Goal: Task Accomplishment & Management: Complete application form

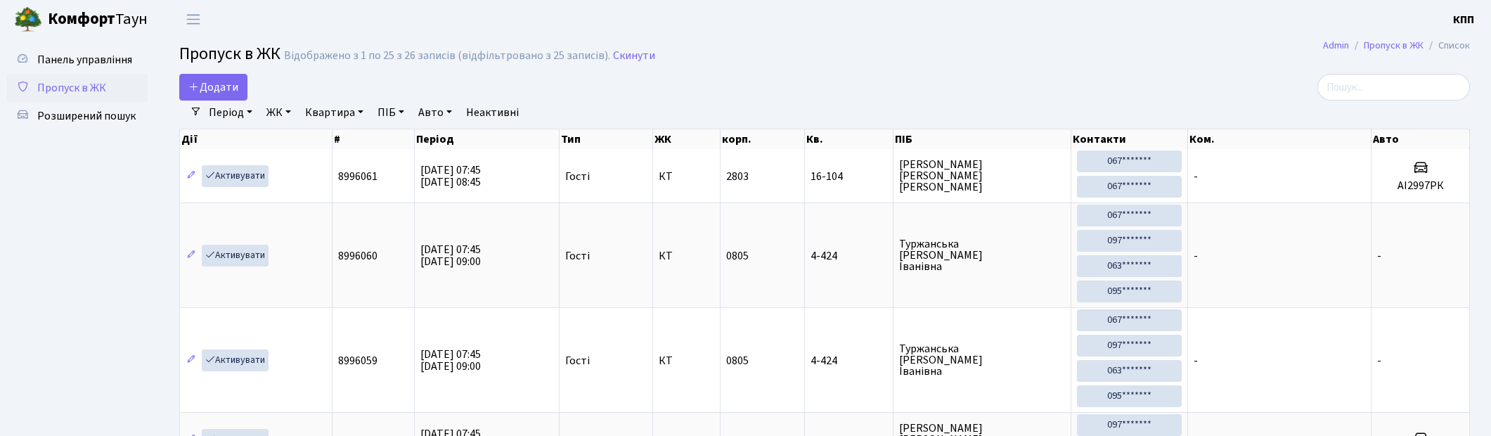
select select "25"
click at [1390, 81] on input "search" at bounding box center [1393, 87] width 153 height 27
click at [1393, 83] on input "search" at bounding box center [1393, 87] width 153 height 27
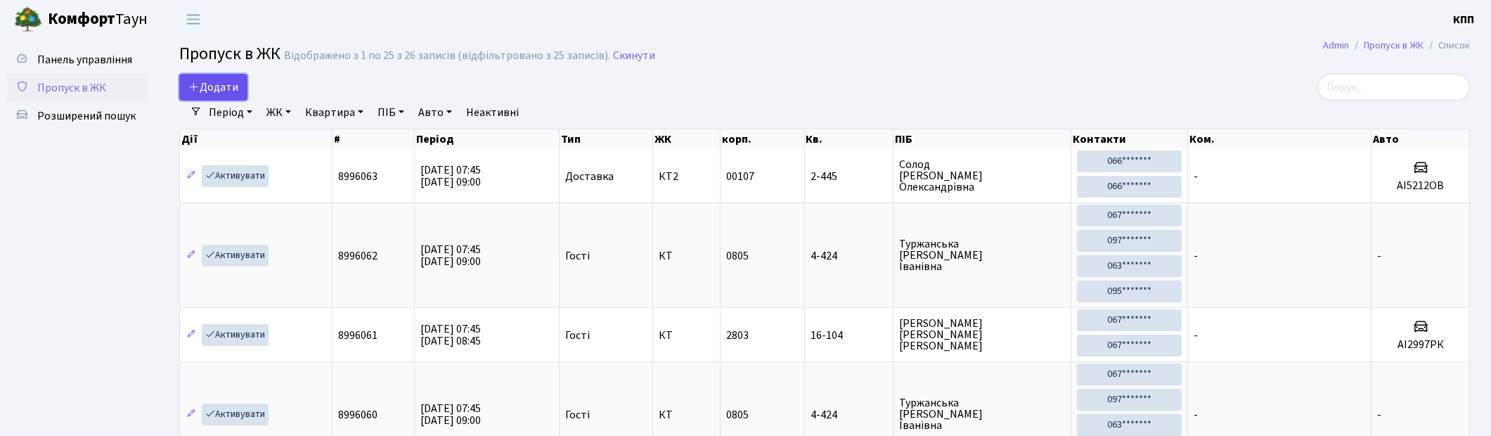
click at [207, 93] on span "Додати" at bounding box center [213, 86] width 50 height 15
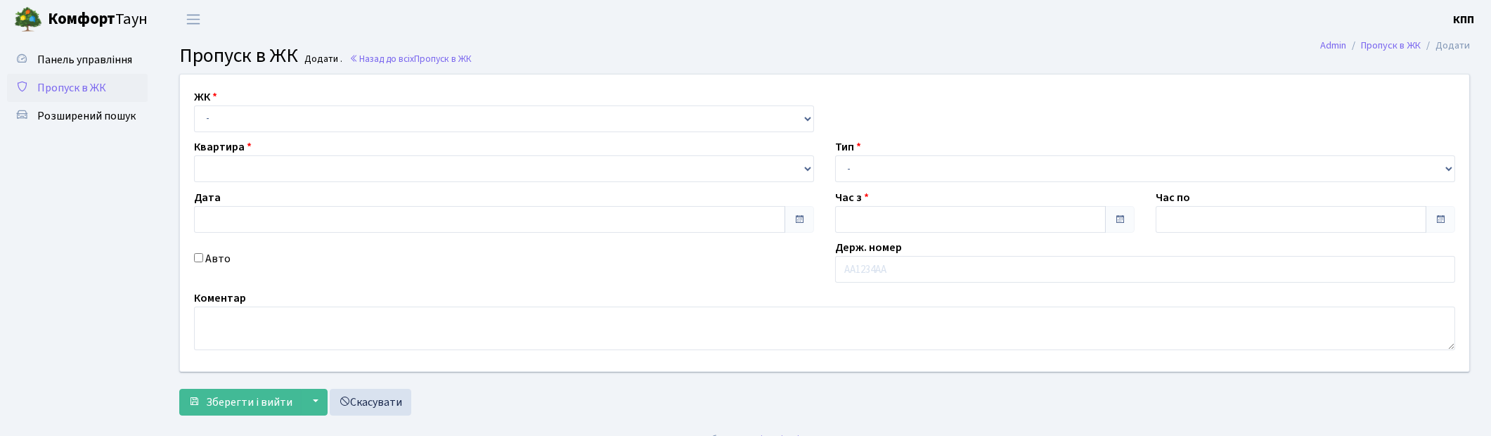
select select "271"
click at [194, 105] on select "- КТ, вул. Регенераторна, 4 КТ2, просп. [STREET_ADDRESS] [STREET_ADDRESS] [PERS…" at bounding box center [504, 118] width 620 height 27
select select
type input "[DATE]"
type input "07:45"
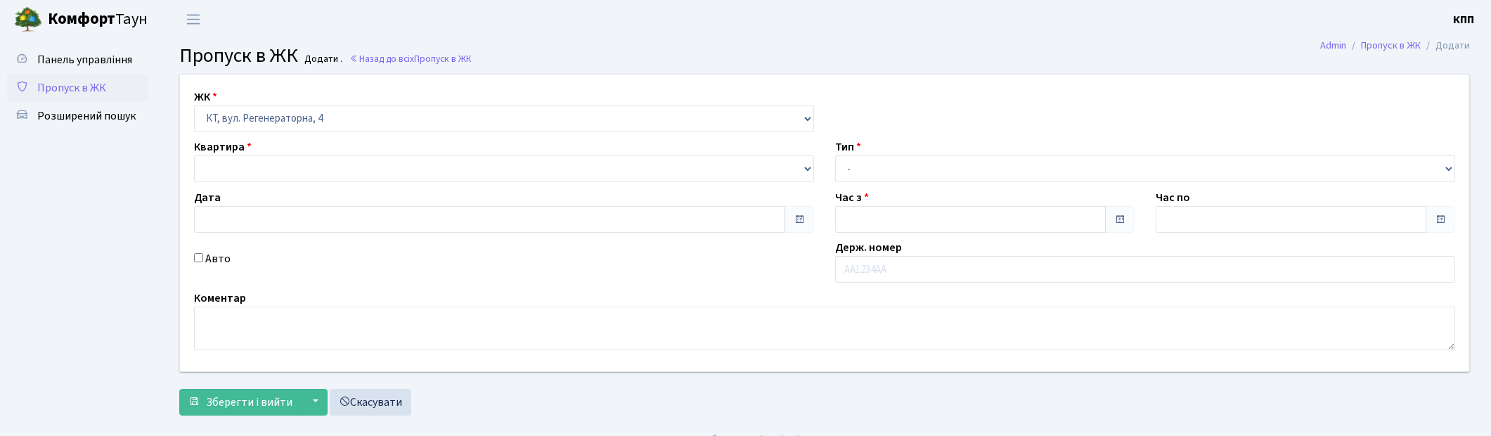
type input "09:00"
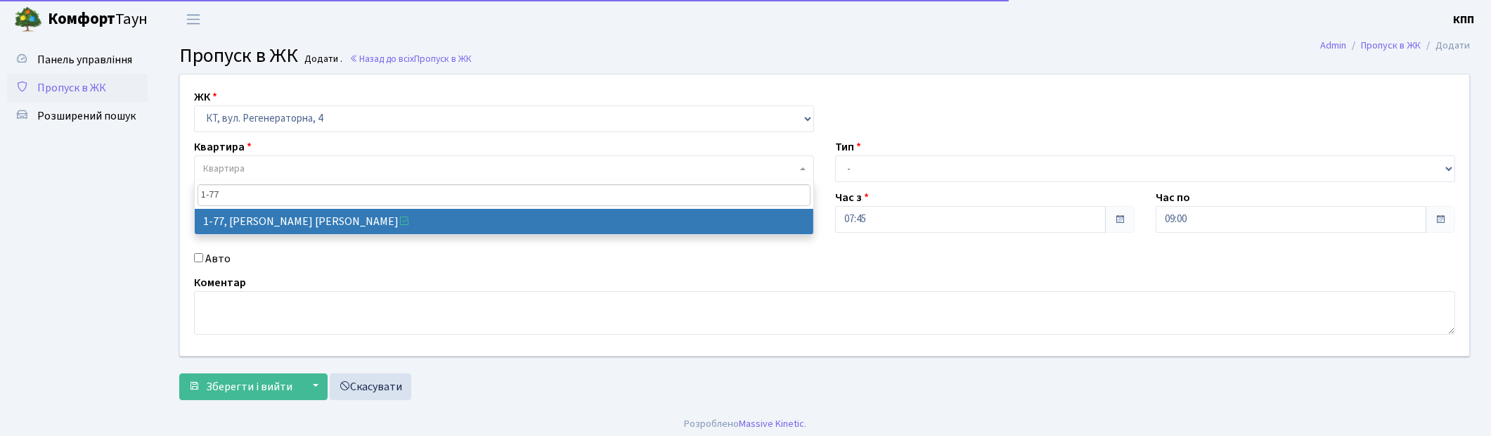
type input "1-77"
select select "77"
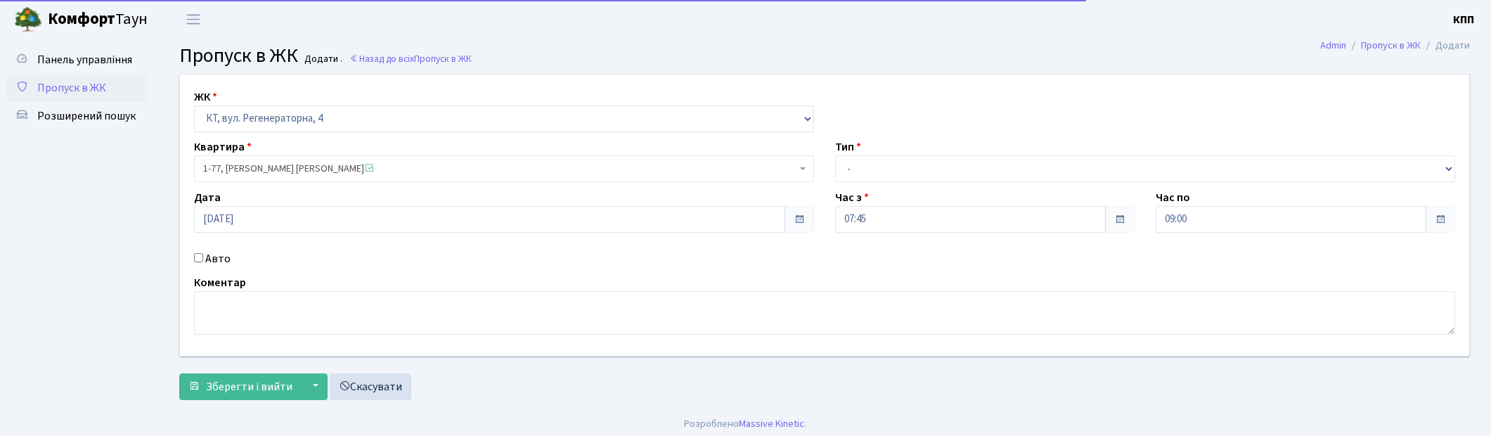
click at [215, 257] on label "Авто" at bounding box center [217, 258] width 25 height 17
click at [203, 257] on input "Авто" at bounding box center [198, 257] width 9 height 9
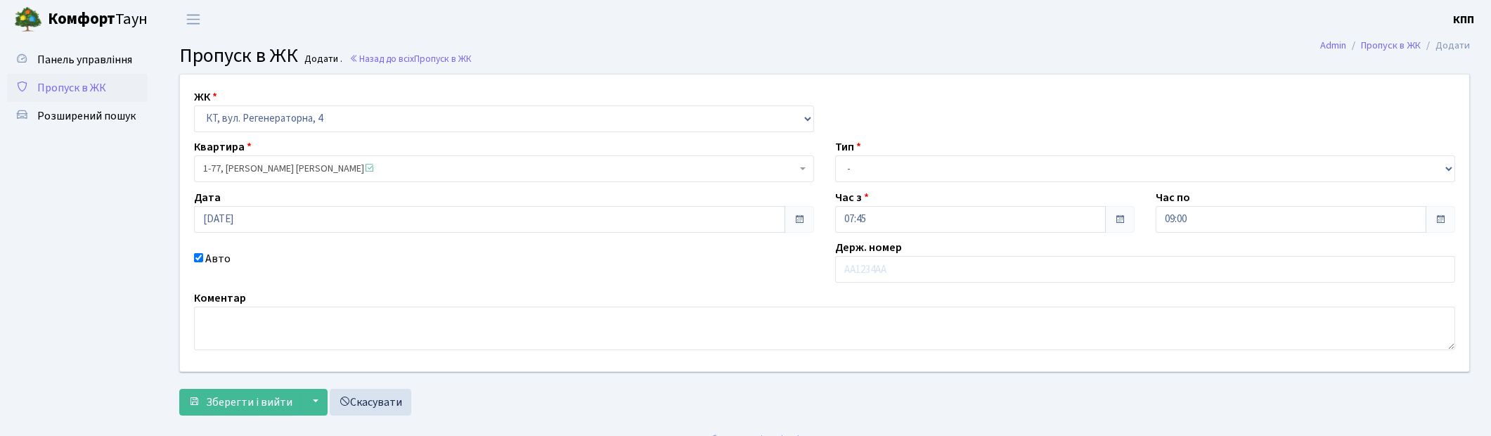
click at [215, 256] on label "Авто" at bounding box center [217, 258] width 25 height 17
click at [203, 256] on input "Авто" at bounding box center [198, 257] width 9 height 9
checkbox input "false"
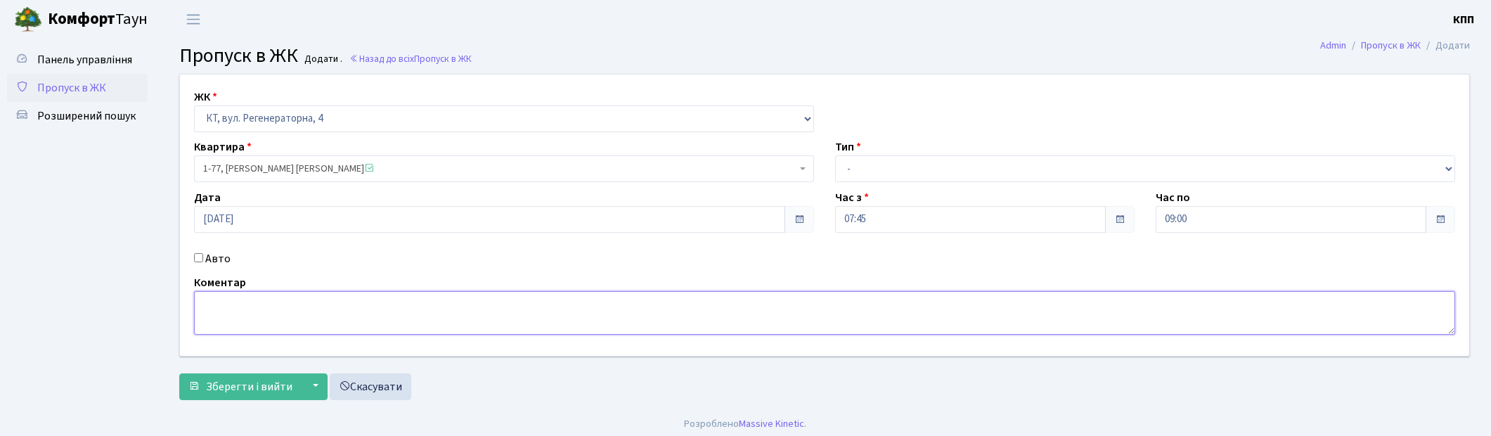
click at [250, 318] on textarea at bounding box center [824, 313] width 1261 height 44
type textarea "ВСЕХ"
drag, startPoint x: 1003, startPoint y: 158, endPoint x: 989, endPoint y: 179, distance: 25.3
click at [1002, 160] on select "- Доставка Таксі Гості Сервіс" at bounding box center [1145, 168] width 620 height 27
select select "2"
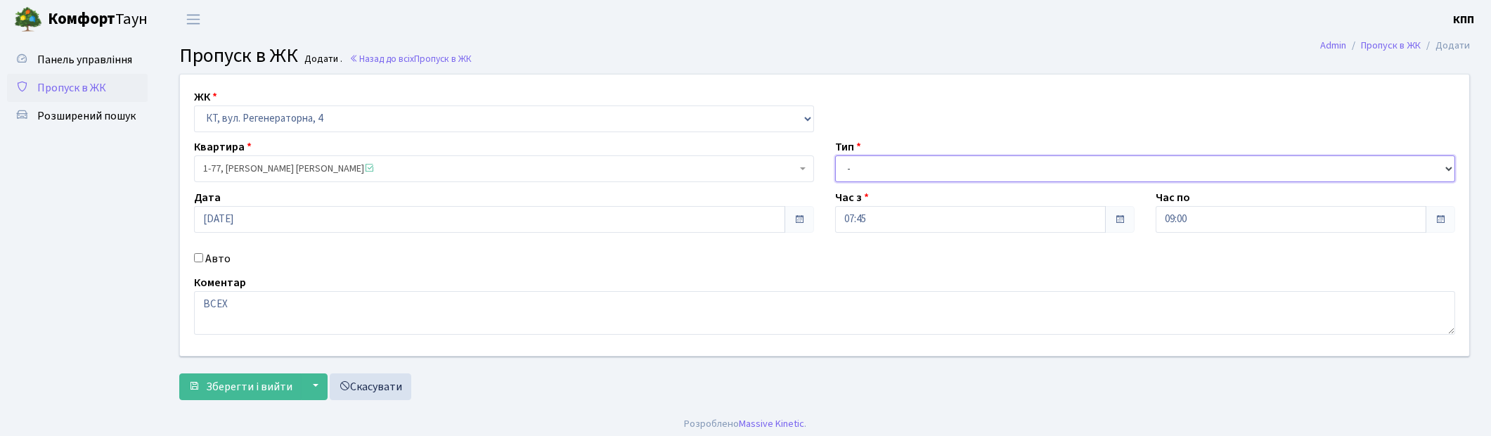
click at [835, 155] on select "- Доставка Таксі Гості Сервіс" at bounding box center [1145, 168] width 620 height 27
click at [293, 401] on div "ЖК - КТ, вул. Регенераторна, 4 КТ2, просп. Соборності, 17 КТ3, вул. Березнева, …" at bounding box center [825, 240] width 1312 height 333
click at [224, 392] on span "Зберегти і вийти" at bounding box center [249, 386] width 86 height 15
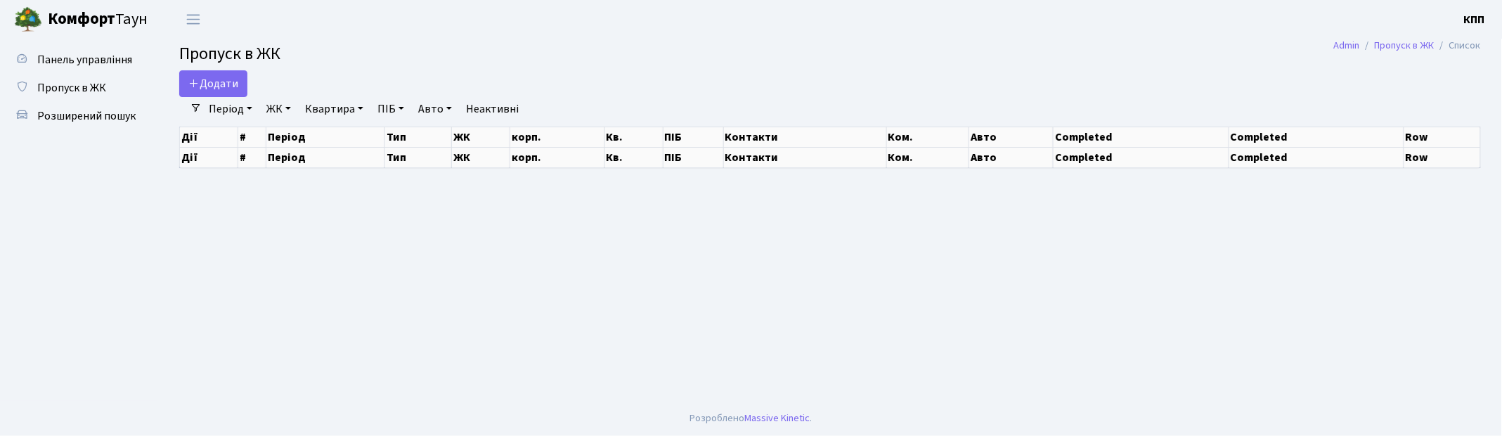
select select "25"
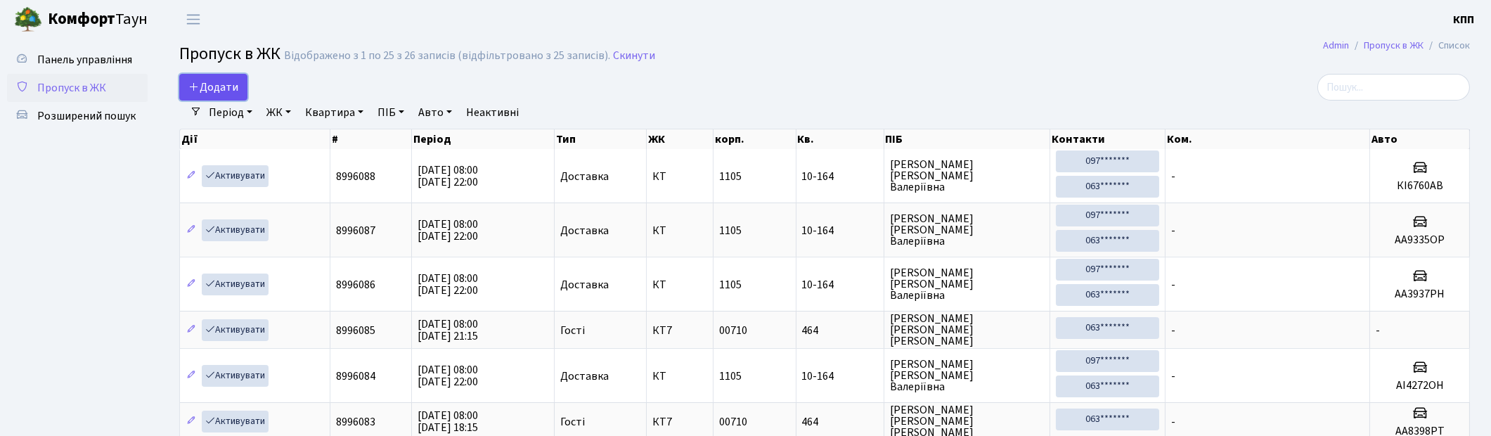
click at [215, 85] on span "Додати" at bounding box center [213, 86] width 50 height 15
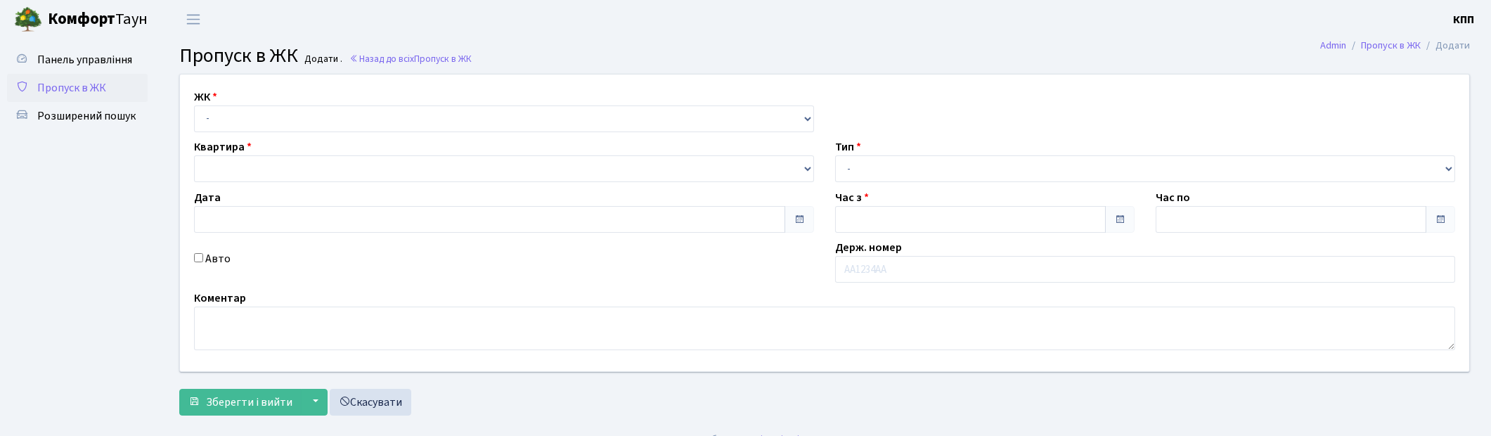
type input "[DATE]"
type input "08:00"
type input "09:00"
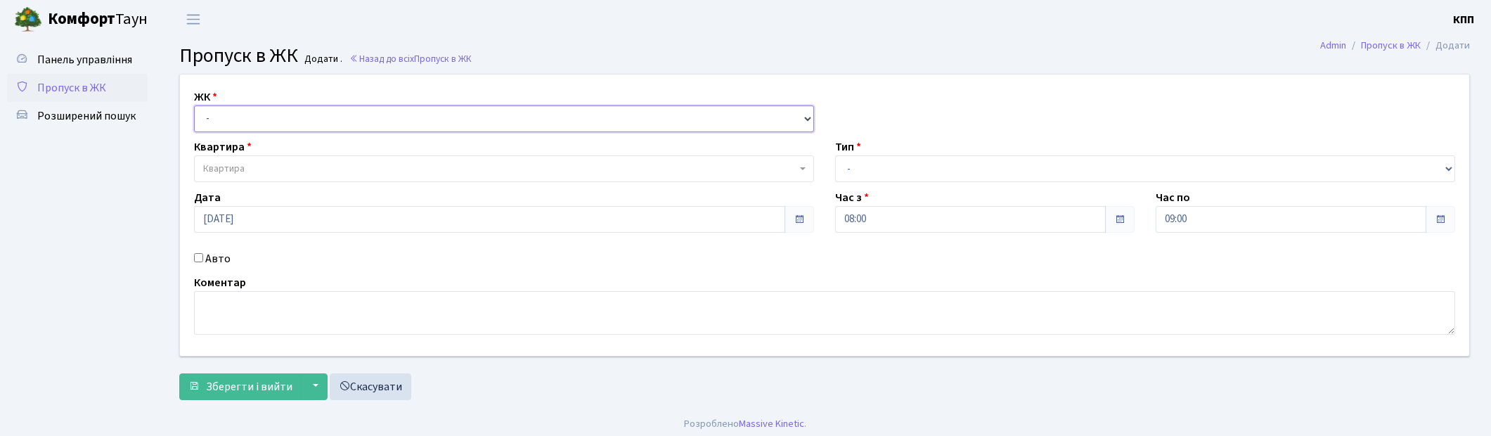
click at [225, 116] on select "- КТ, вул. Регенераторна, 4 КТ2, просп. [STREET_ADDRESS] [STREET_ADDRESS] [PERS…" at bounding box center [504, 118] width 620 height 27
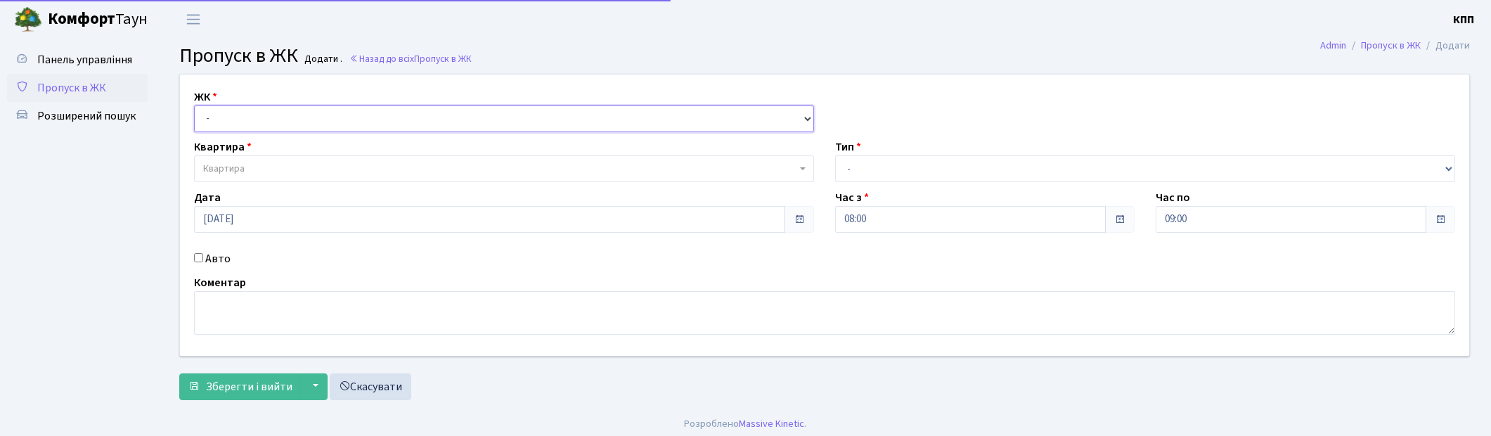
select select "271"
click at [194, 105] on select "- КТ, вул. Регенераторна, 4 КТ2, просп. [STREET_ADDRESS] [STREET_ADDRESS] [PERS…" at bounding box center [504, 118] width 620 height 27
select select
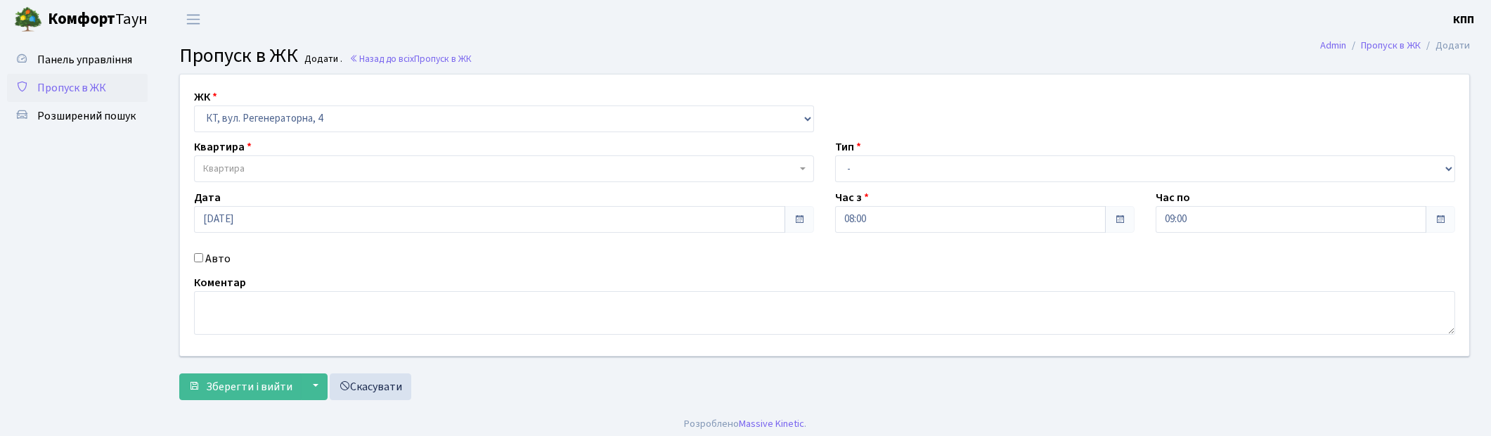
click at [197, 259] on input "Авто" at bounding box center [198, 257] width 9 height 9
checkbox input "true"
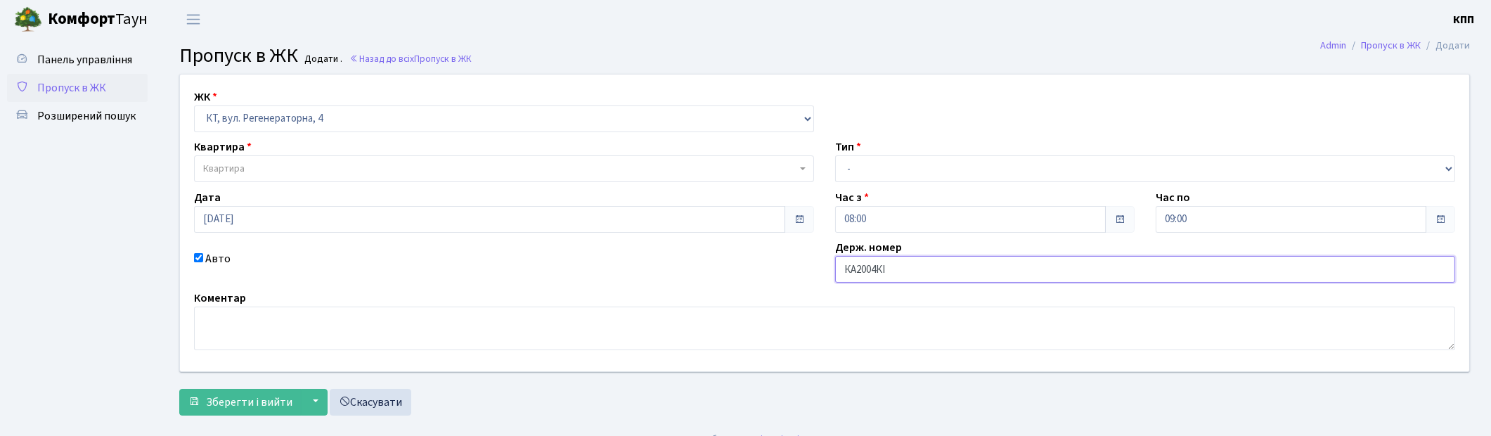
type input "КА2004КІ"
click at [325, 183] on div "ЖК - КТ, вул. Регенераторна, 4 КТ2, просп. Соборності, 17 КТ3, вул. Березнева, …" at bounding box center [824, 223] width 1310 height 297
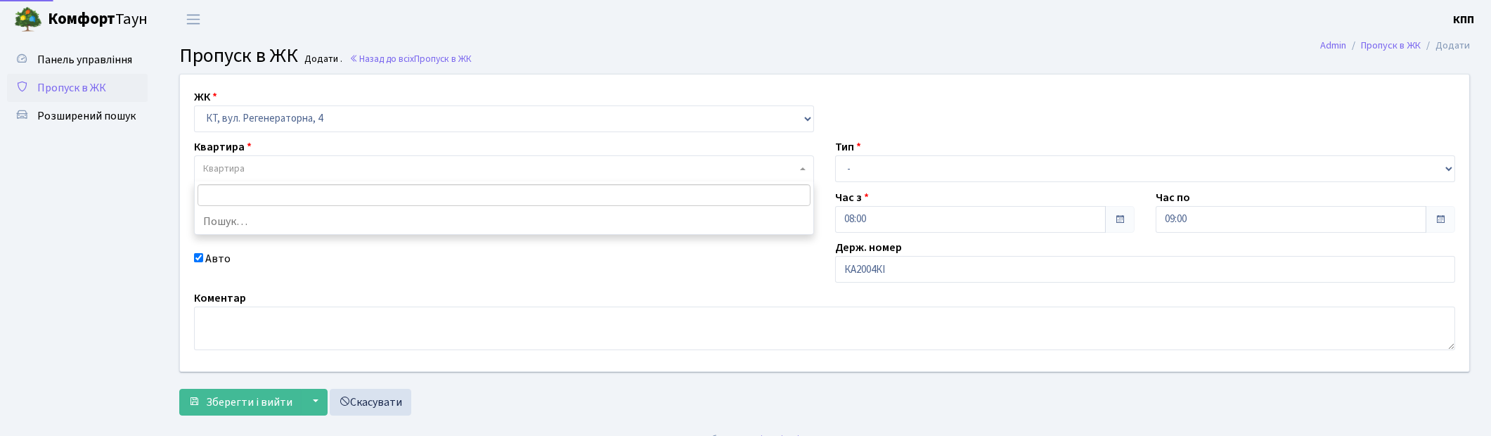
click at [304, 171] on span "Квартира" at bounding box center [499, 169] width 593 height 14
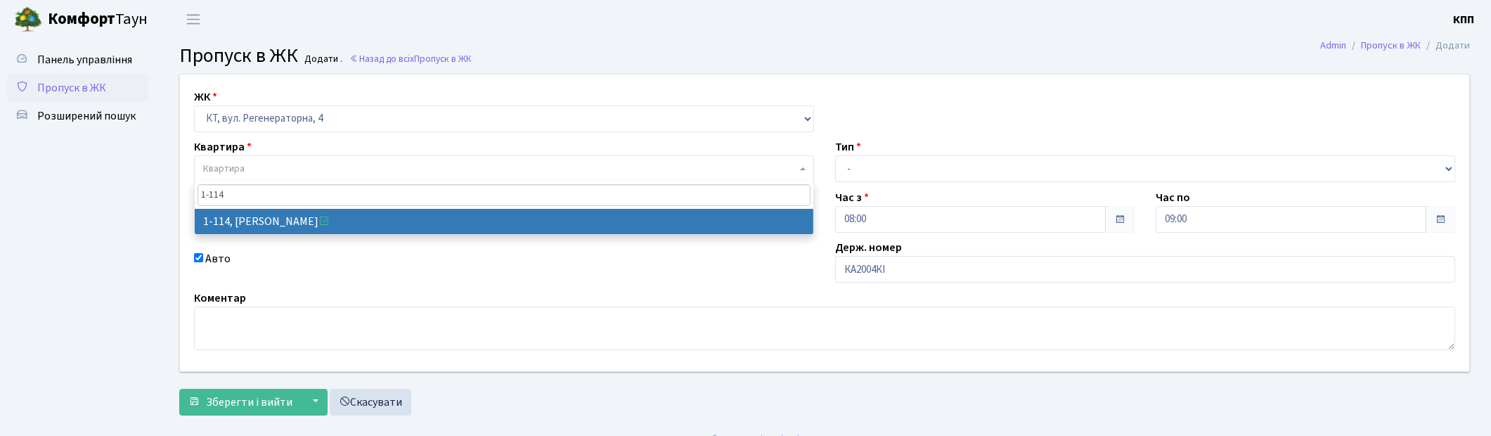
type input "1-114"
select select "114"
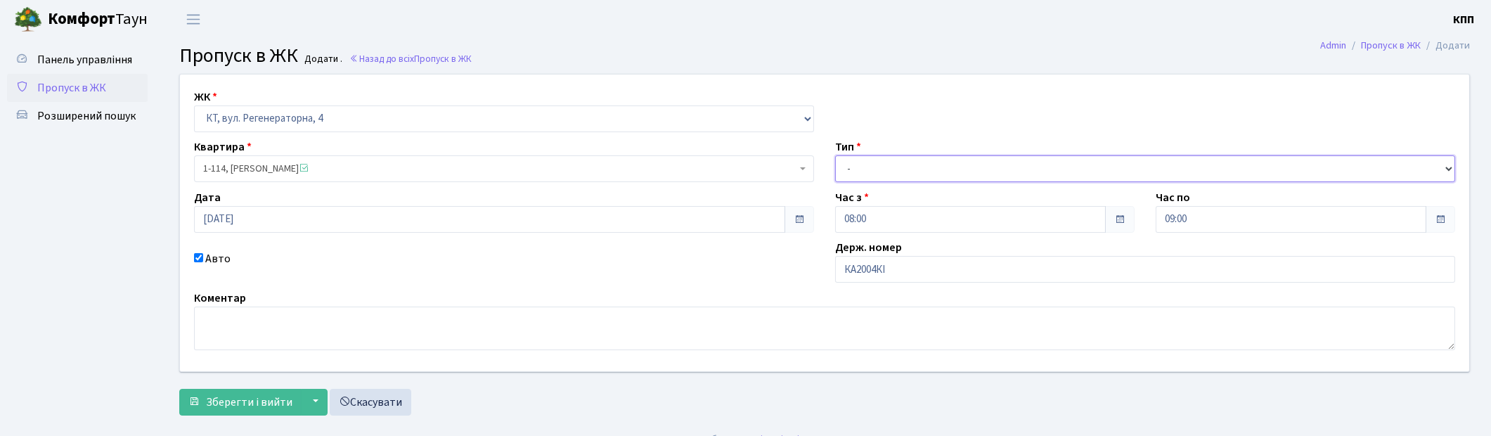
click at [972, 179] on select "- Доставка Таксі Гості Сервіс" at bounding box center [1145, 168] width 620 height 27
select select "1"
click at [835, 155] on select "- Доставка Таксі Гості Сервіс" at bounding box center [1145, 168] width 620 height 27
click at [255, 415] on button "Зберегти і вийти" at bounding box center [240, 402] width 122 height 27
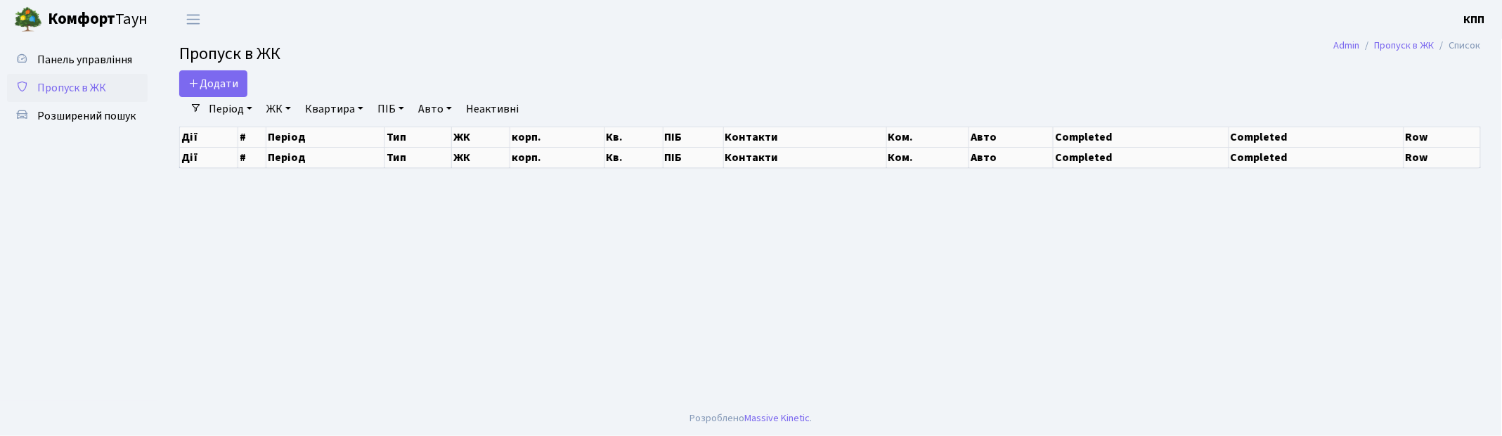
select select "25"
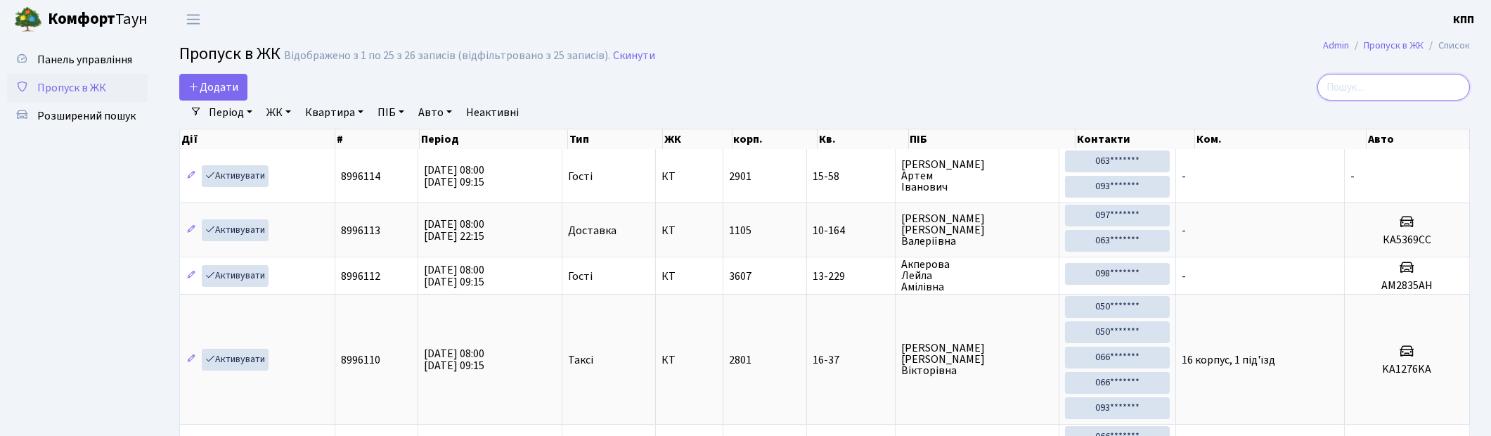
click at [1396, 82] on input "search" at bounding box center [1393, 87] width 153 height 27
click at [106, 65] on span "Панель управління" at bounding box center [84, 59] width 95 height 15
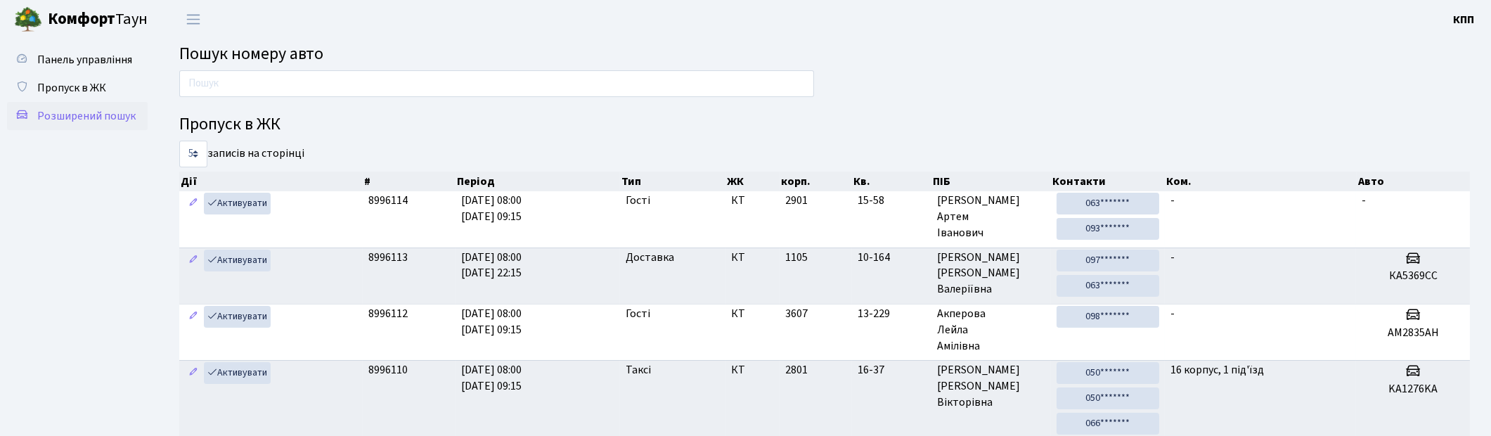
click at [94, 108] on span "Розширений пошук" at bounding box center [86, 115] width 98 height 15
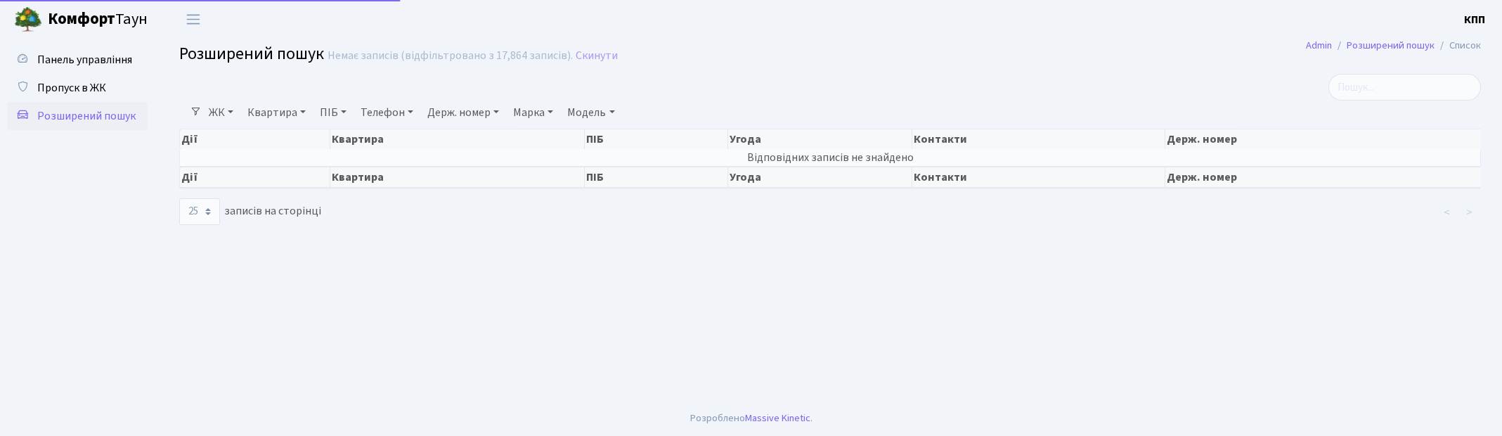
select select "25"
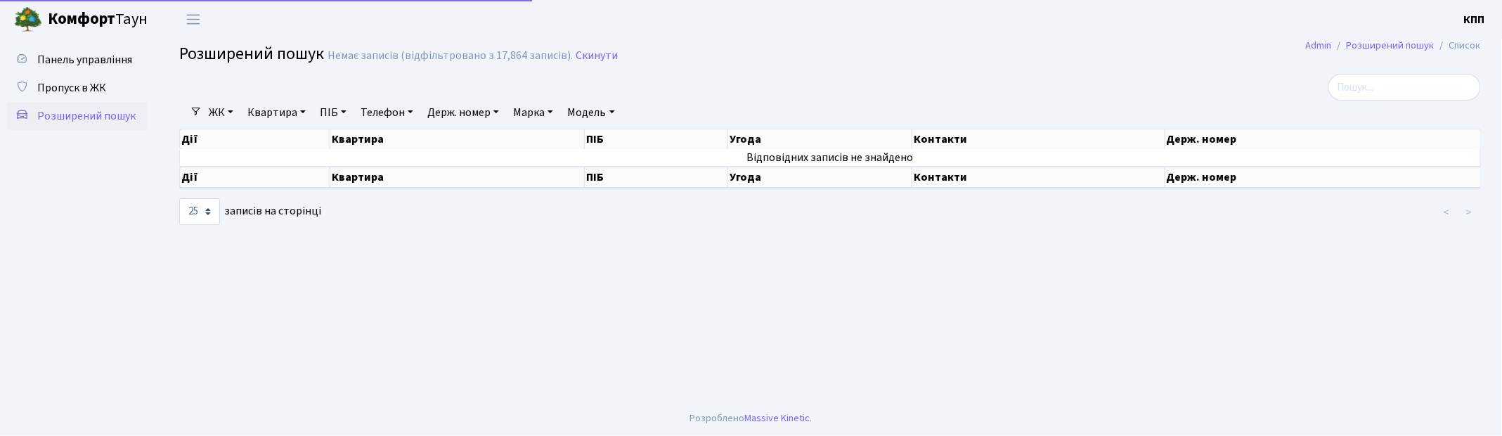
click at [282, 107] on link "Квартира" at bounding box center [277, 113] width 70 height 24
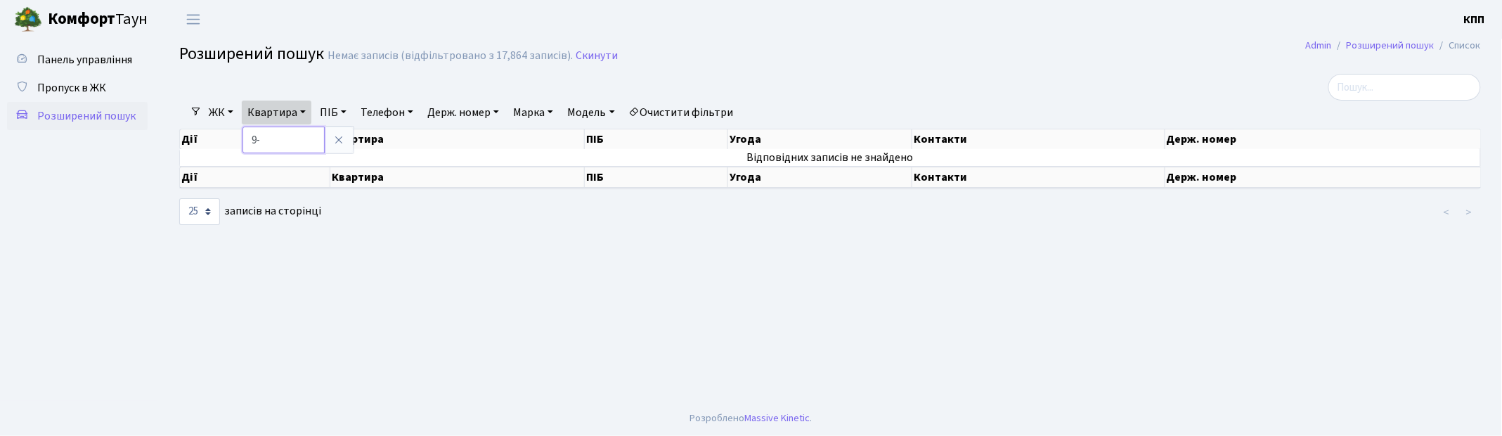
type input "9"
click at [338, 136] on icon at bounding box center [338, 139] width 11 height 11
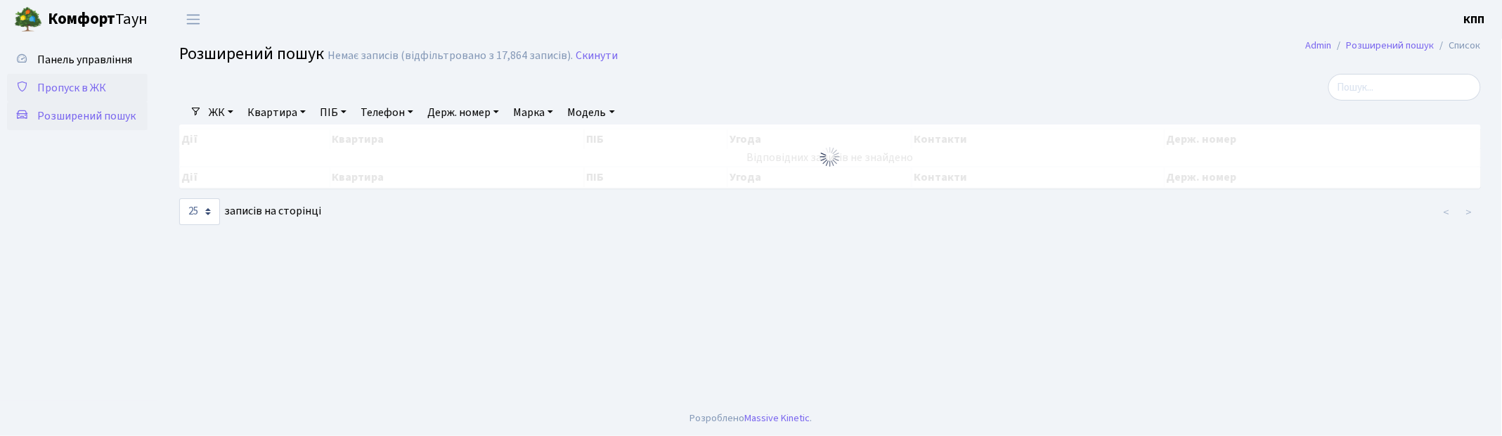
click at [117, 82] on link "Пропуск в ЖК" at bounding box center [77, 88] width 141 height 28
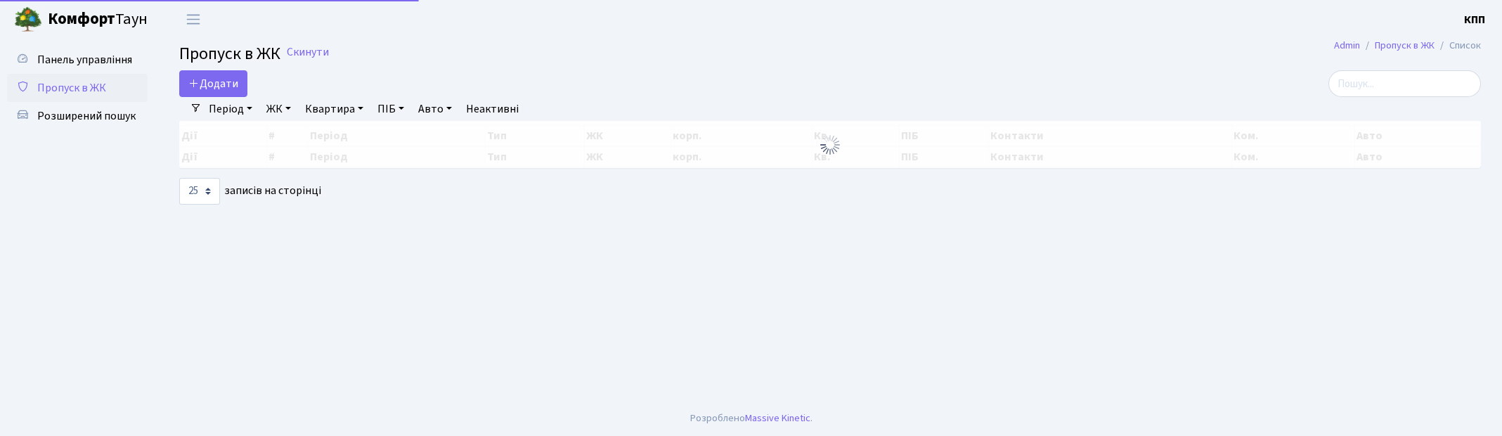
select select "25"
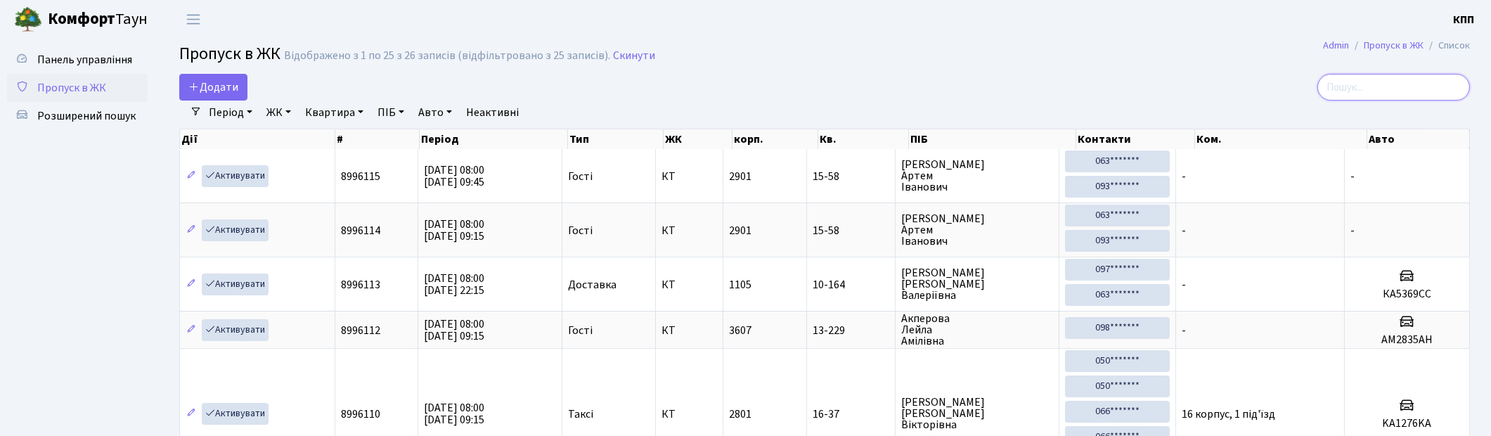
click at [1452, 98] on input "search" at bounding box center [1393, 87] width 153 height 27
type input "3"
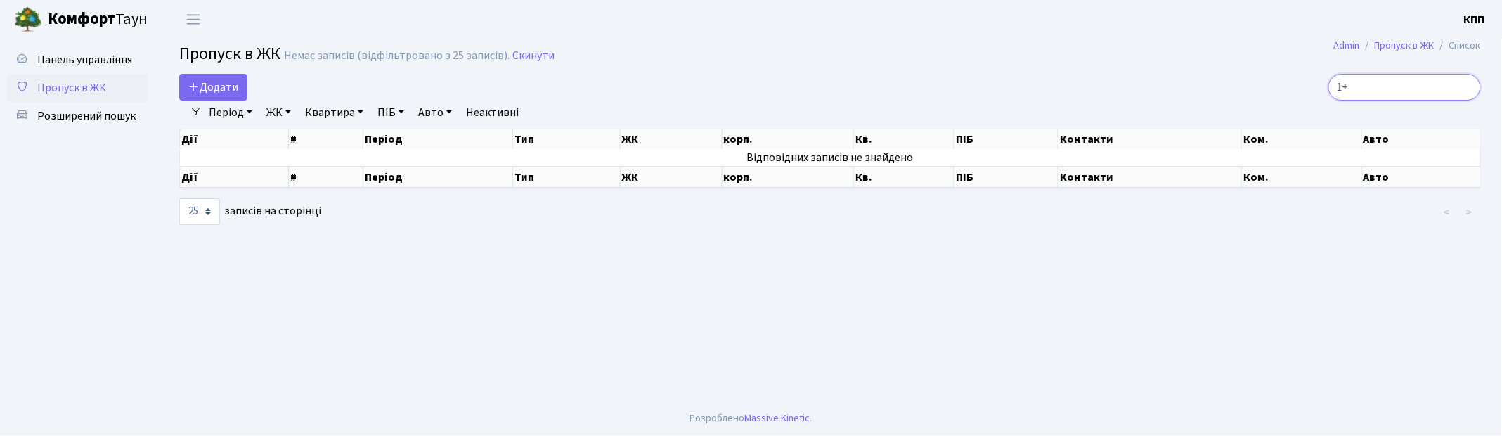
type input "1"
type input "3"
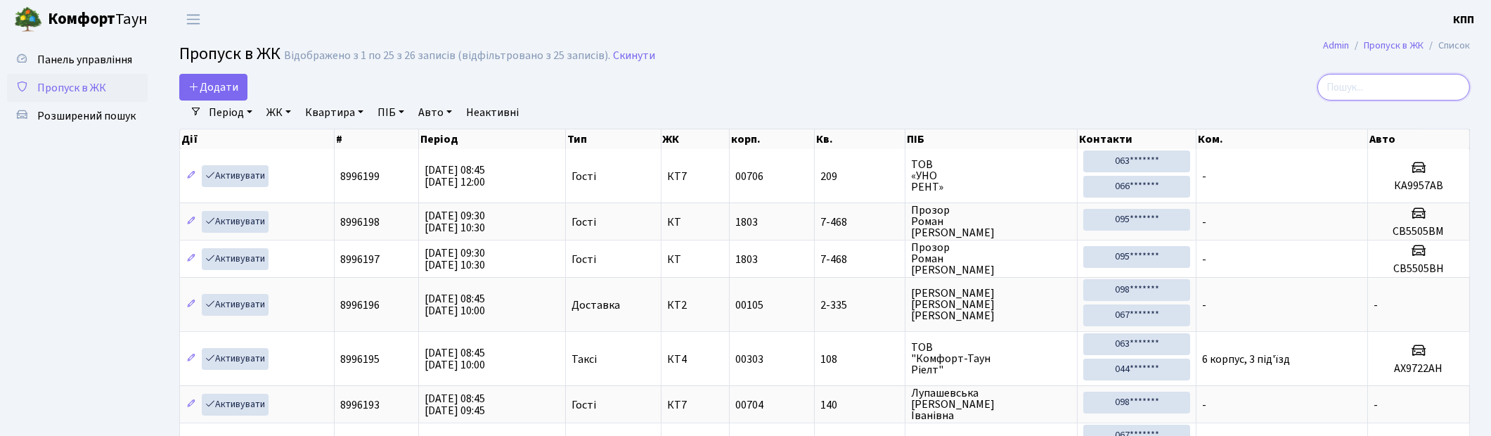
click at [1379, 90] on input "search" at bounding box center [1393, 87] width 153 height 27
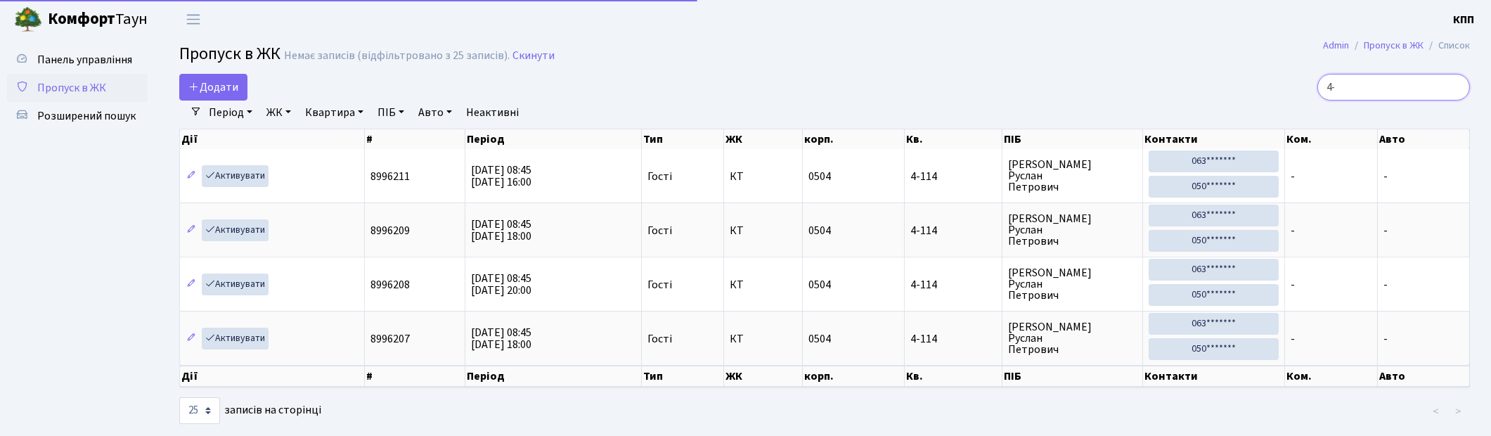
type input "4"
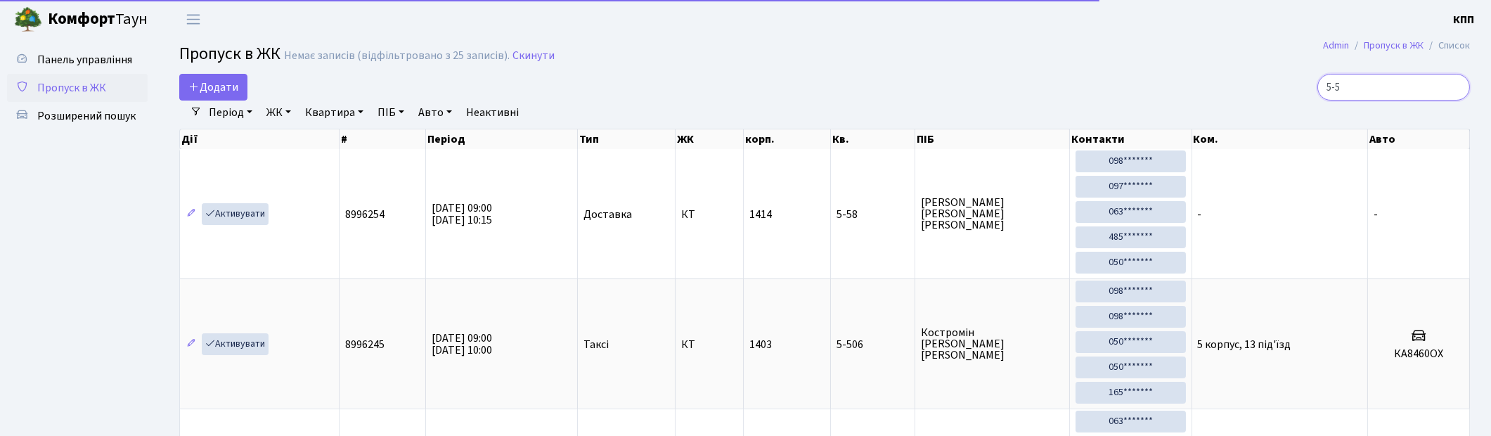
type input "5-58"
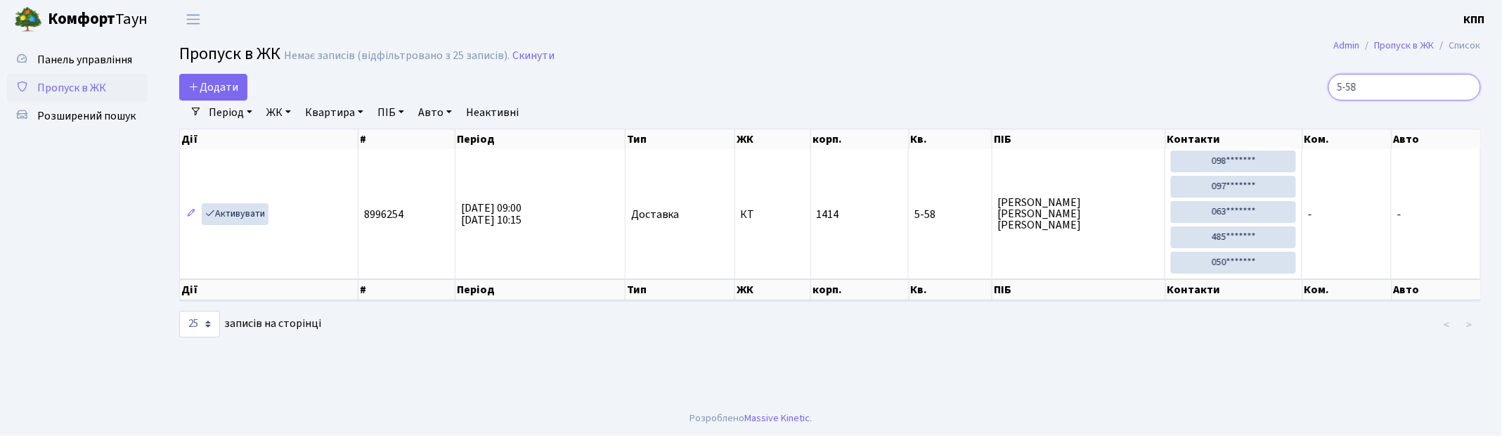
click at [1466, 87] on input "5-58" at bounding box center [1405, 87] width 153 height 27
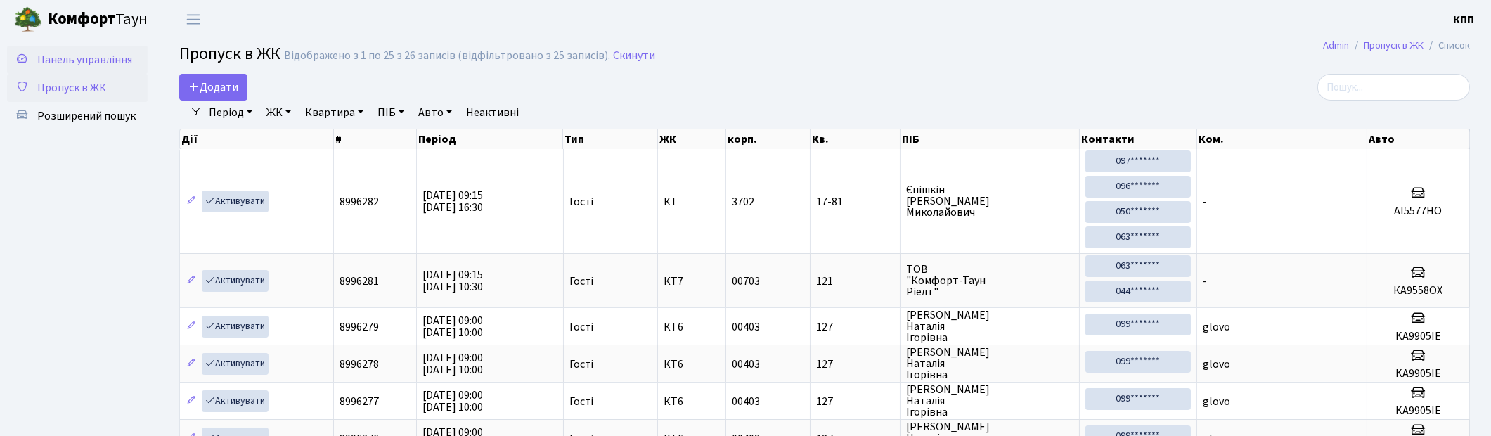
click at [51, 58] on span "Панель управління" at bounding box center [84, 59] width 95 height 15
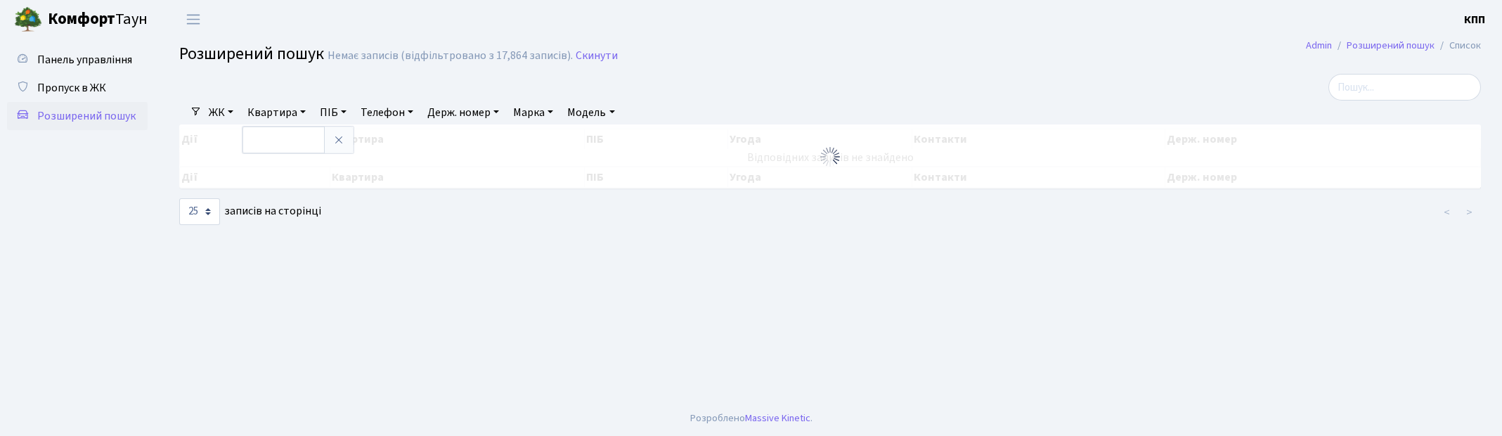
select select "25"
click at [1422, 81] on input "search" at bounding box center [1405, 87] width 153 height 27
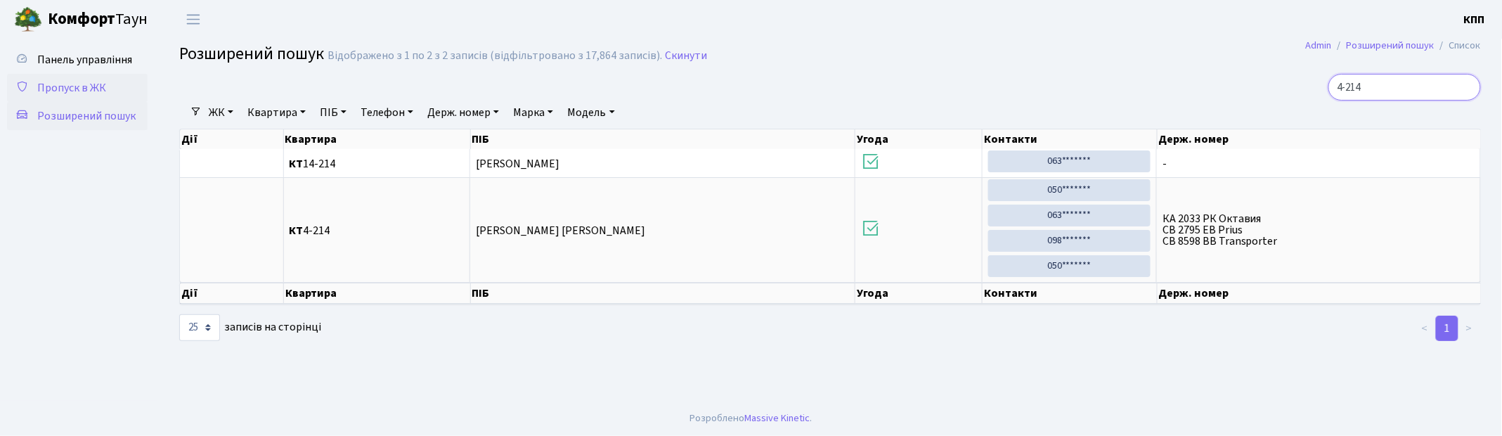
type input "4-214"
click at [98, 96] on link "Пропуск в ЖК" at bounding box center [77, 88] width 141 height 28
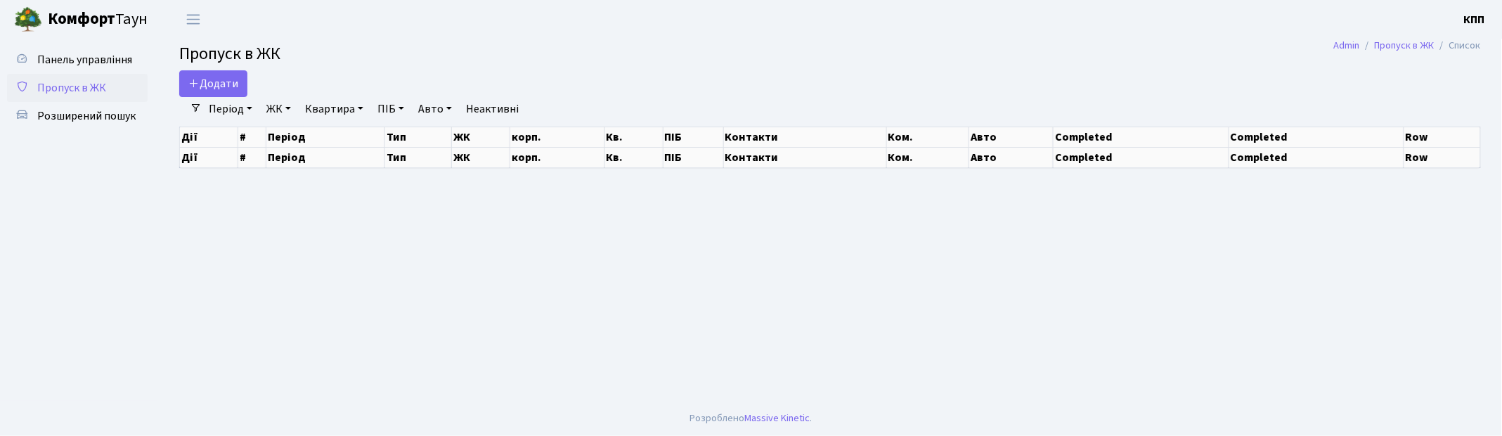
select select "25"
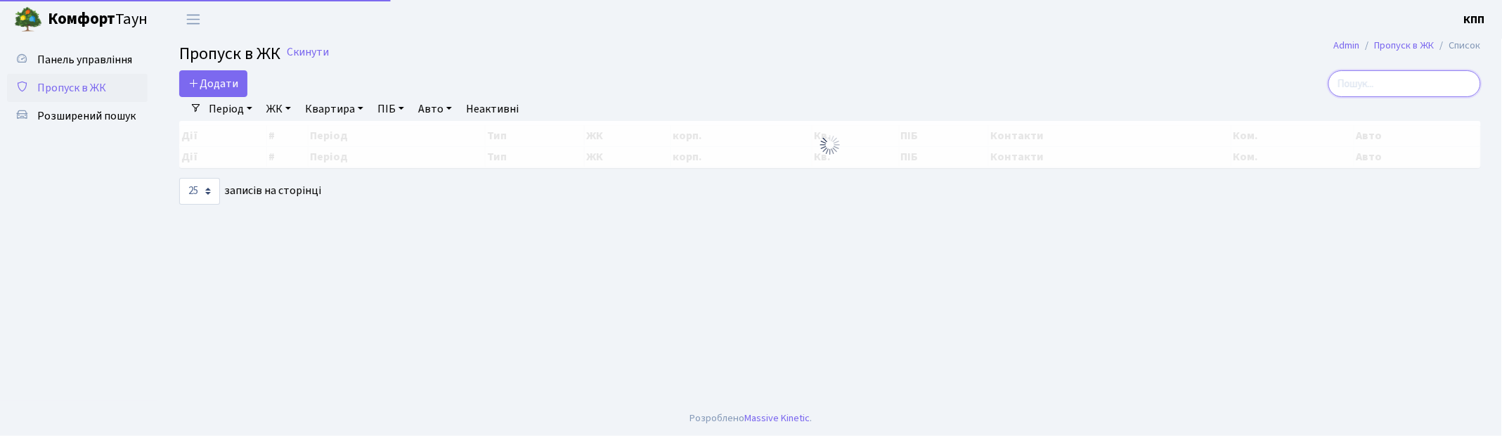
click at [1369, 88] on input "search" at bounding box center [1405, 83] width 153 height 27
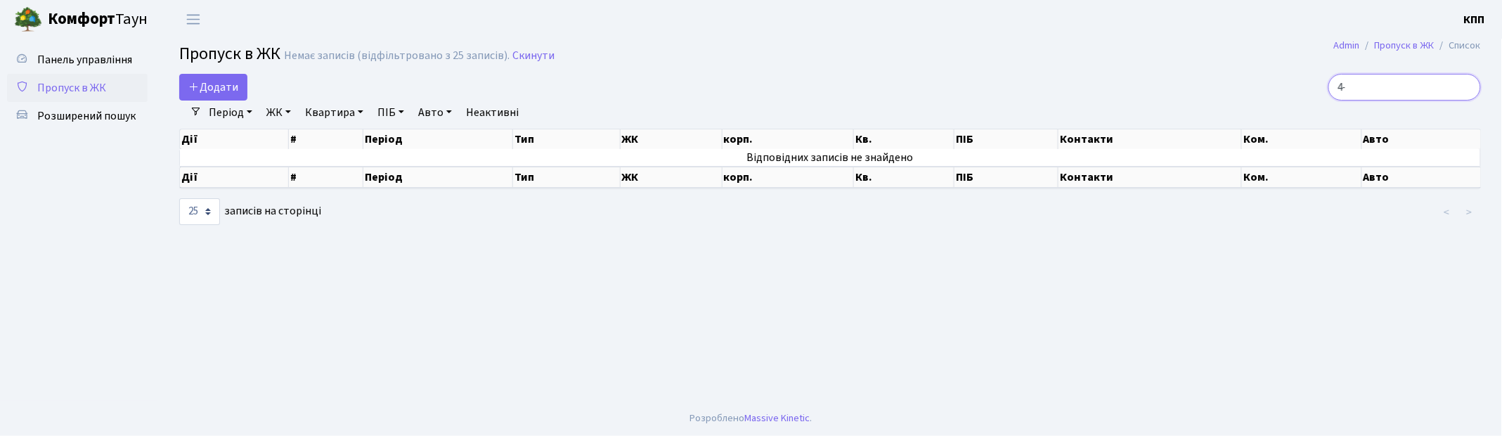
type input "4"
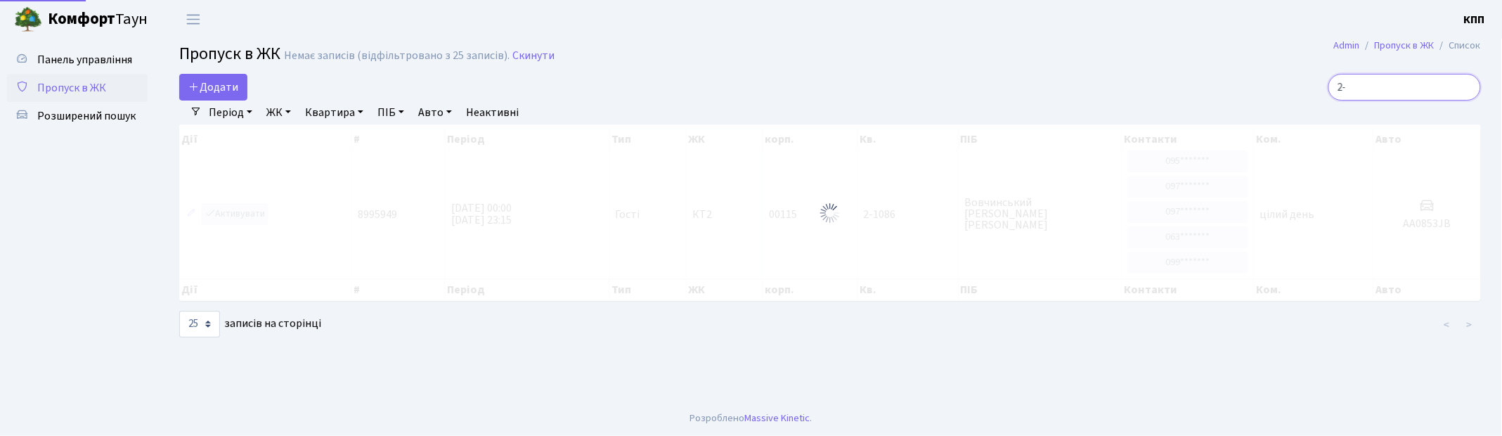
type input "2"
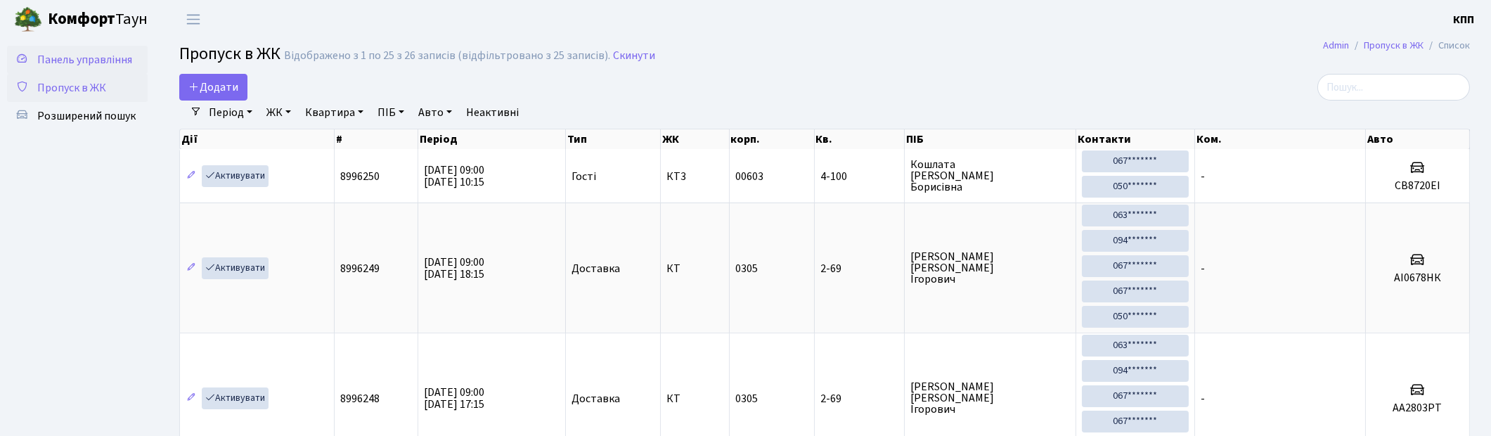
click at [117, 54] on span "Панель управління" at bounding box center [84, 59] width 95 height 15
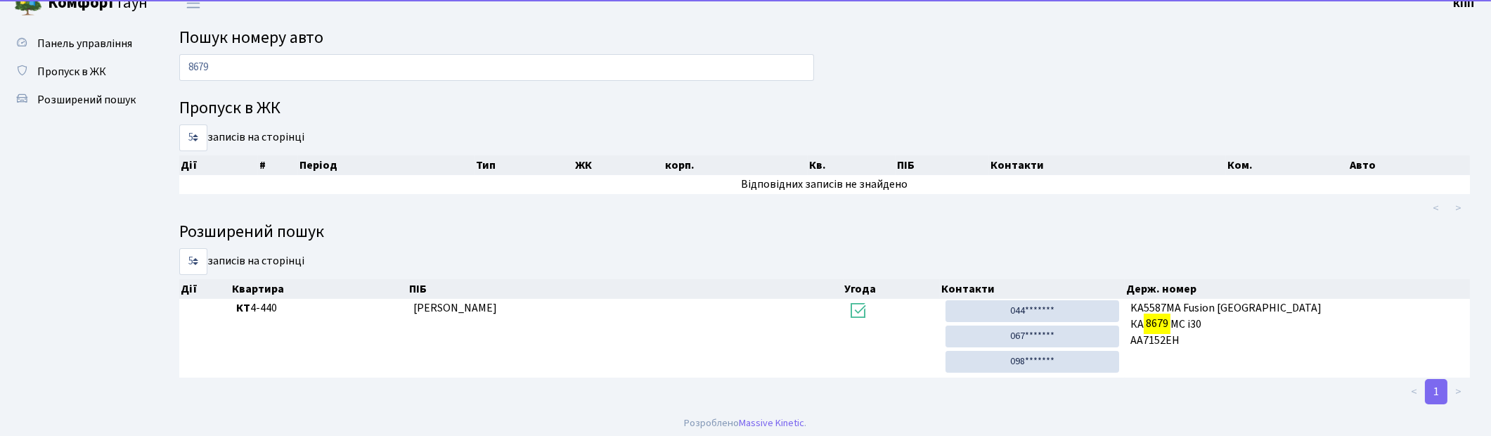
scroll to position [21, 0]
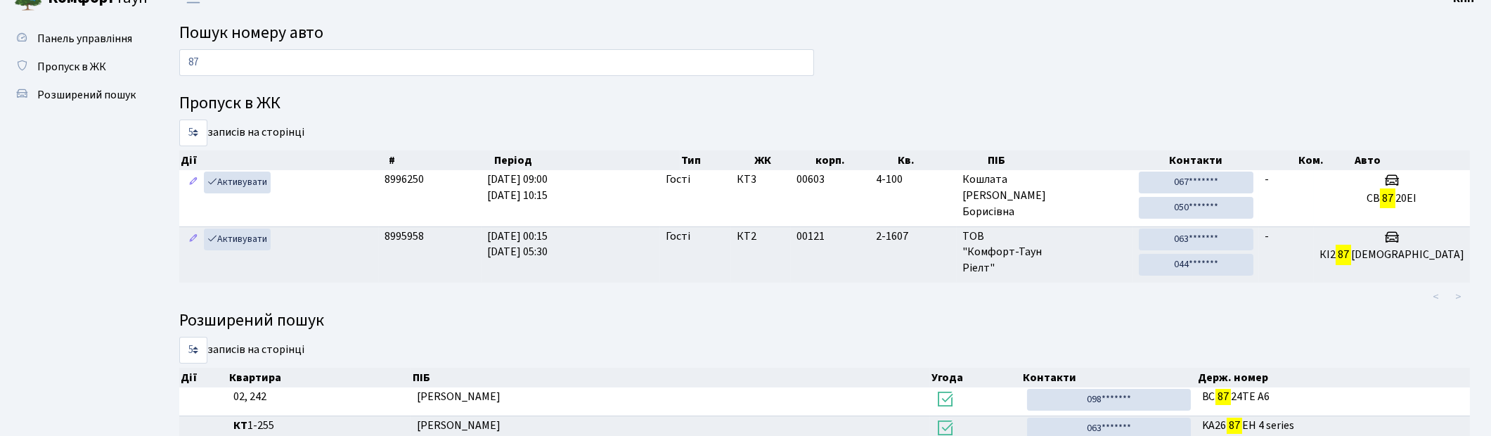
click at [886, 54] on div "87 Пропуск в ЖК 5 10 25 50 записів на сторінці Дії # Період Тип ЖК корп. Кв. ПІ…" at bounding box center [825, 309] width 1312 height 521
click at [489, 61] on input "87" at bounding box center [496, 62] width 635 height 27
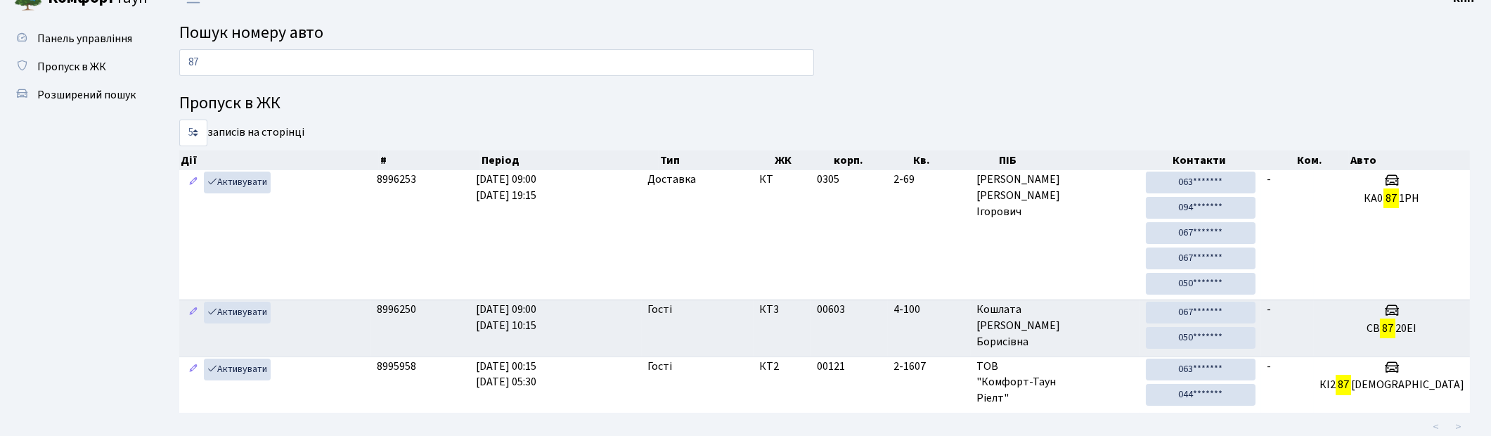
drag, startPoint x: 1034, startPoint y: 77, endPoint x: 1024, endPoint y: 82, distance: 11.4
click at [1034, 77] on div "87 Пропуск в ЖК 5 10 25 50 записів на сторінці Дії # Період Тип ЖК корп. Кв. ПІ…" at bounding box center [825, 374] width 1312 height 651
click at [339, 72] on input "87" at bounding box center [496, 62] width 635 height 27
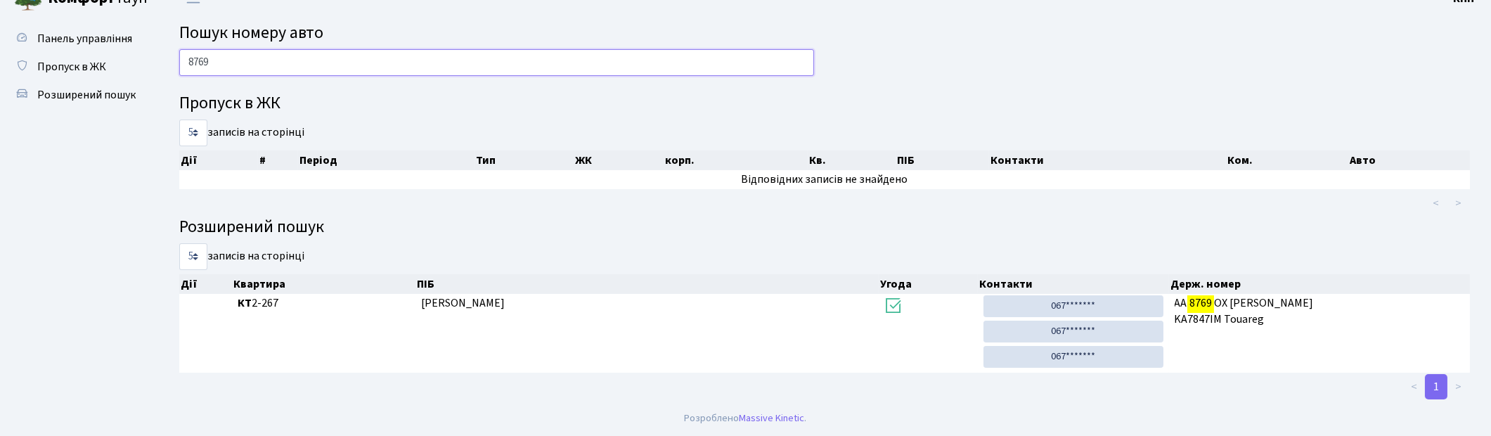
type input "8769"
click at [253, 67] on input "8769" at bounding box center [496, 62] width 635 height 27
click at [89, 66] on span "Пропуск в ЖК" at bounding box center [71, 66] width 69 height 15
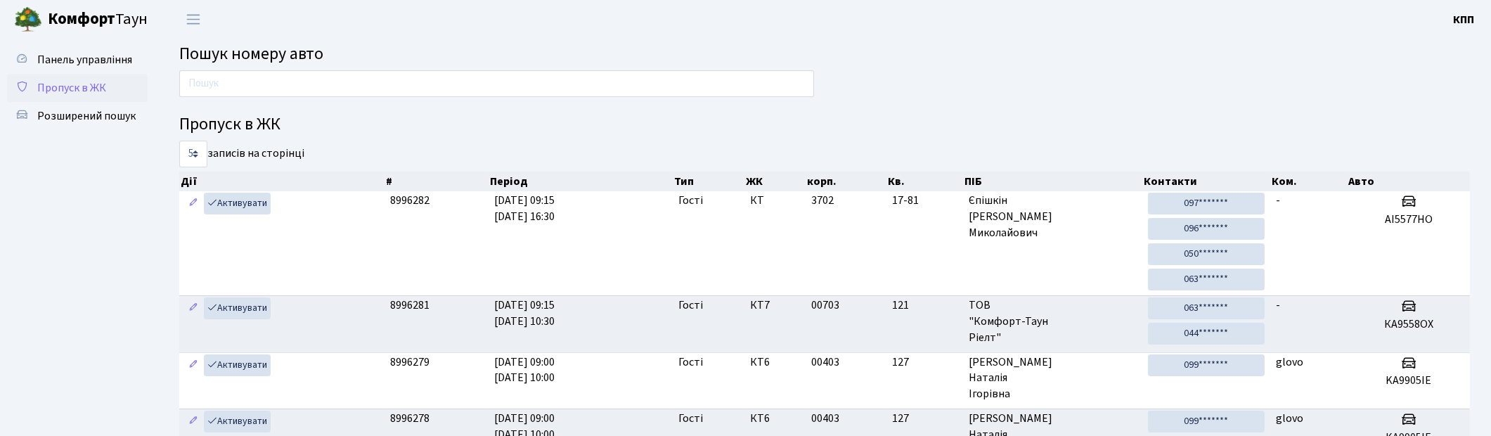
click at [56, 88] on span "Пропуск в ЖК" at bounding box center [71, 87] width 69 height 15
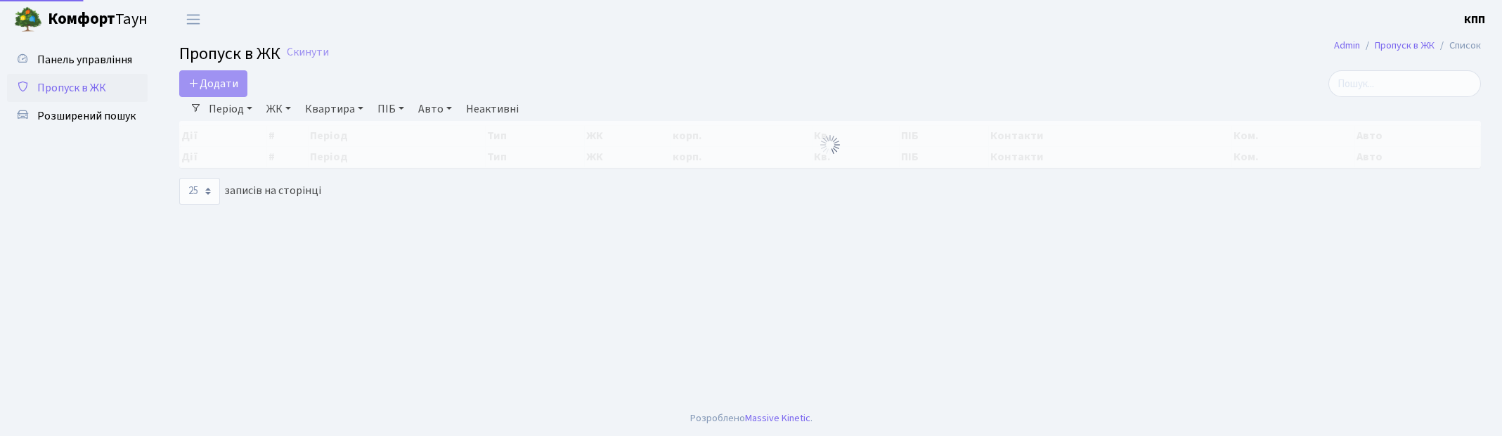
select select "25"
click at [1415, 75] on input "search" at bounding box center [1405, 83] width 153 height 27
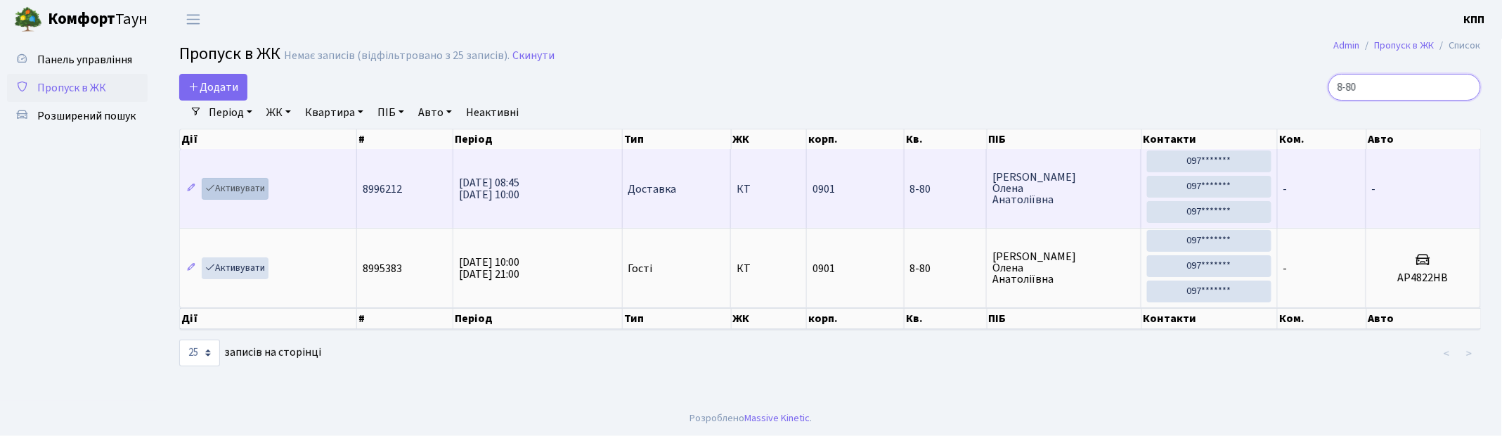
type input "8-80"
click at [249, 188] on link "Активувати" at bounding box center [235, 189] width 67 height 22
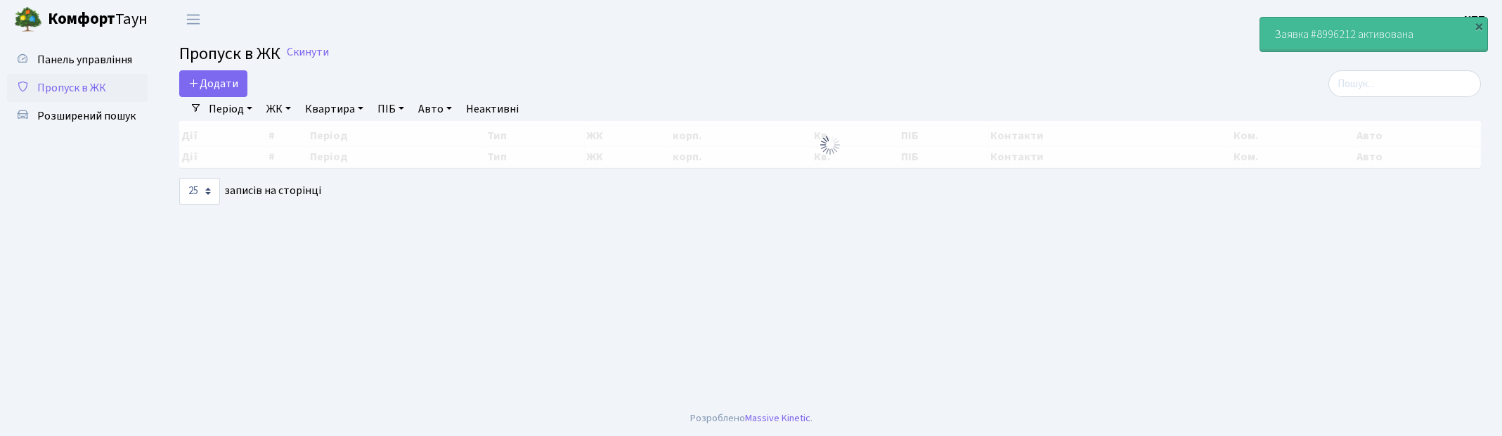
select select "25"
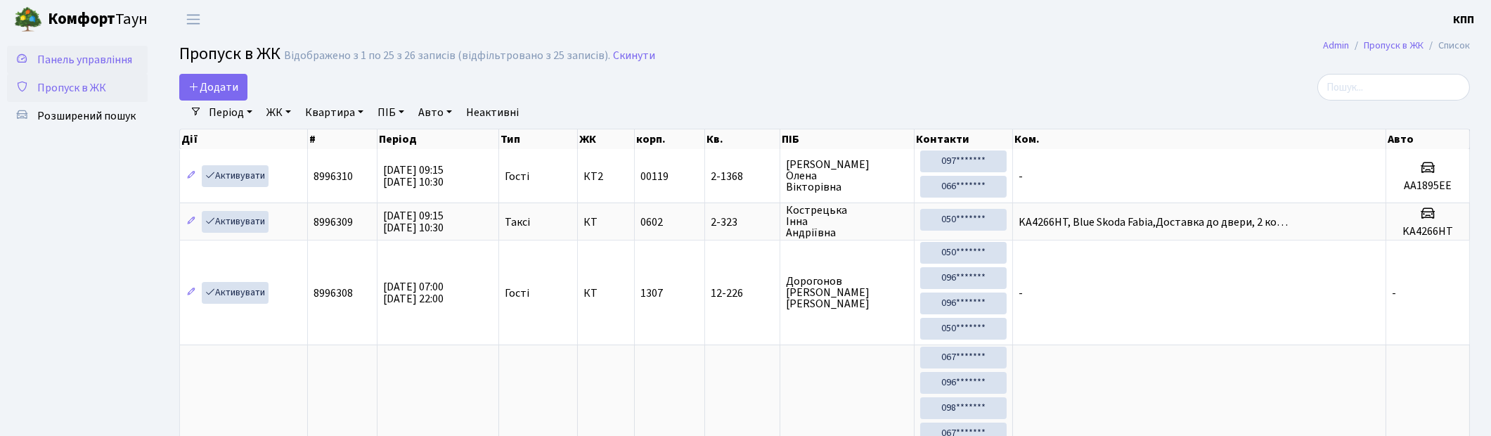
click at [100, 52] on span "Панель управління" at bounding box center [84, 59] width 95 height 15
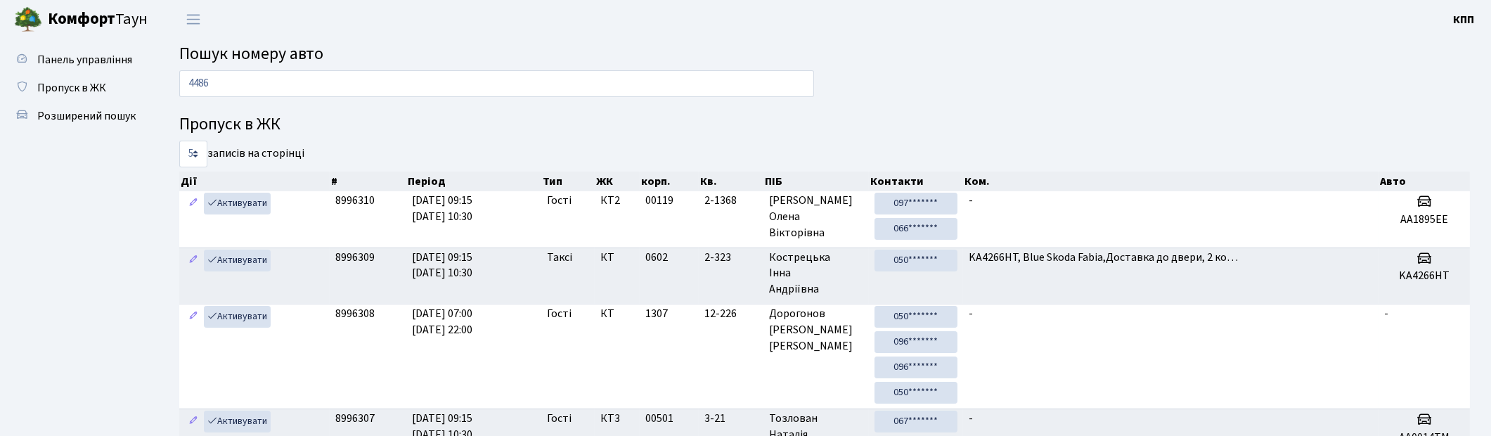
type input "4486"
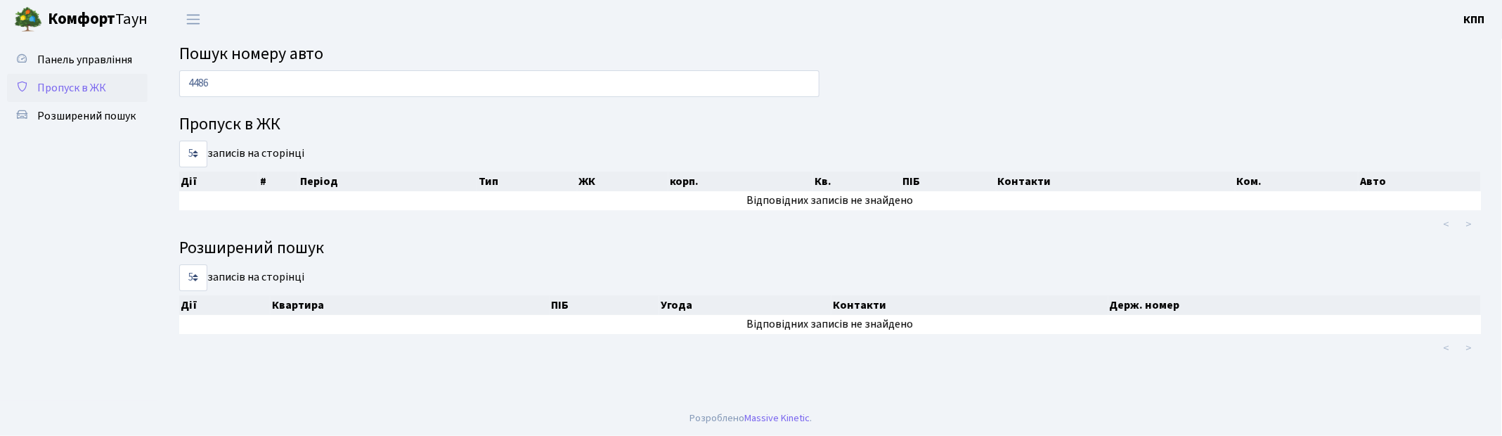
click at [58, 88] on span "Пропуск в ЖК" at bounding box center [71, 87] width 69 height 15
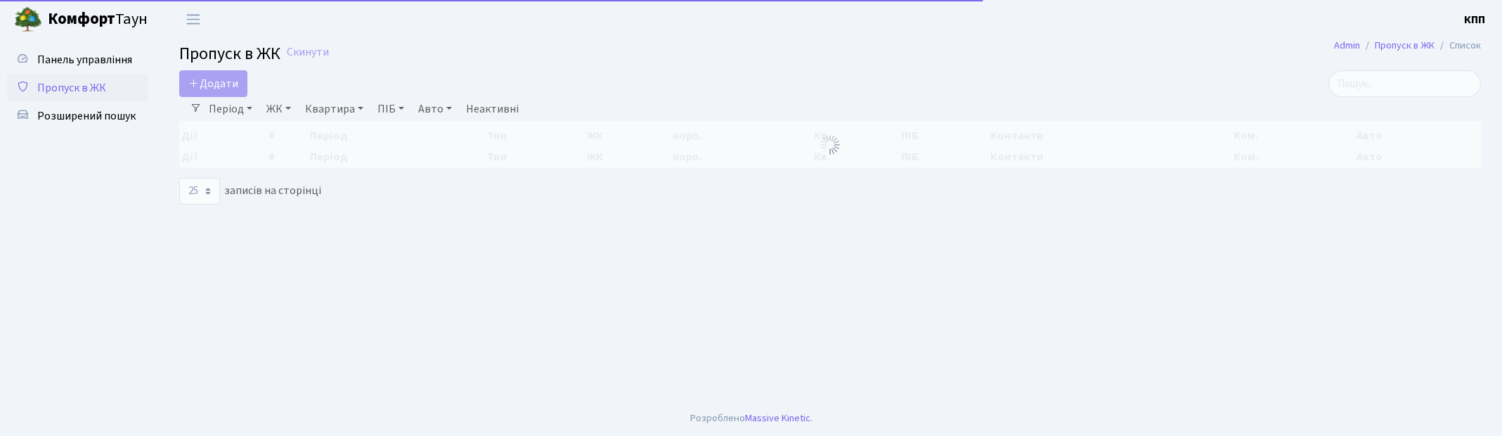
select select "25"
click at [1381, 96] on input "search" at bounding box center [1405, 83] width 153 height 27
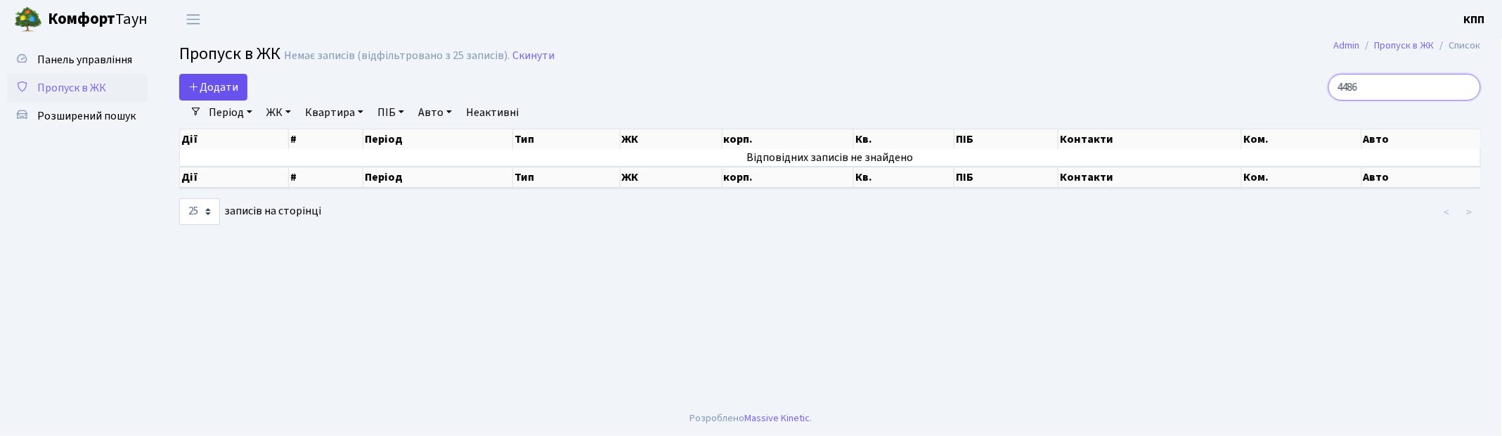
type input "4486"
click at [226, 91] on span "Додати" at bounding box center [213, 86] width 50 height 15
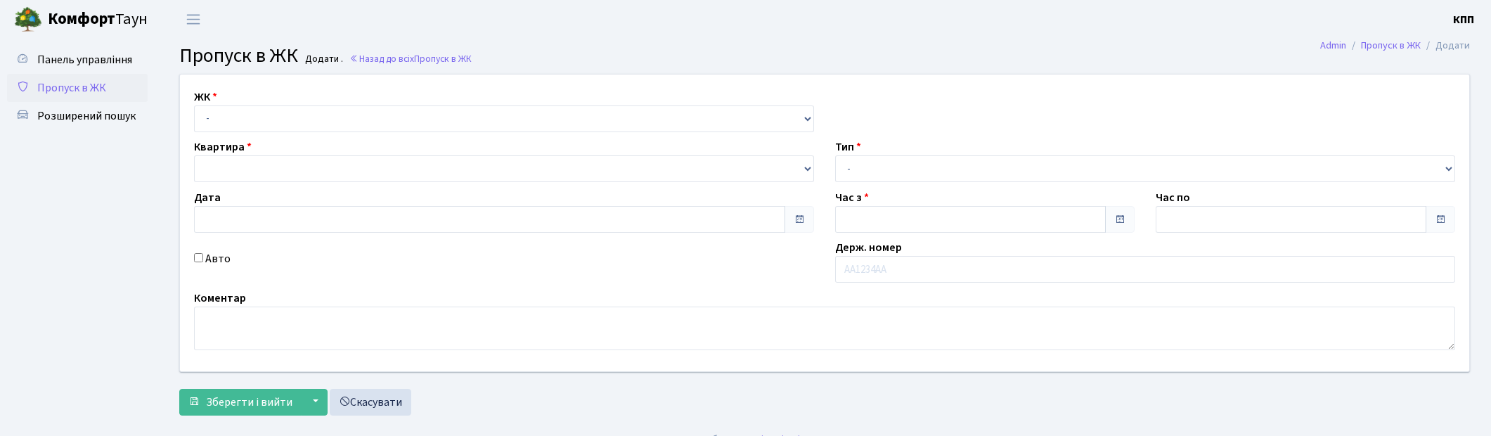
click at [284, 123] on select "- КТ, вул. Регенераторна, 4 КТ2, просп. [STREET_ADDRESS] [STREET_ADDRESS] [PERS…" at bounding box center [504, 118] width 620 height 27
type input "[DATE]"
type input "09:30"
type input "10:30"
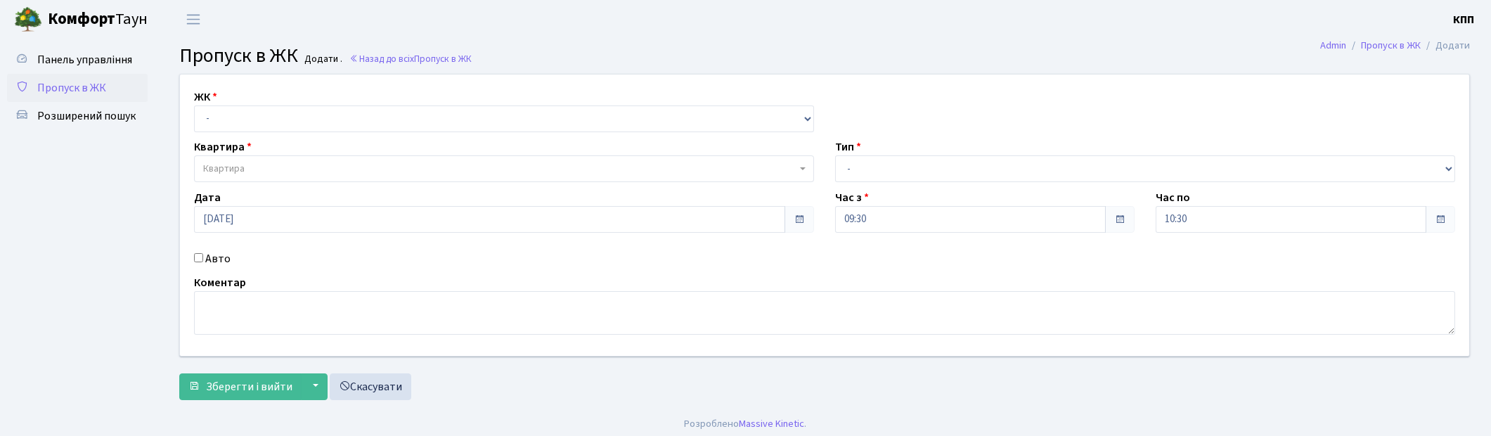
select select "271"
click at [194, 105] on select "- КТ, вул. Регенераторна, 4 КТ2, просп. [STREET_ADDRESS] [STREET_ADDRESS] [PERS…" at bounding box center [504, 118] width 620 height 27
select select
click at [271, 167] on span "Квартира" at bounding box center [499, 169] width 593 height 14
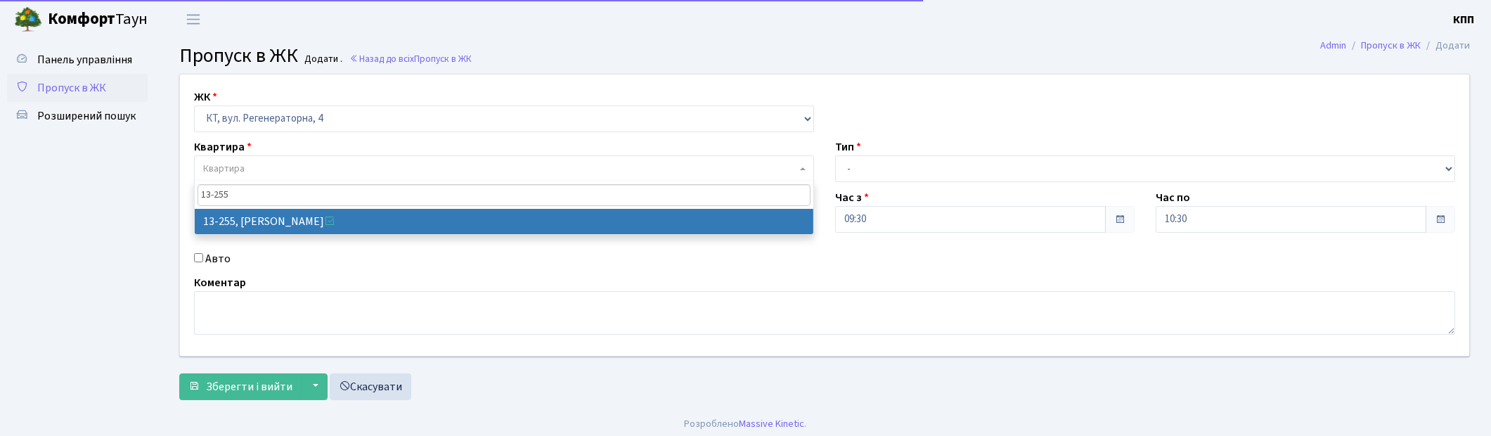
type input "13-255"
select select "7901"
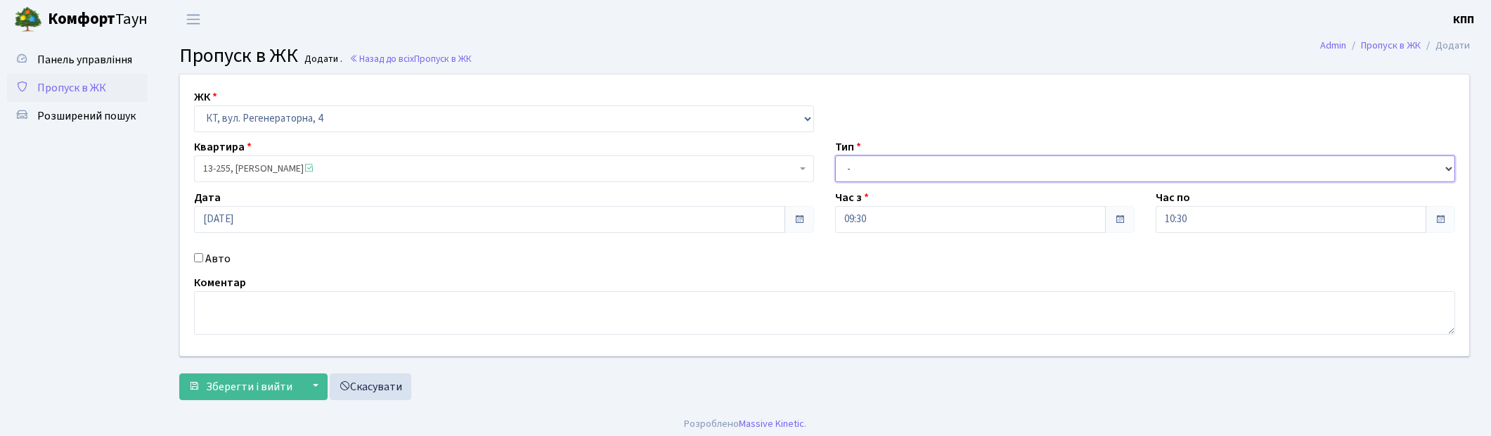
drag, startPoint x: 967, startPoint y: 169, endPoint x: 938, endPoint y: 180, distance: 31.6
click at [967, 169] on select "- Доставка Таксі Гості Сервіс" at bounding box center [1145, 168] width 620 height 27
select select "3"
click at [835, 155] on select "- Доставка Таксі Гості Сервіс" at bounding box center [1145, 168] width 620 height 27
click at [301, 307] on textarea at bounding box center [824, 313] width 1261 height 44
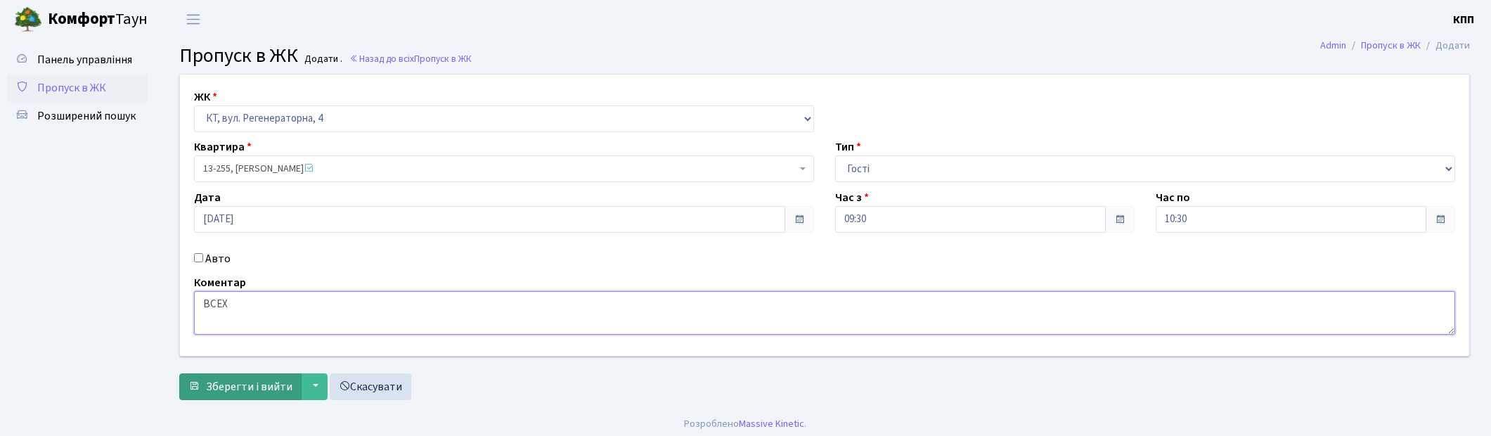
type textarea "ВСЕХ"
click at [260, 391] on span "Зберегти і вийти" at bounding box center [249, 386] width 86 height 15
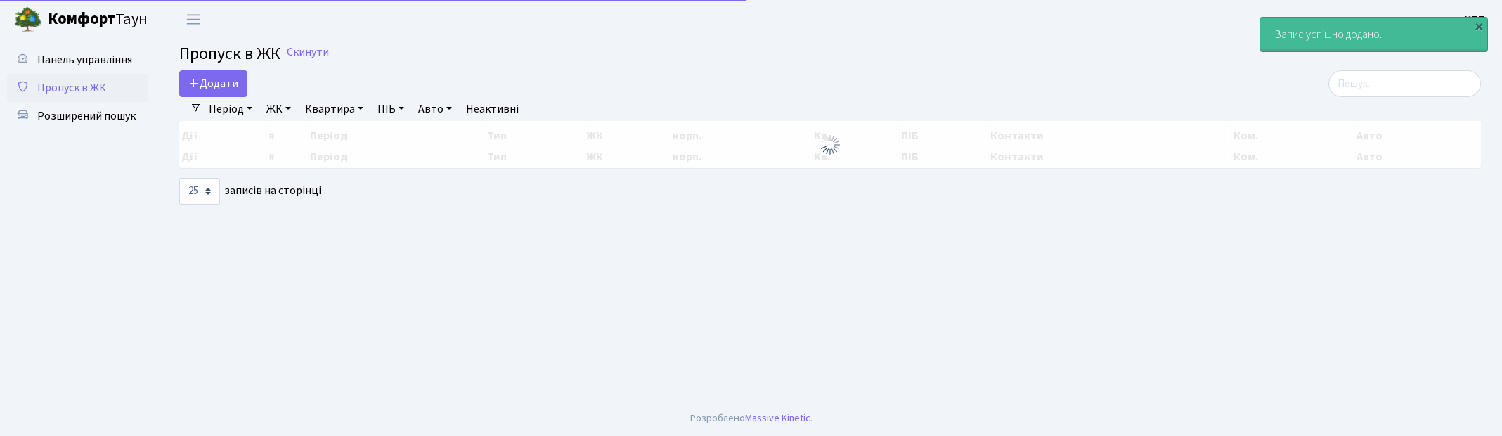
select select "25"
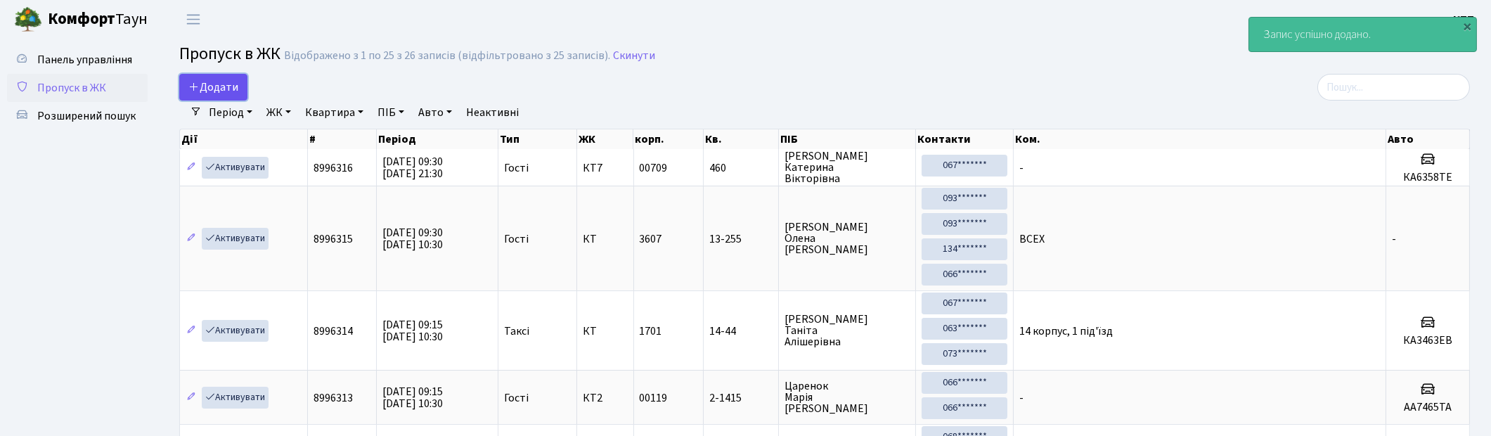
click at [211, 84] on span "Додати" at bounding box center [213, 86] width 50 height 15
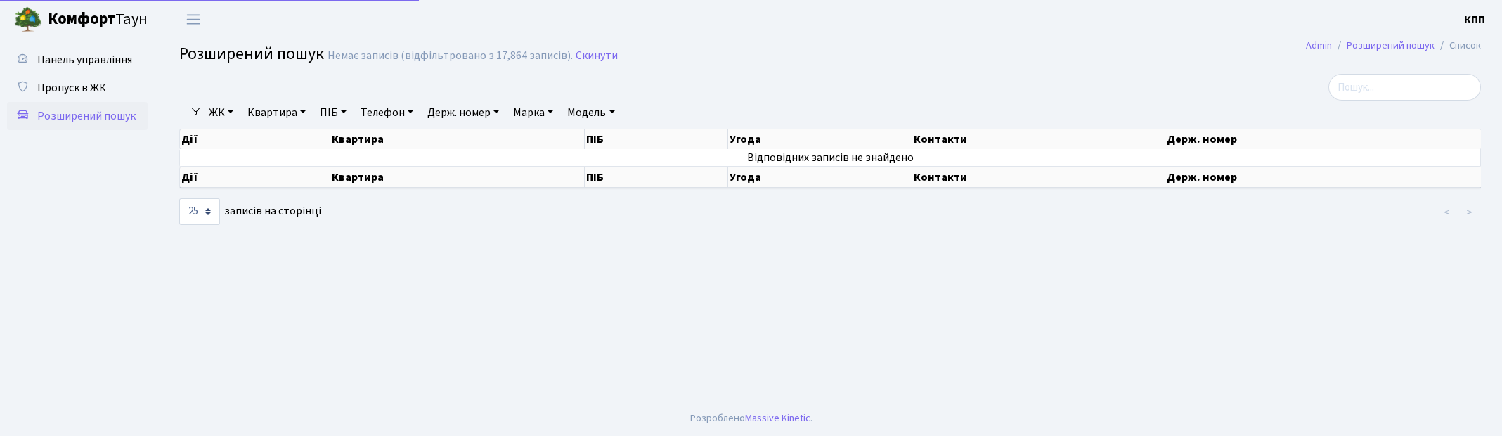
select select "25"
click at [277, 118] on link "Квартира" at bounding box center [277, 113] width 70 height 24
click at [106, 50] on link "Панель управління" at bounding box center [77, 60] width 141 height 28
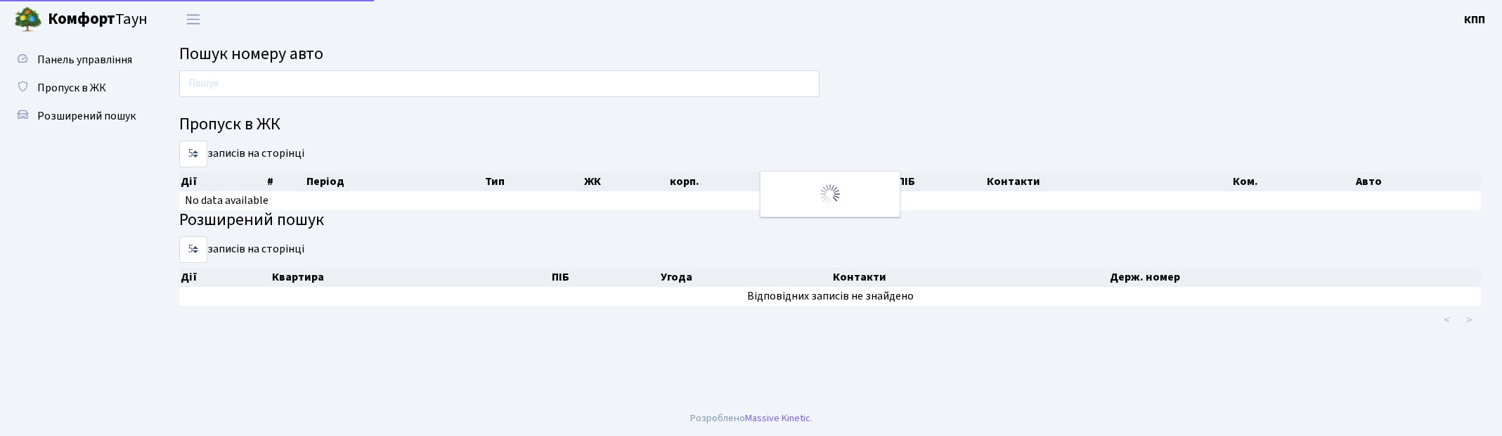
click at [286, 88] on input "text" at bounding box center [499, 83] width 640 height 27
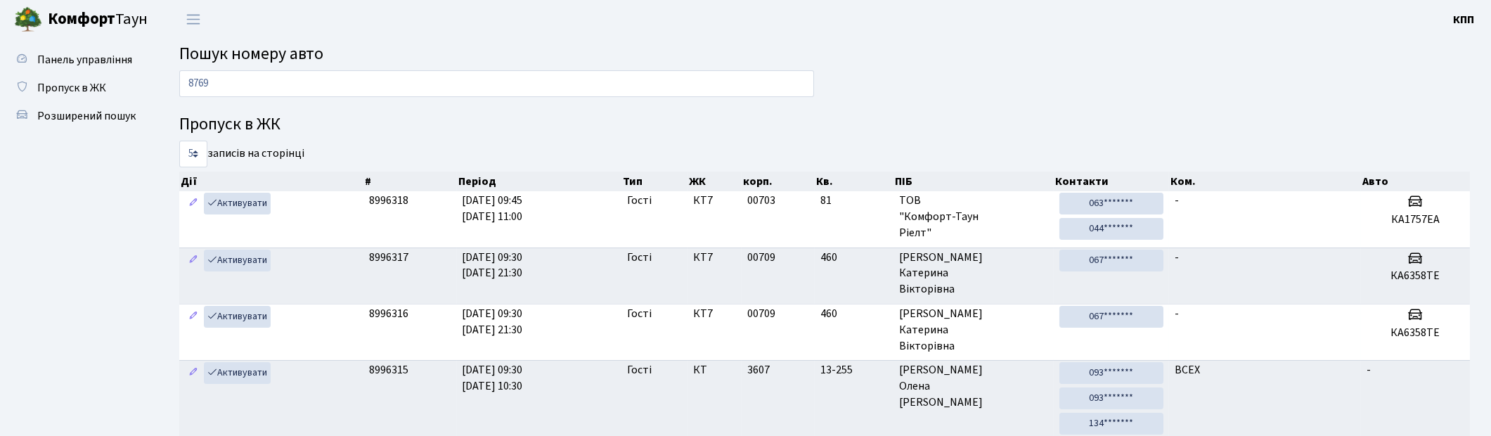
type input "8769"
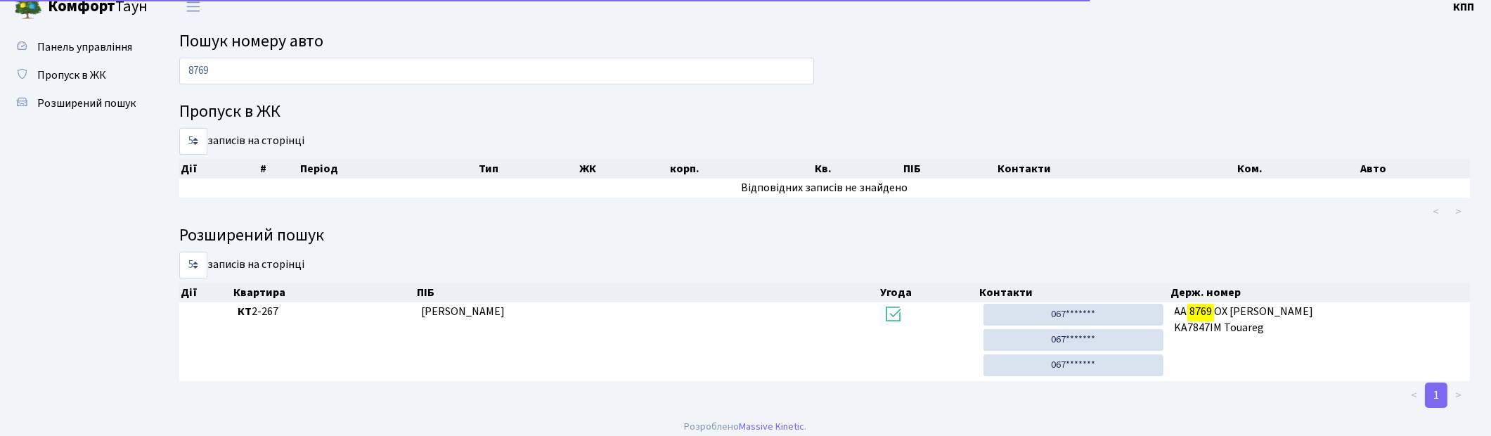
scroll to position [21, 0]
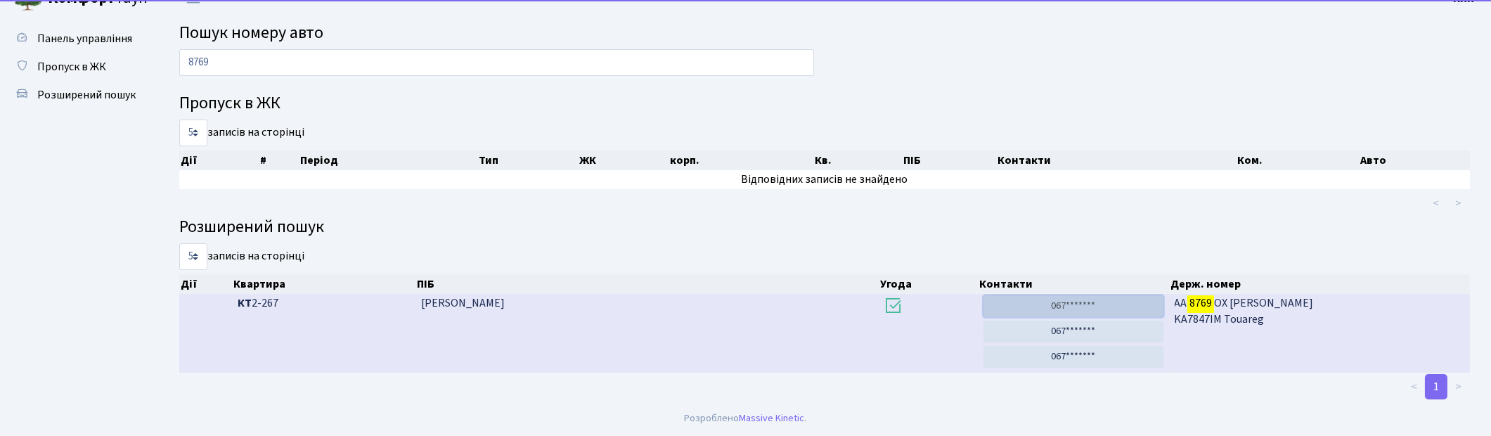
click at [1090, 311] on link "067*******" at bounding box center [1073, 306] width 180 height 22
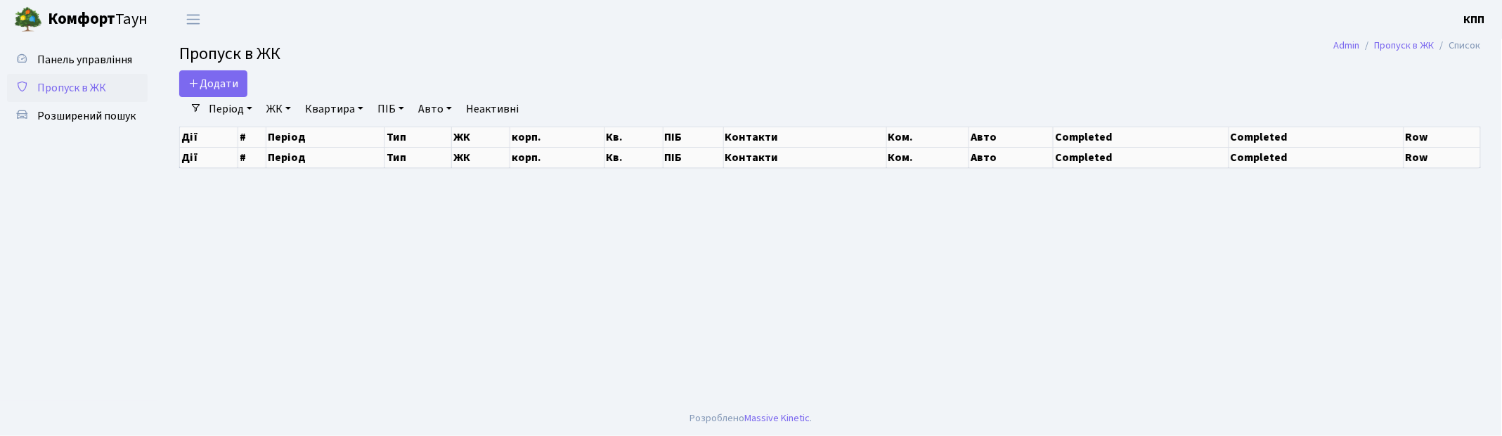
select select "25"
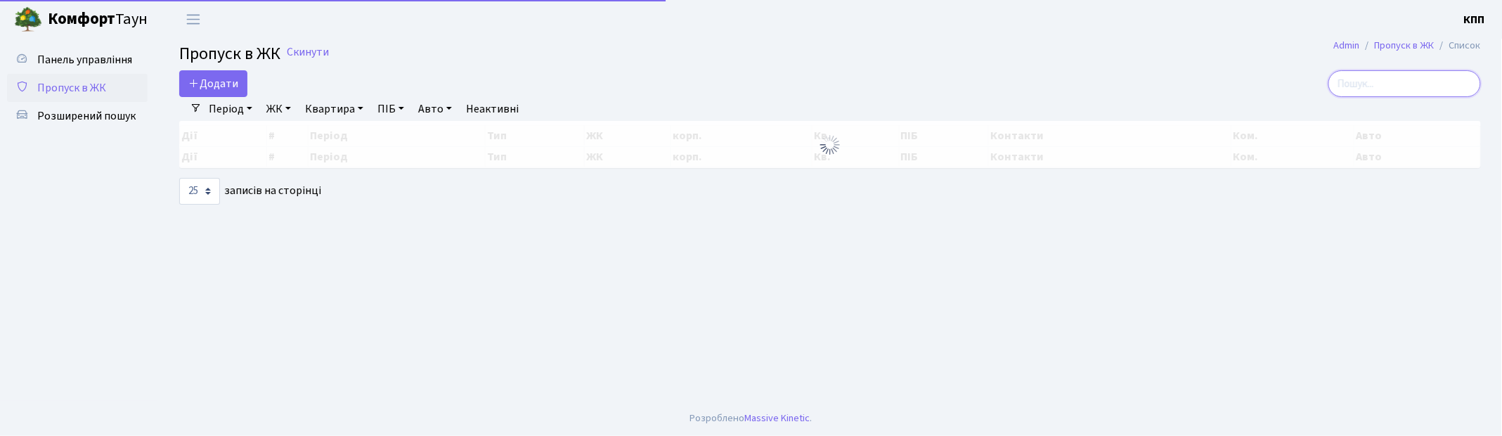
click at [1378, 76] on input "search" at bounding box center [1405, 83] width 153 height 27
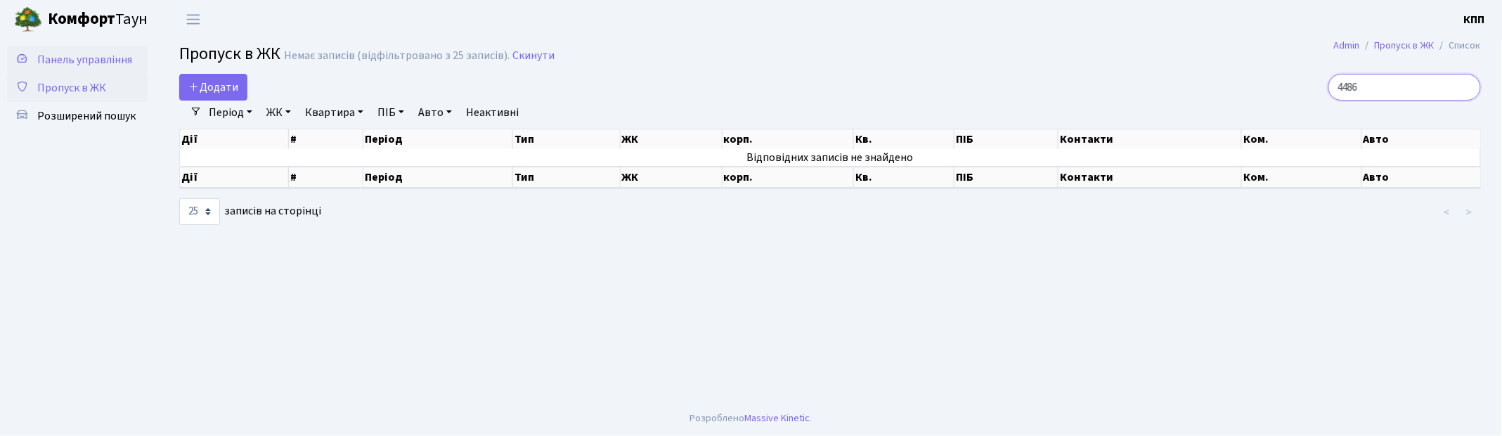
type input "4486"
click at [86, 60] on span "Панель управління" at bounding box center [84, 59] width 95 height 15
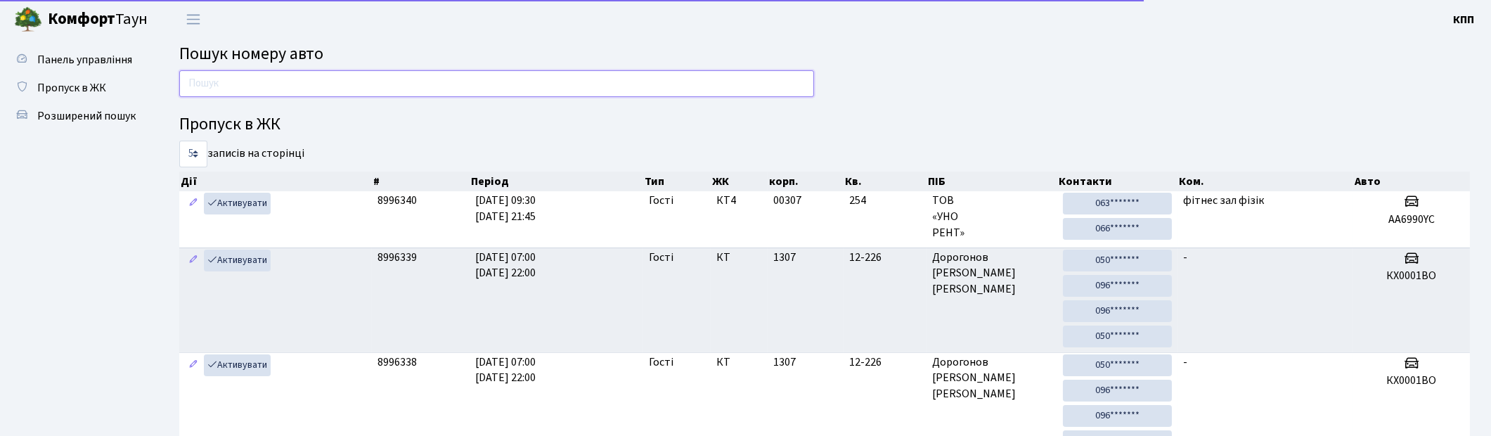
click at [232, 87] on input "text" at bounding box center [496, 83] width 635 height 27
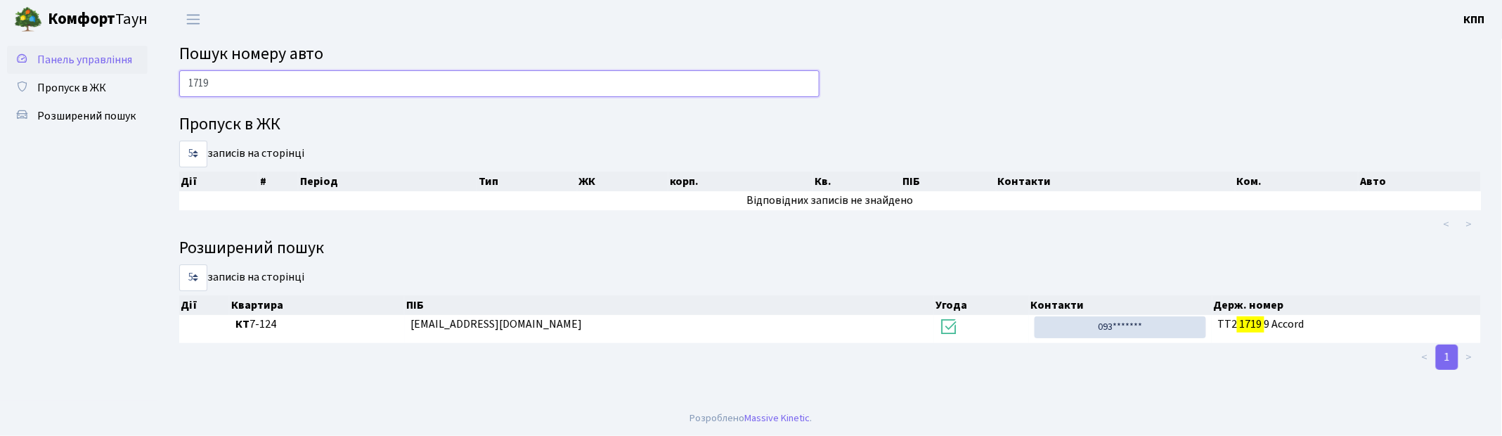
type input "1719"
click at [85, 49] on link "Панель управління" at bounding box center [77, 60] width 141 height 28
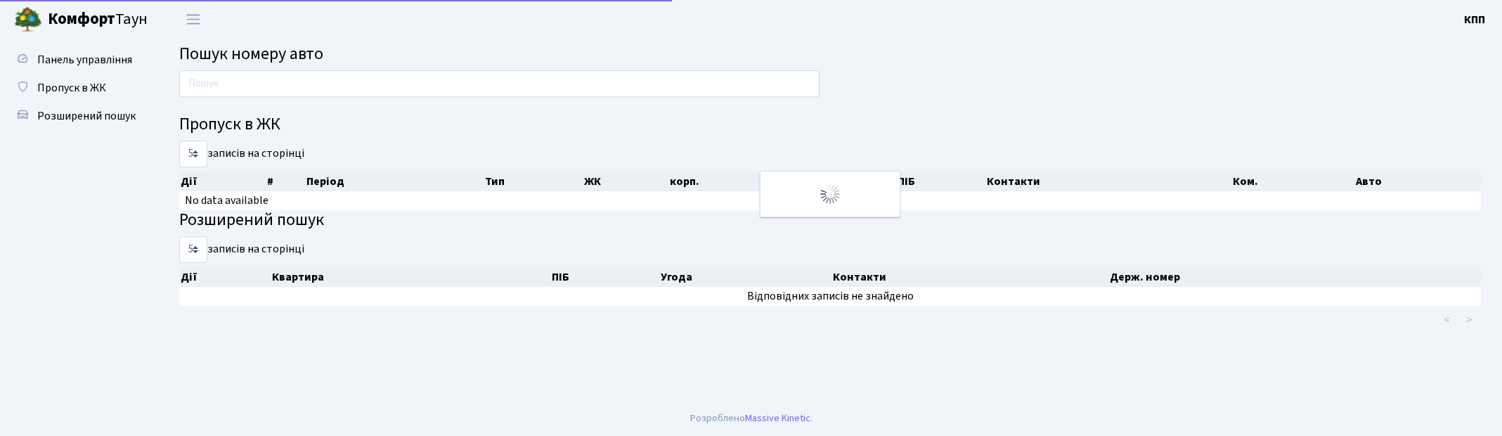
click at [282, 82] on input "text" at bounding box center [499, 83] width 640 height 27
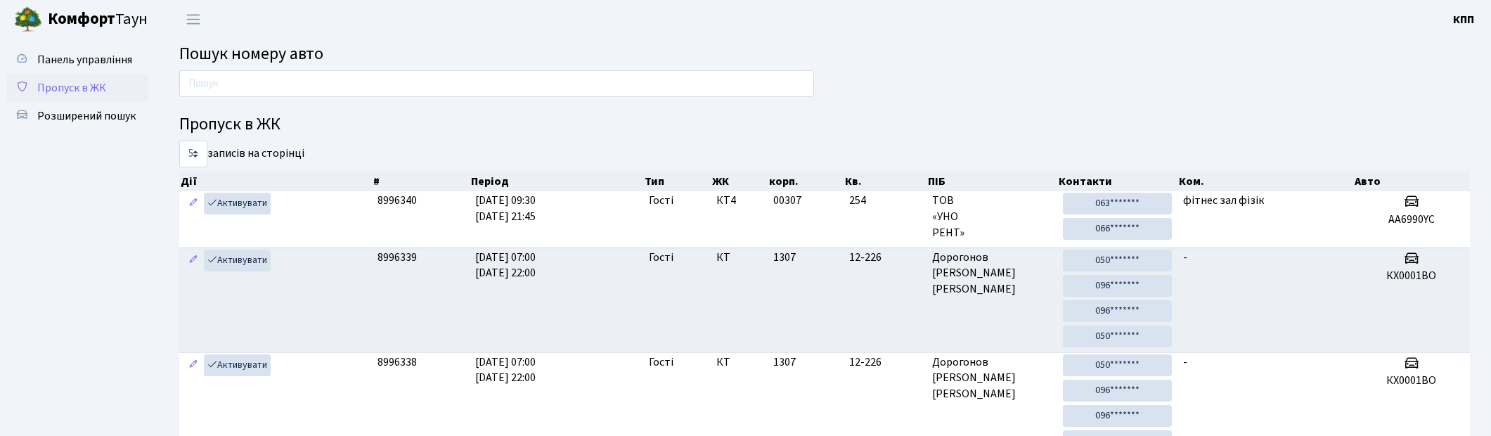
click at [72, 86] on span "Пропуск в ЖК" at bounding box center [71, 87] width 69 height 15
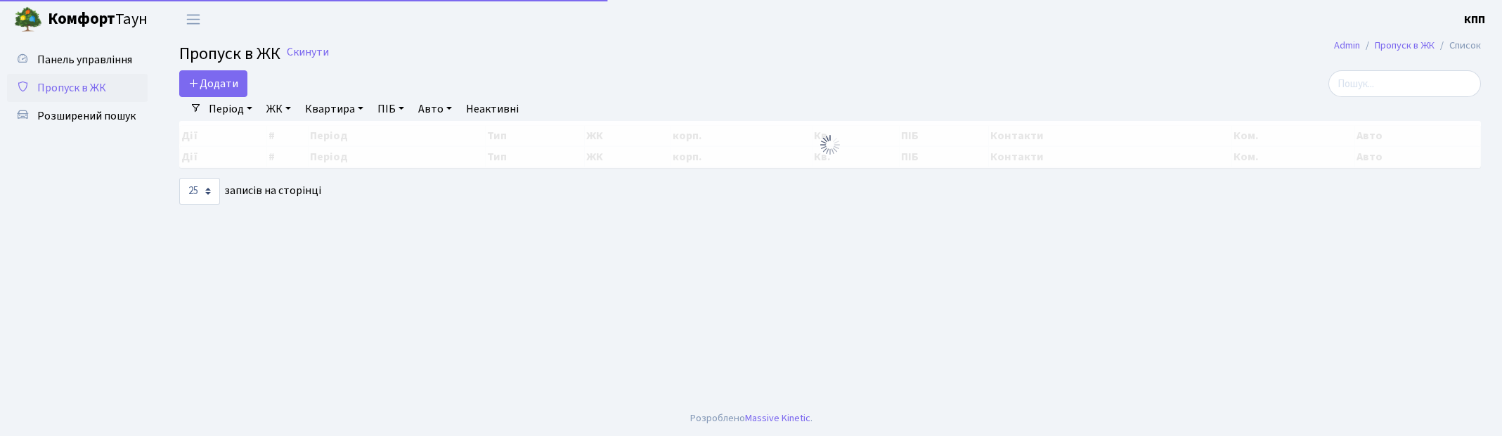
select select "25"
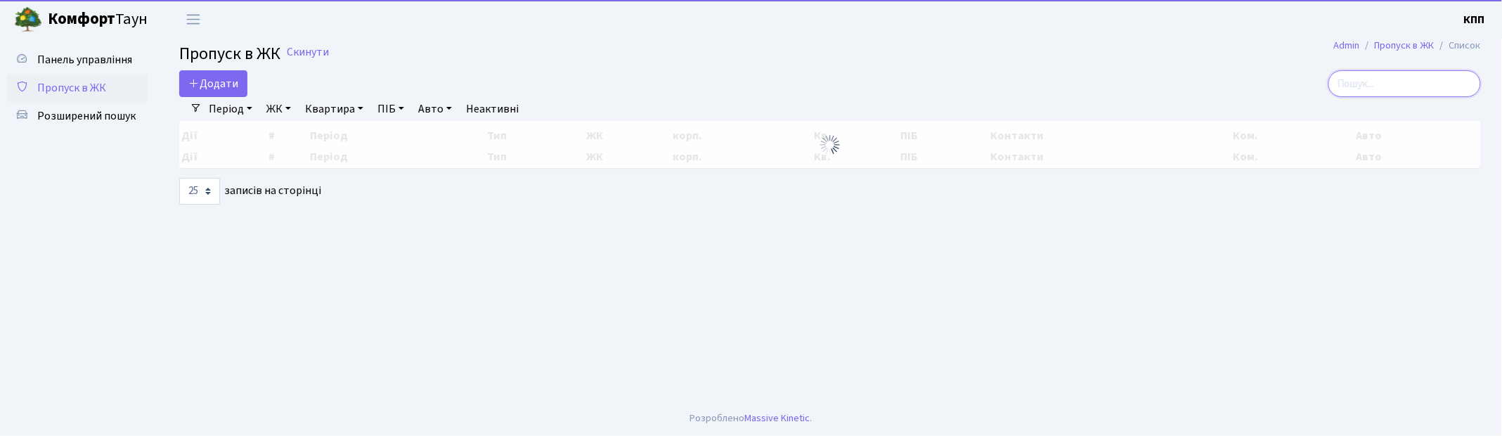
click at [1395, 80] on input "search" at bounding box center [1405, 83] width 153 height 27
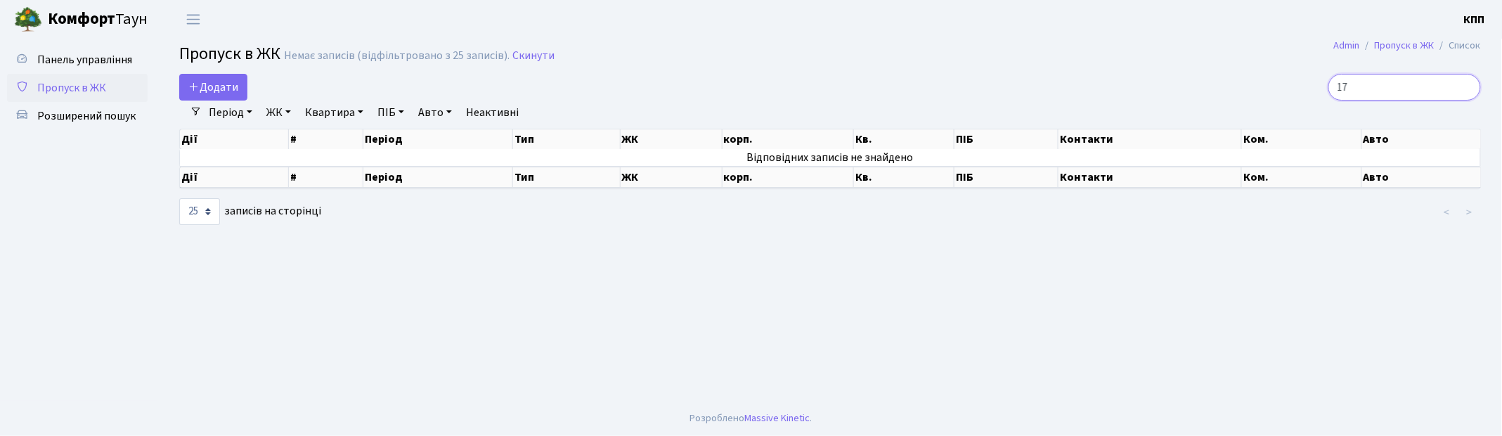
type input "1"
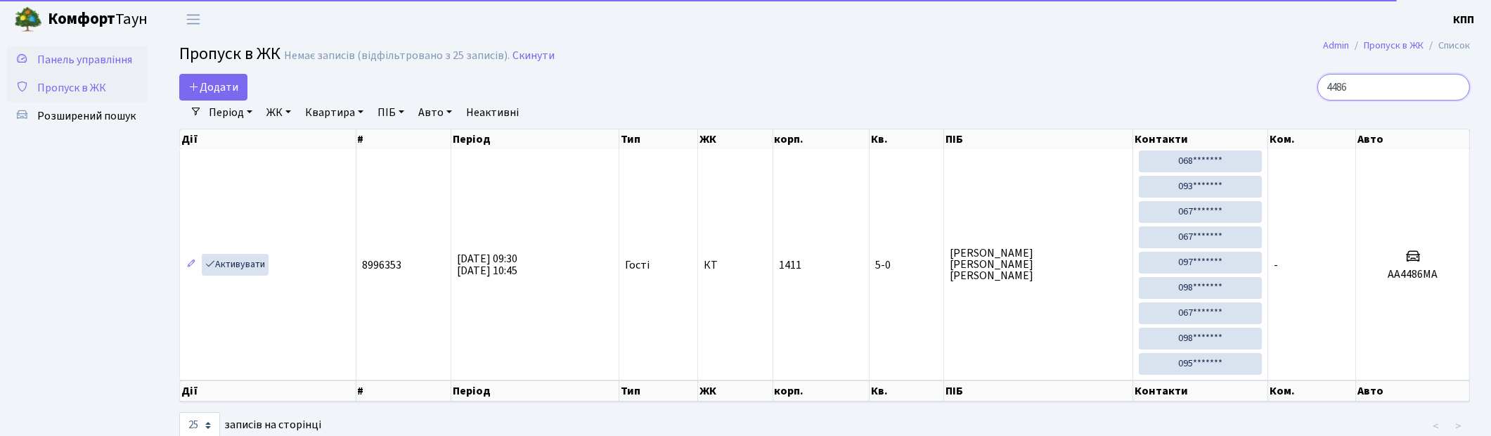
type input "4486"
click at [89, 62] on span "Панель управління" at bounding box center [84, 59] width 95 height 15
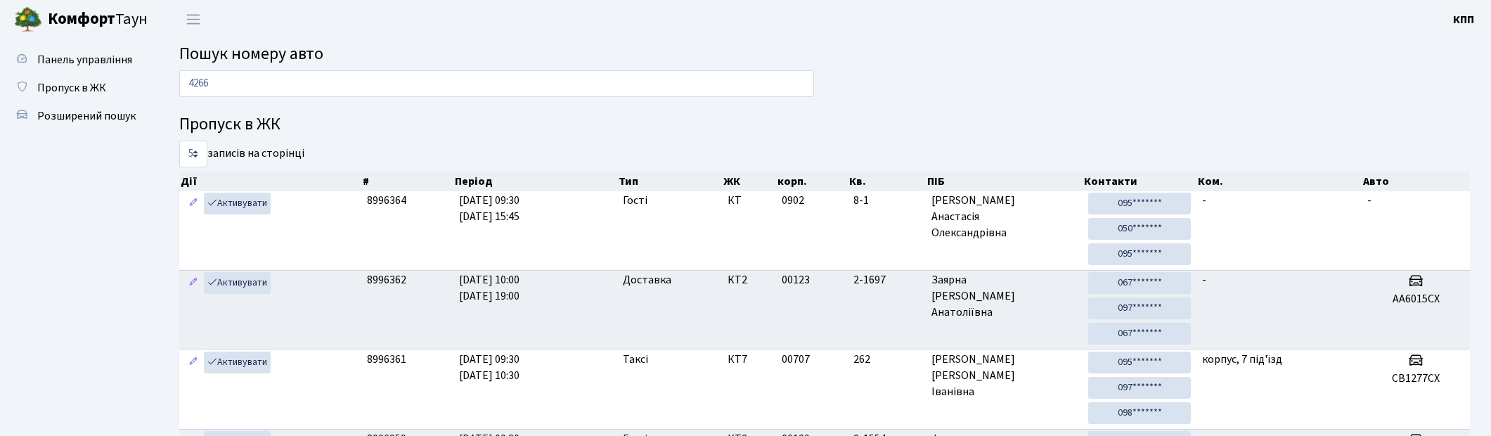
type input "4266"
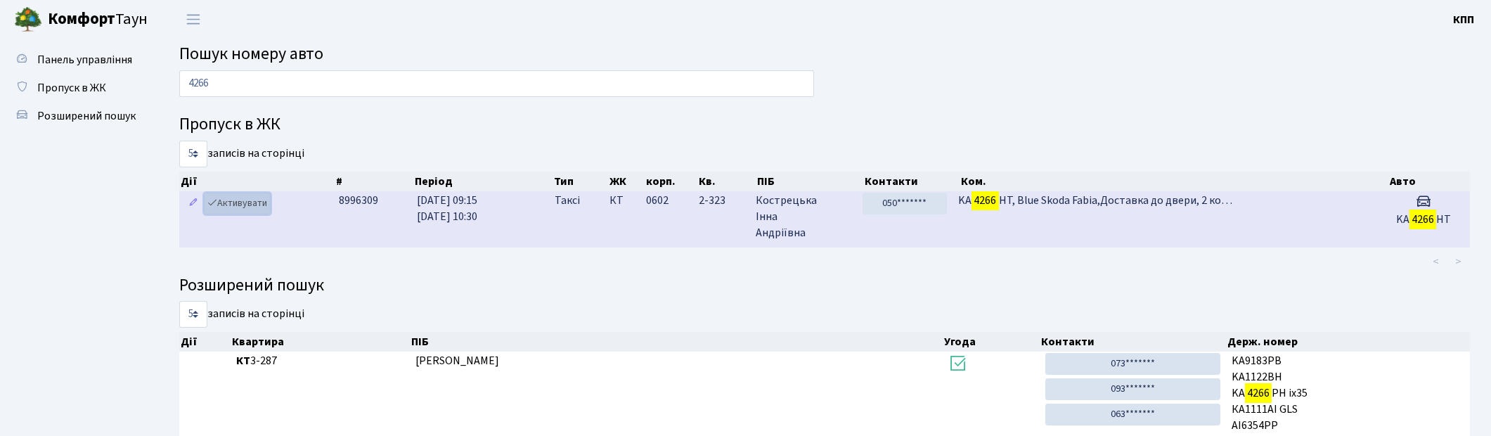
click at [238, 208] on link "Активувати" at bounding box center [237, 204] width 67 height 22
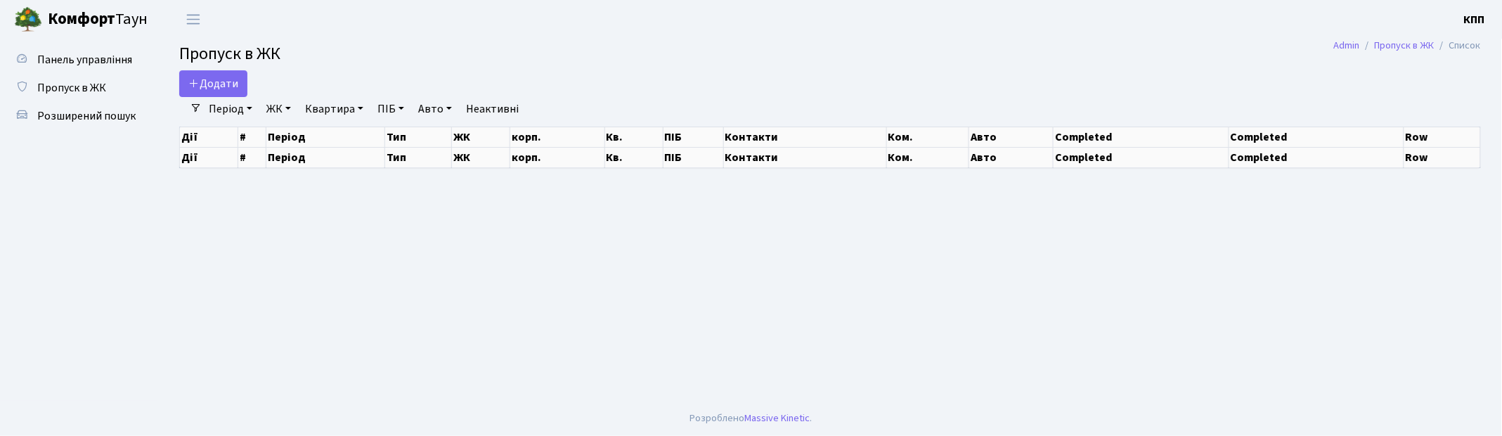
select select "25"
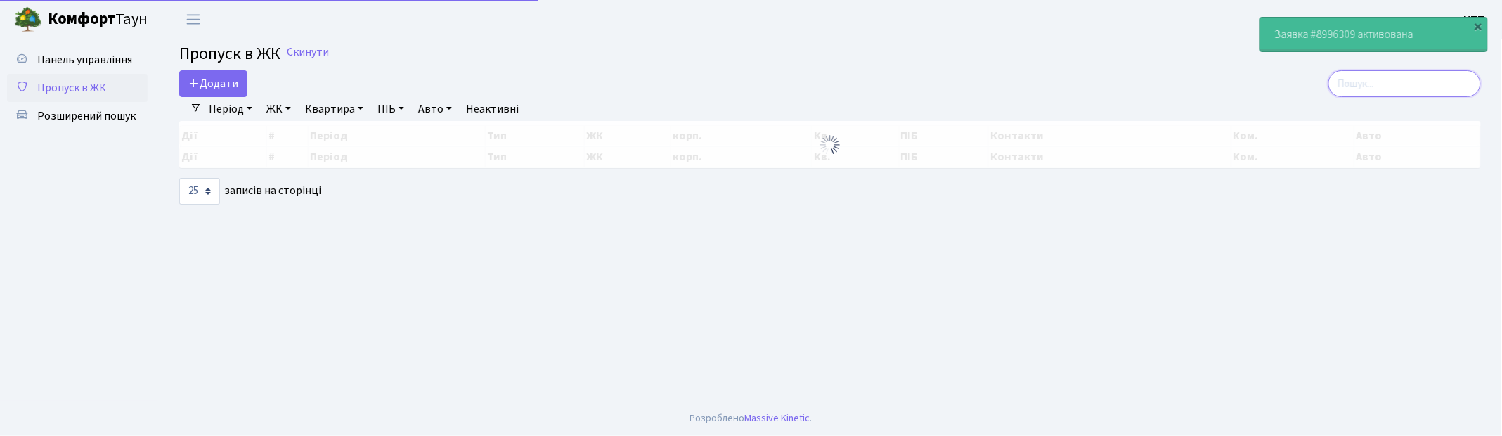
click at [1413, 91] on input "search" at bounding box center [1405, 83] width 153 height 27
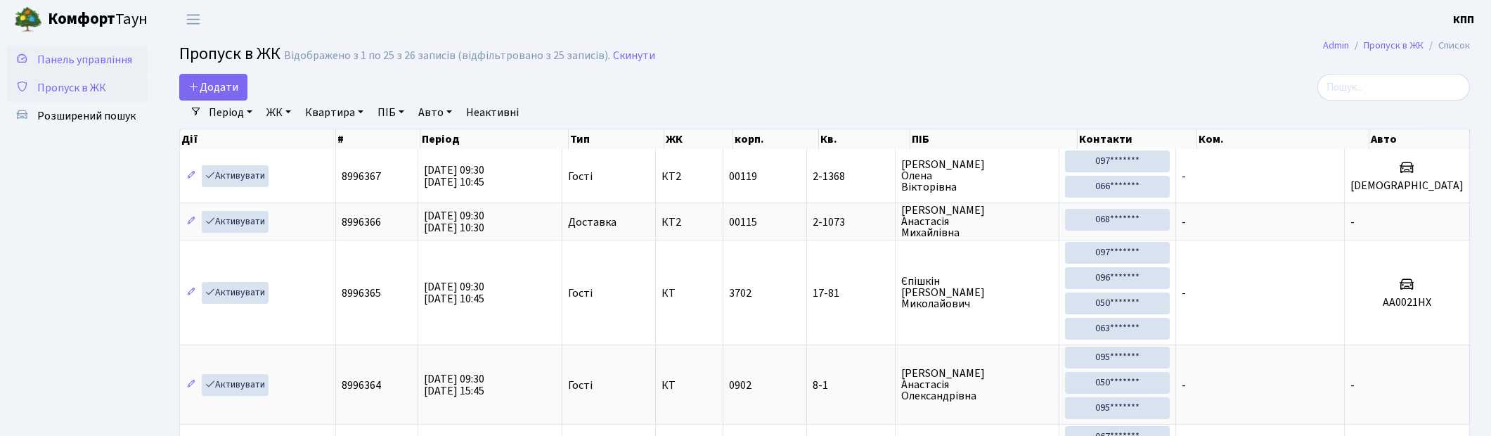
click at [81, 60] on span "Панель управління" at bounding box center [84, 59] width 95 height 15
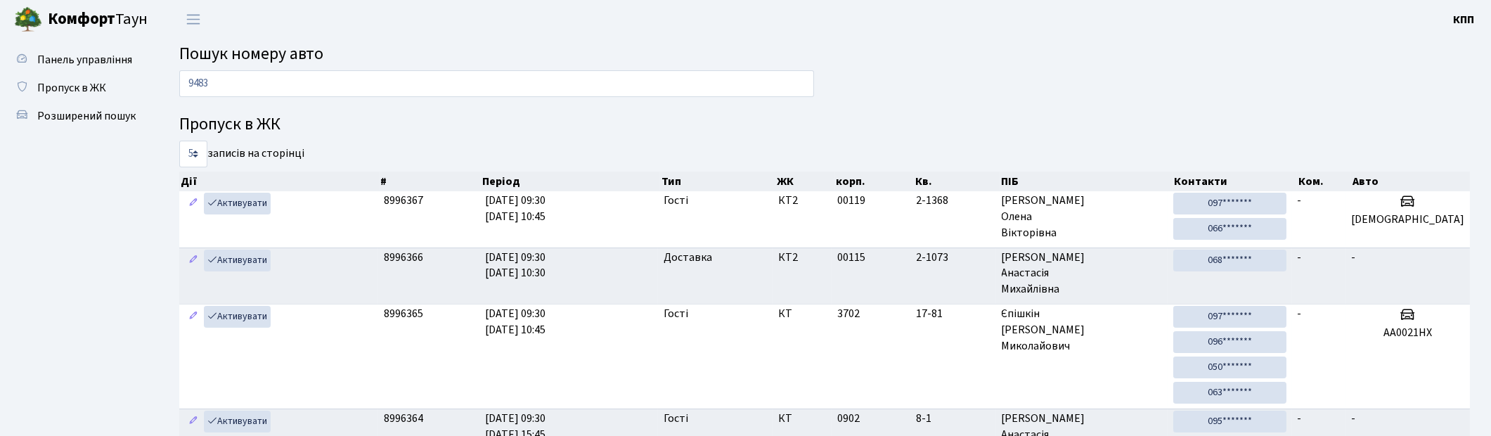
type input "9483"
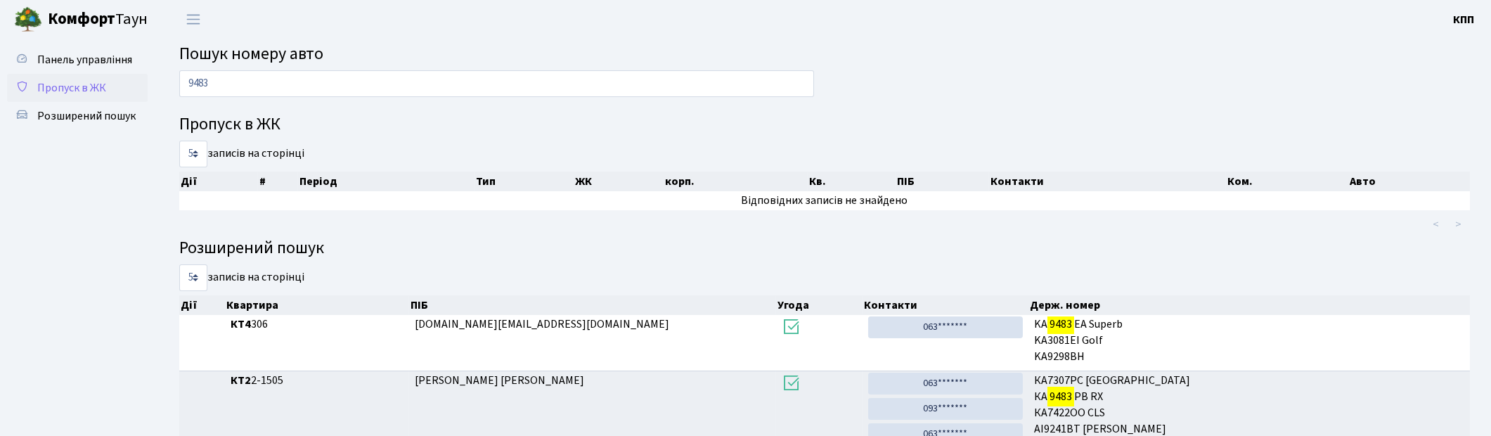
click at [67, 87] on span "Пропуск в ЖК" at bounding box center [71, 87] width 69 height 15
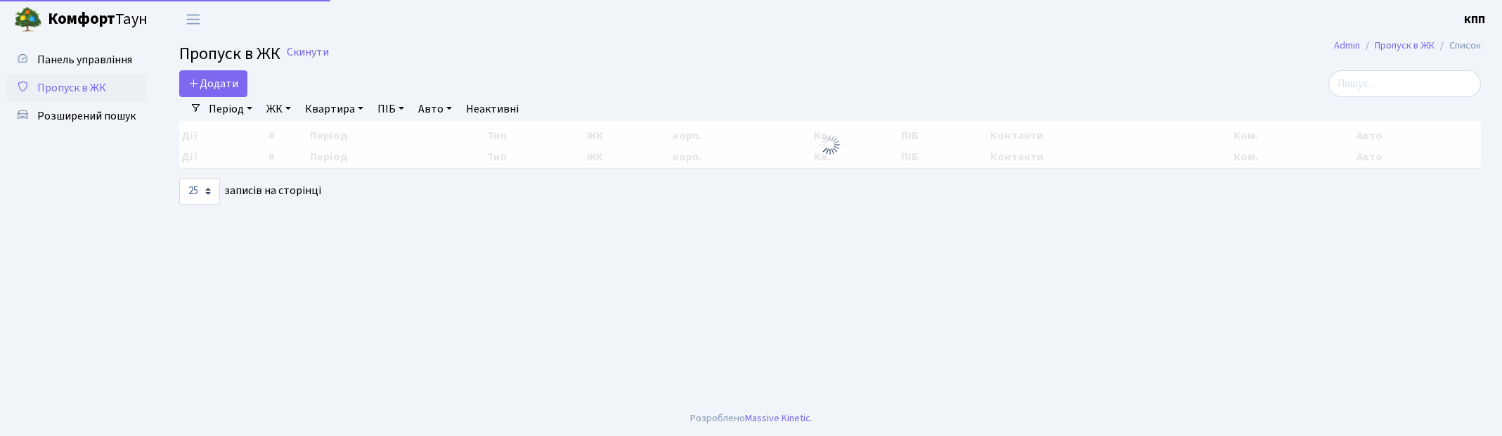
select select "25"
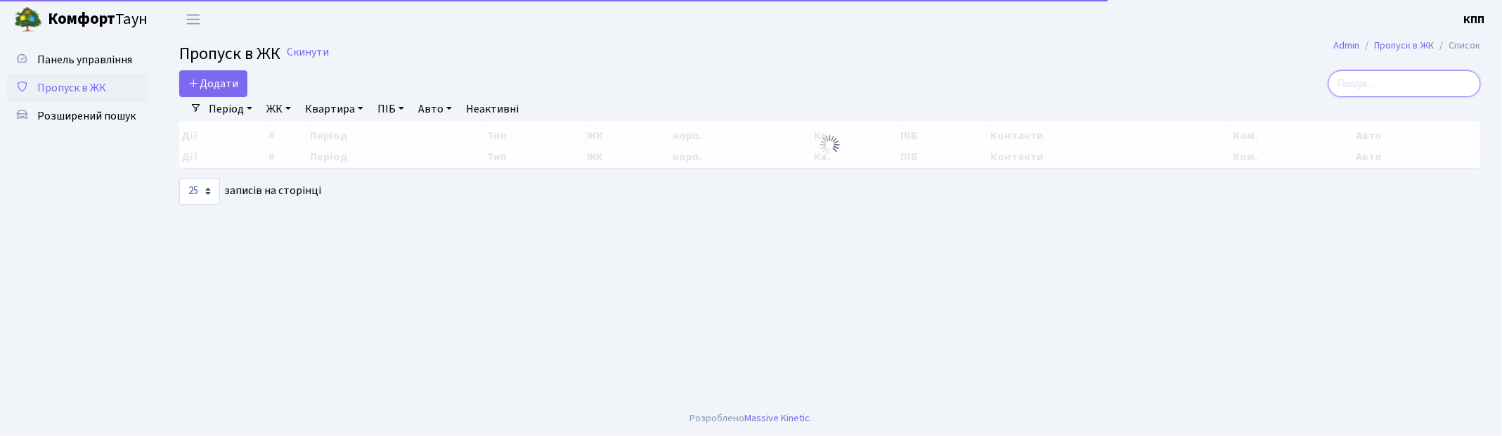
click at [1416, 86] on input "search" at bounding box center [1405, 83] width 153 height 27
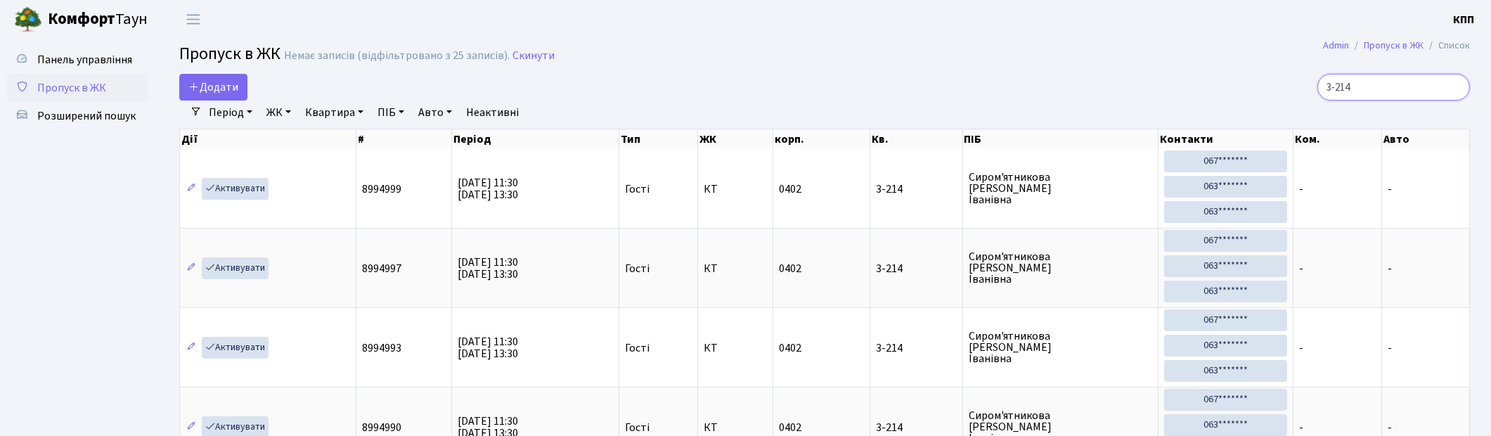
type input "3-214"
click at [76, 80] on span "Пропуск в ЖК" at bounding box center [71, 87] width 69 height 15
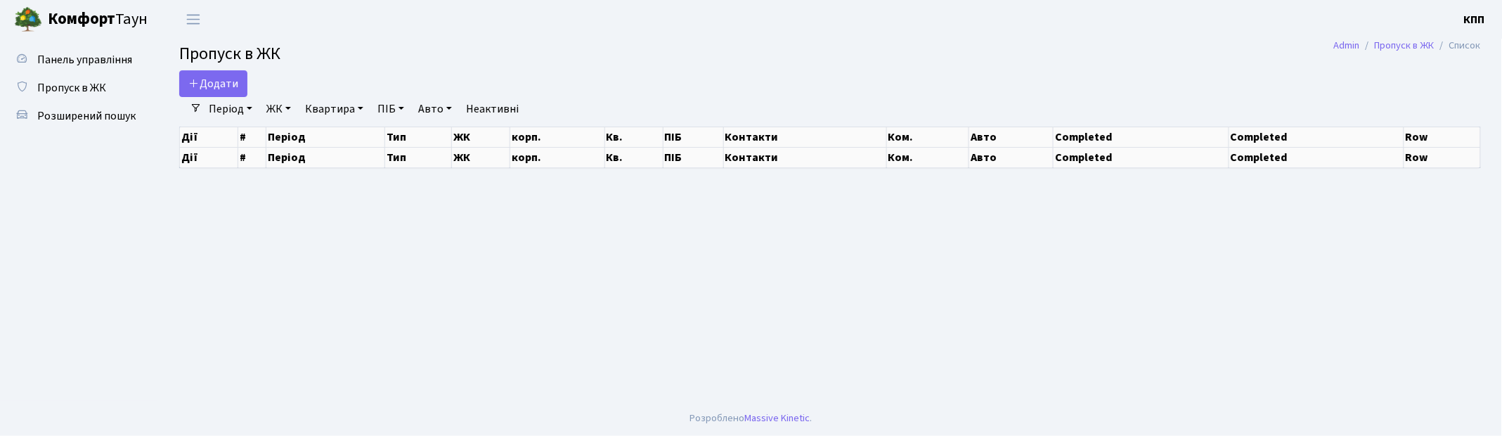
select select "25"
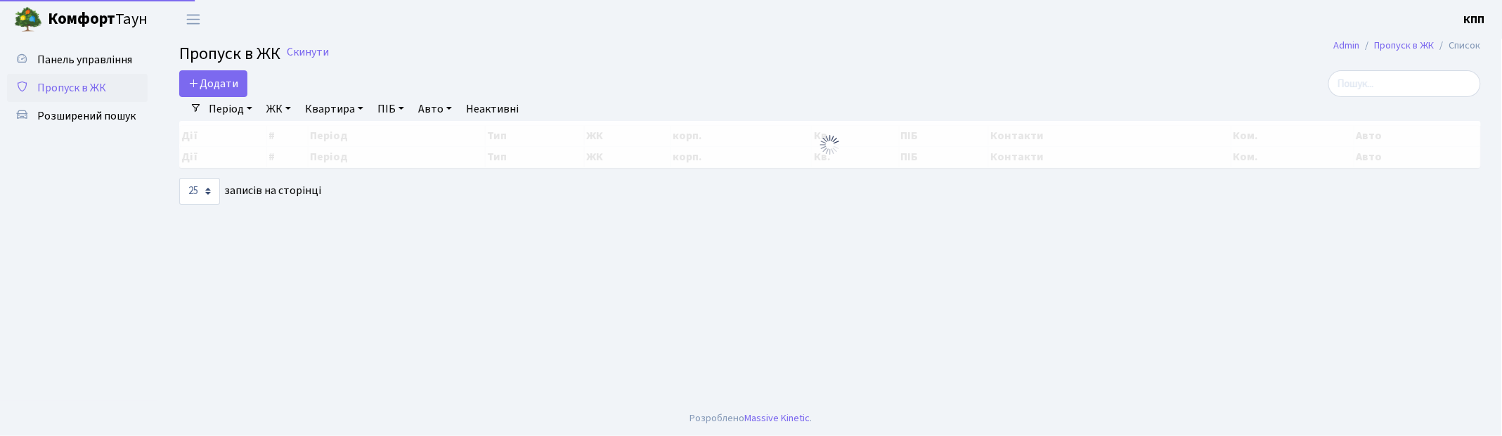
click at [1383, 85] on input "search" at bounding box center [1405, 83] width 153 height 27
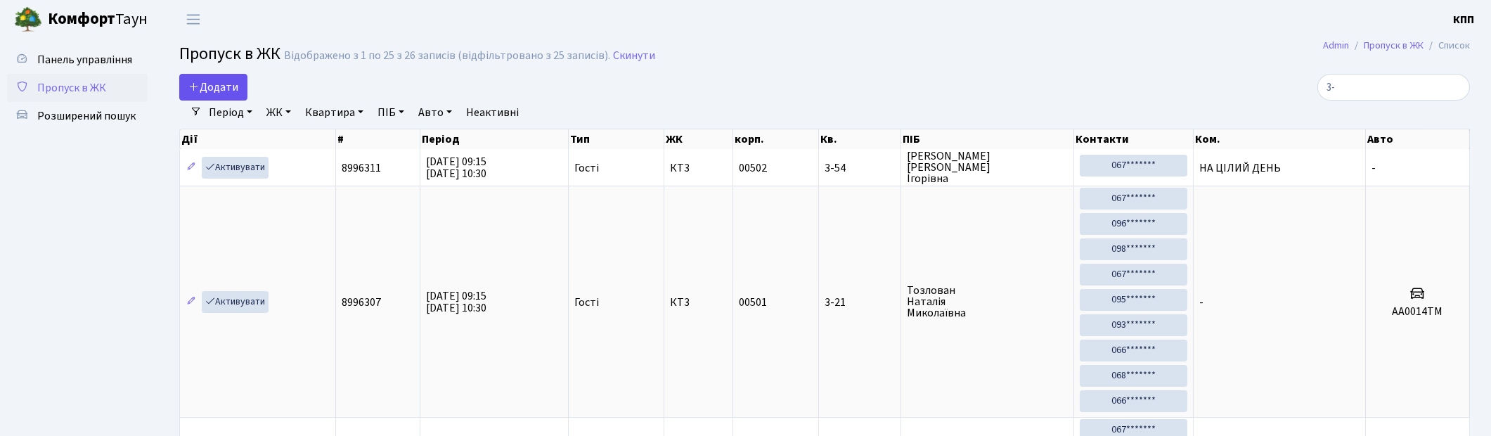
type input "3-"
click at [195, 92] on icon at bounding box center [193, 86] width 11 height 11
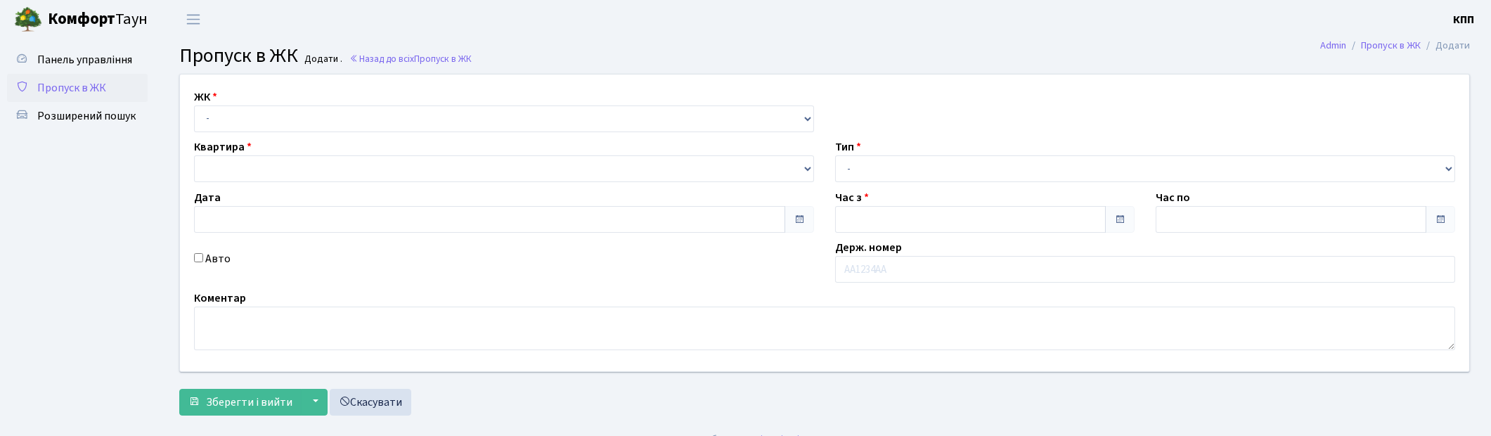
type input "[DATE]"
type input "09:30"
type input "10:45"
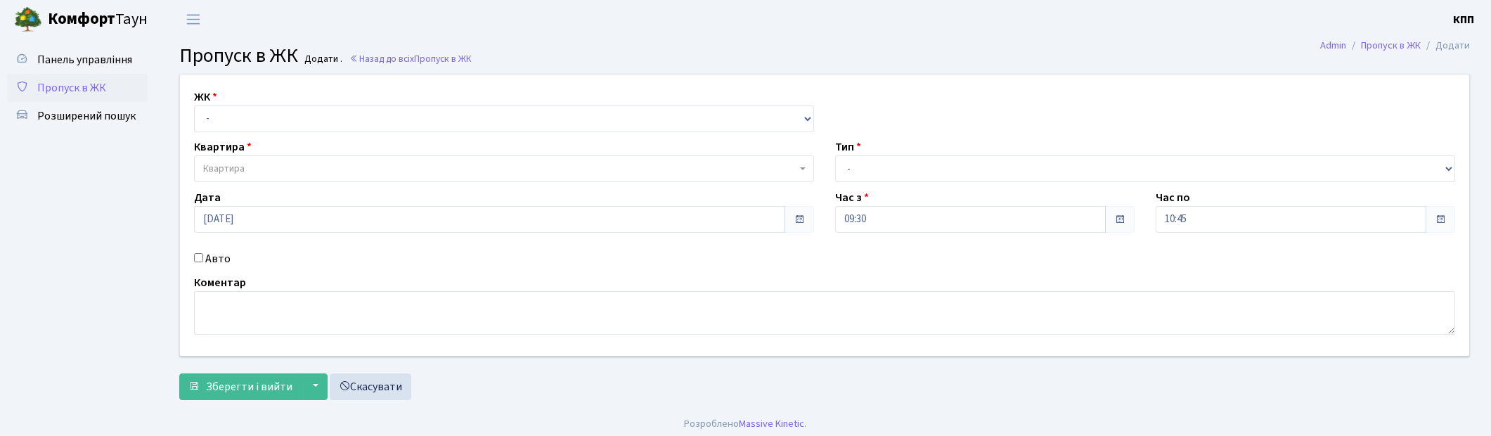
click at [194, 105] on select "- КТ, вул. Регенераторна, 4 КТ2, просп. [STREET_ADDRESS] [STREET_ADDRESS] [PERS…" at bounding box center [504, 118] width 620 height 27
click at [265, 143] on div "Квартира Квартира" at bounding box center [503, 160] width 641 height 44
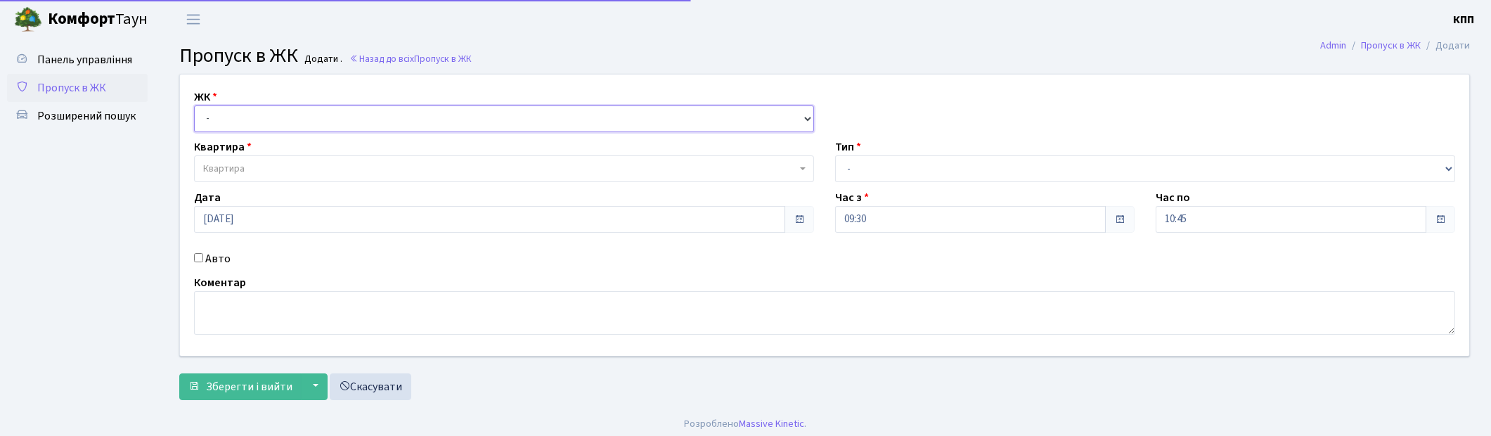
drag, startPoint x: 265, startPoint y: 116, endPoint x: 260, endPoint y: 128, distance: 12.9
click at [264, 116] on select "- КТ, вул. Регенераторна, 4 КТ2, просп. [STREET_ADDRESS] [STREET_ADDRESS] [PERS…" at bounding box center [504, 118] width 620 height 27
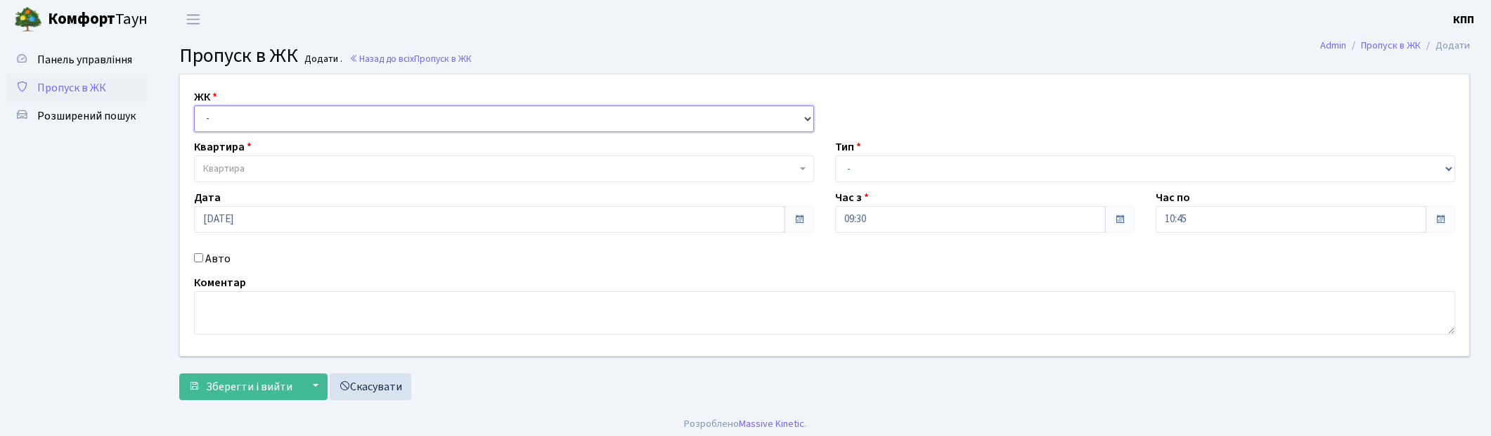
select select "271"
click at [194, 105] on select "- КТ, вул. Регенераторна, 4 КТ2, просп. [STREET_ADDRESS] [STREET_ADDRESS] [PERS…" at bounding box center [504, 118] width 620 height 27
select select
click at [264, 171] on span "Квартира" at bounding box center [499, 169] width 593 height 14
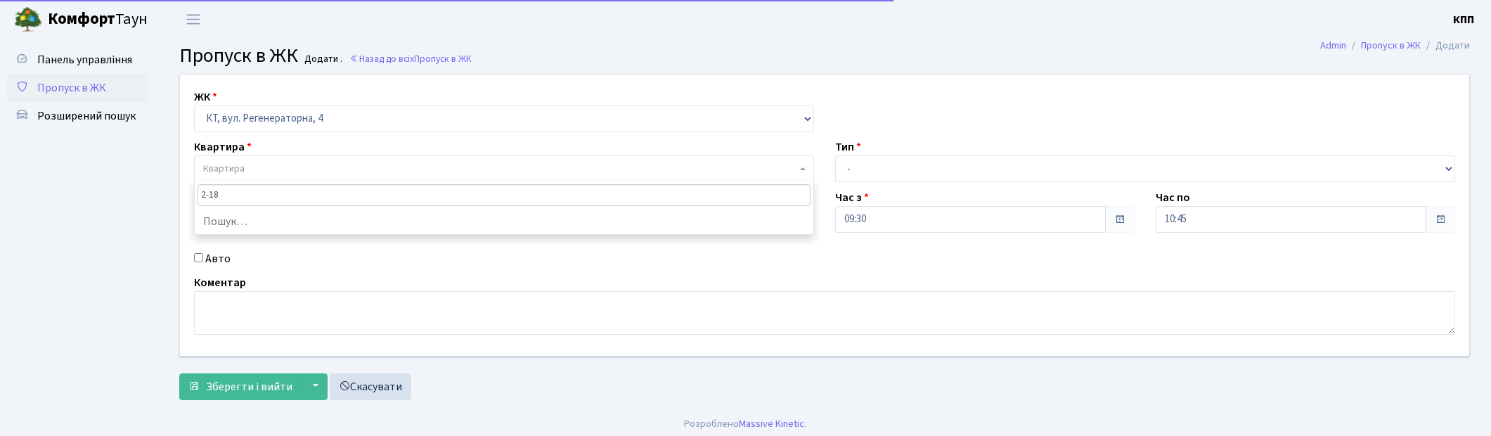
type input "2-181"
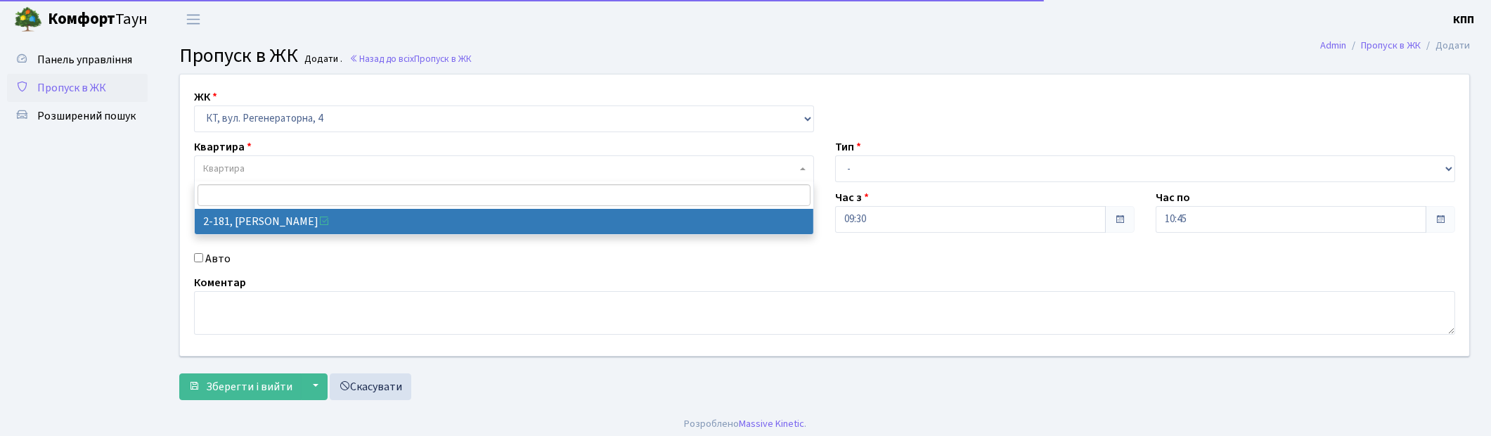
select select "524"
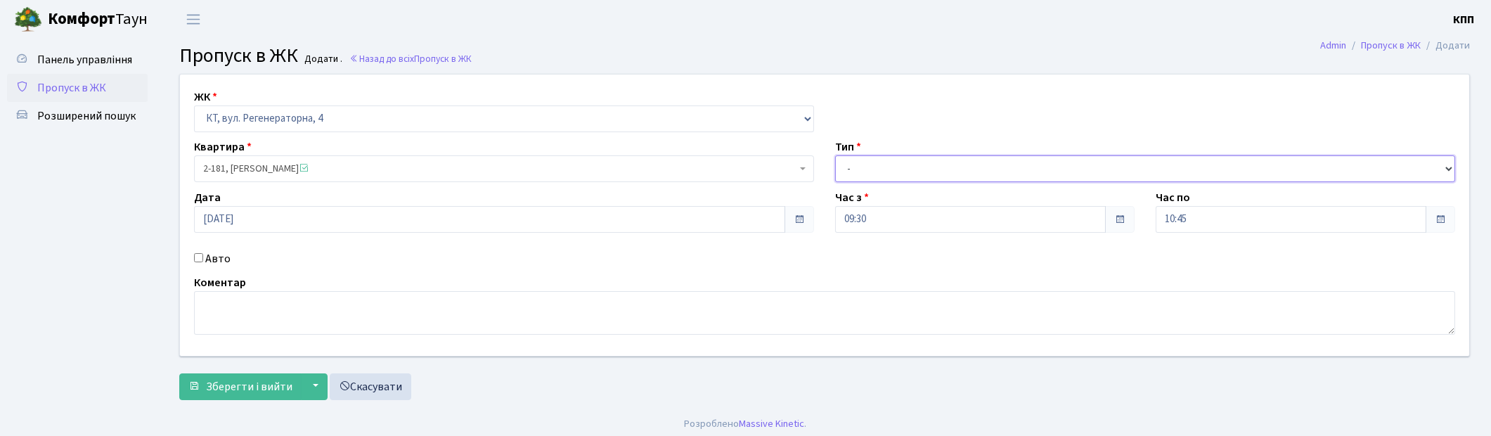
click at [900, 167] on select "- Доставка Таксі Гості Сервіс" at bounding box center [1145, 168] width 620 height 27
select select "3"
click at [835, 155] on select "- Доставка Таксі Гості Сервіс" at bounding box center [1145, 168] width 620 height 27
click at [200, 314] on textarea at bounding box center [824, 313] width 1261 height 44
type textarea "ВСЕХ"
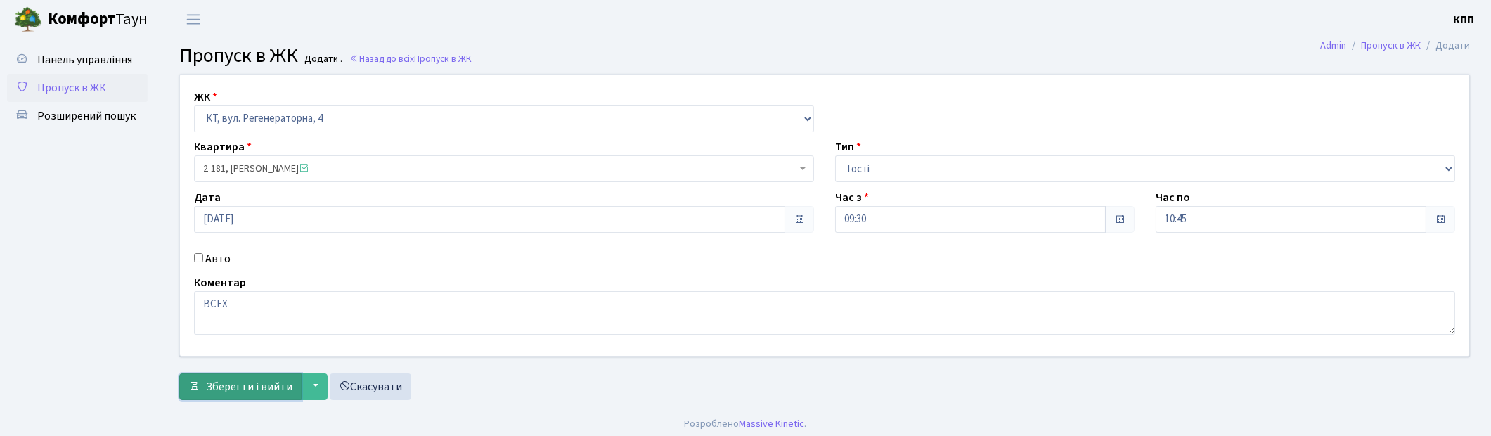
click at [272, 392] on span "Зберегти і вийти" at bounding box center [249, 386] width 86 height 15
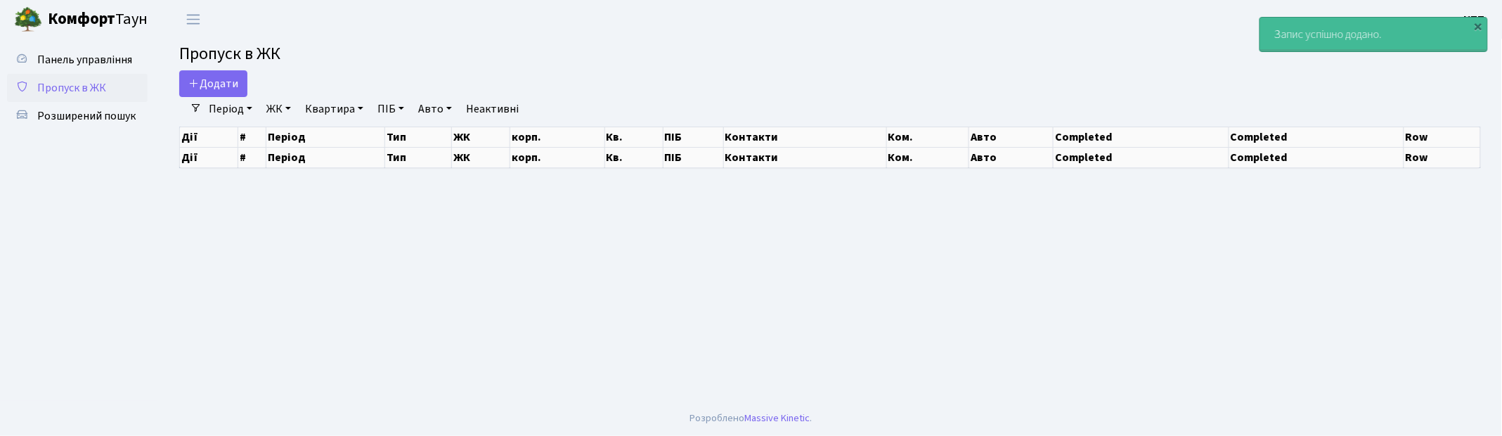
select select "25"
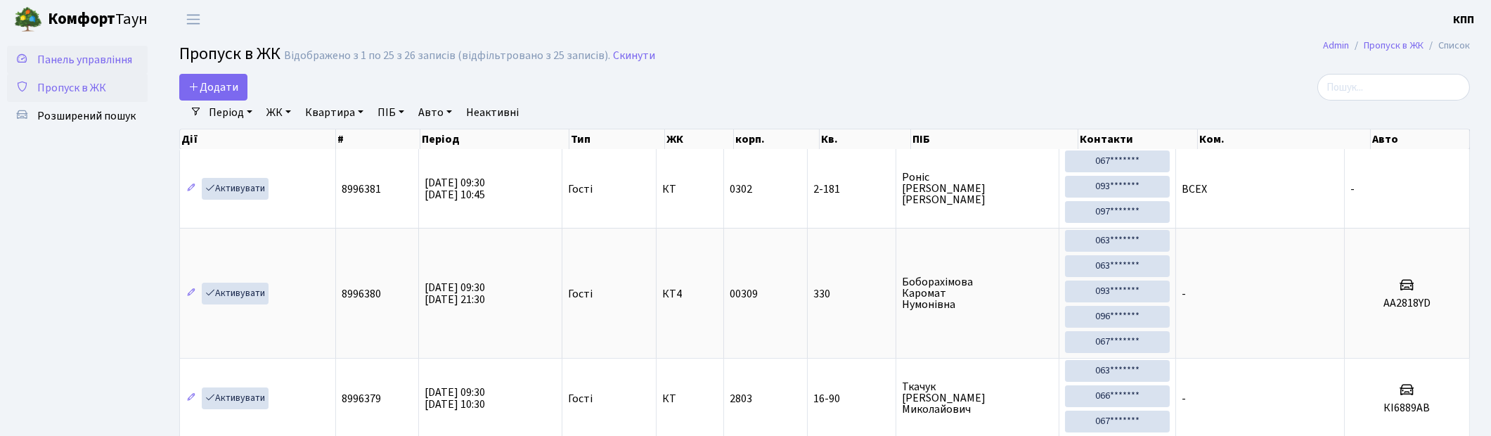
click at [85, 54] on span "Панель управління" at bounding box center [84, 59] width 95 height 15
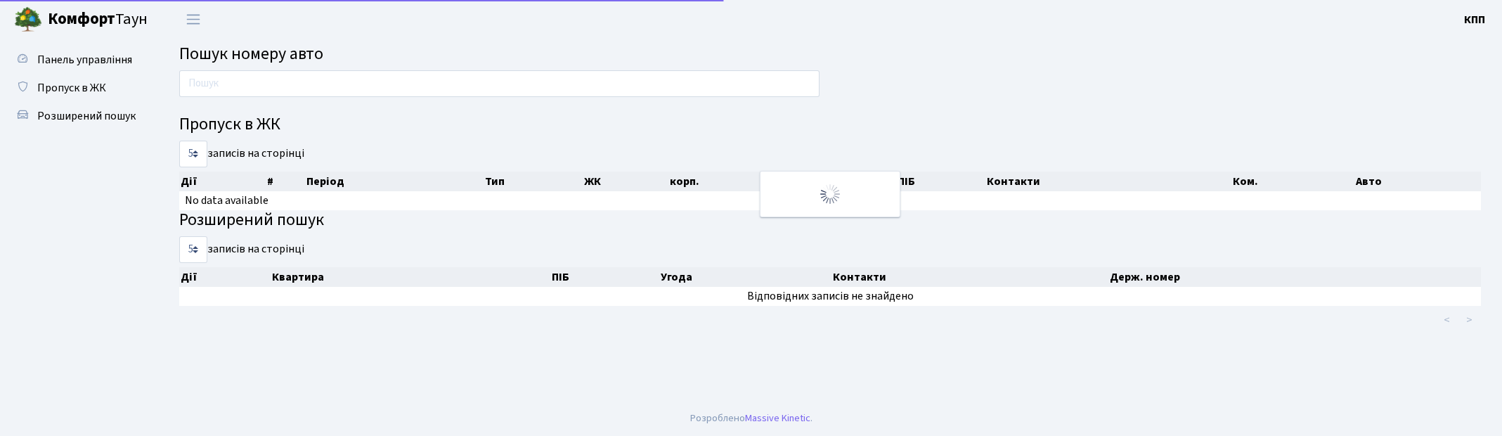
click at [229, 89] on input "text" at bounding box center [499, 83] width 640 height 27
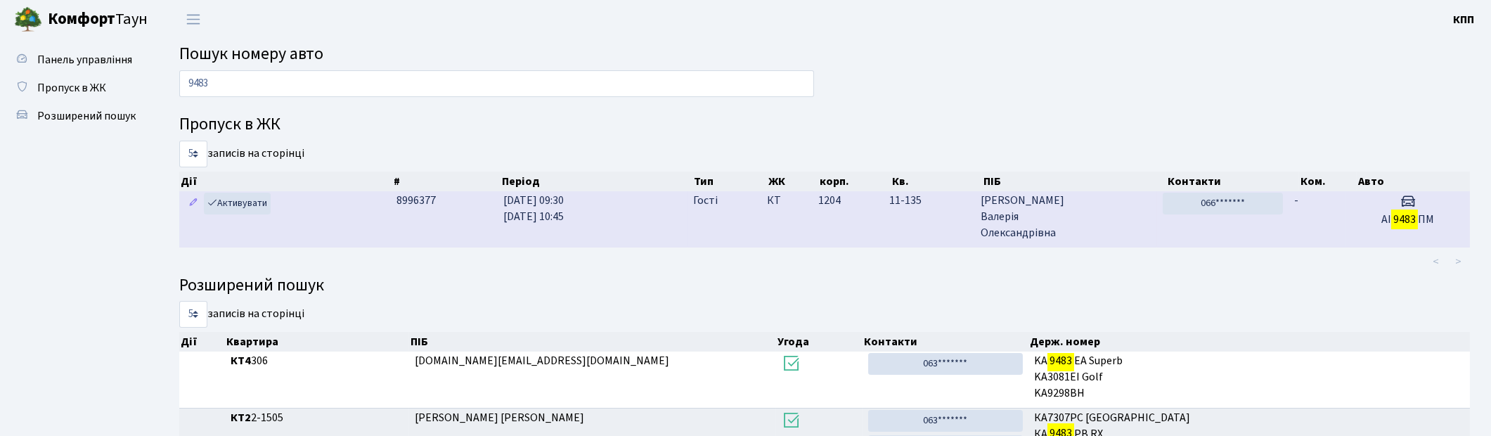
type input "9483"
click at [724, 228] on td "Гості" at bounding box center [725, 219] width 74 height 56
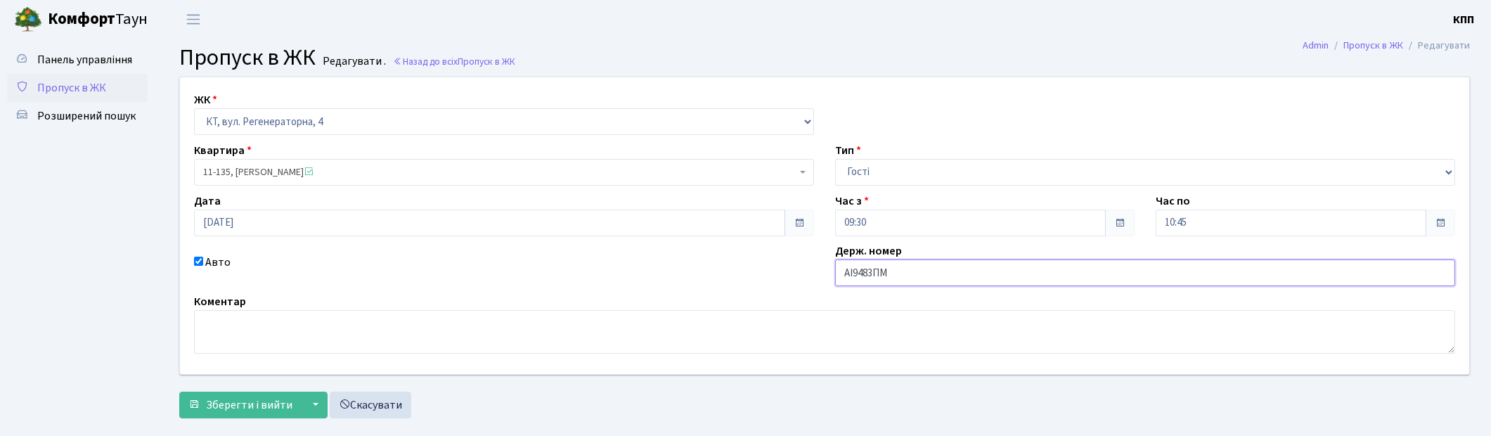
click at [881, 280] on input "АІ9483ПМ" at bounding box center [1145, 272] width 620 height 27
type input "АІ9483РМ"
click at [274, 406] on span "Зберегти і вийти" at bounding box center [249, 404] width 86 height 15
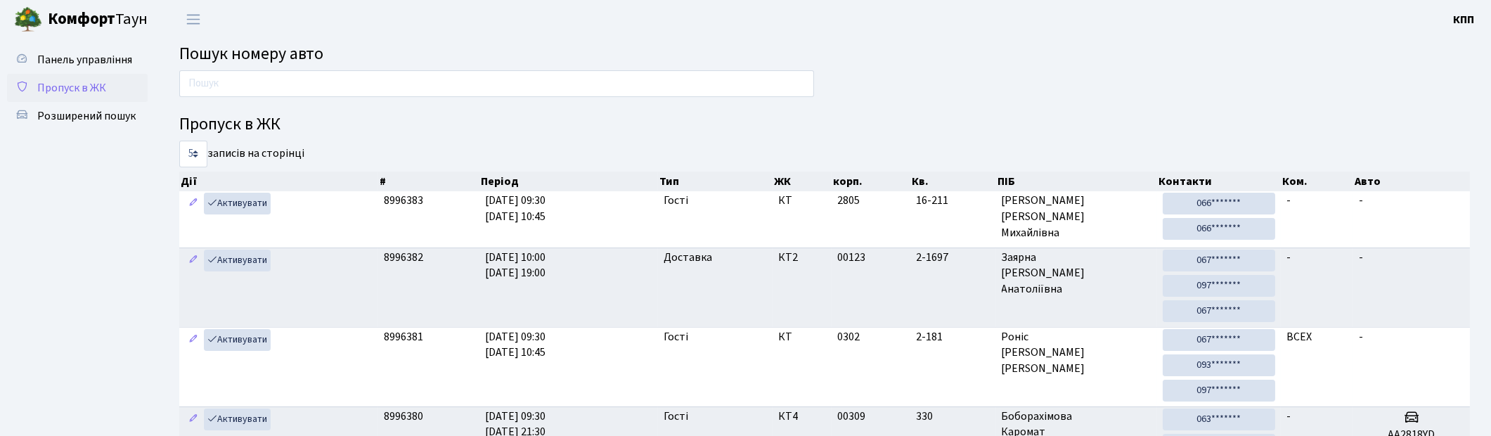
click at [79, 88] on span "Пропуск в ЖК" at bounding box center [71, 87] width 69 height 15
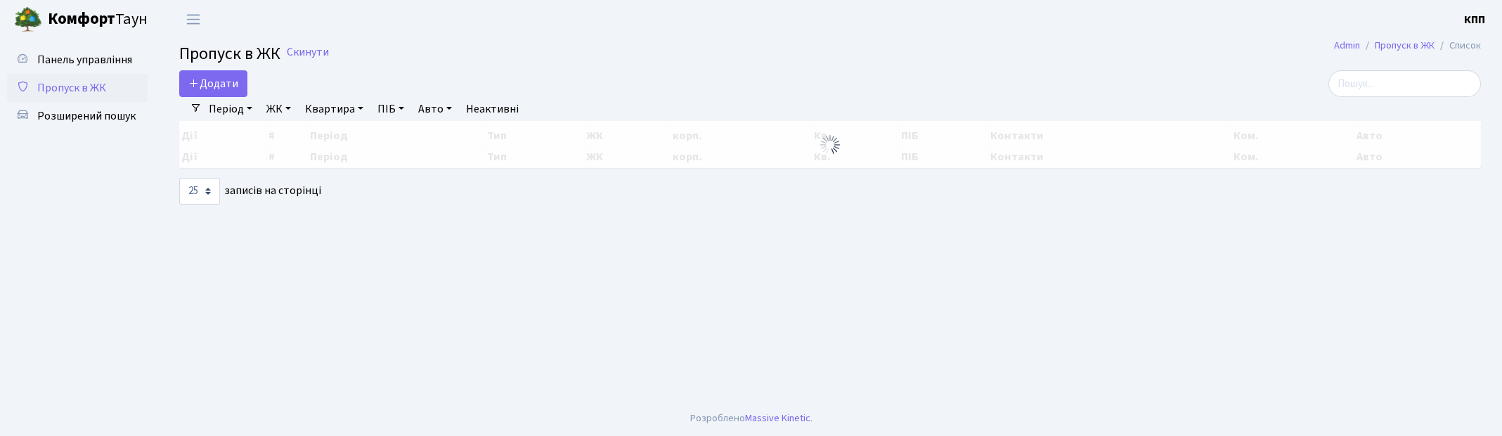
select select "25"
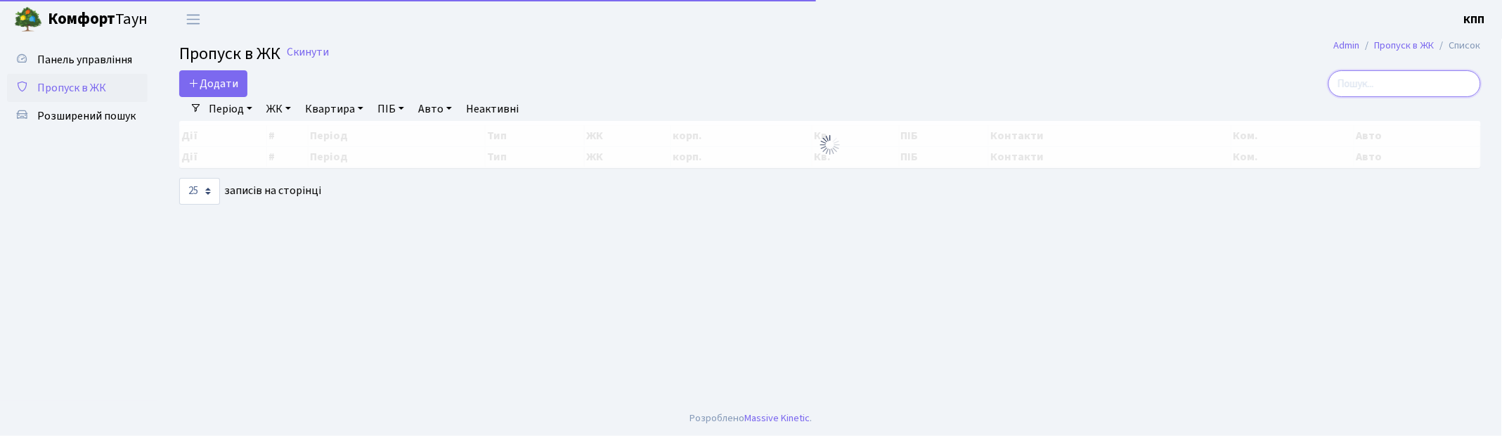
click at [1428, 84] on input "search" at bounding box center [1405, 83] width 153 height 27
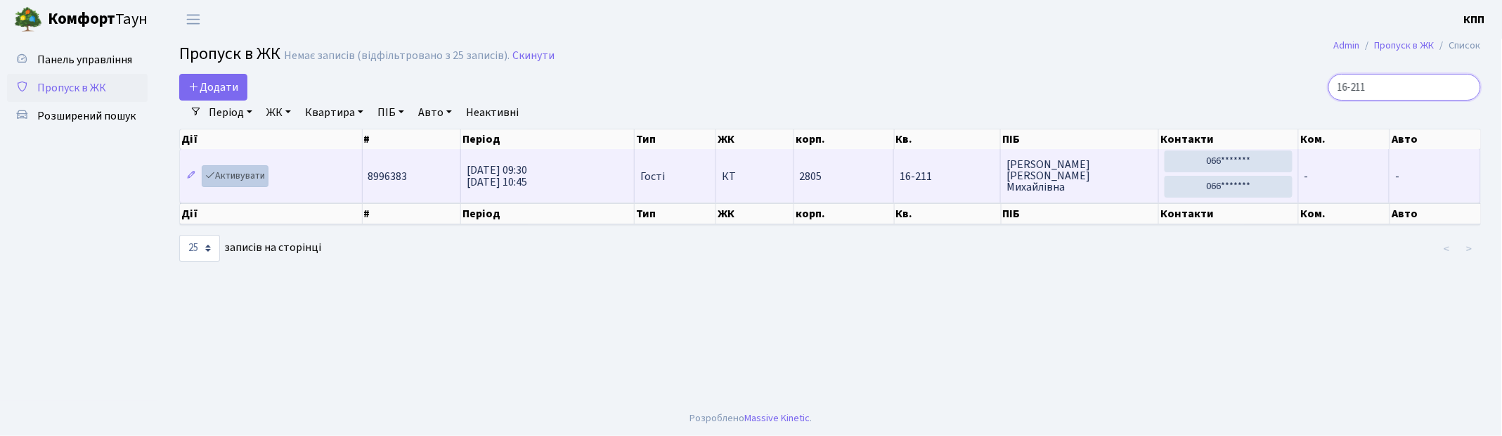
type input "16-211"
click at [231, 172] on link "Активувати" at bounding box center [235, 176] width 67 height 22
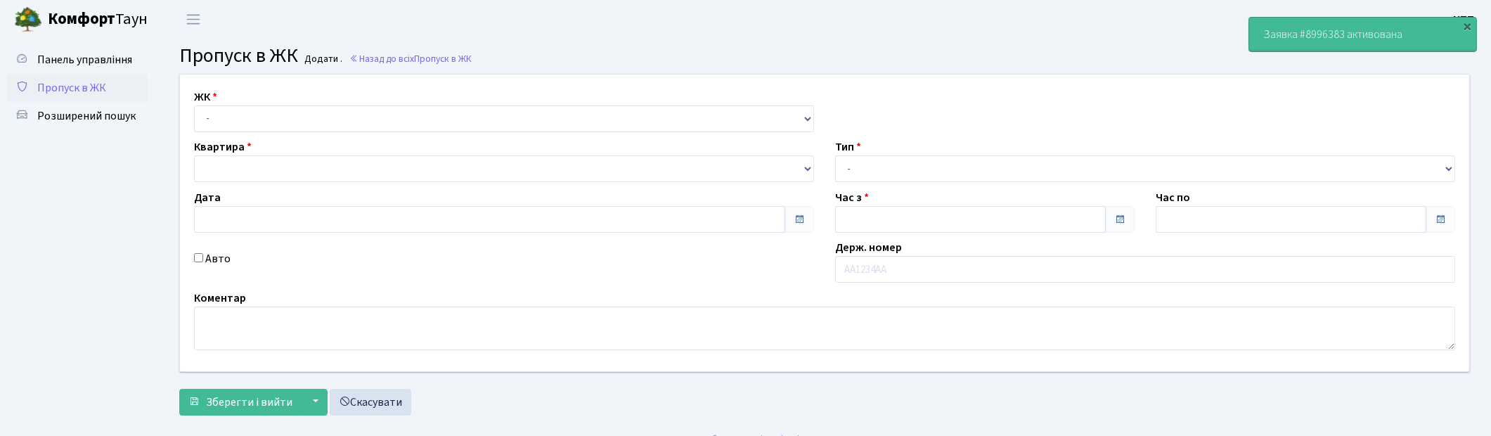
type input "[DATE]"
type input "09:45"
type input "10:45"
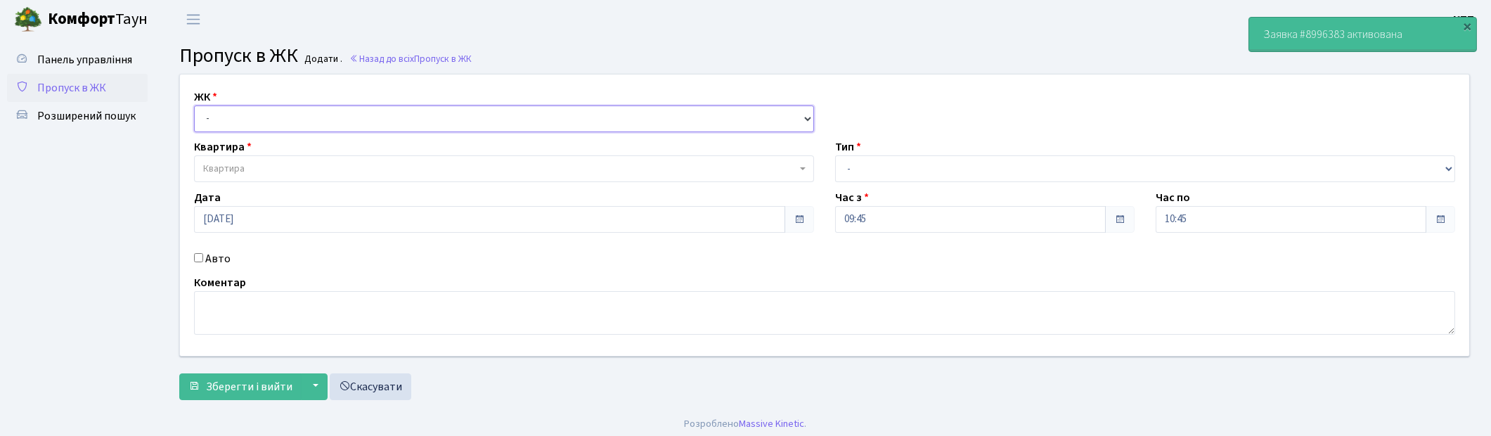
click at [313, 125] on select "- КТ, вул. Регенераторна, 4 КТ2, просп. [STREET_ADDRESS] [STREET_ADDRESS] [PERS…" at bounding box center [504, 118] width 620 height 27
select select "271"
click at [194, 105] on select "- КТ, вул. Регенераторна, 4 КТ2, просп. Соборності, 17 КТ3, вул. Березнева, 16 …" at bounding box center [504, 118] width 620 height 27
select select
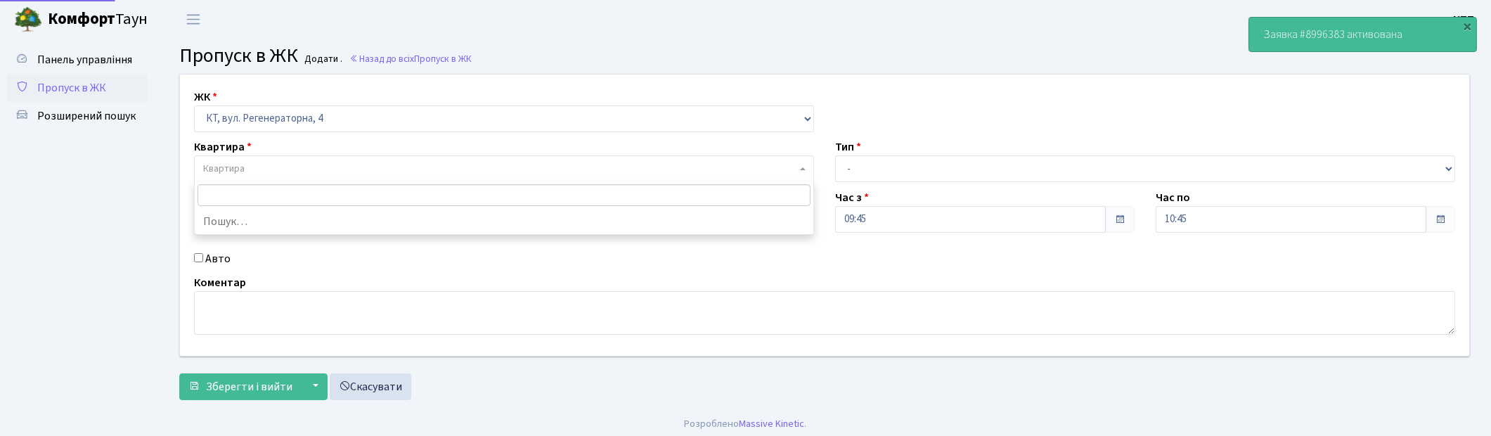
click at [308, 164] on span "Квартира" at bounding box center [499, 169] width 593 height 14
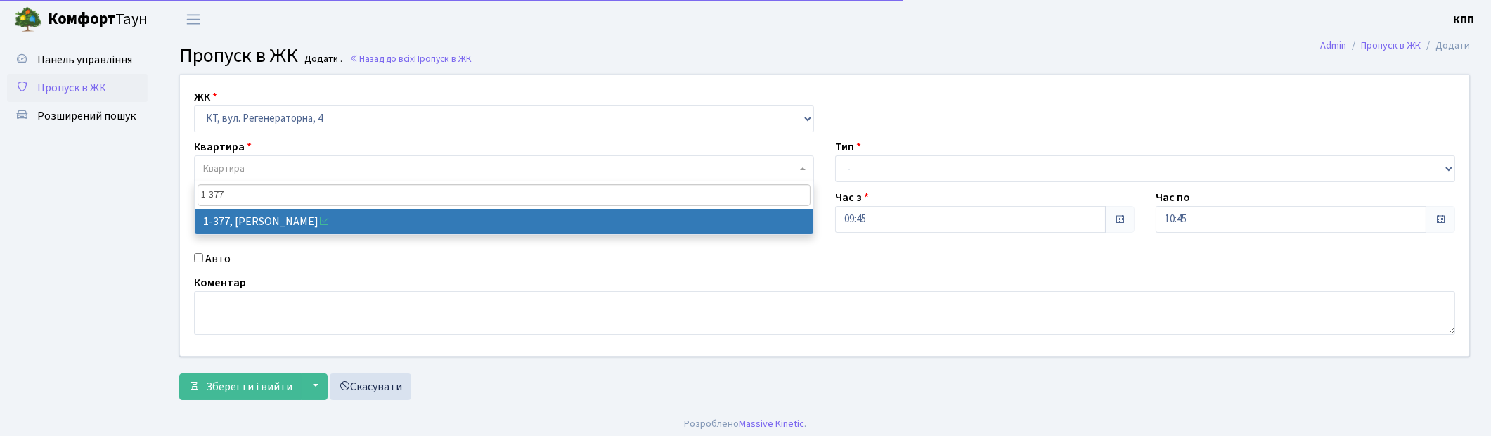
type input "1-377"
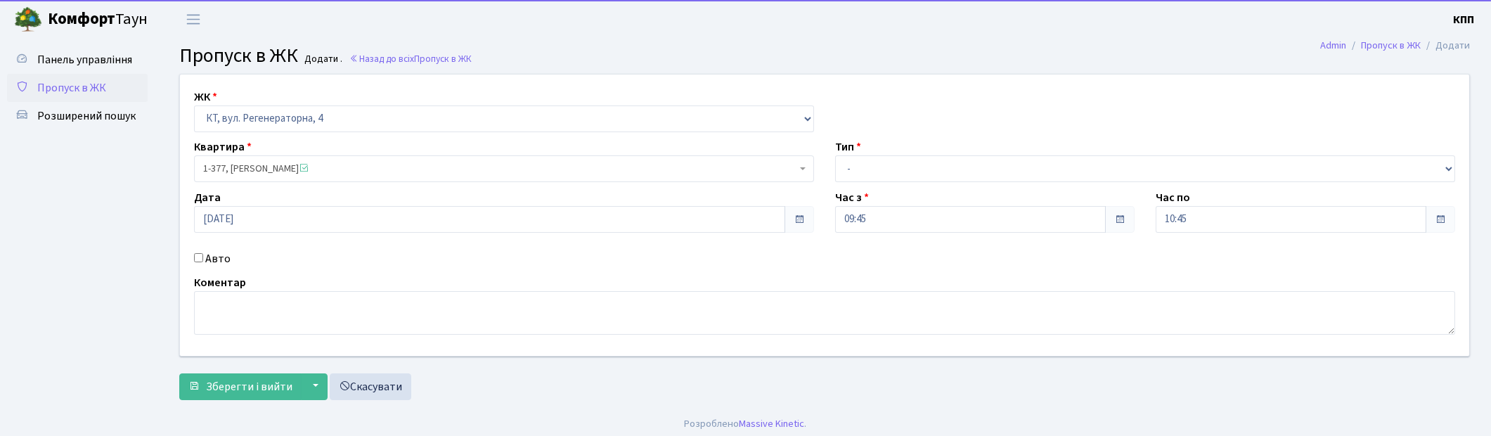
select select "429"
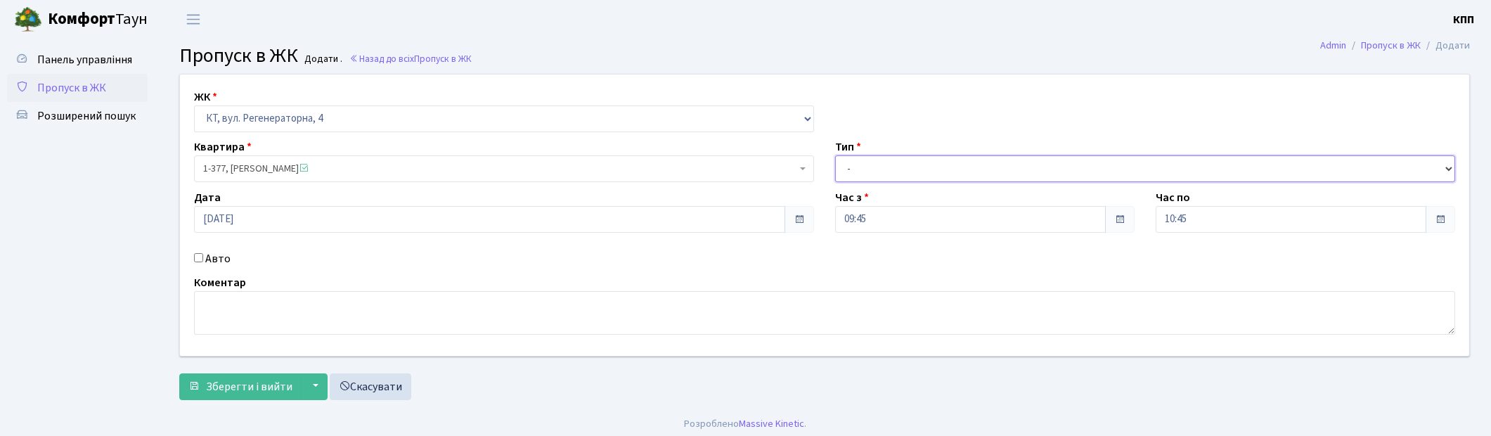
click at [855, 171] on select "- Доставка Таксі Гості Сервіс" at bounding box center [1145, 168] width 620 height 27
select select "3"
click at [835, 155] on select "- Доставка Таксі Гості Сервіс" at bounding box center [1145, 168] width 620 height 27
click at [385, 299] on textarea at bounding box center [824, 313] width 1261 height 44
type textarea "І"
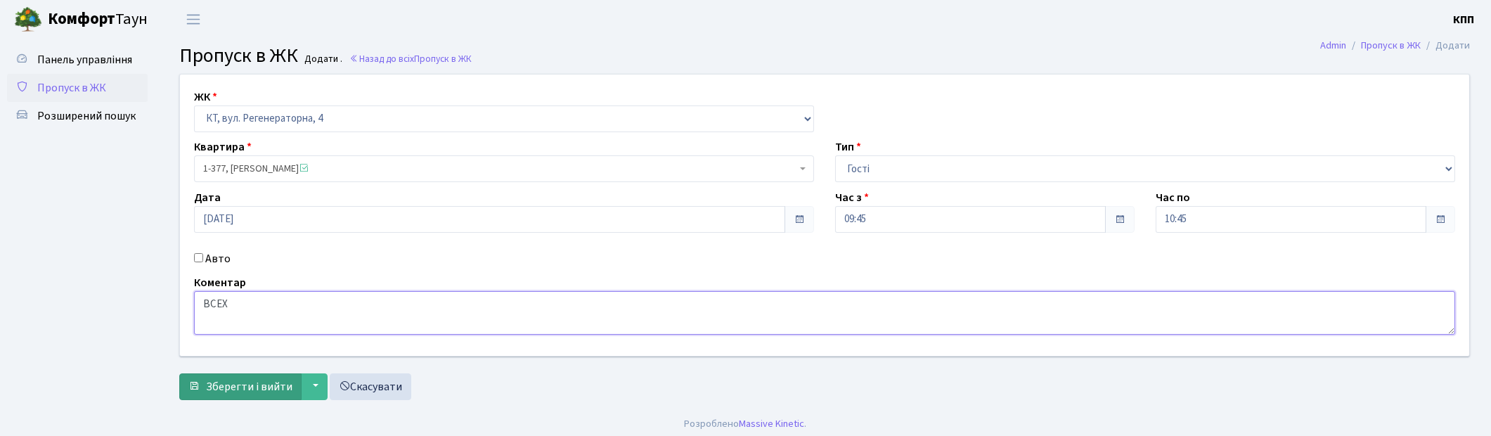
type textarea "ВСЕХ"
click at [241, 389] on span "Зберегти і вийти" at bounding box center [249, 386] width 86 height 15
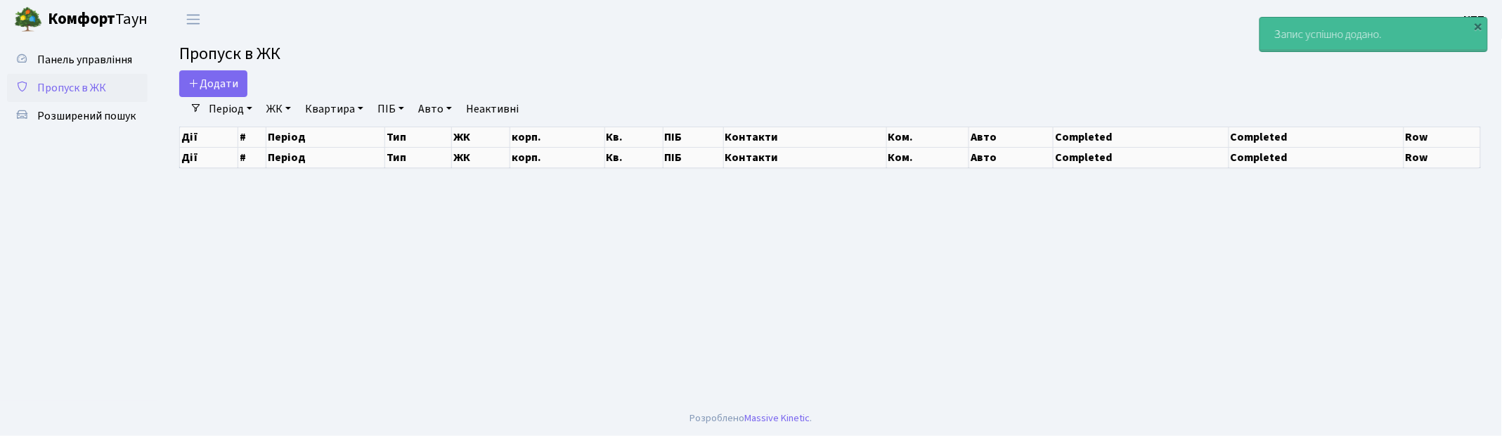
select select "25"
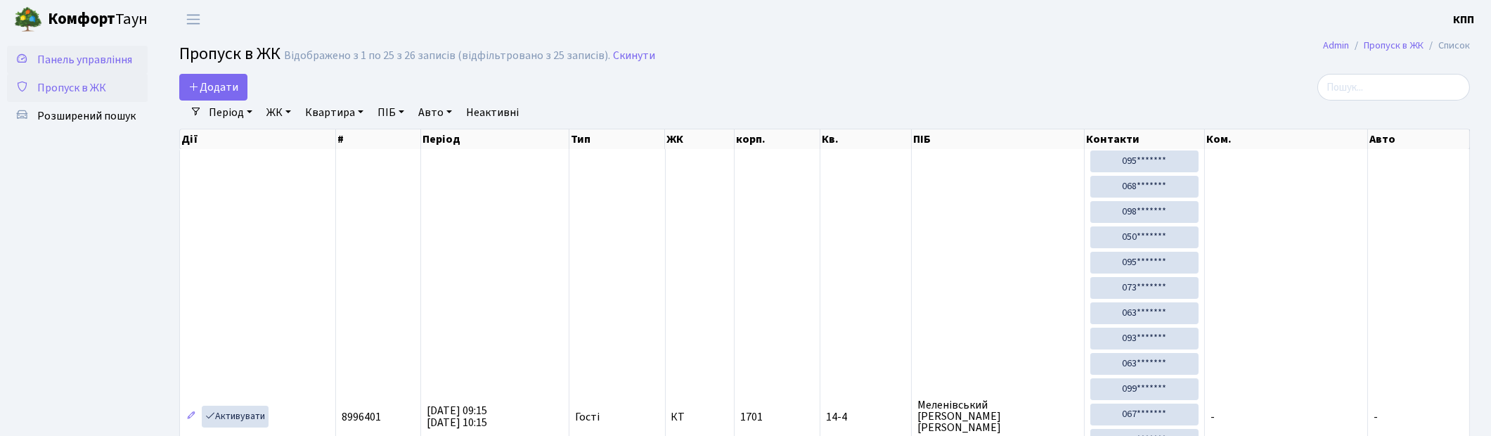
drag, startPoint x: 93, startPoint y: 41, endPoint x: 80, endPoint y: 55, distance: 18.9
click at [80, 55] on span "Панель управління" at bounding box center [84, 59] width 95 height 15
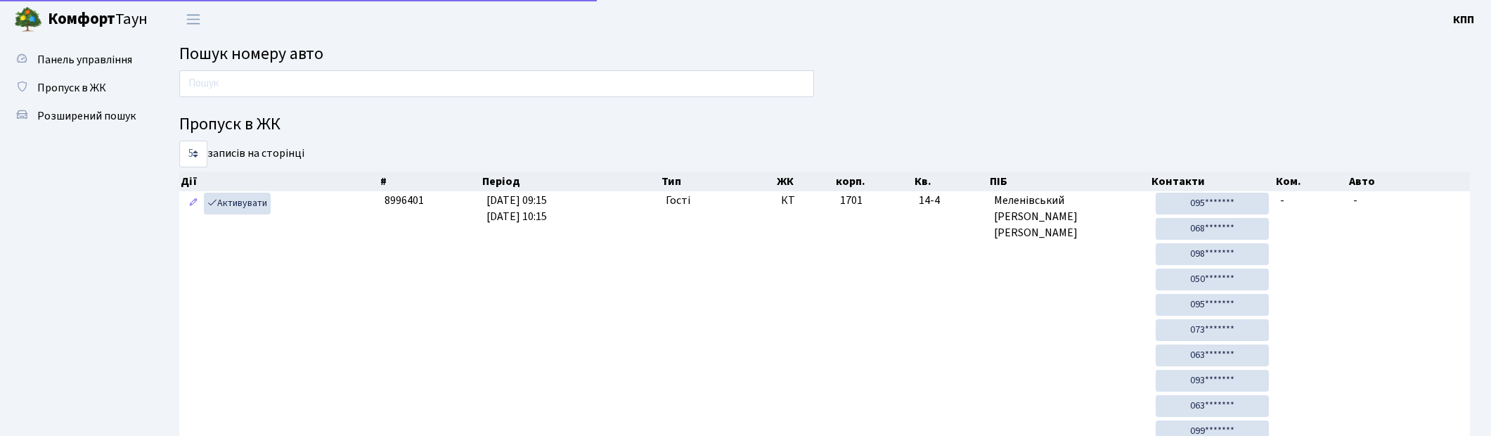
click at [244, 82] on input "text" at bounding box center [496, 83] width 635 height 27
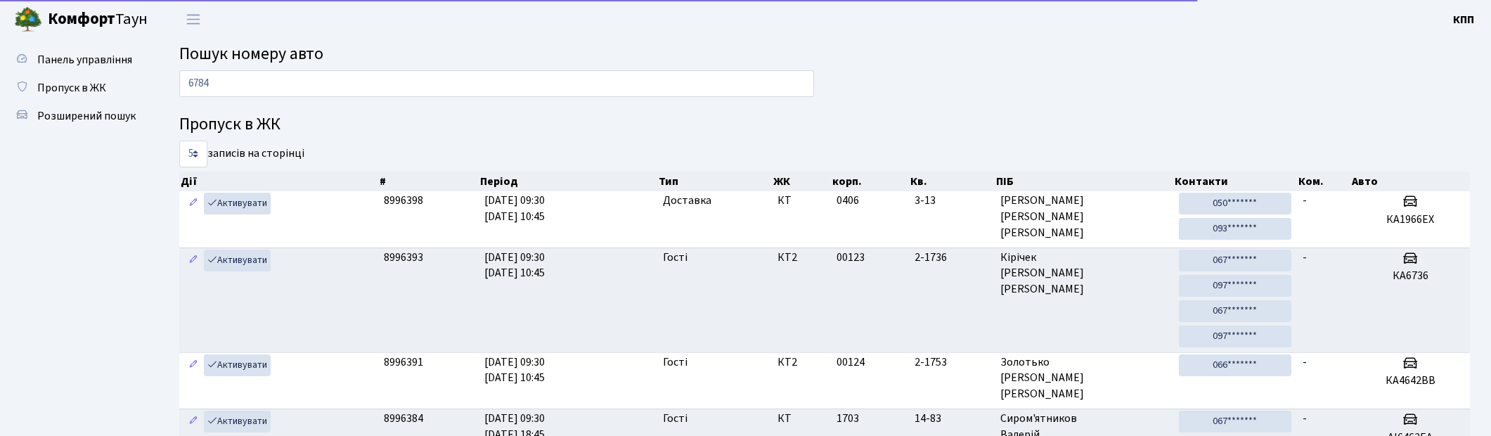
type input "6784"
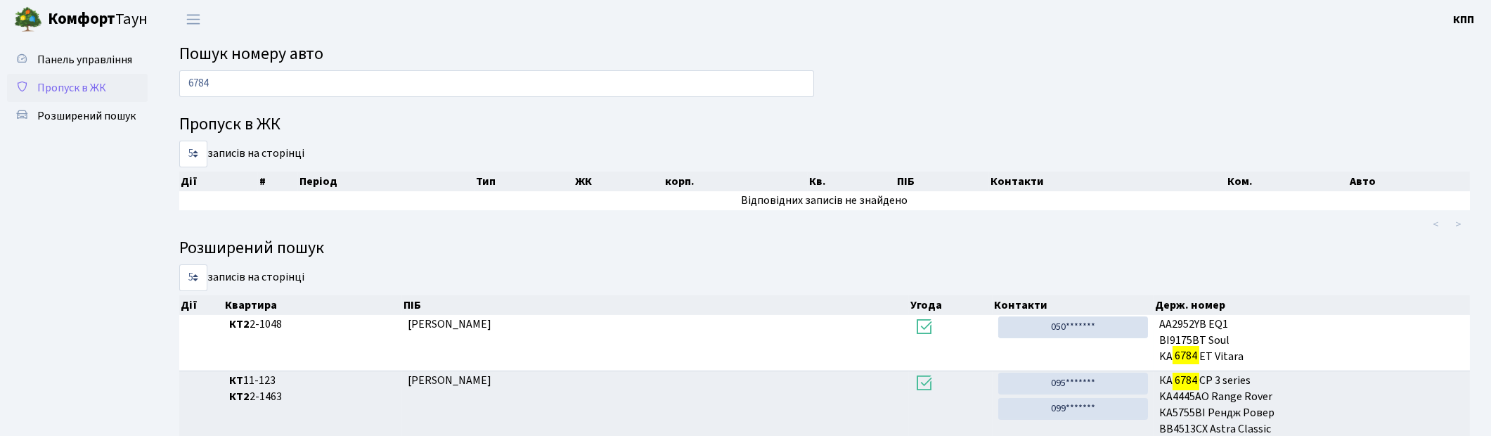
click at [95, 82] on span "Пропуск в ЖК" at bounding box center [71, 87] width 69 height 15
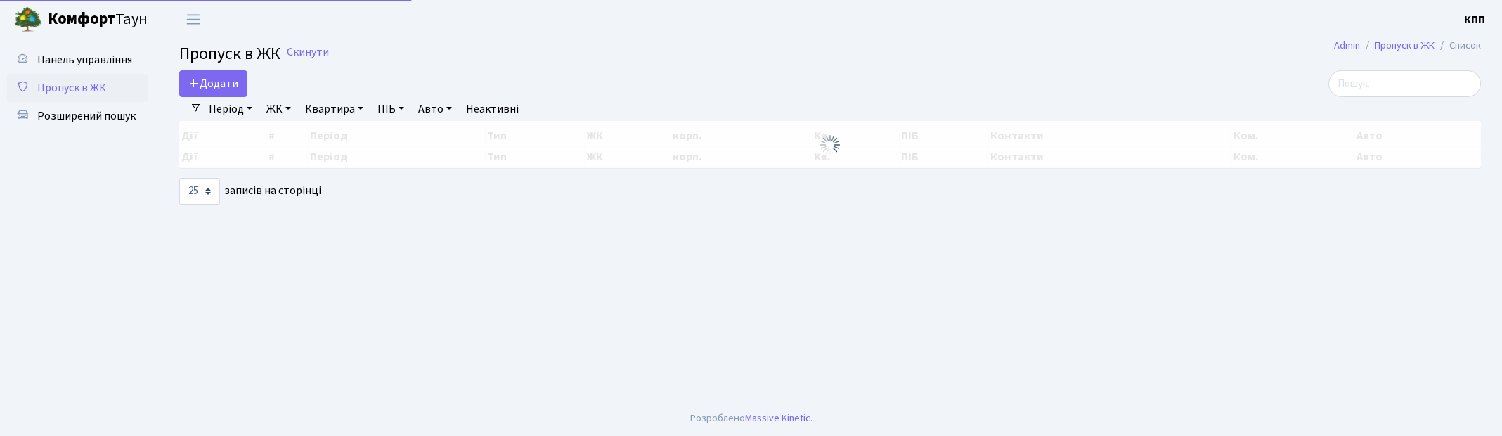
select select "25"
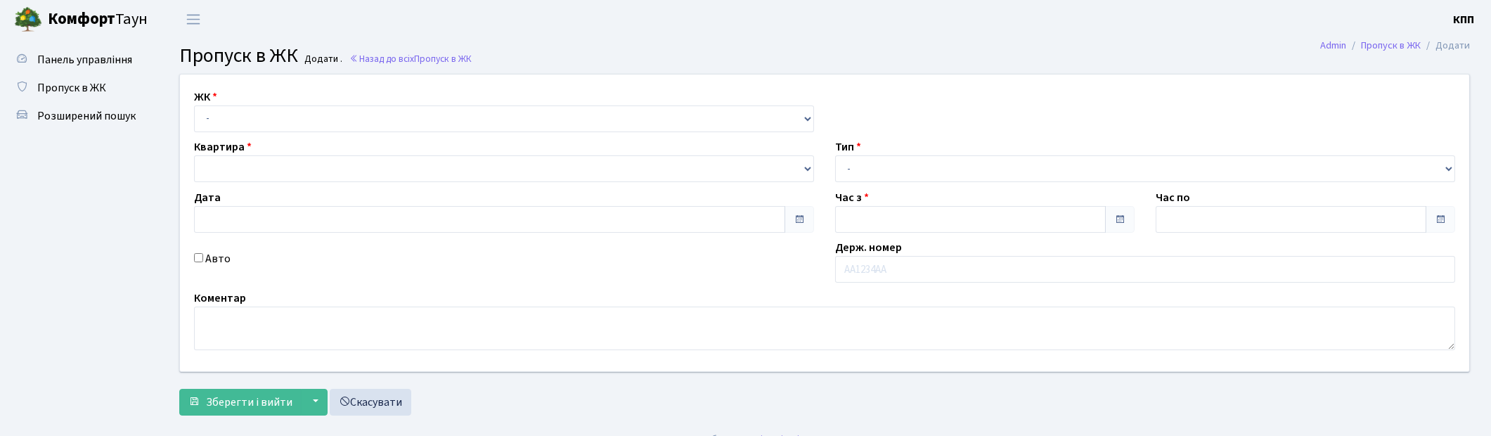
type input "[DATE]"
type input "09:45"
type input "10:45"
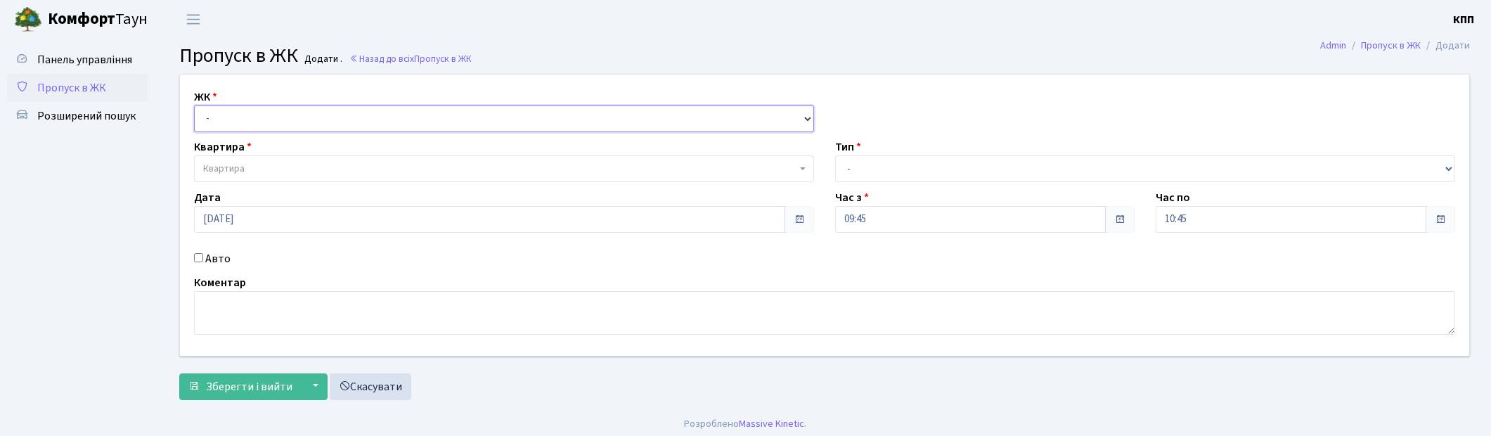
drag, startPoint x: 252, startPoint y: 112, endPoint x: 253, endPoint y: 130, distance: 17.6
click at [253, 116] on select "- КТ, вул. Регенераторна, 4 КТ2, просп. [STREET_ADDRESS] [STREET_ADDRESS] [PERS…" at bounding box center [504, 118] width 620 height 27
select select "271"
click at [194, 105] on select "- КТ, вул. Регенераторна, 4 КТ2, просп. [STREET_ADDRESS] [STREET_ADDRESS] [PERS…" at bounding box center [504, 118] width 620 height 27
select select
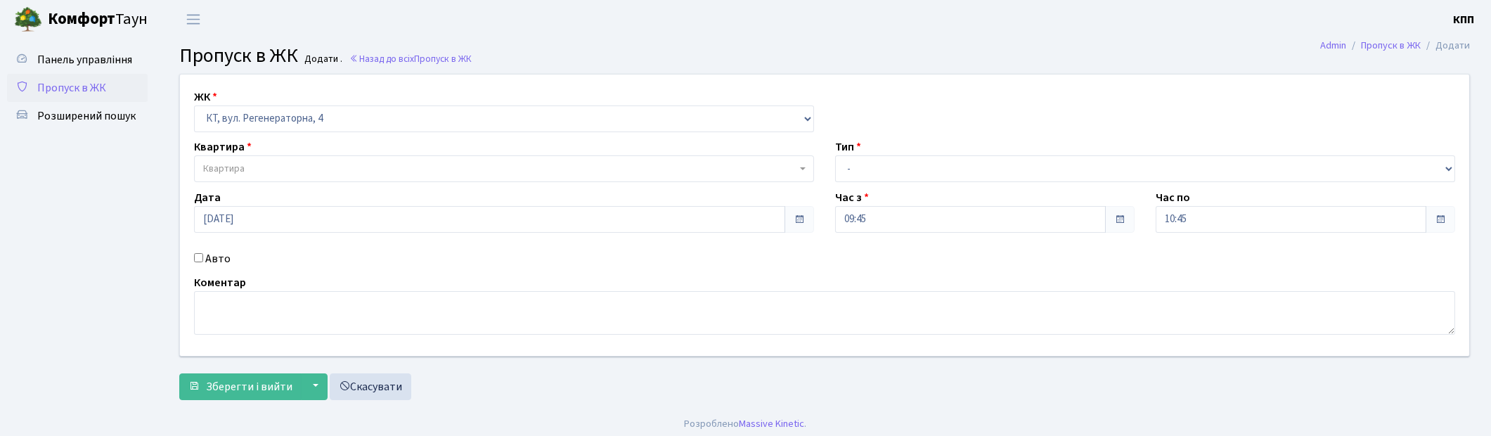
click at [264, 158] on span "Квартира" at bounding box center [504, 168] width 620 height 27
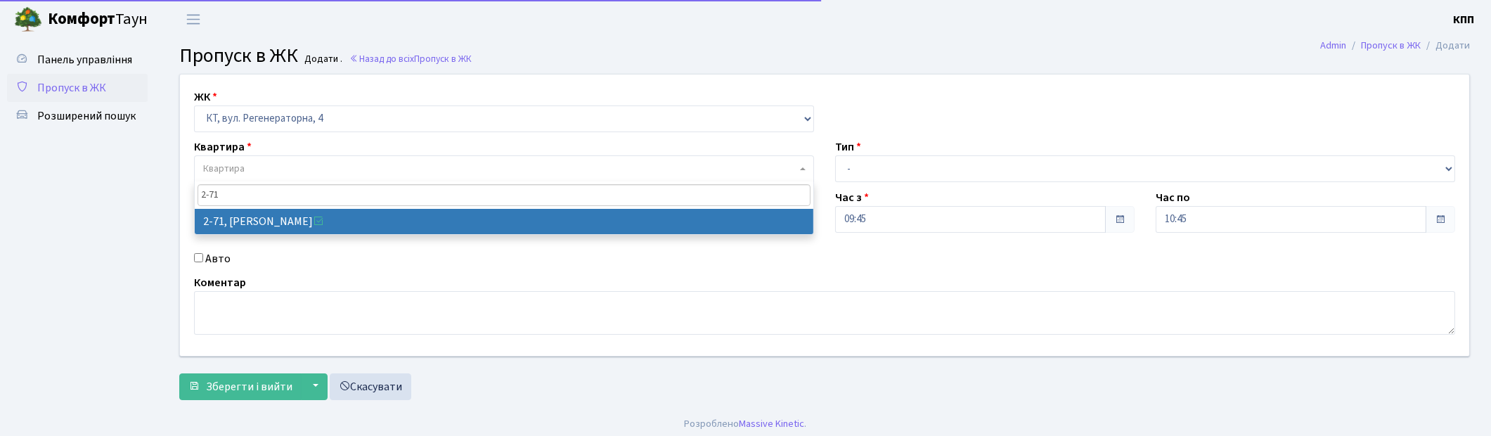
type input "2-71"
select select "640"
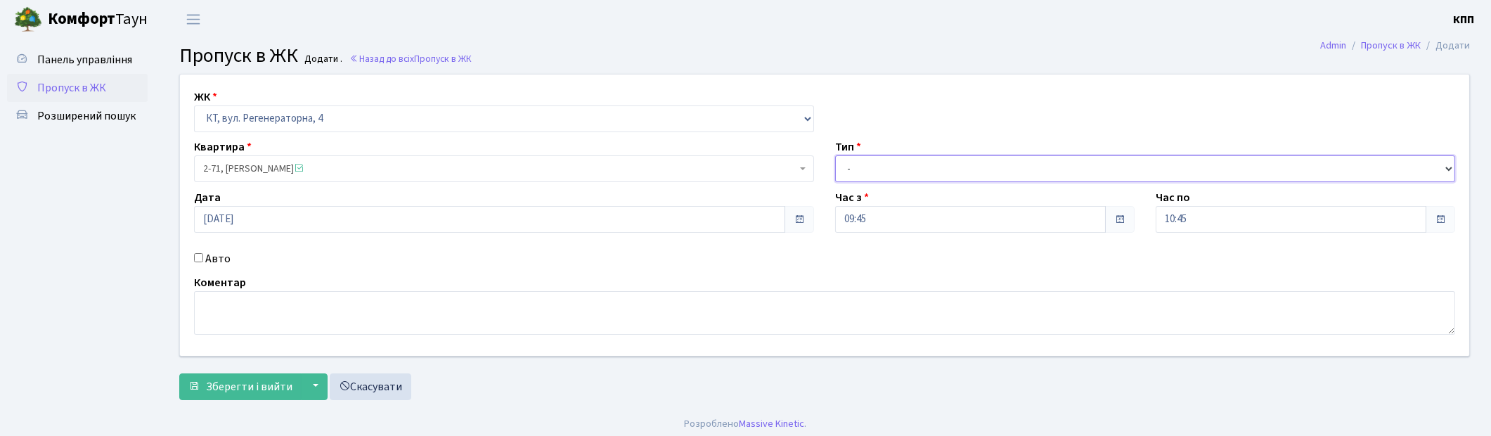
click at [901, 164] on select "- Доставка Таксі Гості Сервіс" at bounding box center [1145, 168] width 620 height 27
select select "3"
click at [835, 155] on select "- Доставка Таксі Гості Сервіс" at bounding box center [1145, 168] width 620 height 27
click at [272, 303] on textarea at bounding box center [824, 313] width 1261 height 44
type textarea "ВСЕХ"
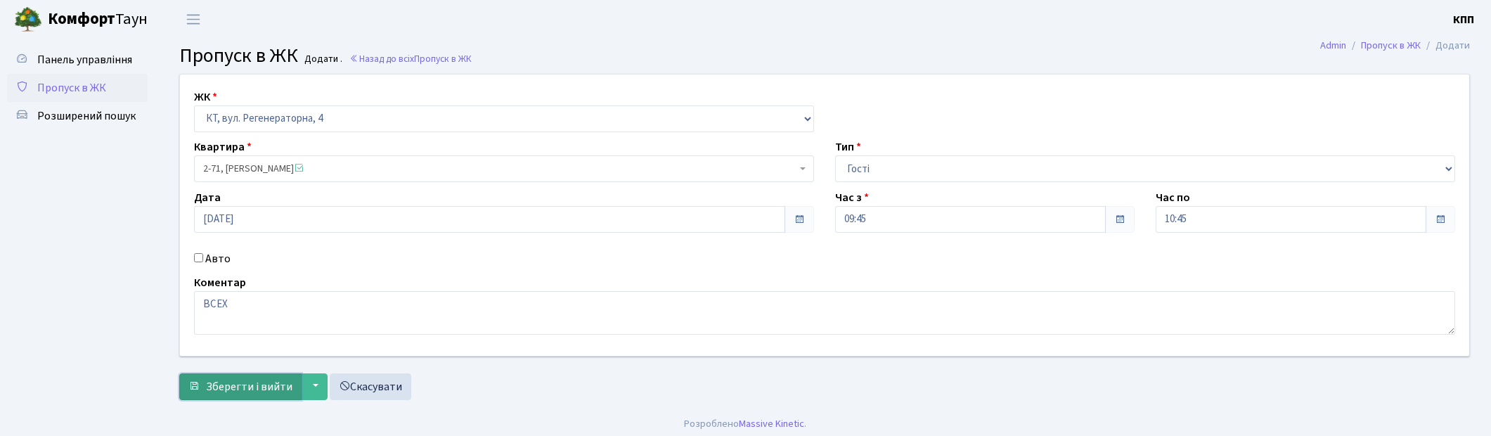
click at [235, 379] on span "Зберегти і вийти" at bounding box center [249, 386] width 86 height 15
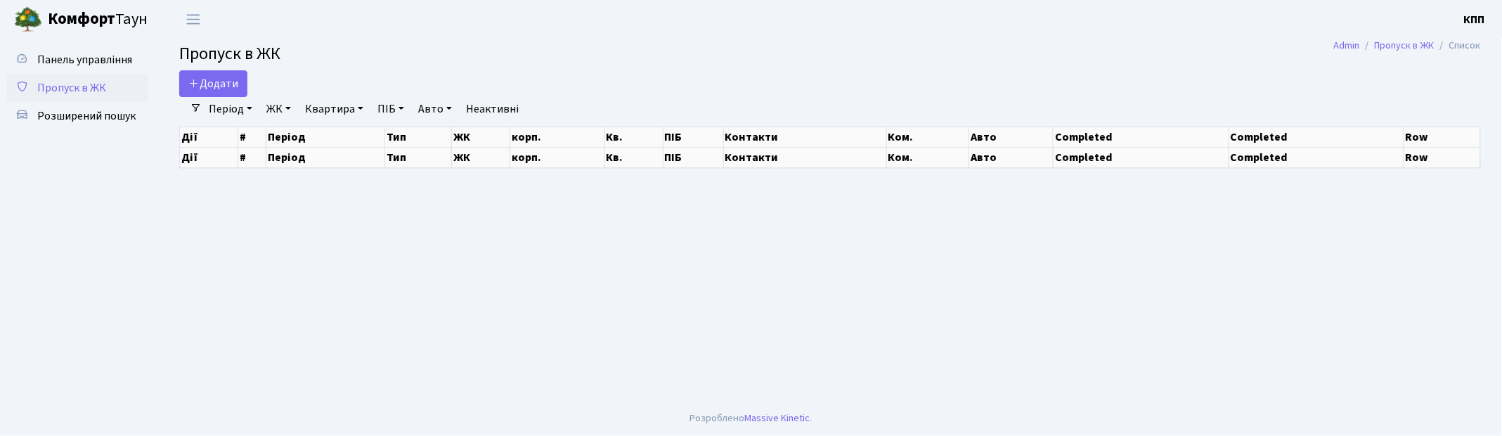
select select "25"
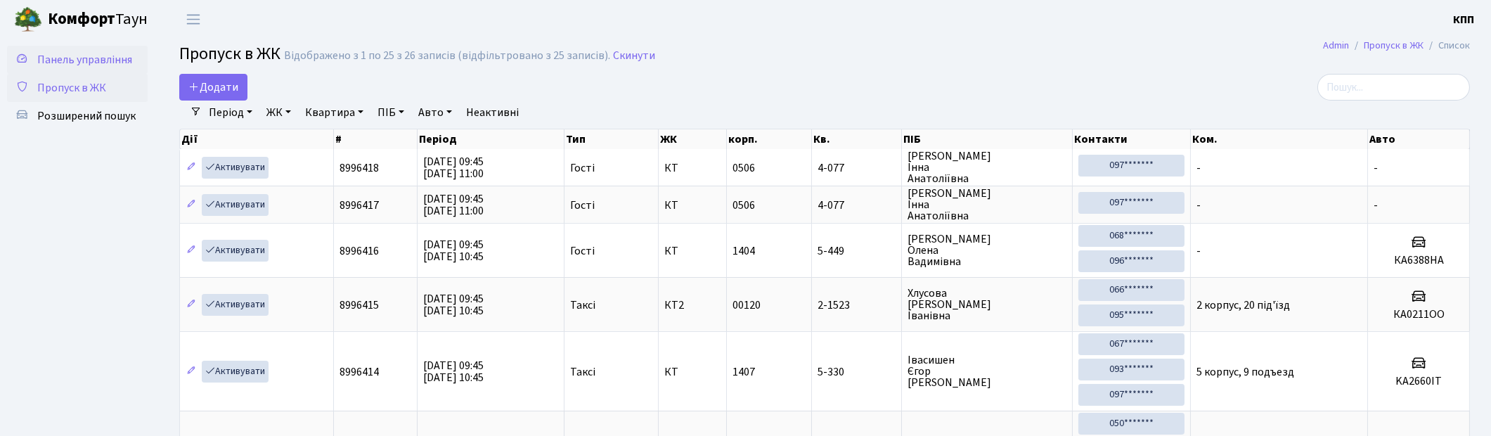
click at [87, 62] on span "Панель управління" at bounding box center [84, 59] width 95 height 15
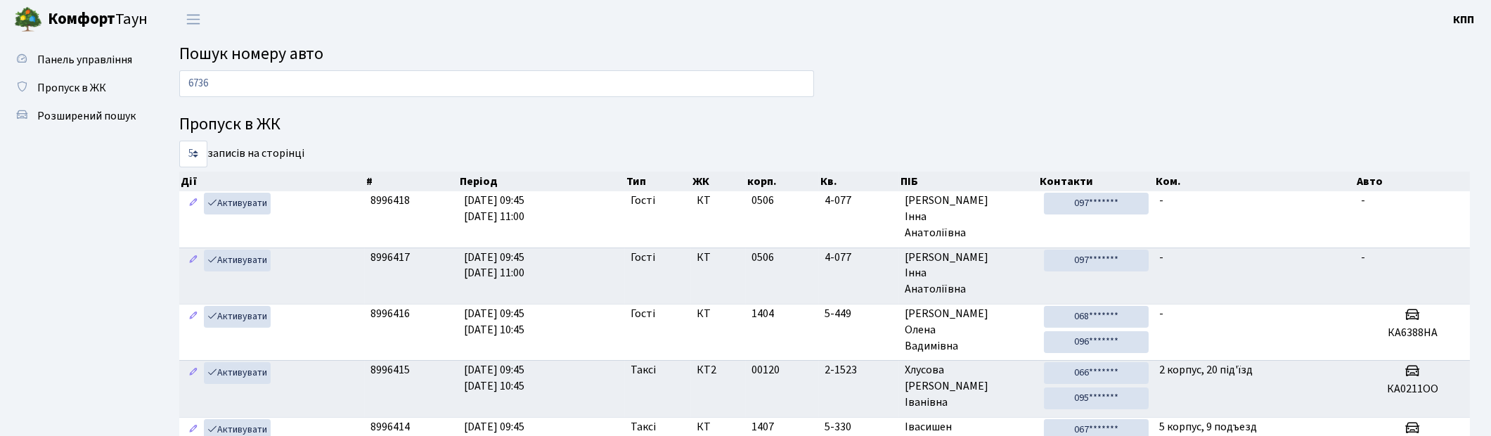
type input "6736"
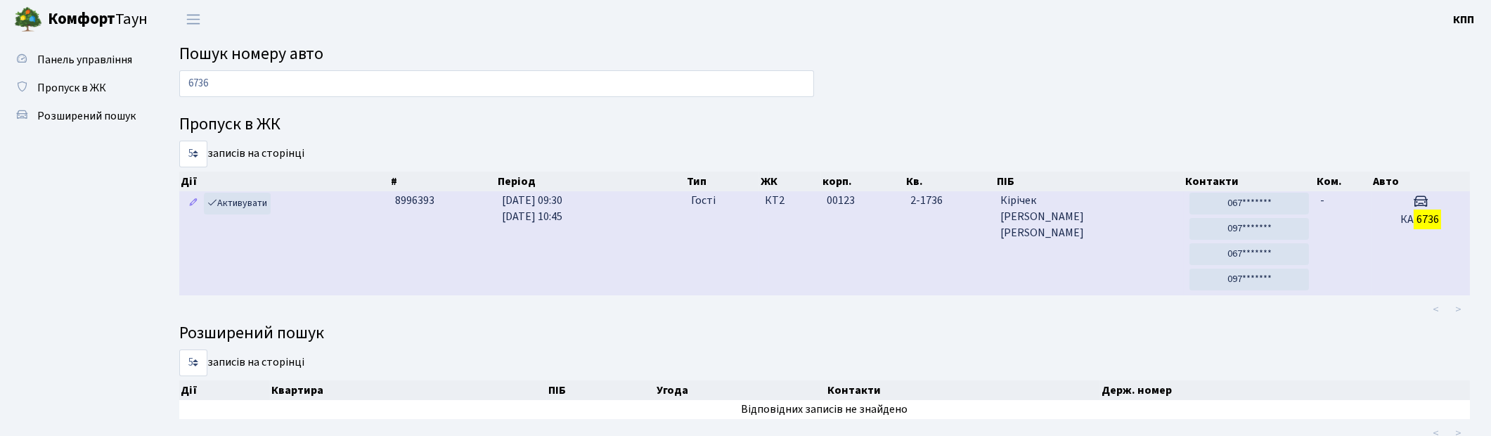
click at [716, 264] on td "Гості" at bounding box center [722, 243] width 74 height 104
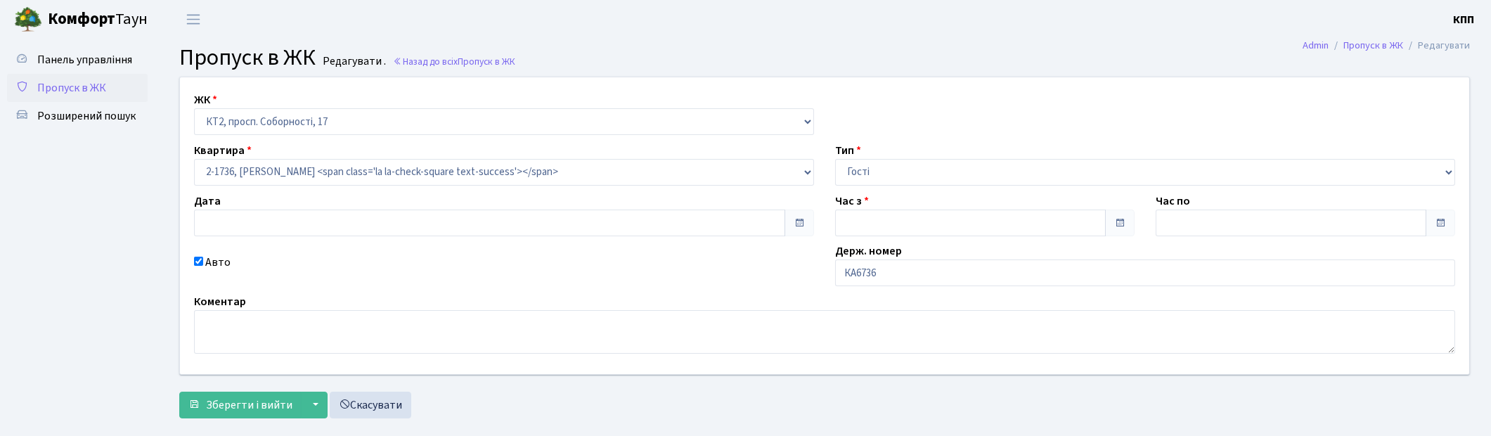
type input "[DATE]"
type input "09:30"
type input "10:45"
checkbox input "true"
click at [917, 282] on input "КА6736" at bounding box center [1145, 272] width 620 height 27
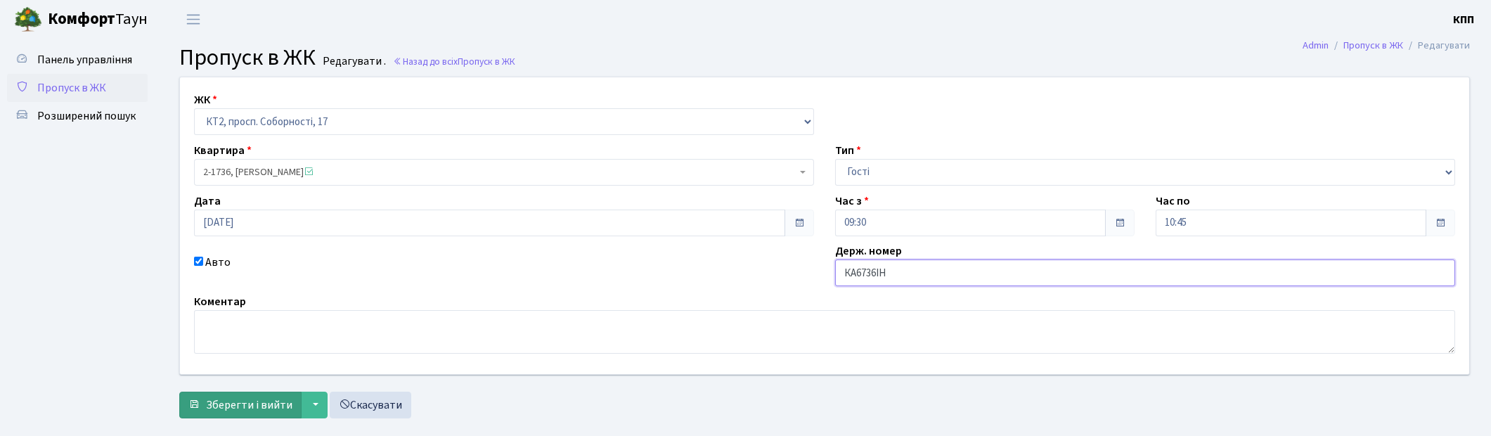
type input "КА6736ІН"
click at [237, 405] on span "Зберегти і вийти" at bounding box center [249, 404] width 86 height 15
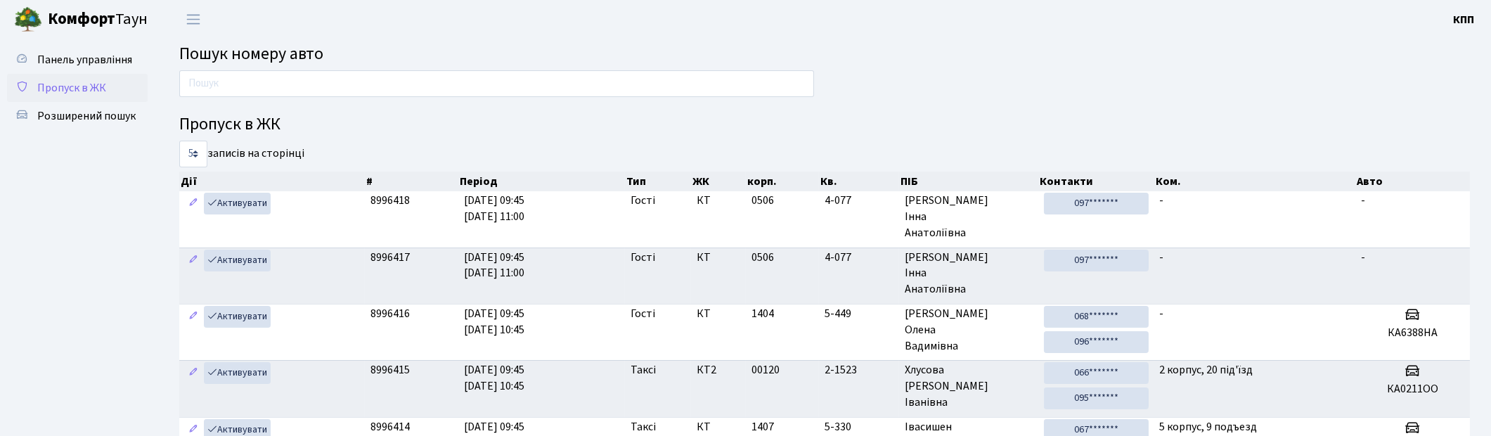
click at [88, 84] on span "Пропуск в ЖК" at bounding box center [71, 87] width 69 height 15
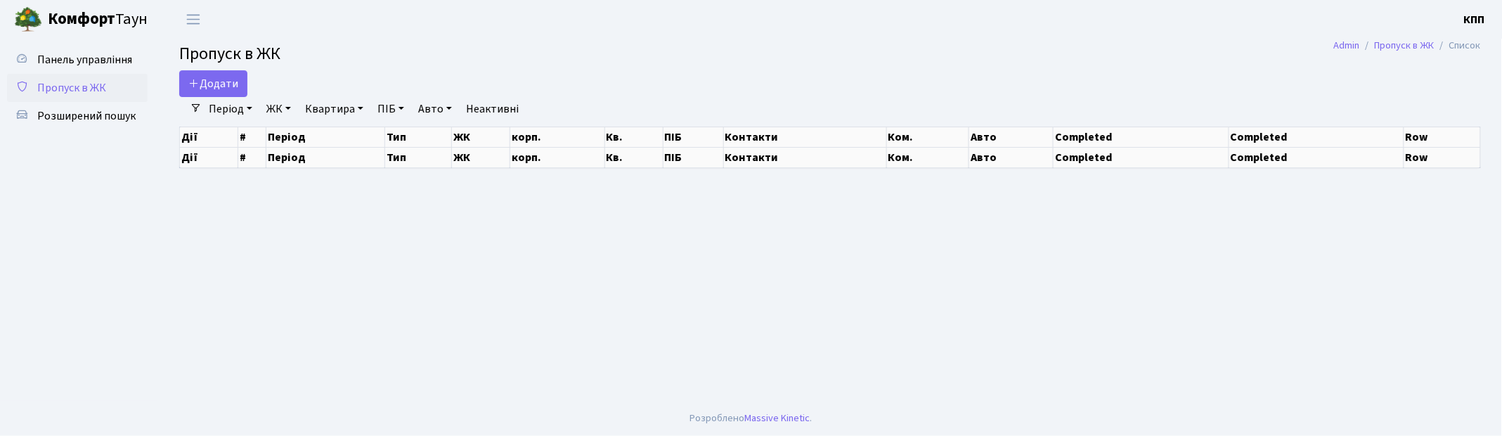
select select "25"
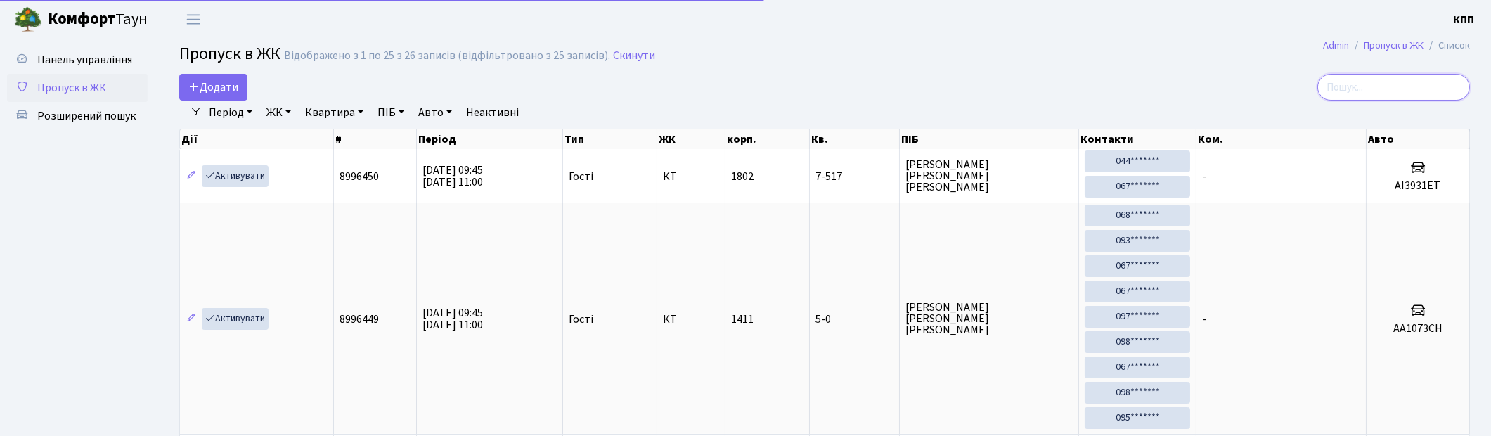
click at [1415, 93] on input "search" at bounding box center [1393, 87] width 153 height 27
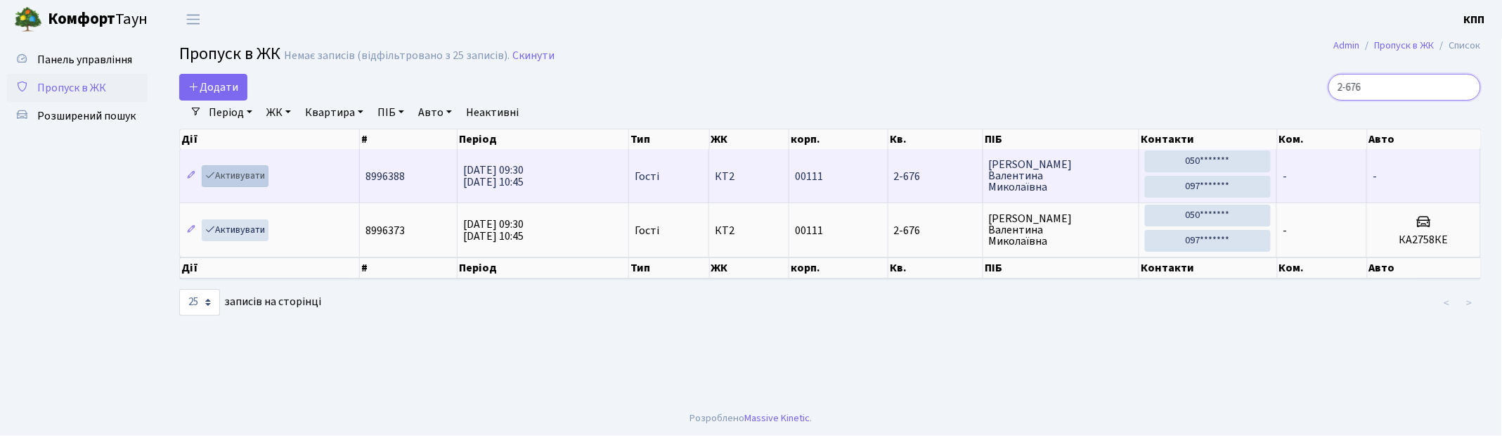
type input "2-676"
click at [245, 174] on link "Активувати" at bounding box center [235, 176] width 67 height 22
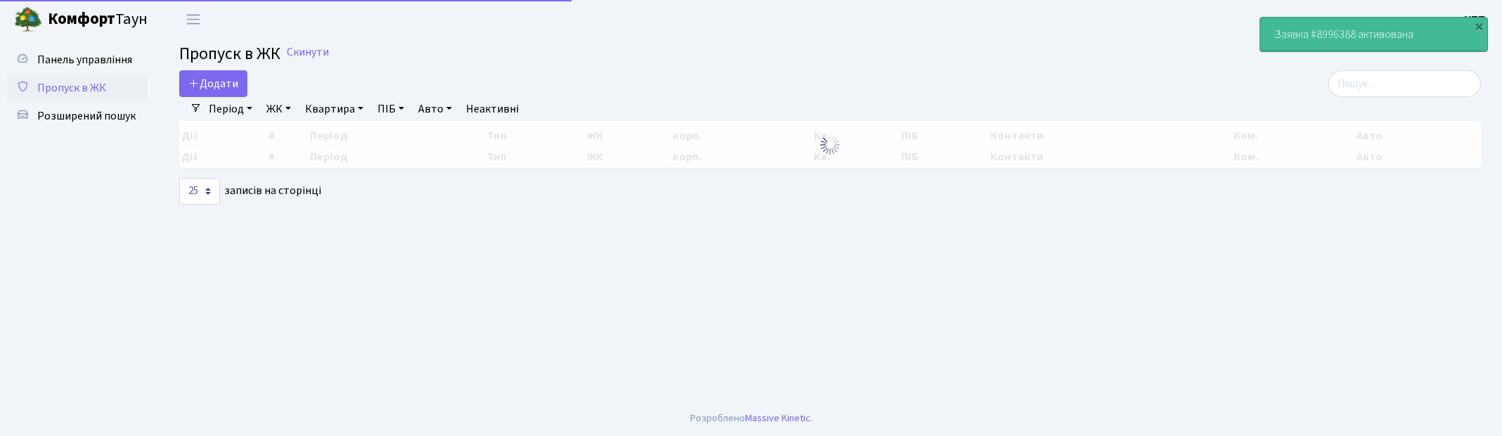
select select "25"
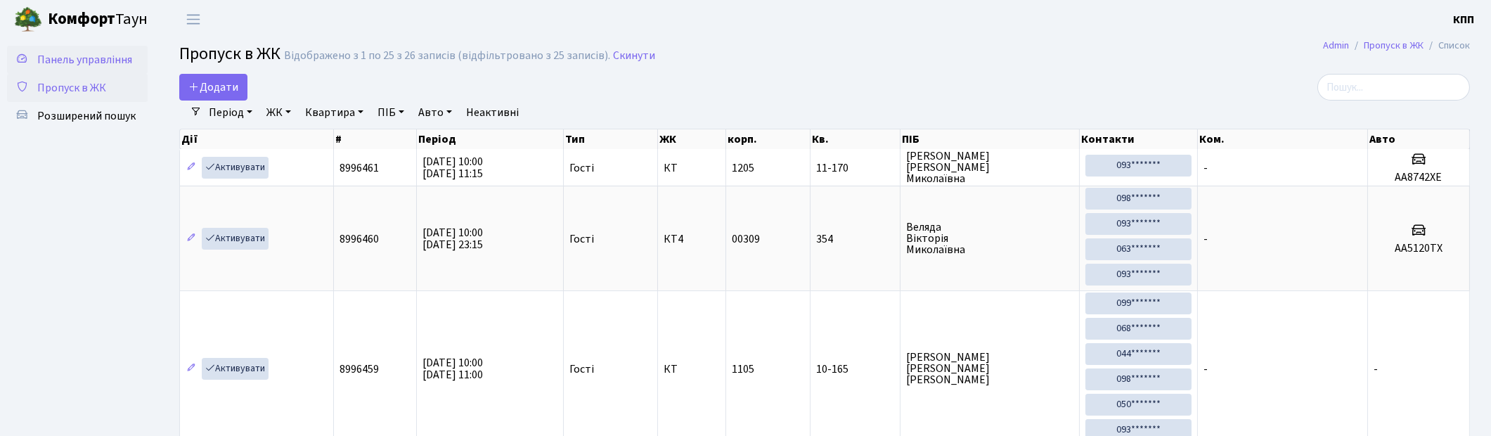
click at [92, 57] on span "Панель управління" at bounding box center [84, 59] width 95 height 15
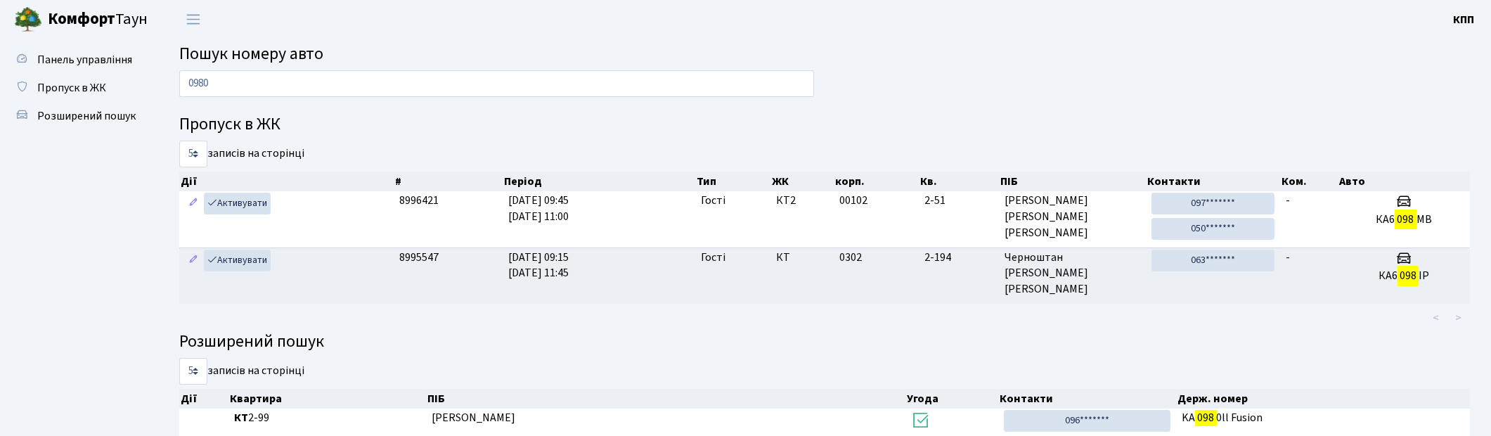
type input "0980"
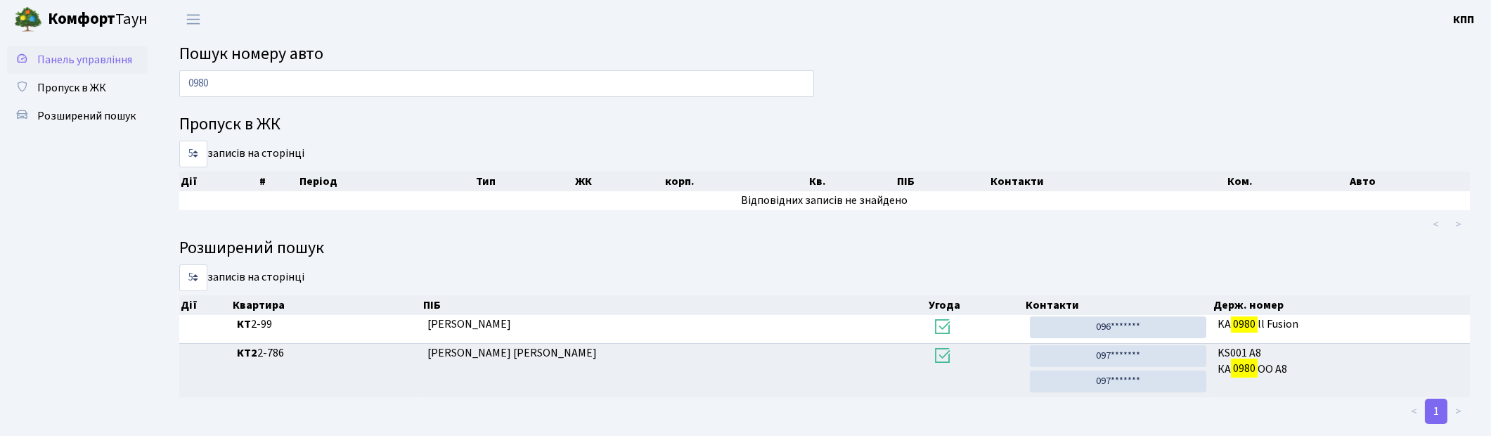
click at [51, 53] on span "Панель управління" at bounding box center [84, 59] width 95 height 15
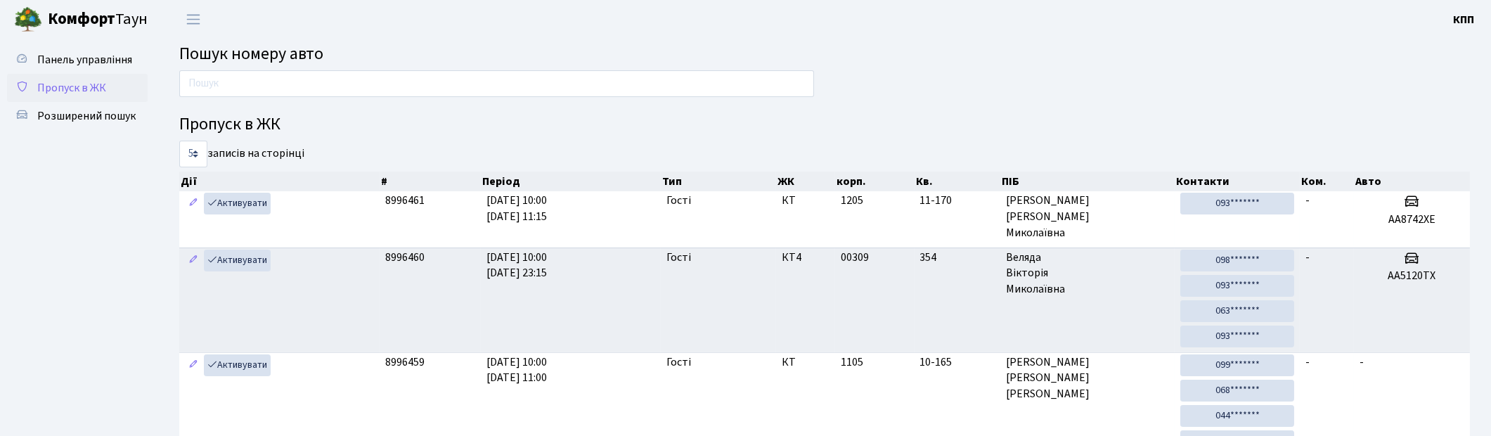
click at [47, 82] on span "Пропуск в ЖК" at bounding box center [71, 87] width 69 height 15
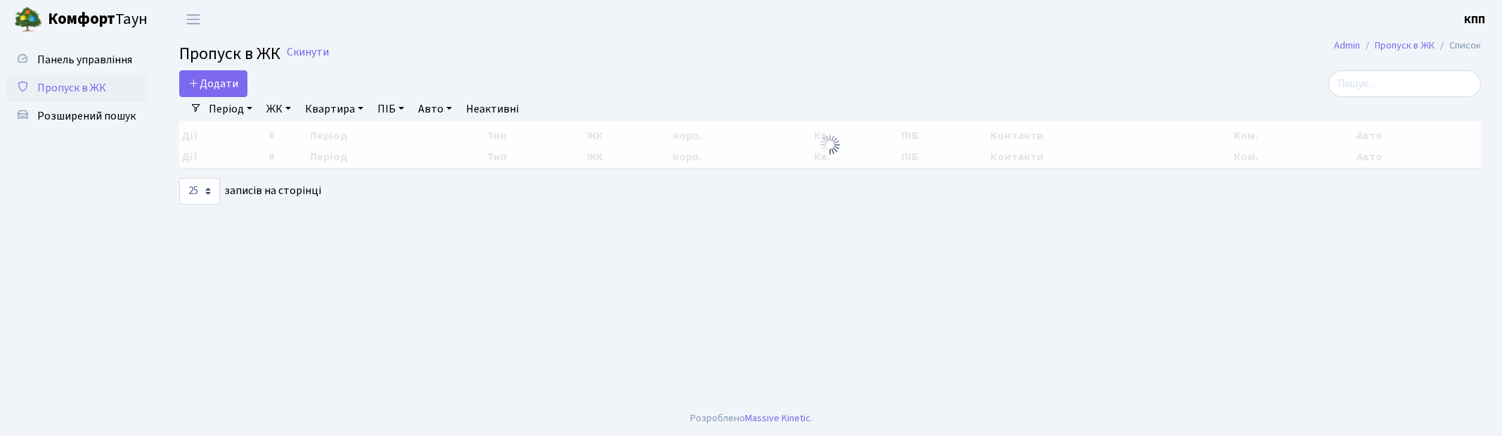
select select "25"
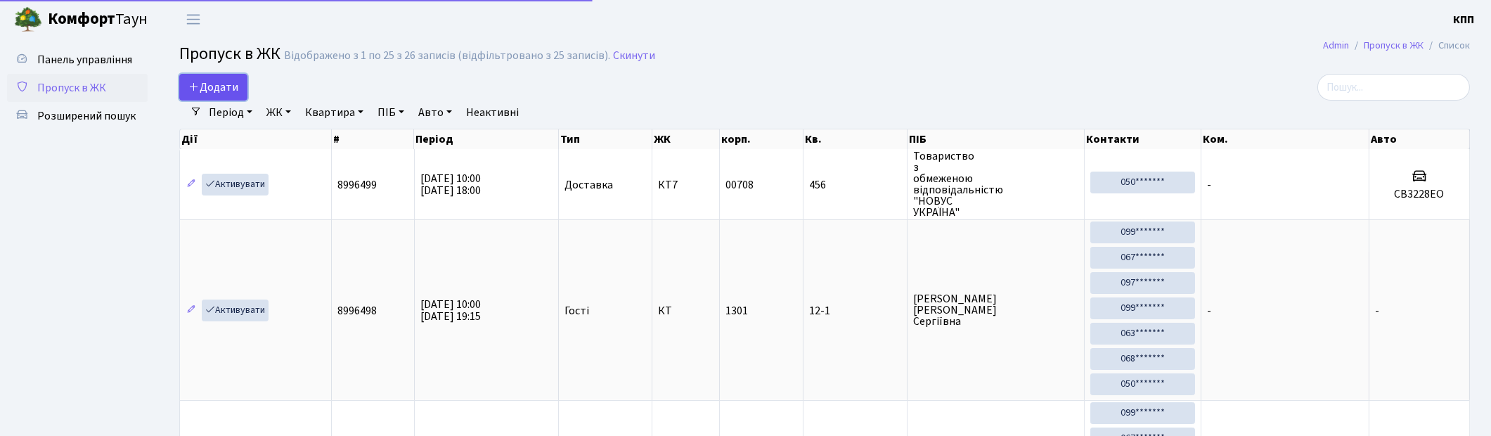
click at [243, 83] on link "Додати" at bounding box center [213, 87] width 68 height 27
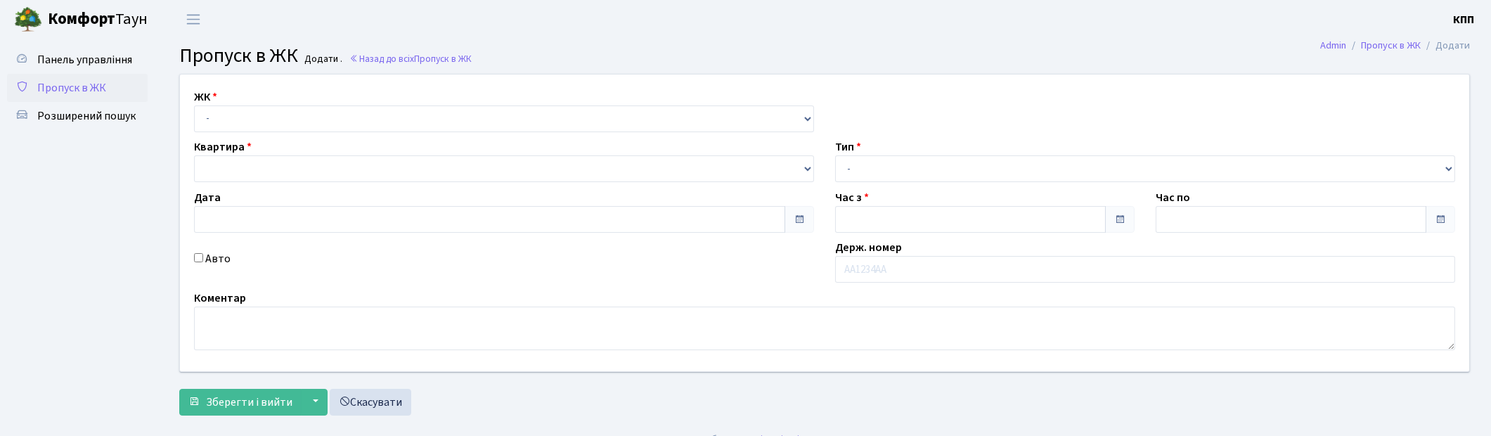
type input "[DATE]"
type input "10:00"
type input "11:15"
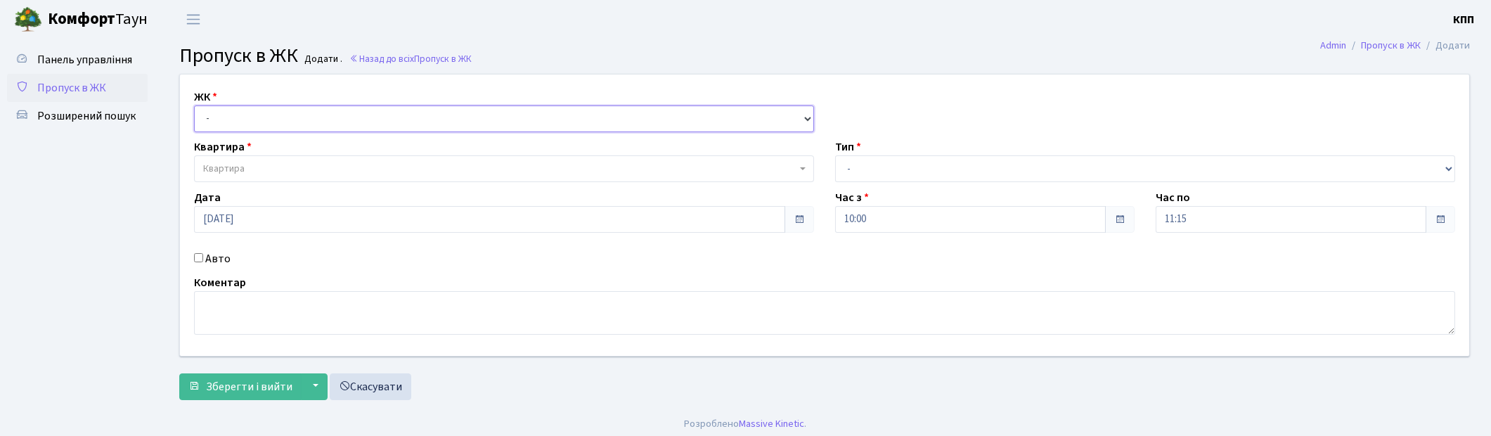
drag, startPoint x: 262, startPoint y: 116, endPoint x: 261, endPoint y: 123, distance: 7.1
click at [262, 116] on select "- КТ, вул. Регенераторна, 4 КТ2, просп. Соборності, 17 КТ3, вул. Березнева, 16 …" at bounding box center [504, 118] width 620 height 27
select select "271"
click at [194, 105] on select "- КТ, вул. Регенераторна, 4 КТ2, просп. Соборності, 17 КТ3, вул. Березнева, 16 …" at bounding box center [504, 118] width 620 height 27
select select
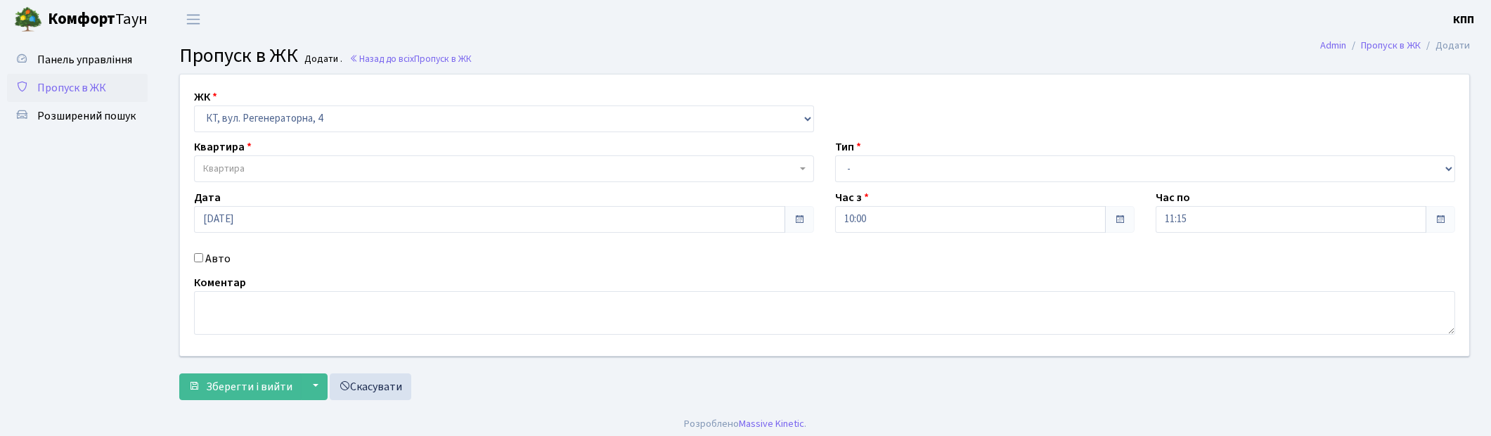
click at [199, 254] on input "Авто" at bounding box center [198, 257] width 9 height 9
checkbox input "true"
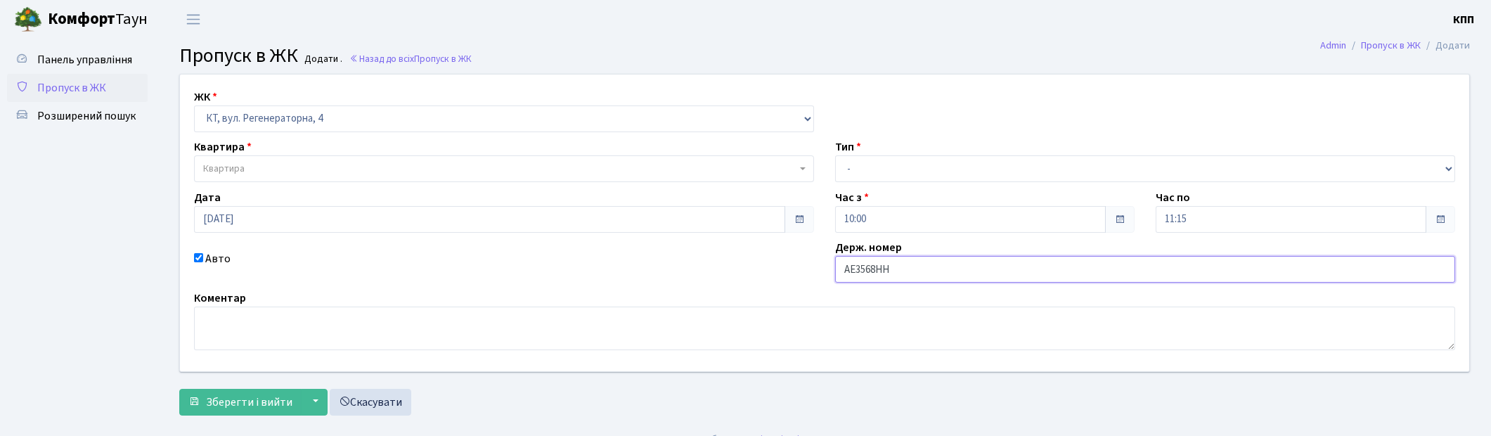
type input "АЕ3568НН"
click at [460, 176] on span "Квартира" at bounding box center [499, 169] width 593 height 14
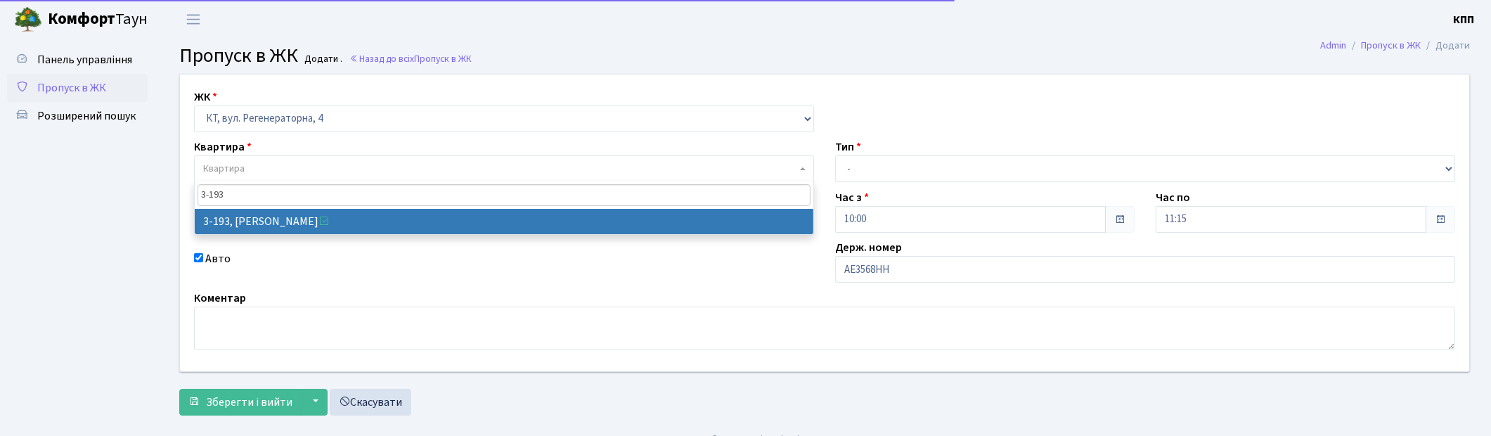
type input "3-193"
select select "860"
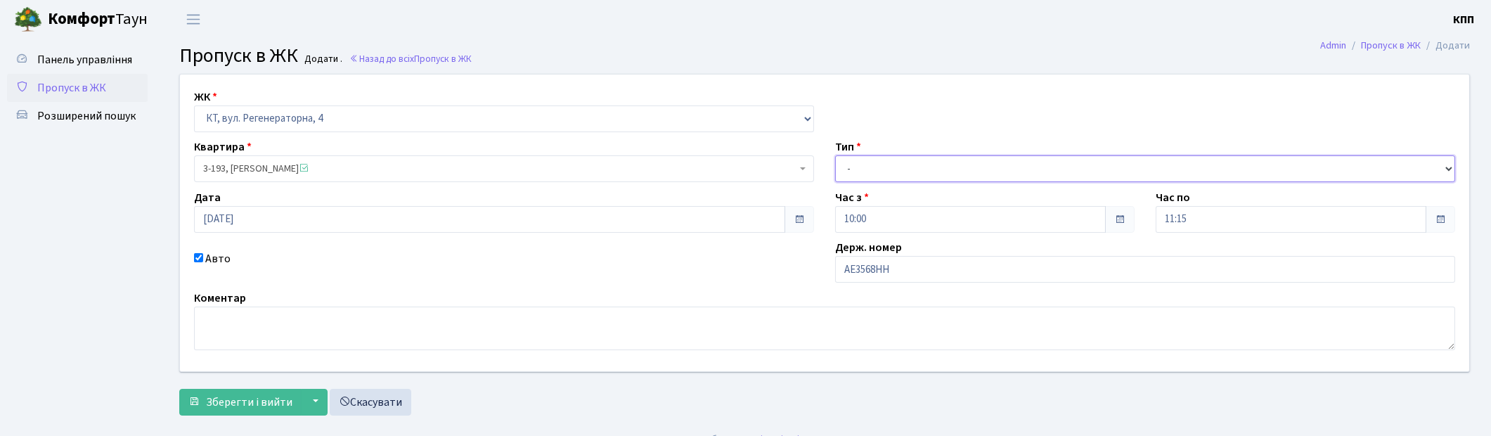
click at [849, 160] on select "- Доставка Таксі Гості Сервіс" at bounding box center [1145, 168] width 620 height 27
select select "3"
click at [835, 155] on select "- Доставка Таксі Гості Сервіс" at bounding box center [1145, 168] width 620 height 27
click at [270, 409] on span "Зберегти і вийти" at bounding box center [249, 401] width 86 height 15
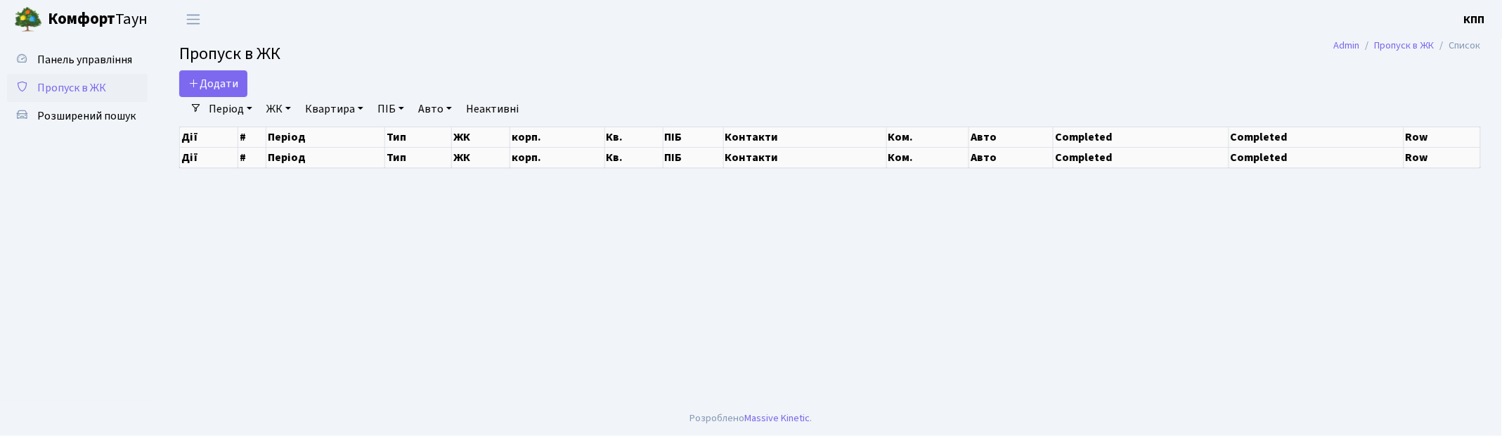
select select "25"
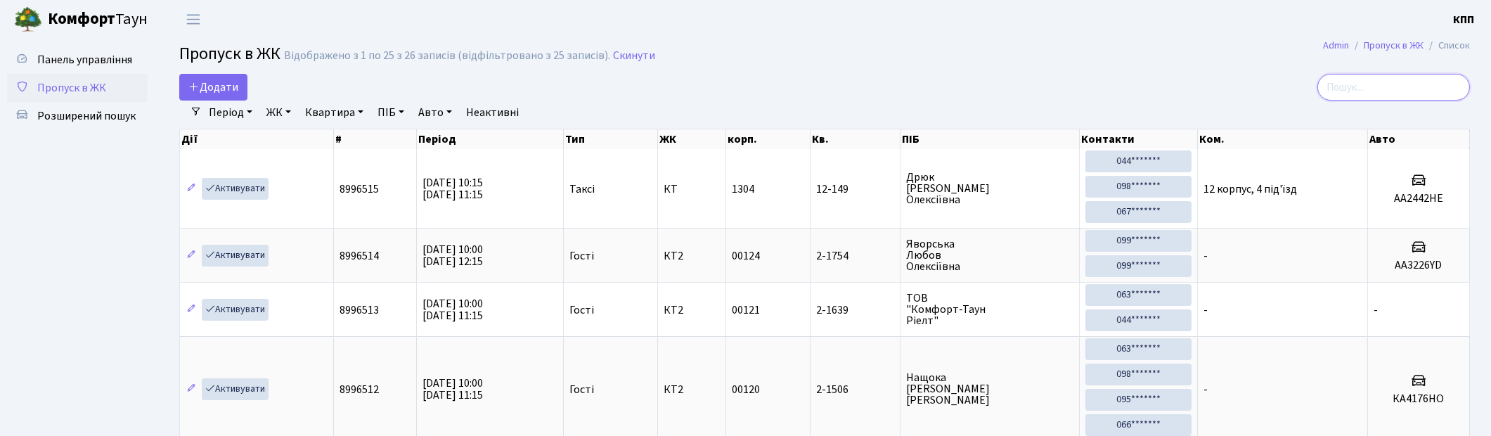
click at [1395, 95] on input "search" at bounding box center [1393, 87] width 153 height 27
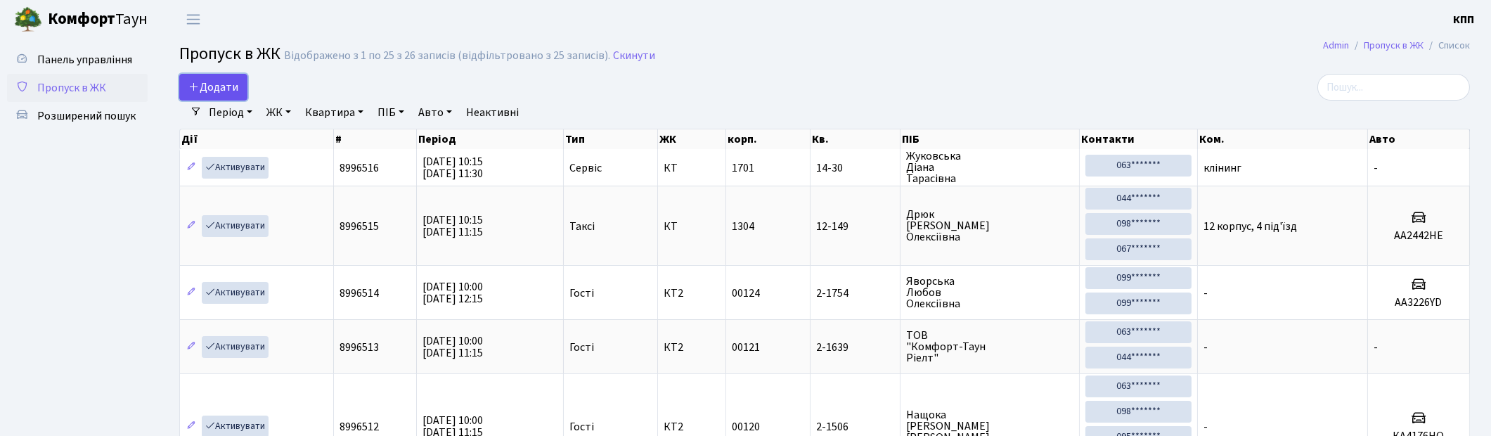
click at [194, 85] on icon at bounding box center [193, 86] width 11 height 11
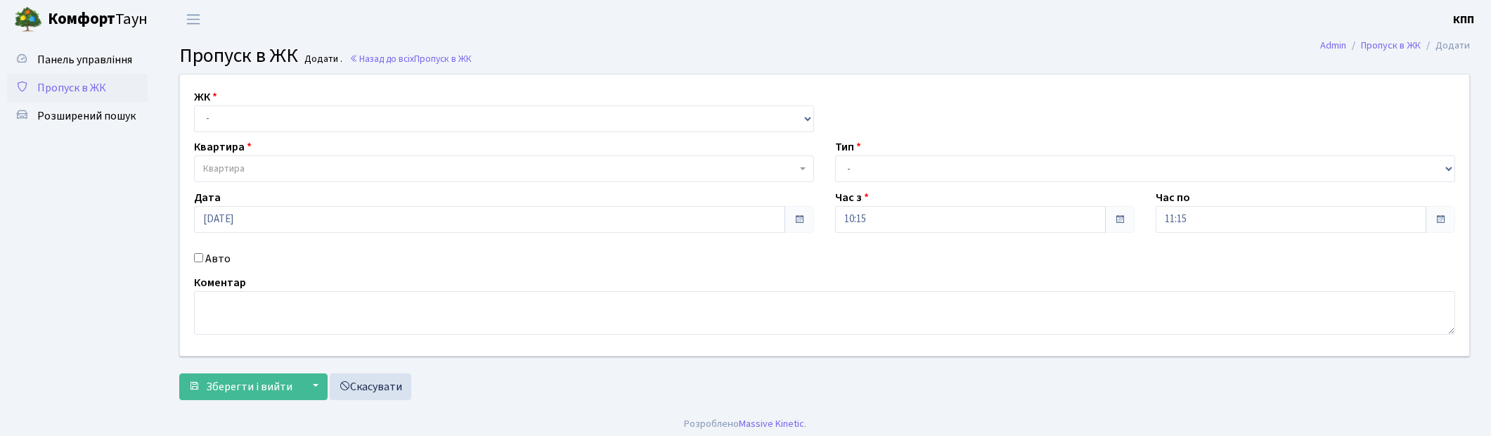
select select "271"
click at [194, 105] on select "- КТ, вул. Регенераторна, 4 КТ2, просп. [STREET_ADDRESS] [STREET_ADDRESS] [PERS…" at bounding box center [504, 118] width 620 height 27
select select
click at [245, 174] on span "Квартира" at bounding box center [499, 169] width 593 height 14
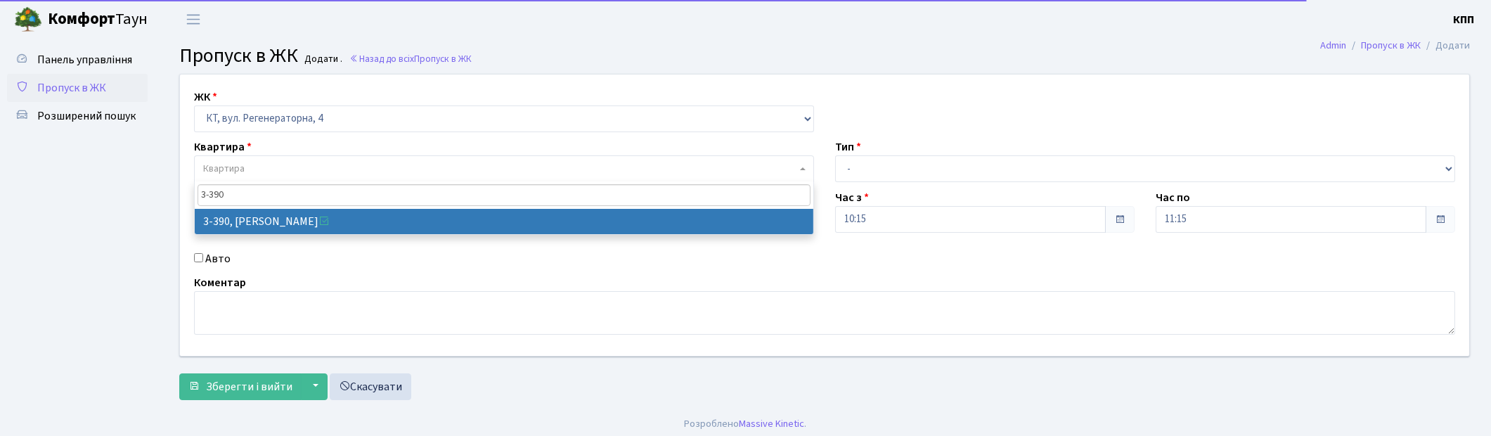
type input "3-390"
select select "1608"
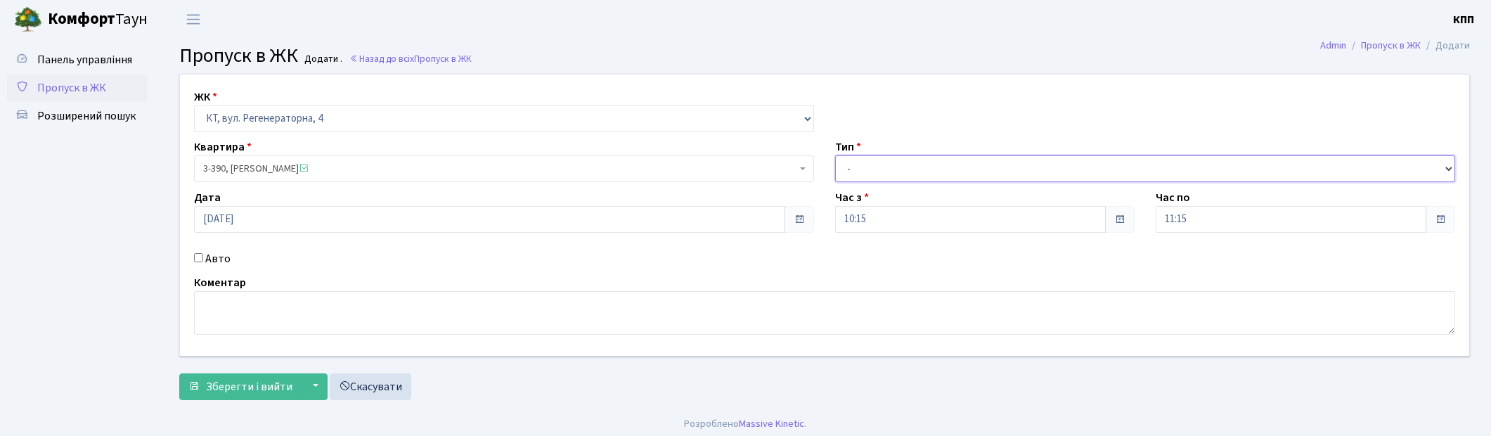
drag, startPoint x: 896, startPoint y: 173, endPoint x: 886, endPoint y: 181, distance: 12.0
click at [894, 174] on select "- Доставка Таксі Гості Сервіс" at bounding box center [1145, 168] width 620 height 27
select select "1"
click at [835, 155] on select "- Доставка Таксі Гості Сервіс" at bounding box center [1145, 168] width 620 height 27
click at [200, 252] on div "Авто" at bounding box center [503, 258] width 641 height 17
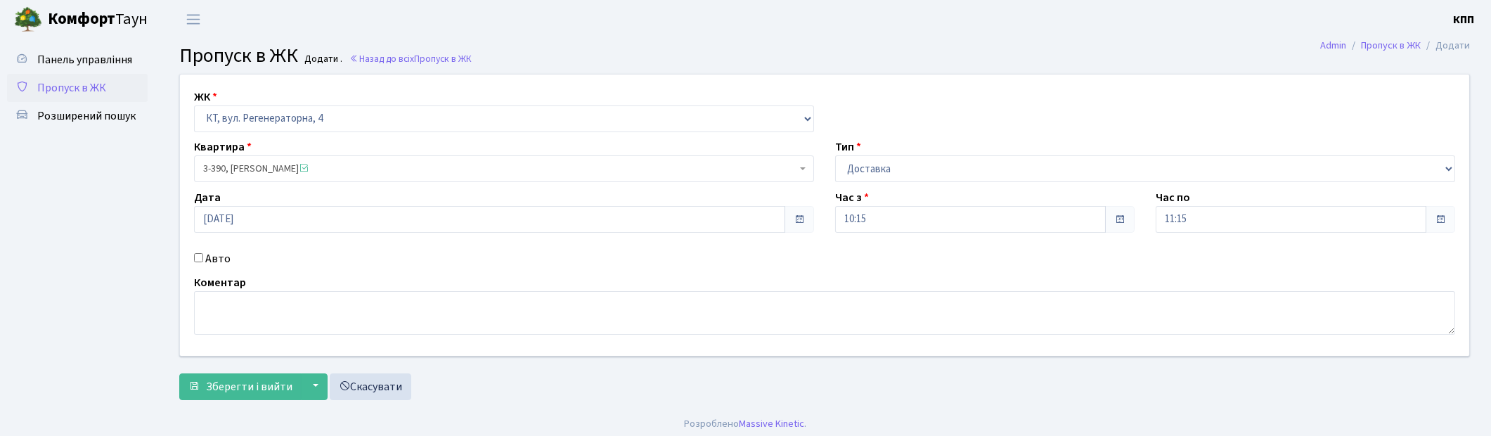
click at [201, 265] on div "Авто" at bounding box center [503, 258] width 641 height 17
click at [200, 264] on div "Авто" at bounding box center [503, 258] width 641 height 17
click at [195, 257] on input "Авто" at bounding box center [198, 257] width 9 height 9
checkbox input "true"
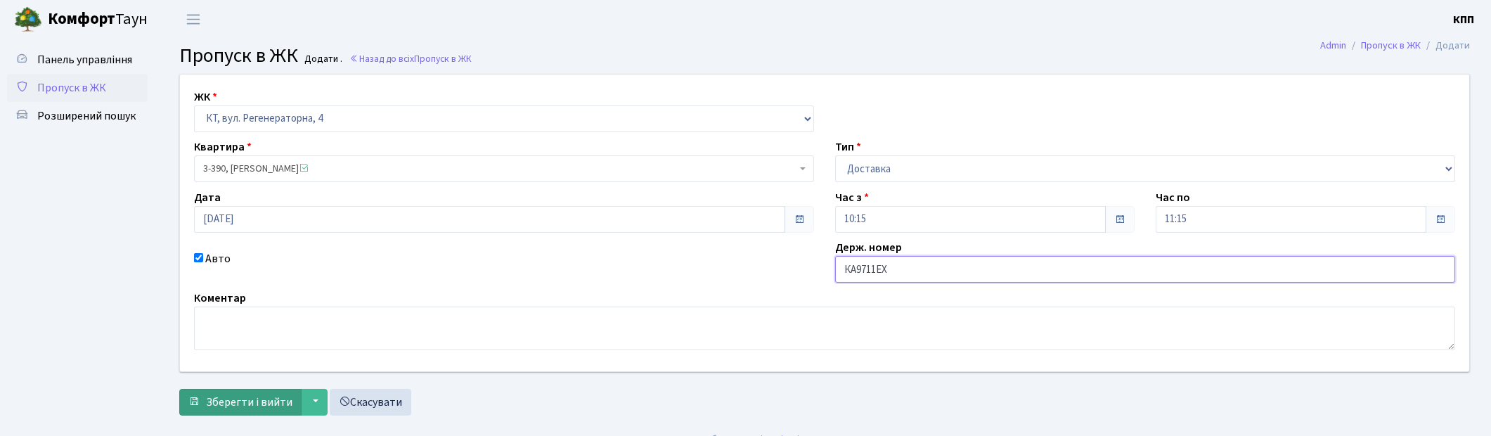
type input "КА9711ЕХ"
click at [222, 405] on span "Зберегти і вийти" at bounding box center [249, 401] width 86 height 15
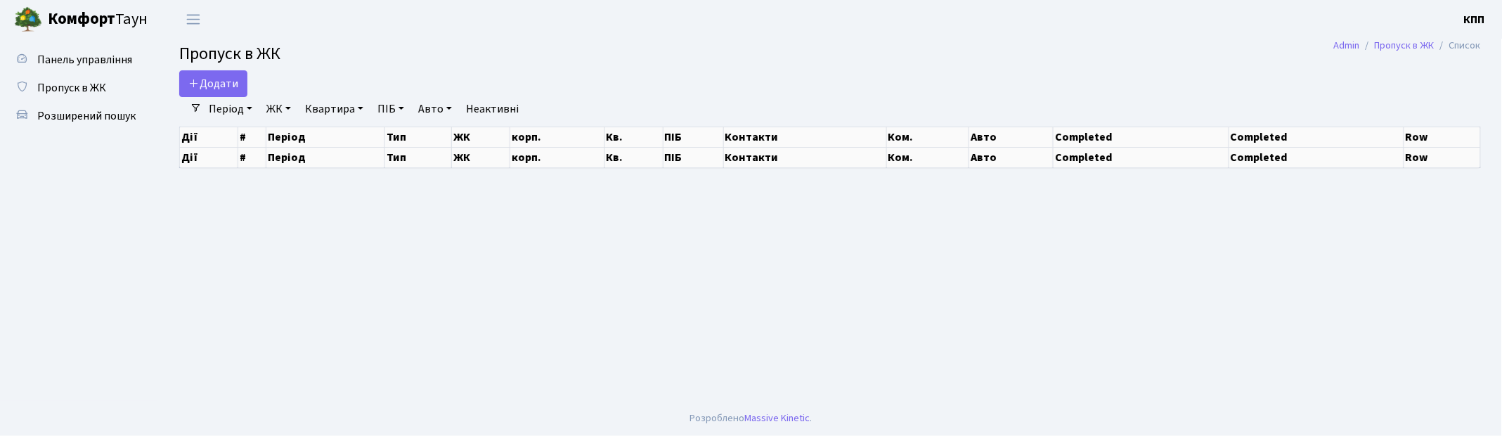
select select "25"
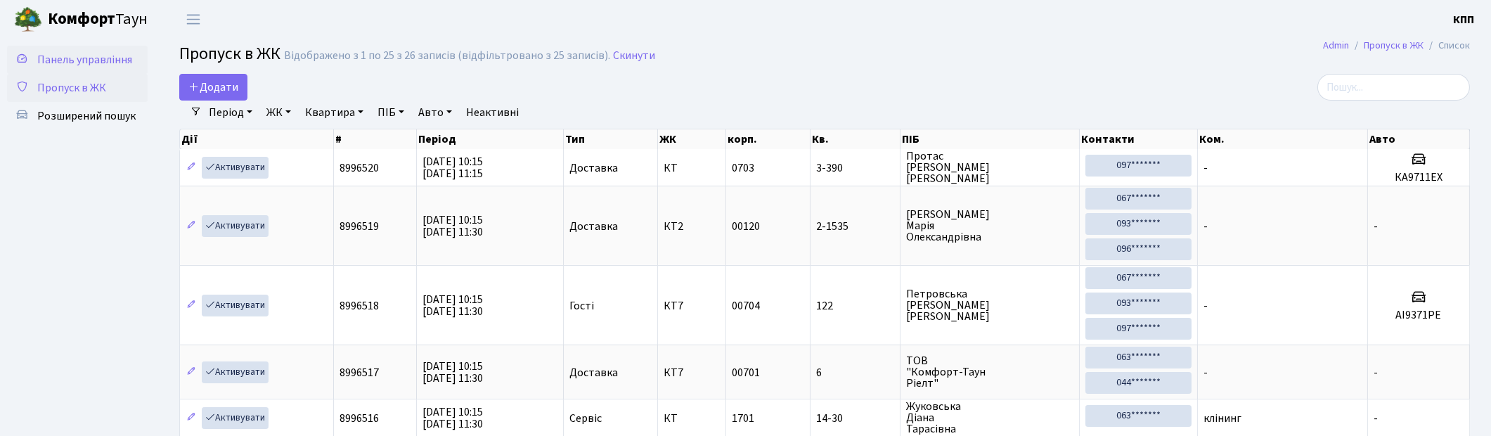
click at [64, 55] on span "Панель управління" at bounding box center [84, 59] width 95 height 15
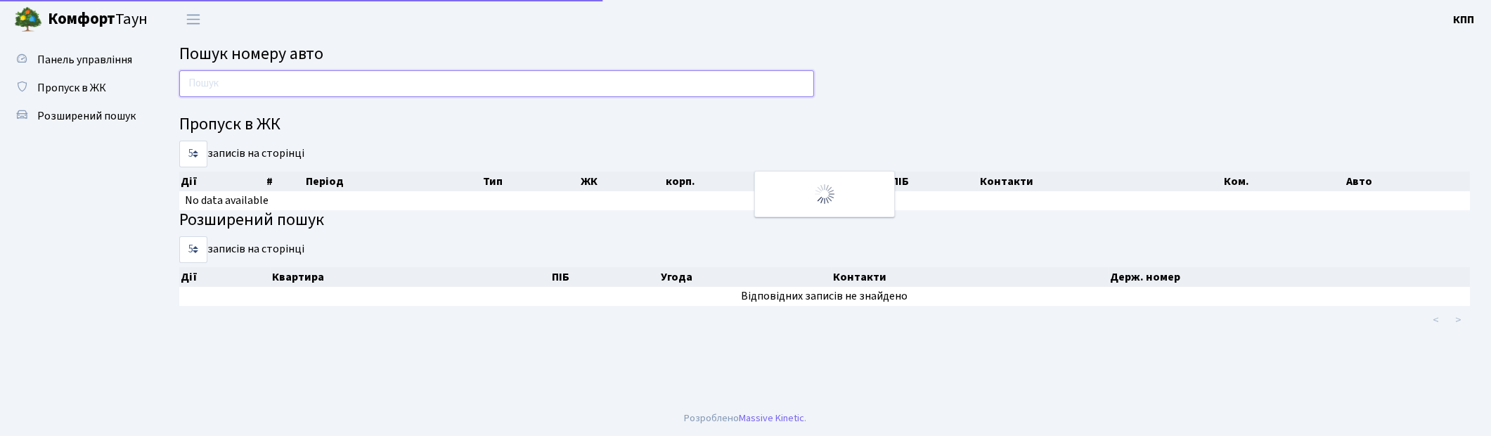
click at [236, 78] on input "text" at bounding box center [496, 83] width 635 height 27
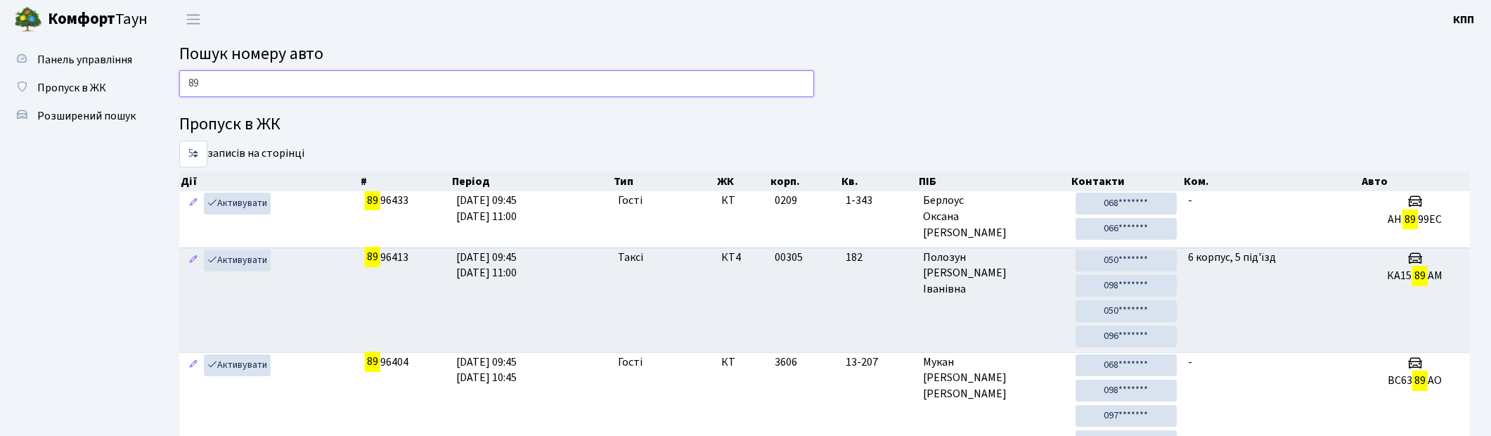
type input "8"
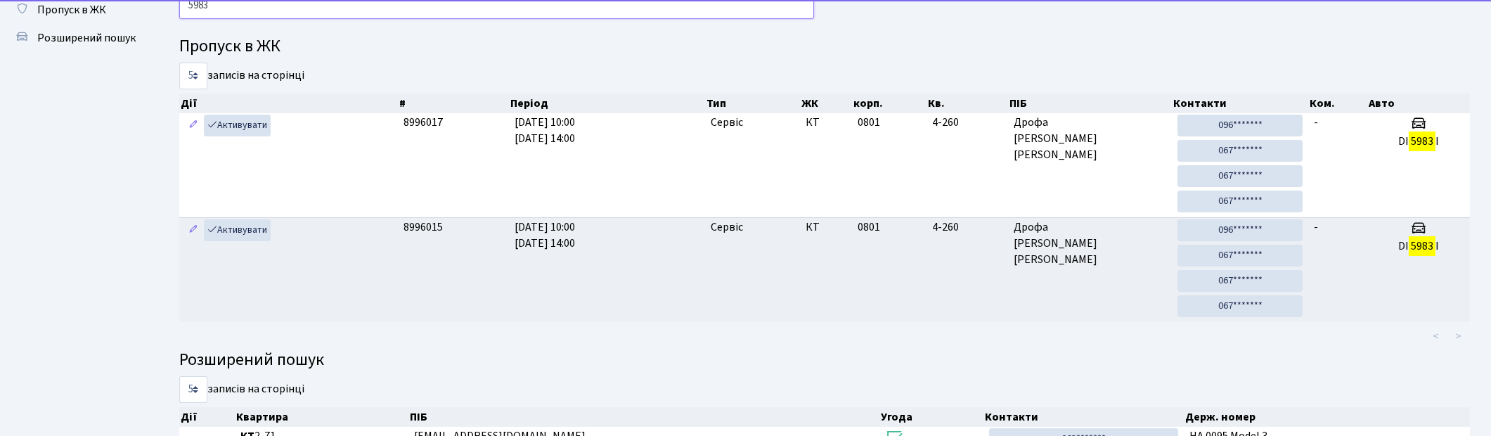
scroll to position [188, 0]
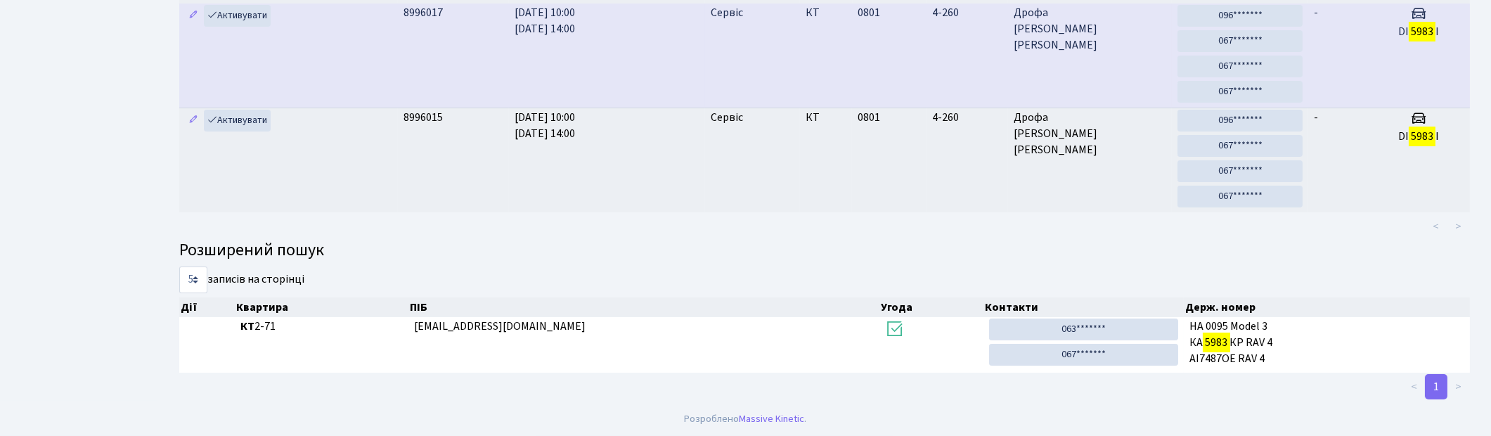
type input "5983"
click at [949, 50] on td "4-260" at bounding box center [968, 56] width 82 height 104
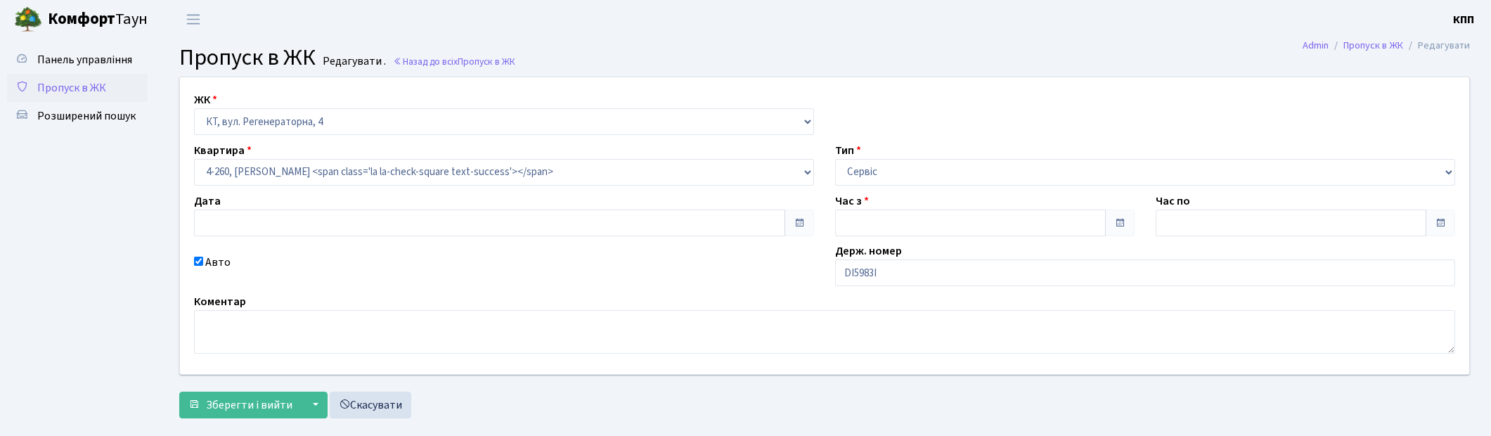
type input "20.09.2025"
type input "10:00"
type input "14:00"
checkbox input "true"
click at [938, 269] on input "DI5983I" at bounding box center [1145, 272] width 620 height 27
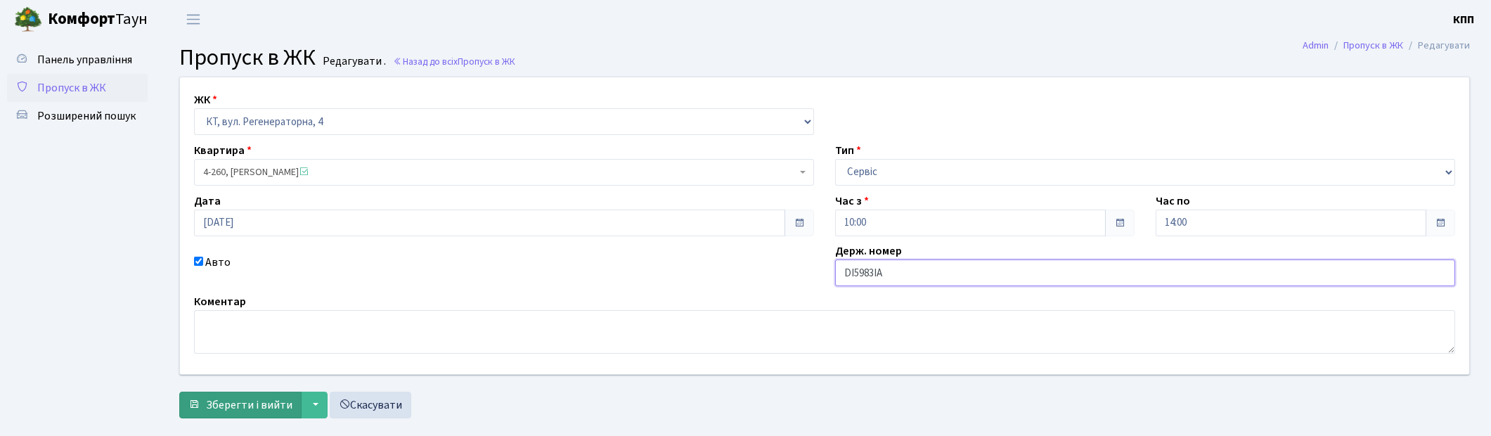
type input "DI5983IА"
click at [262, 402] on span "Зберегти і вийти" at bounding box center [249, 404] width 86 height 15
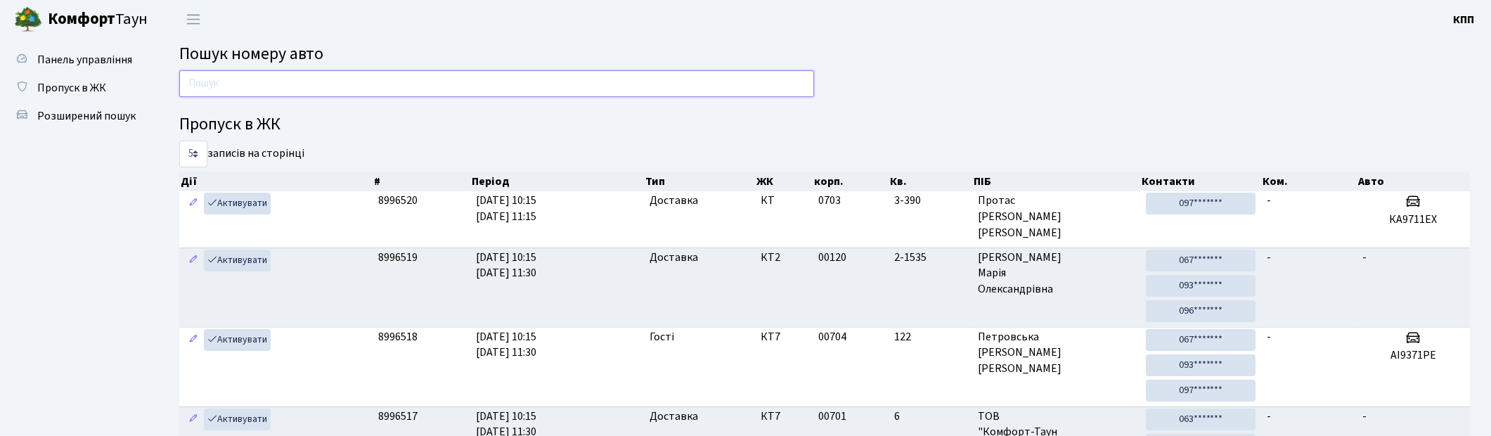
click at [218, 86] on input "text" at bounding box center [496, 83] width 635 height 27
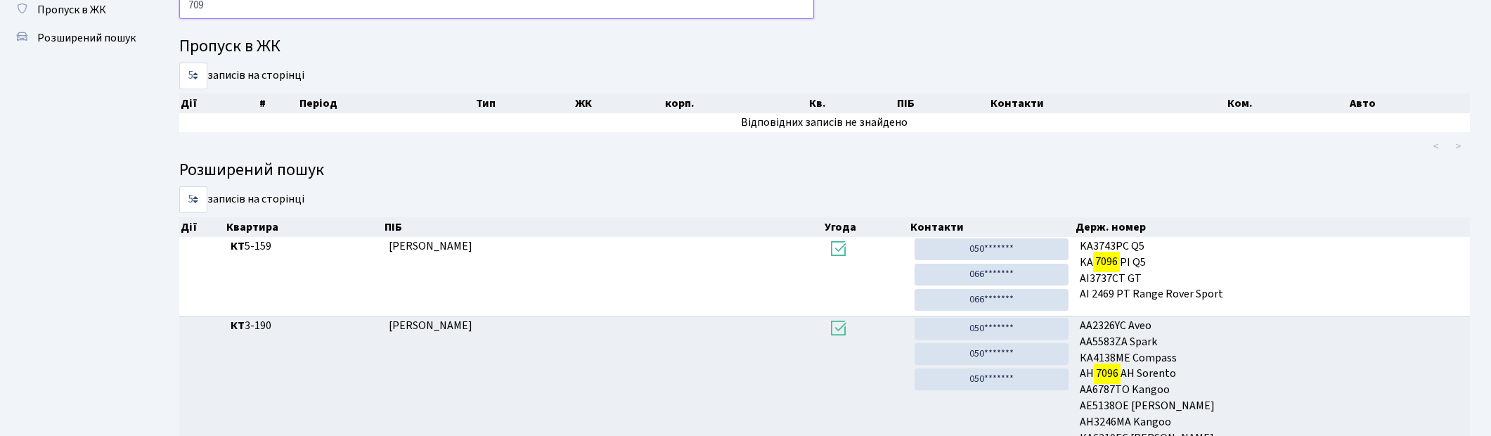
scroll to position [75, 0]
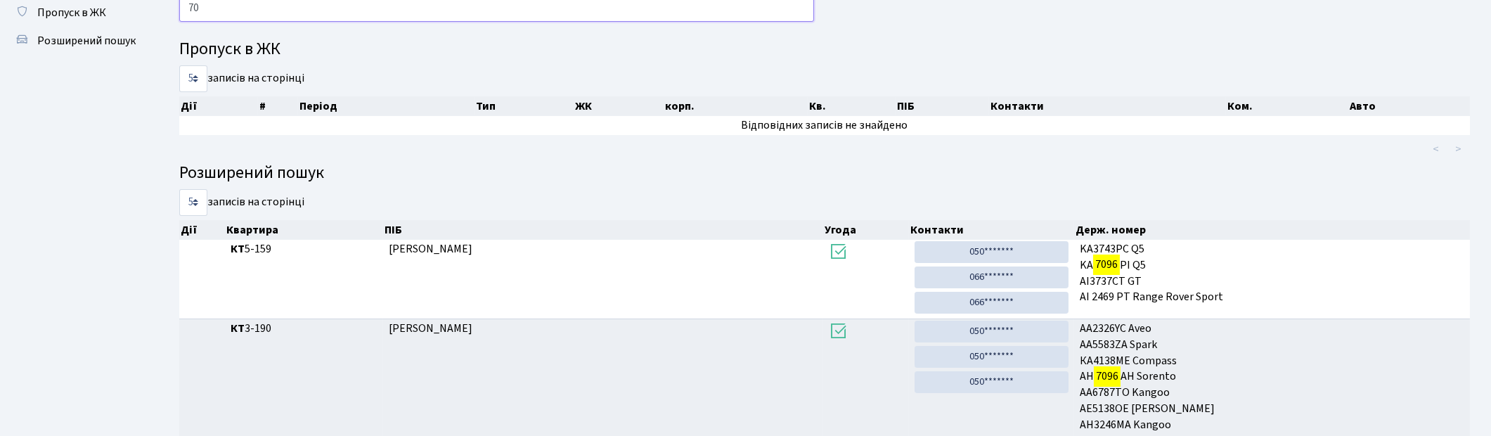
type input "7"
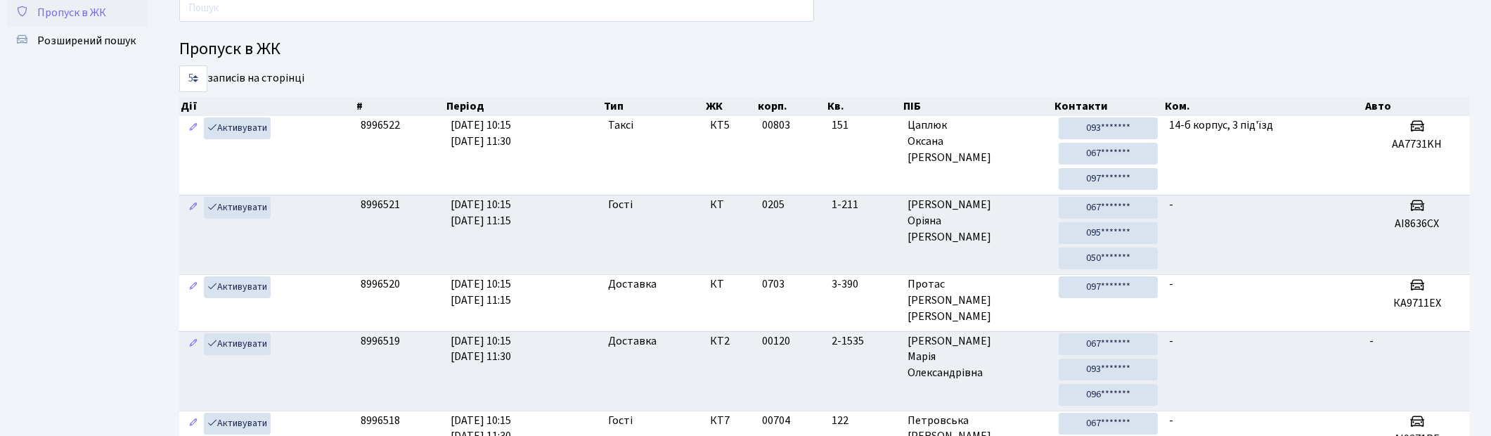
click at [36, 12] on link "Пропуск в ЖК" at bounding box center [77, 13] width 141 height 28
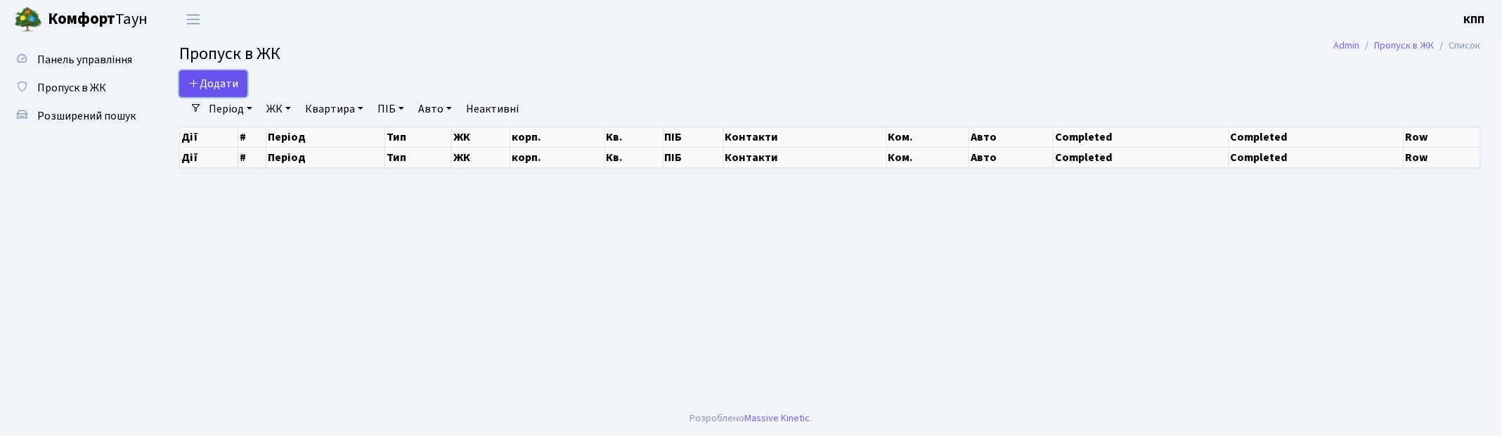
select select "25"
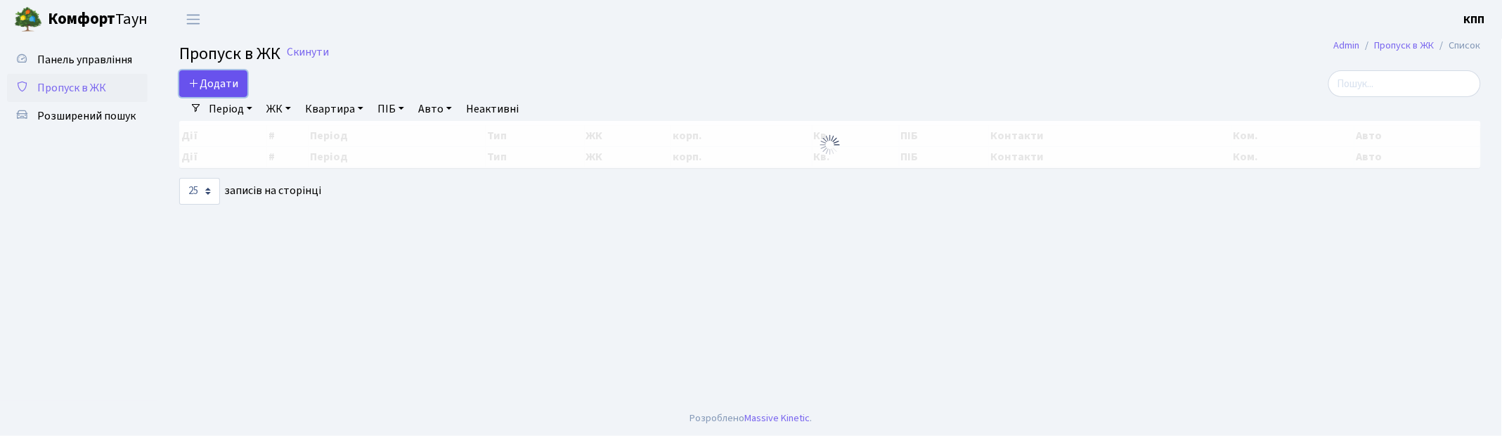
click at [190, 89] on span "Додати" at bounding box center [213, 83] width 50 height 15
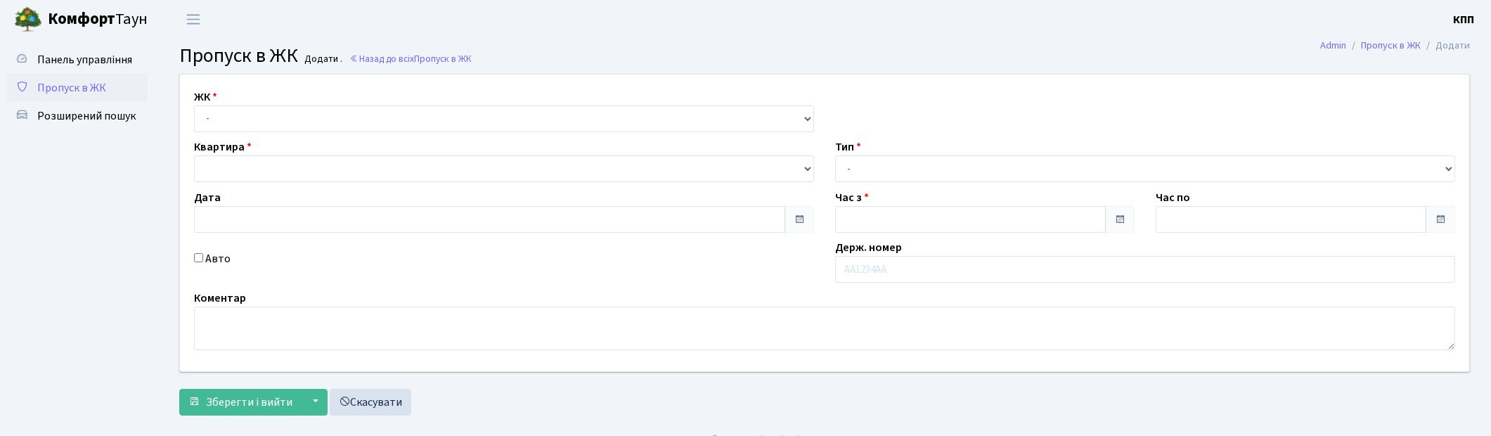
type input "20.09.2025"
type input "10:15"
type input "11:30"
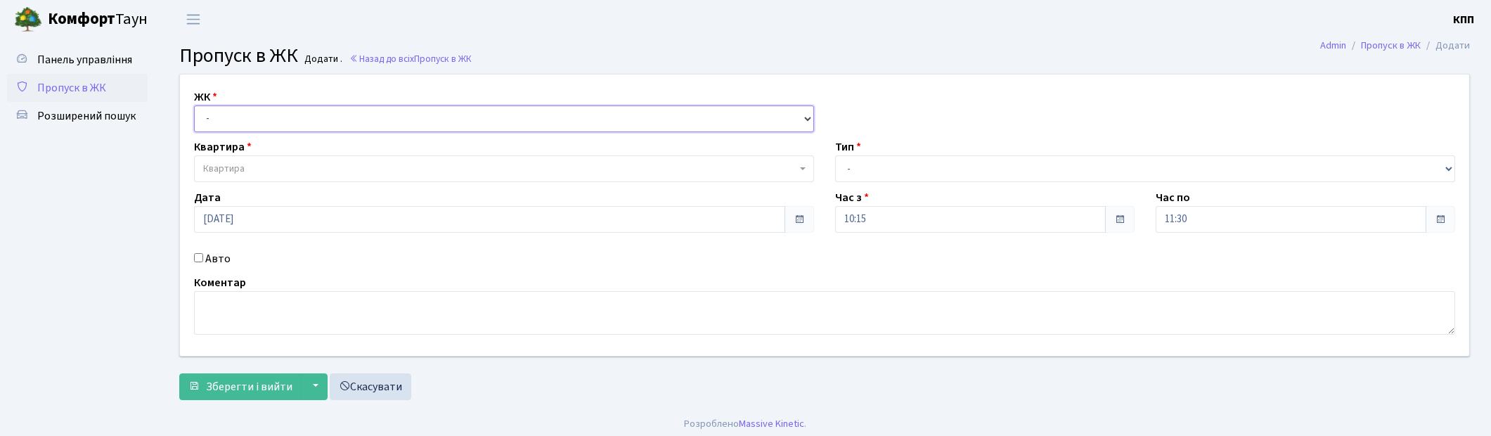
click at [276, 120] on select "- КТ, вул. Регенераторна, 4 КТ2, просп. Соборності, 17 КТ3, вул. Березнева, 16 …" at bounding box center [504, 118] width 620 height 27
select select "271"
click at [194, 105] on select "- КТ, вул. Регенераторна, 4 КТ2, просп. Соборності, 17 КТ3, вул. Березнева, 16 …" at bounding box center [504, 118] width 620 height 27
select select
click at [282, 166] on span "Квартира" at bounding box center [499, 169] width 593 height 14
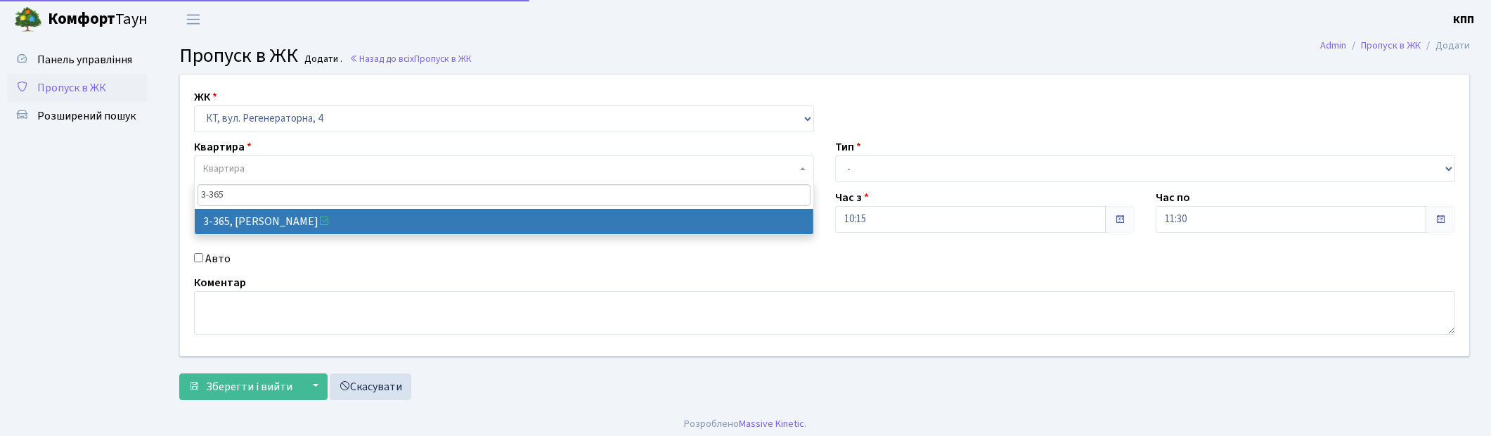
type input "3-365"
select select "1583"
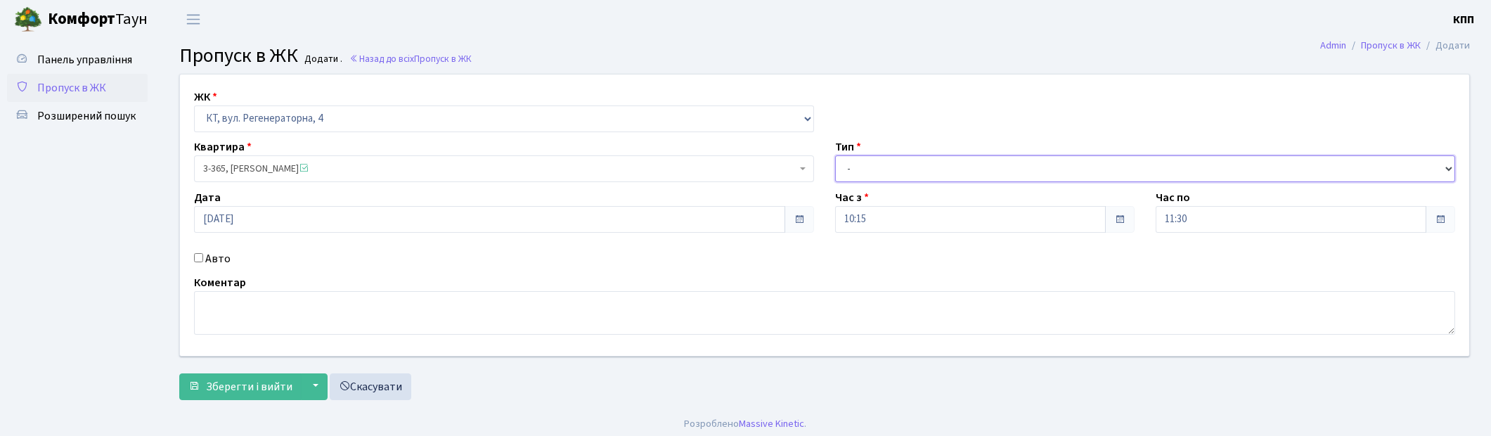
click at [900, 162] on select "- Доставка Таксі Гості Сервіс" at bounding box center [1145, 168] width 620 height 27
select select "1"
click at [835, 155] on select "- Доставка Таксі Гості Сервіс" at bounding box center [1145, 168] width 620 height 27
click at [220, 385] on span "Зберегти і вийти" at bounding box center [249, 386] width 86 height 15
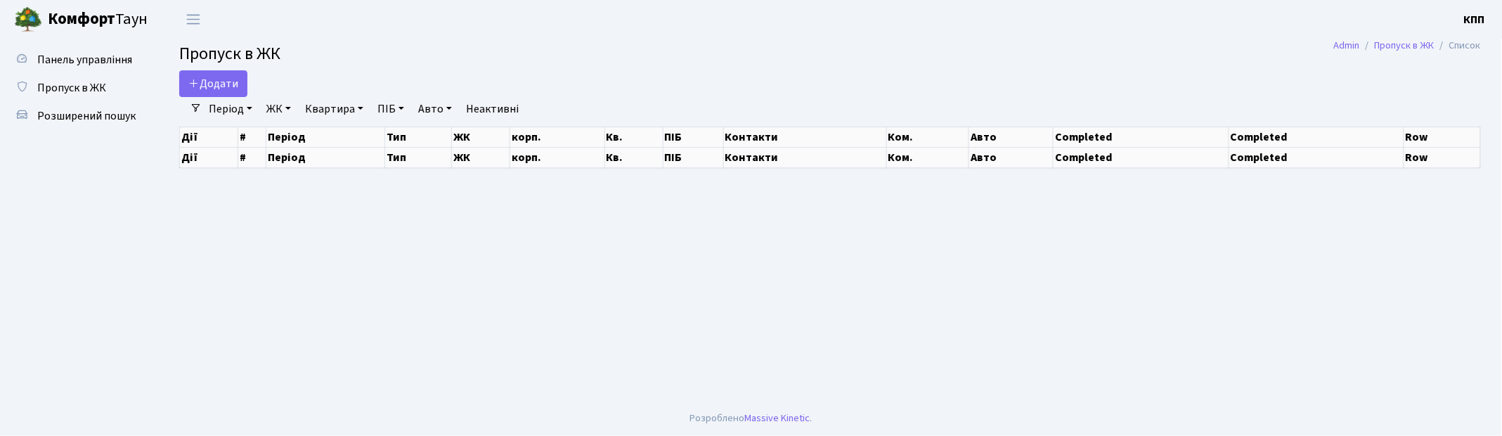
select select "25"
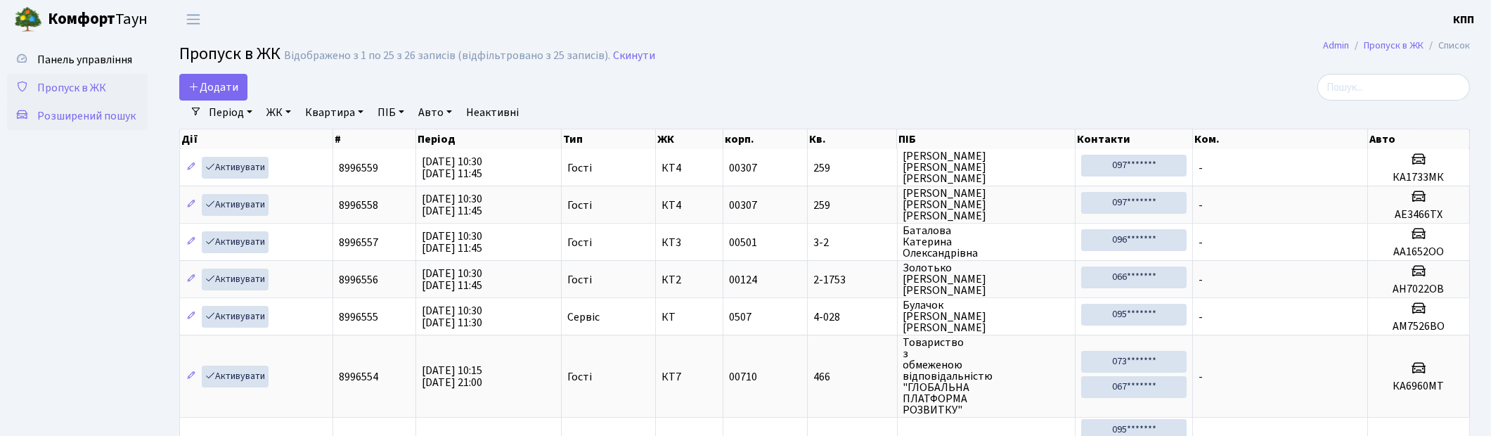
click at [90, 113] on span "Розширений пошук" at bounding box center [86, 115] width 98 height 15
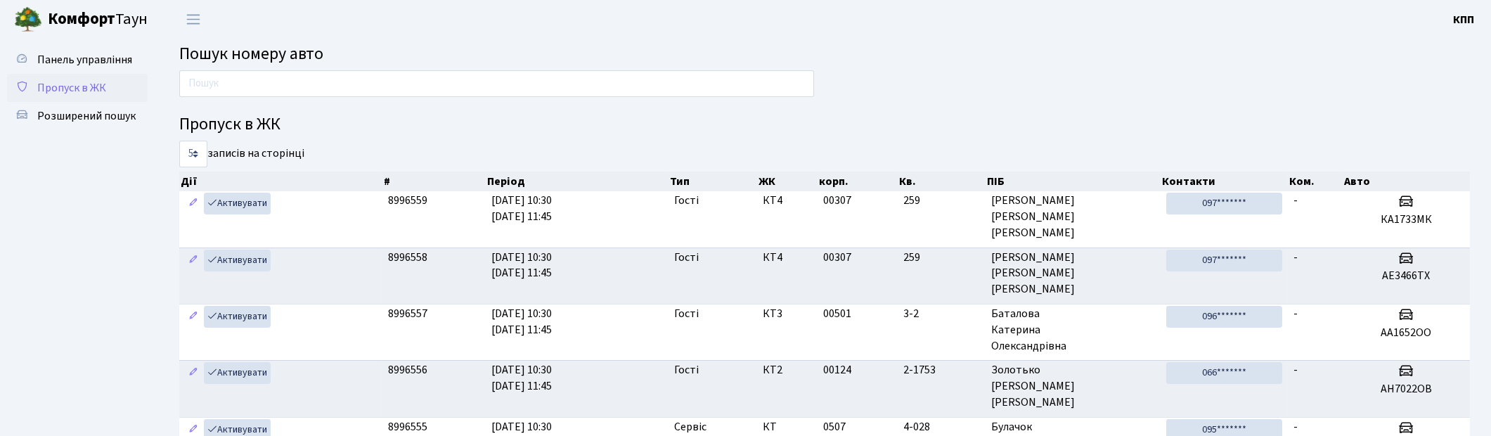
click at [91, 92] on span "Пропуск в ЖК" at bounding box center [71, 87] width 69 height 15
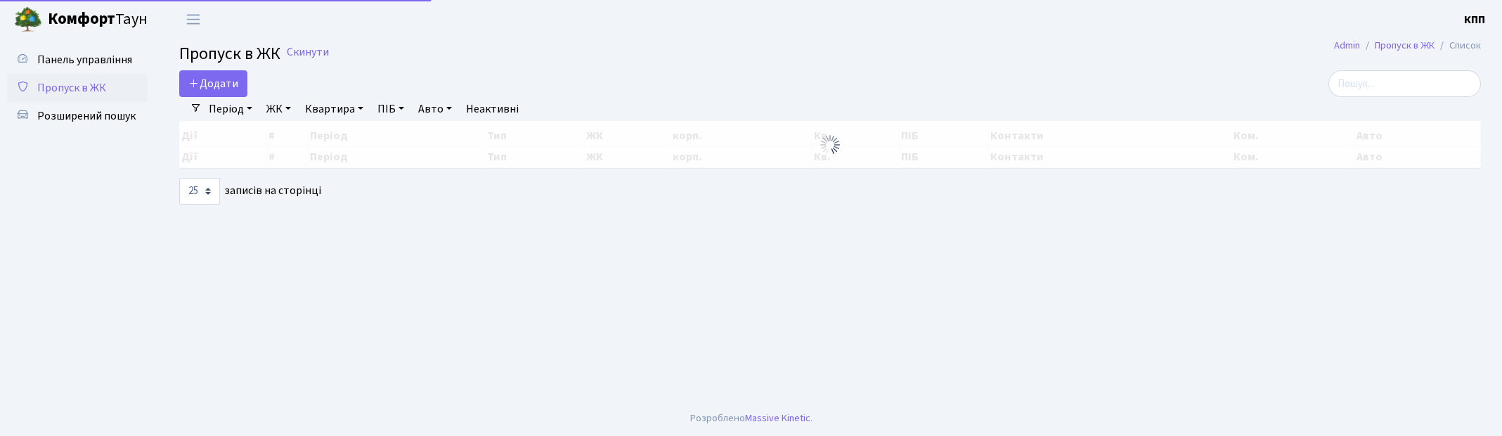
select select "25"
click at [1409, 82] on input "search" at bounding box center [1405, 83] width 153 height 27
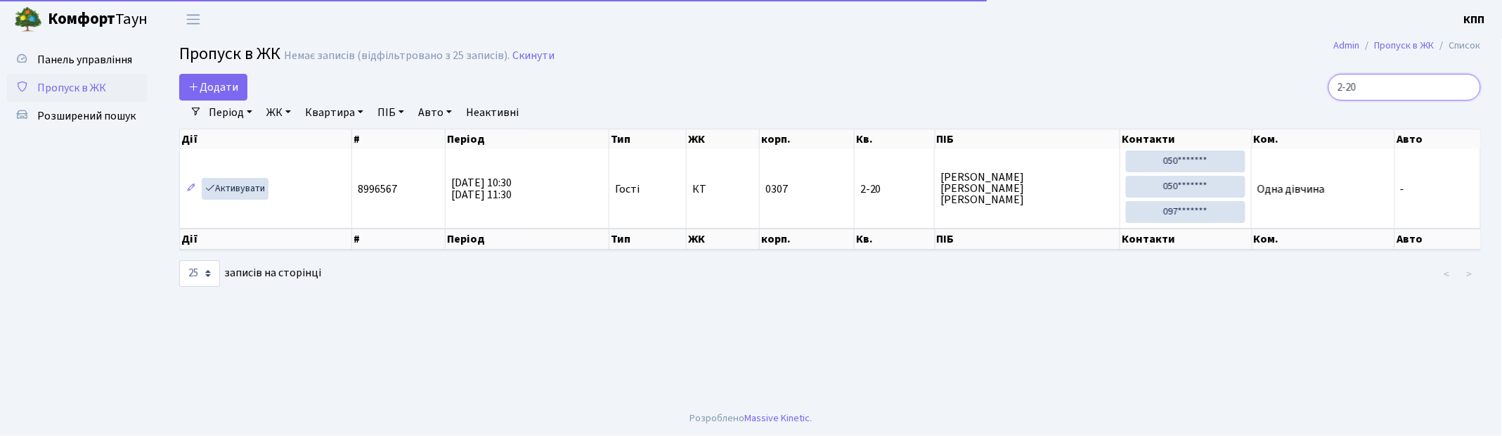
drag, startPoint x: 1385, startPoint y: 89, endPoint x: 1273, endPoint y: 103, distance: 112.7
click at [1273, 103] on div "Додати 2-20 Фільтри Період [DATE] - [DATE] ЖК - КТ, вул. Регенераторна, 4 КТ2, …" at bounding box center [830, 181] width 1323 height 214
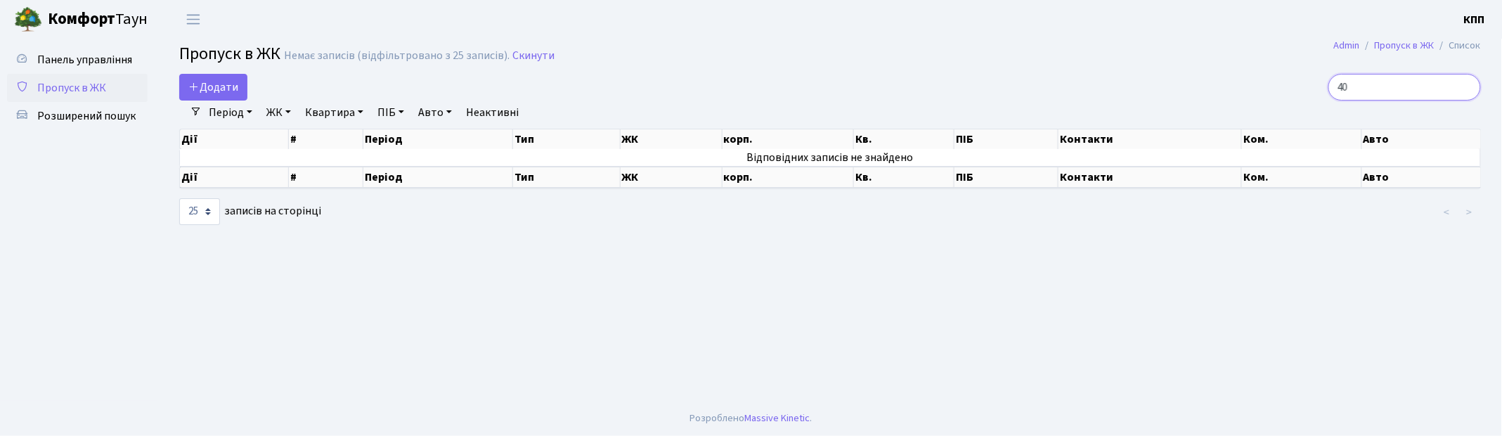
type input "4"
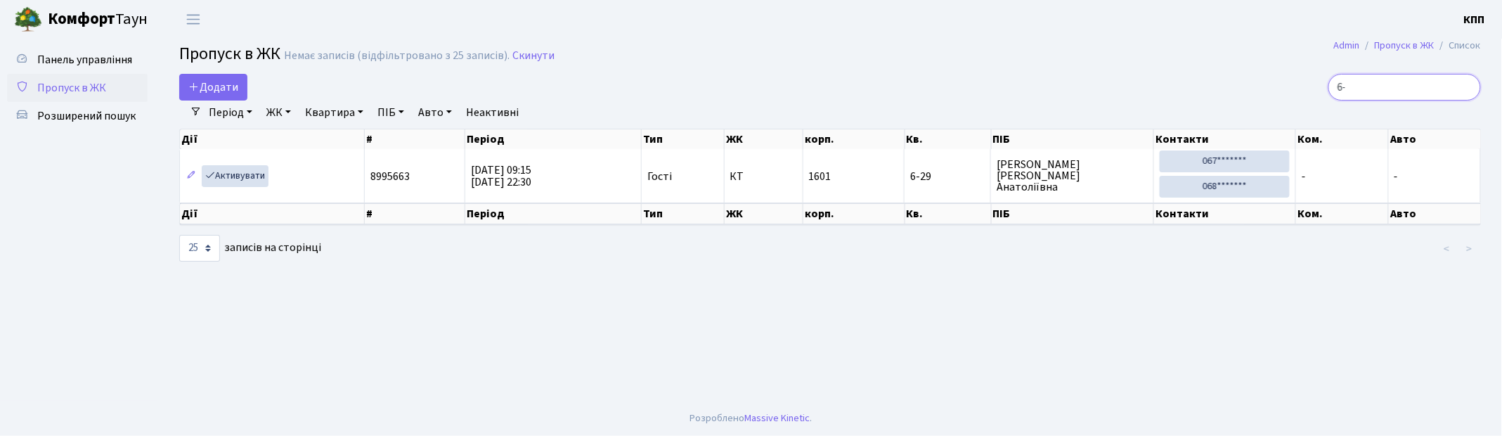
type input "6"
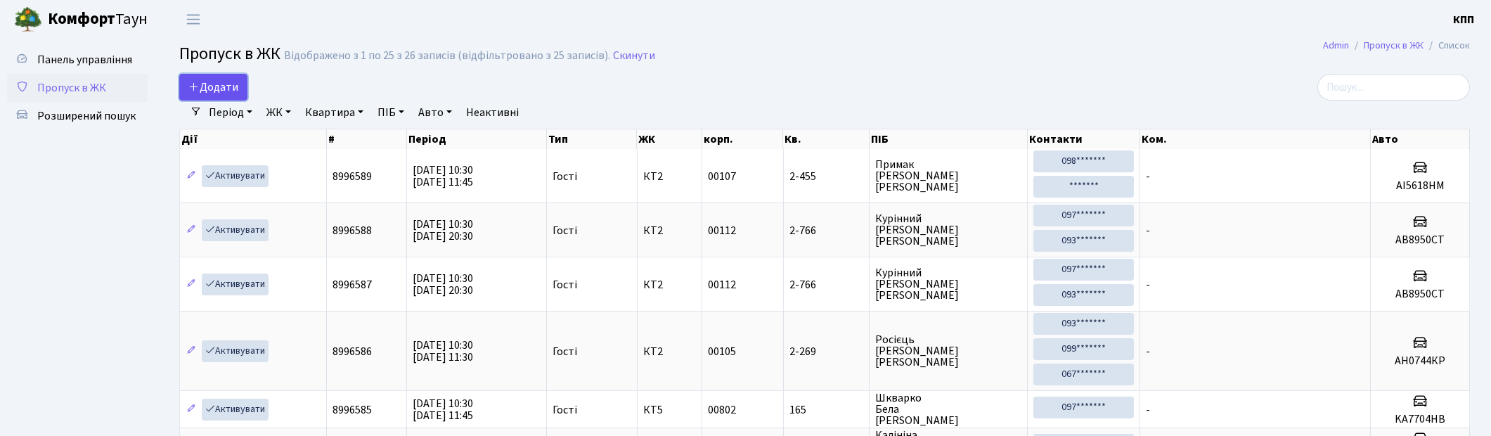
click at [230, 89] on span "Додати" at bounding box center [213, 86] width 50 height 15
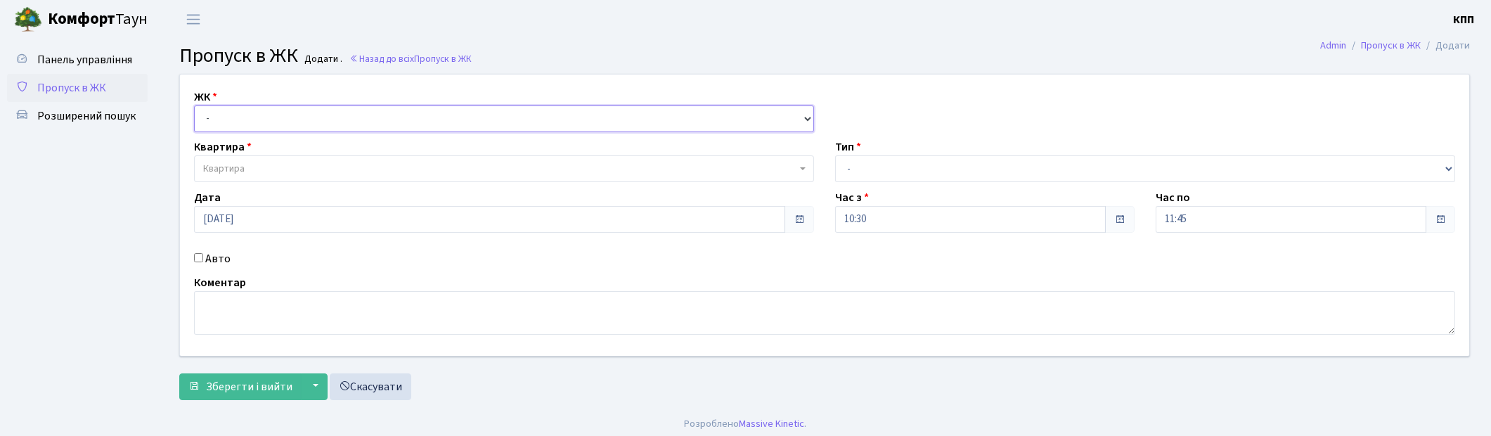
drag, startPoint x: 0, startPoint y: 0, endPoint x: 234, endPoint y: 123, distance: 264.4
click at [234, 123] on select "- КТ, вул. Регенераторна, 4 КТ2, просп. Соборності, 17 КТ3, вул. Березнева, 16 …" at bounding box center [504, 118] width 620 height 27
select select "271"
click at [194, 105] on select "- КТ, вул. Регенераторна, 4 КТ2, просп. Соборності, 17 КТ3, вул. Березнева, 16 …" at bounding box center [504, 118] width 620 height 27
select select
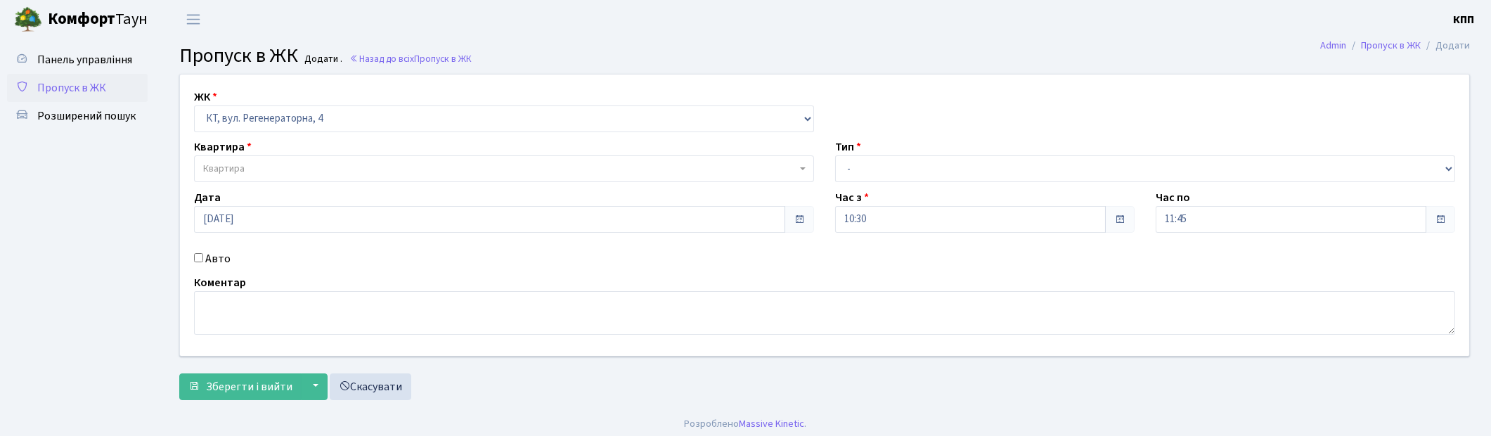
click at [247, 173] on span "Квартира" at bounding box center [499, 169] width 593 height 14
click at [200, 261] on input "Авто" at bounding box center [198, 257] width 9 height 9
checkbox input "true"
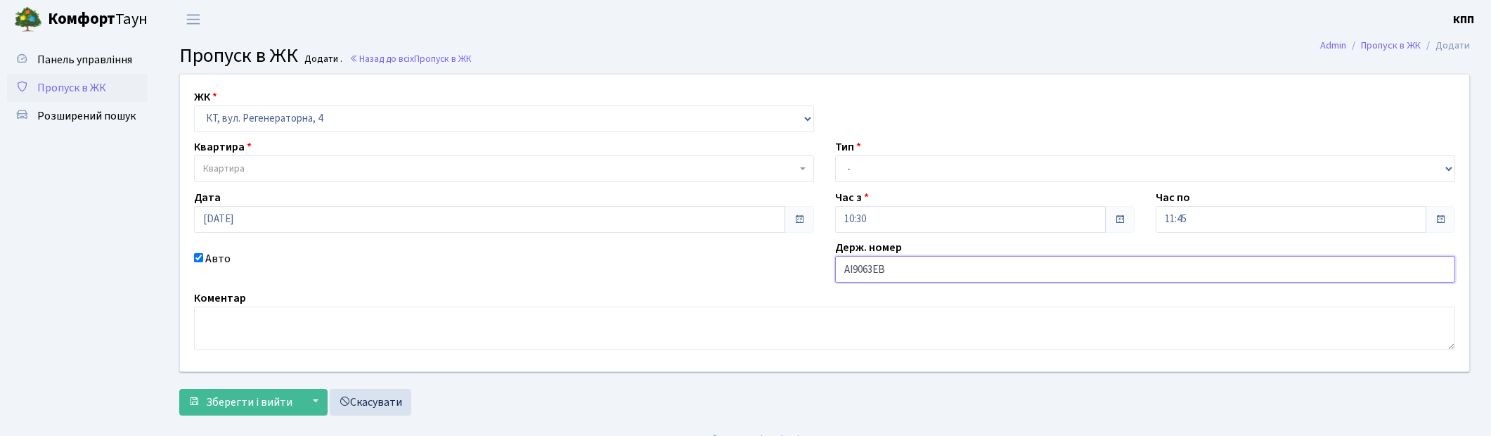
type input "АІ9063ЕВ"
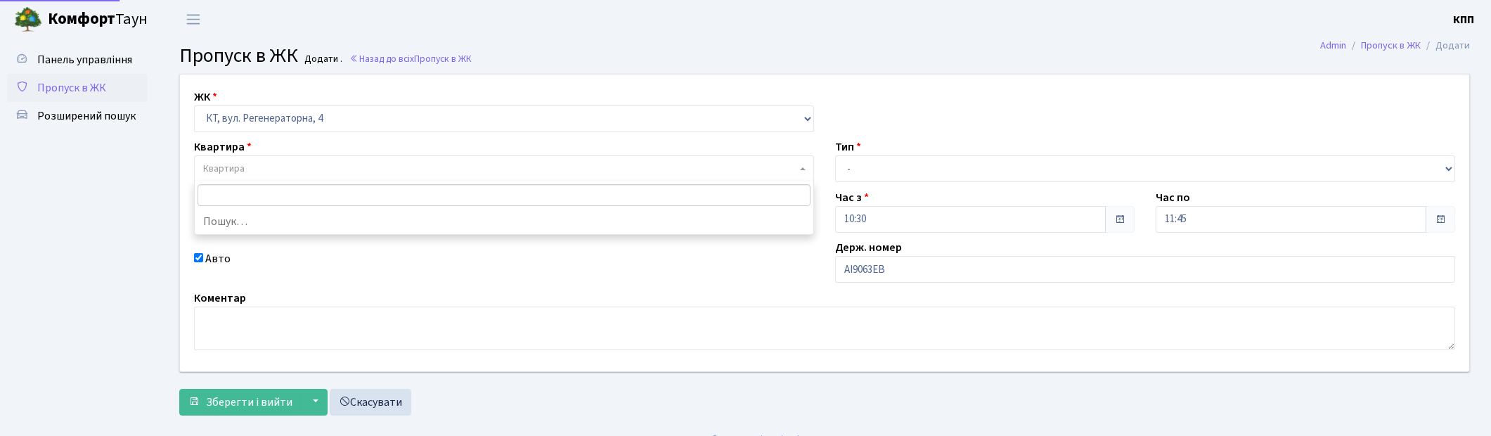
click at [285, 160] on span "Квартира" at bounding box center [504, 168] width 620 height 27
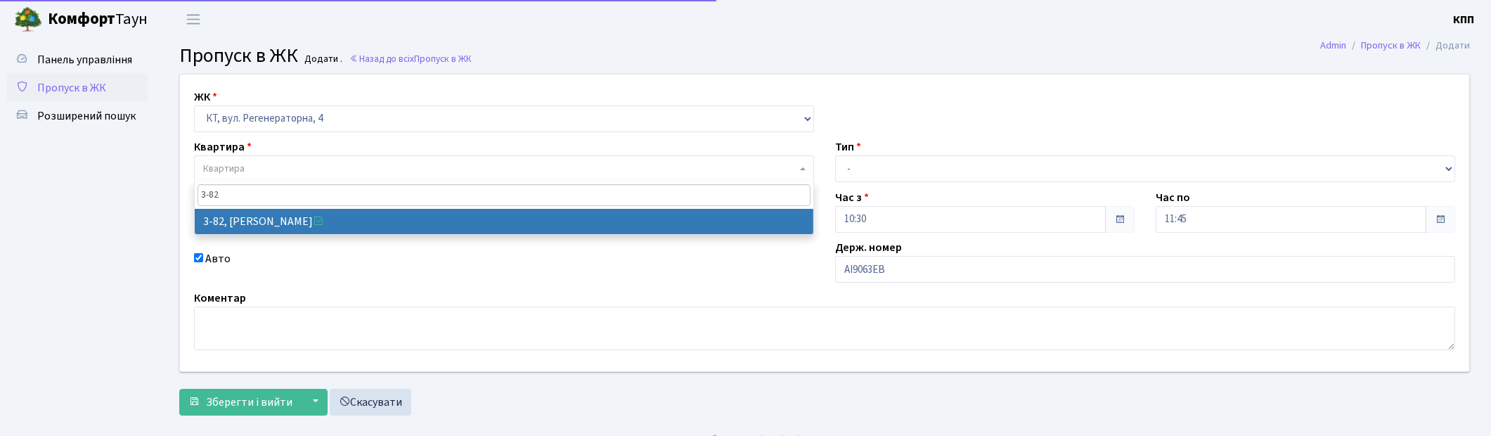
type input "3-82"
drag, startPoint x: 311, startPoint y: 213, endPoint x: 342, endPoint y: 194, distance: 36.3
select select "891"
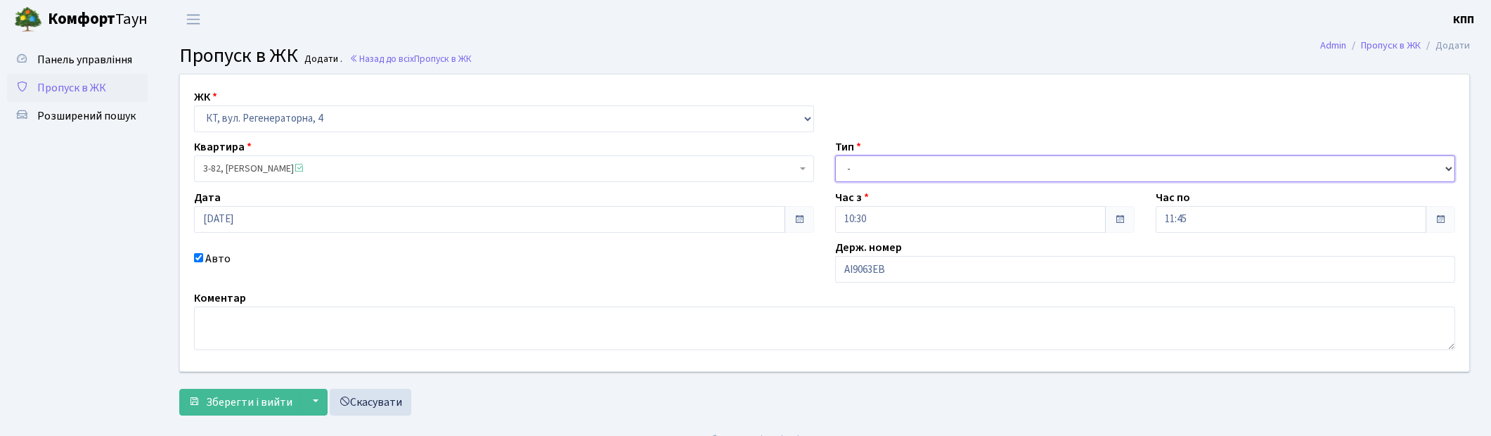
click at [858, 172] on select "- Доставка Таксі Гості Сервіс" at bounding box center [1145, 168] width 620 height 27
select select "1"
click at [835, 155] on select "- Доставка Таксі Гості Сервіс" at bounding box center [1145, 168] width 620 height 27
click at [247, 397] on span "Зберегти і вийти" at bounding box center [249, 401] width 86 height 15
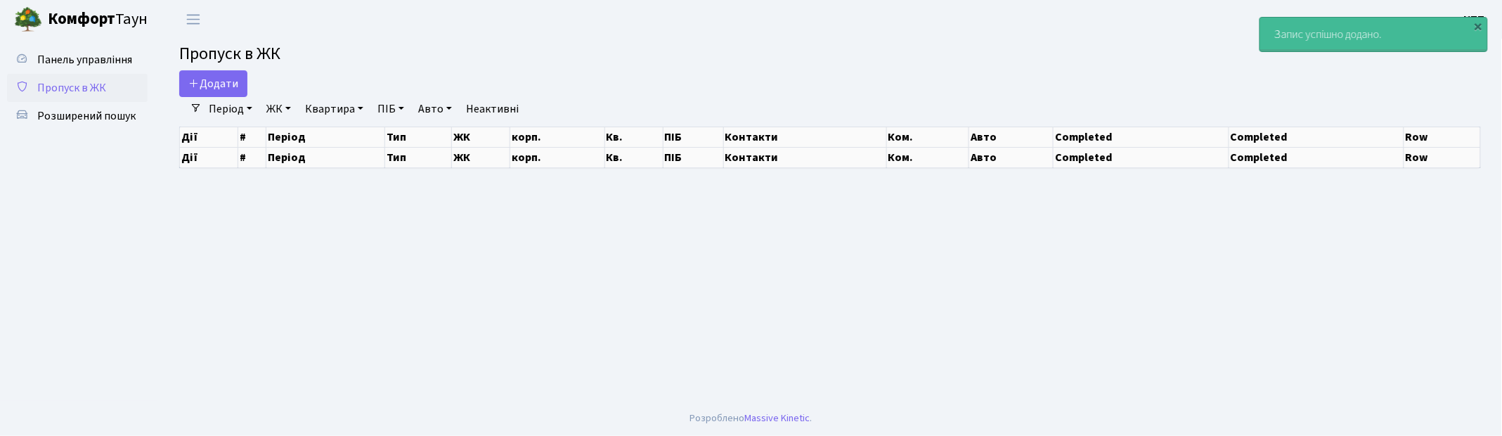
select select "25"
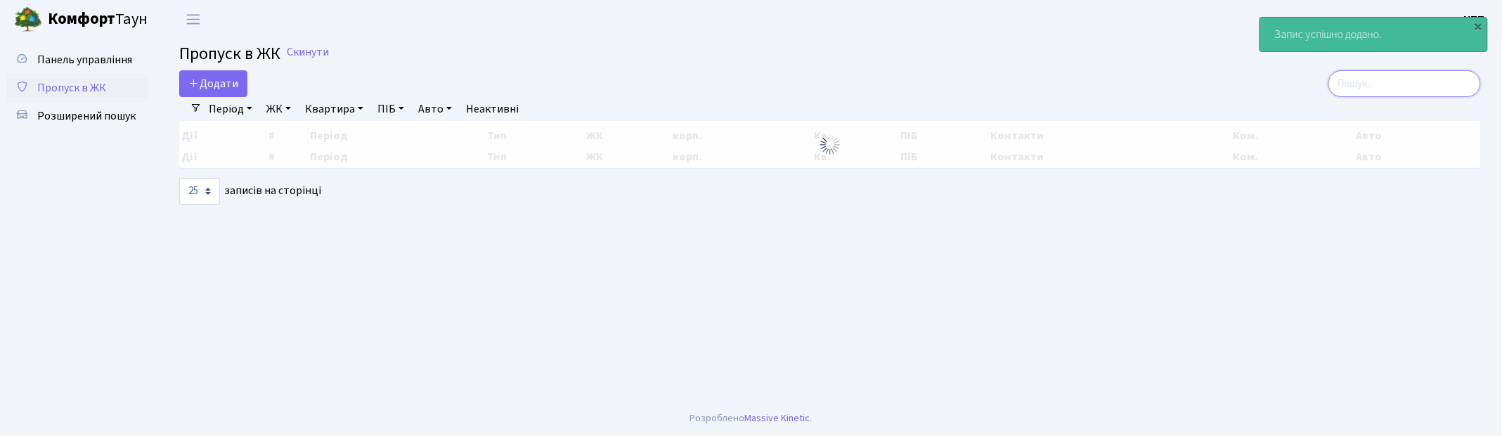
click at [1389, 76] on input "search" at bounding box center [1405, 83] width 153 height 27
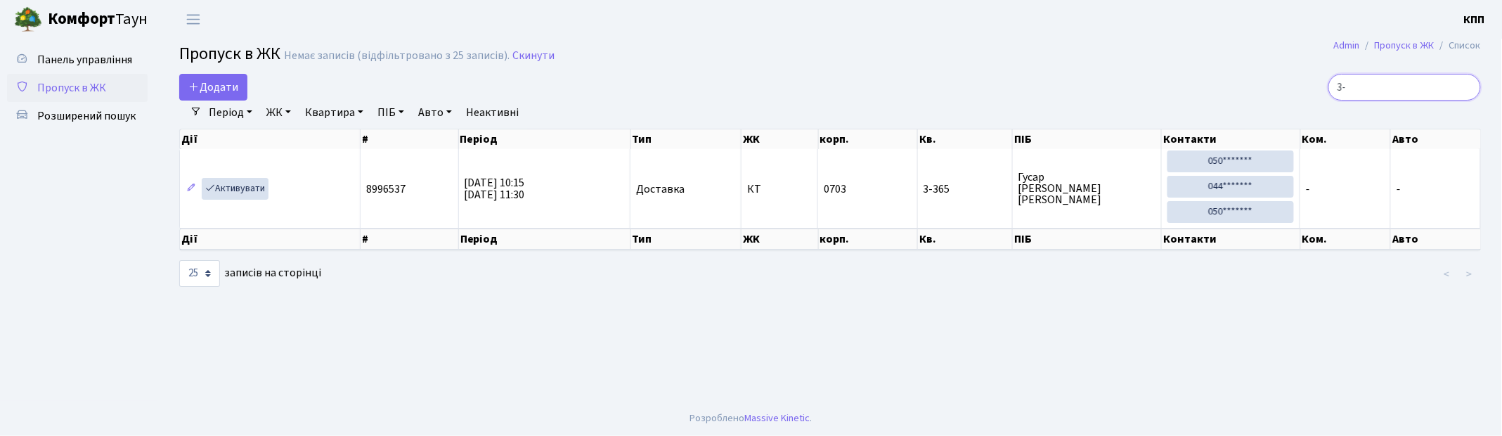
type input "3"
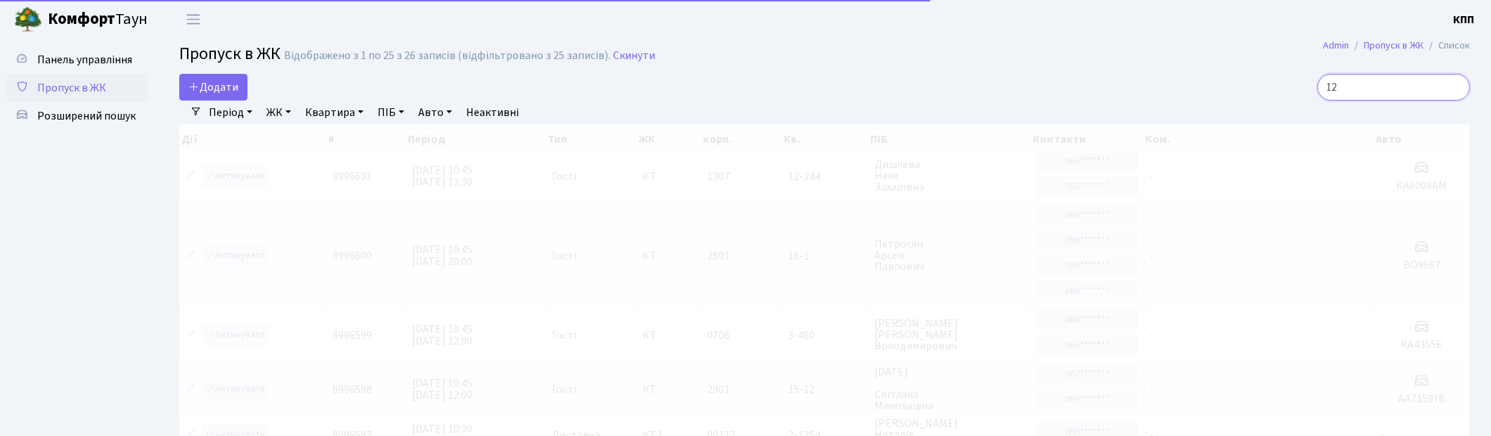
type input "1"
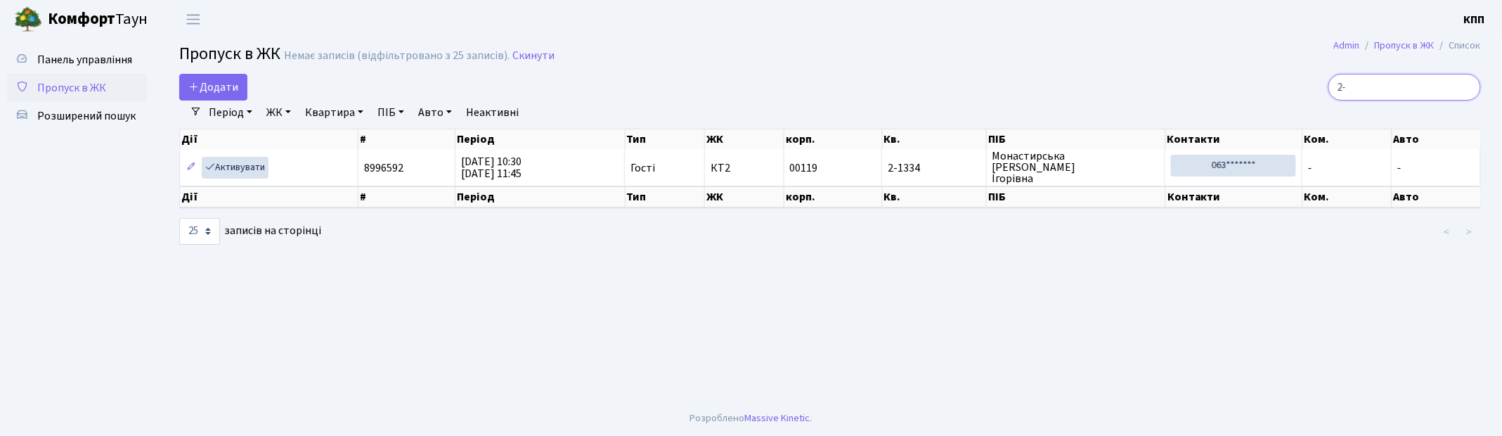
type input "2"
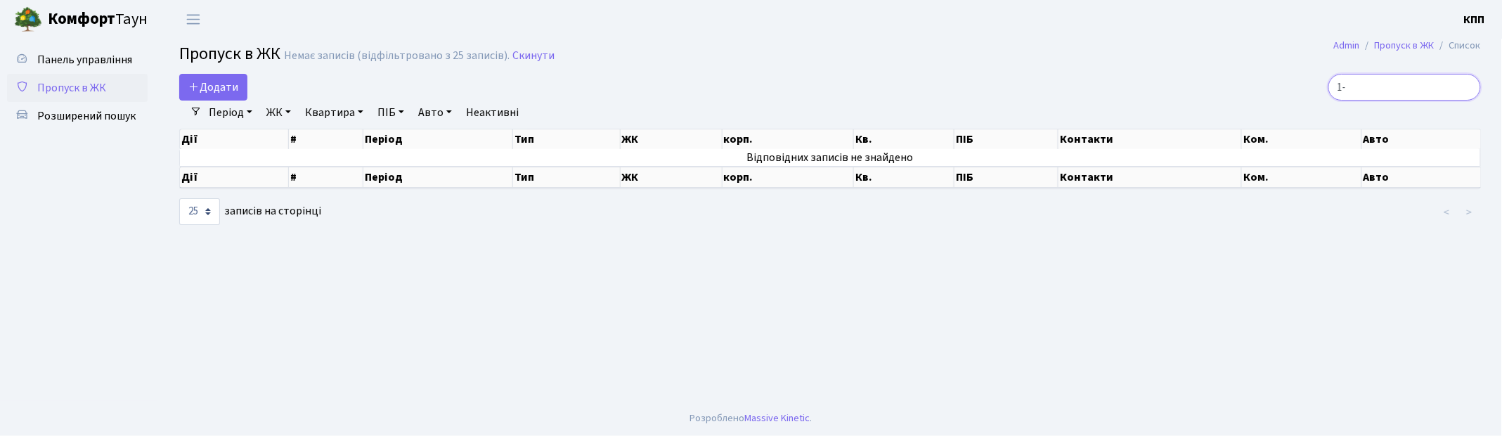
type input "1"
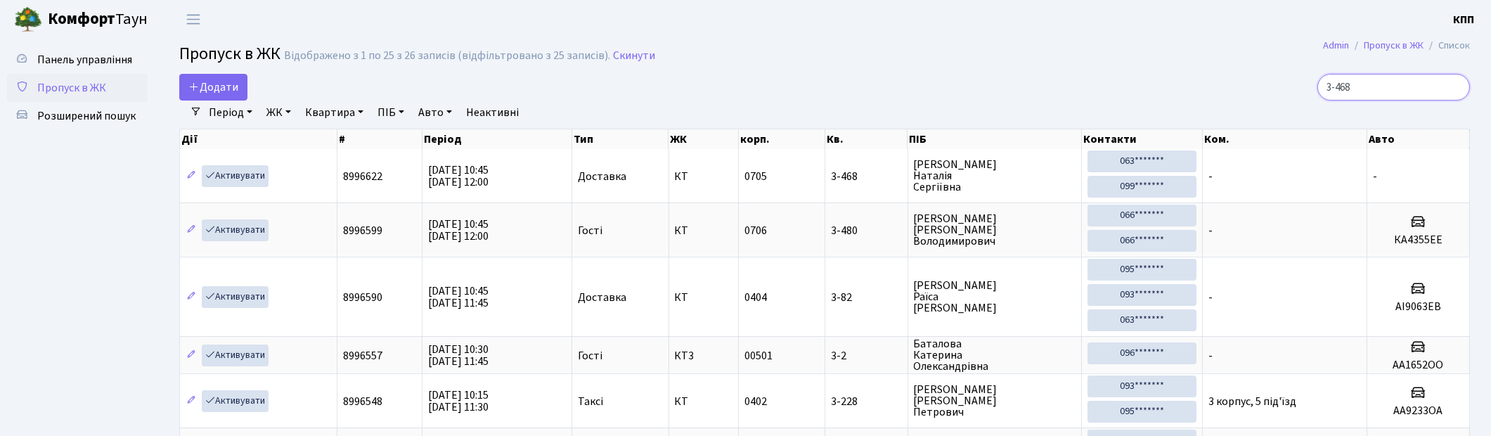
type input "3-468"
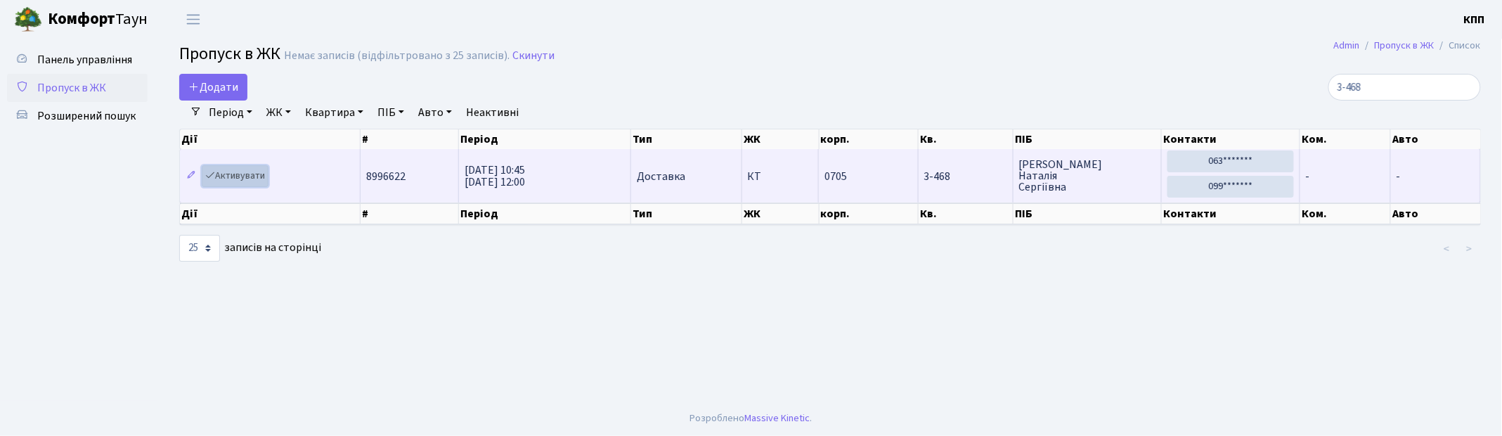
click at [247, 173] on link "Активувати" at bounding box center [235, 176] width 67 height 22
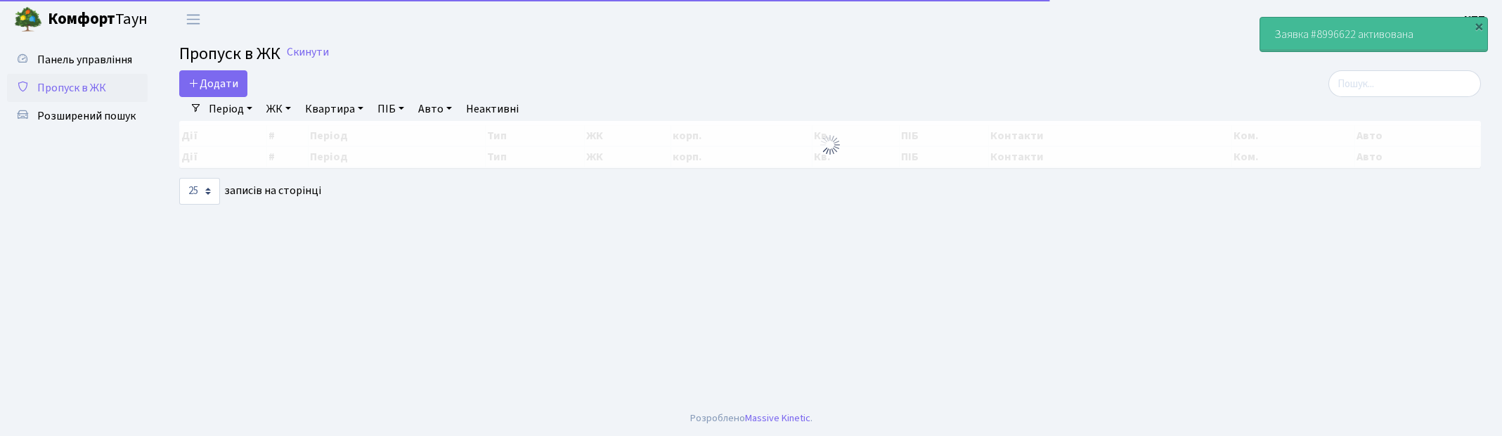
select select "25"
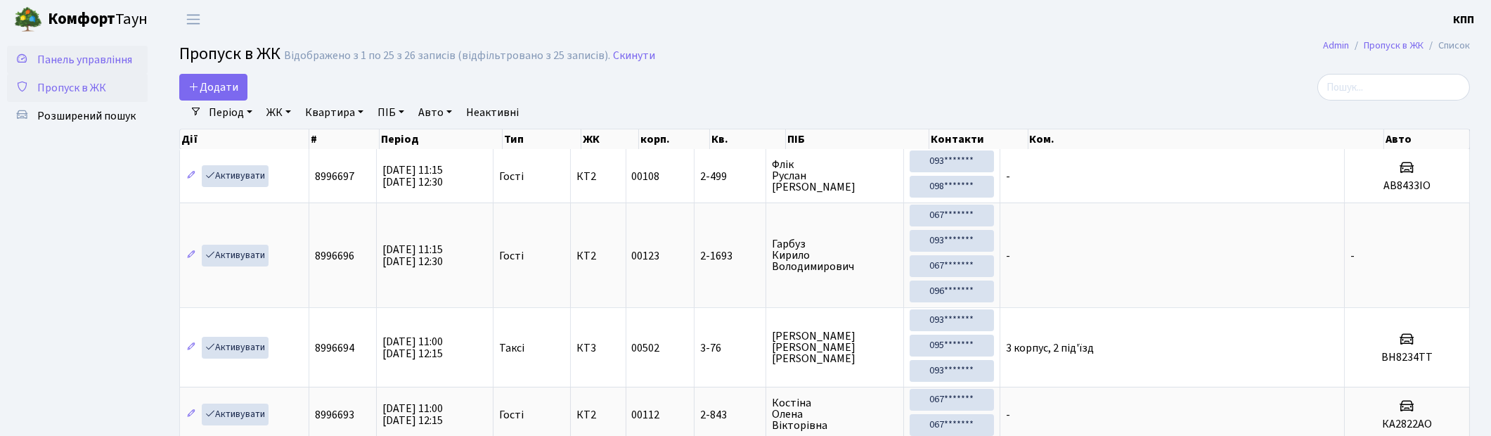
click at [107, 67] on link "Панель управління" at bounding box center [77, 60] width 141 height 28
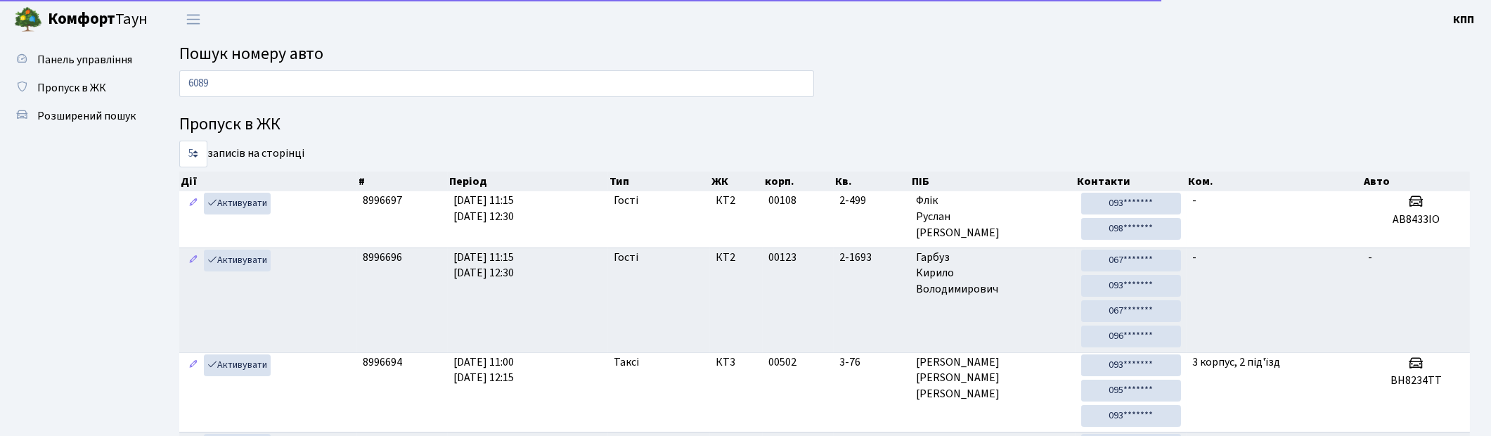
type input "6089"
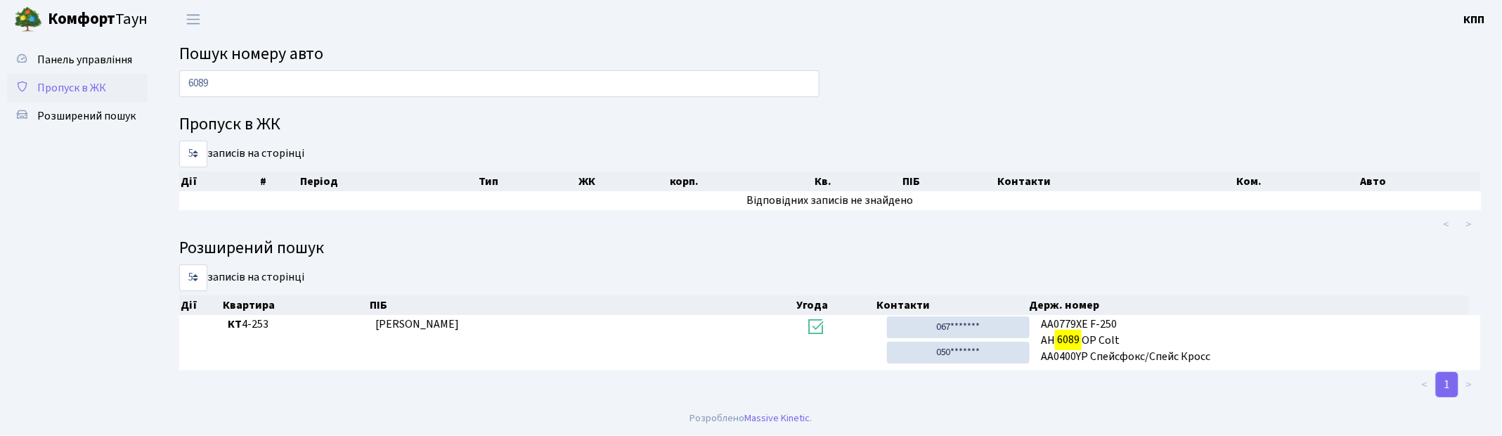
click at [115, 82] on link "Пропуск в ЖК" at bounding box center [77, 88] width 141 height 28
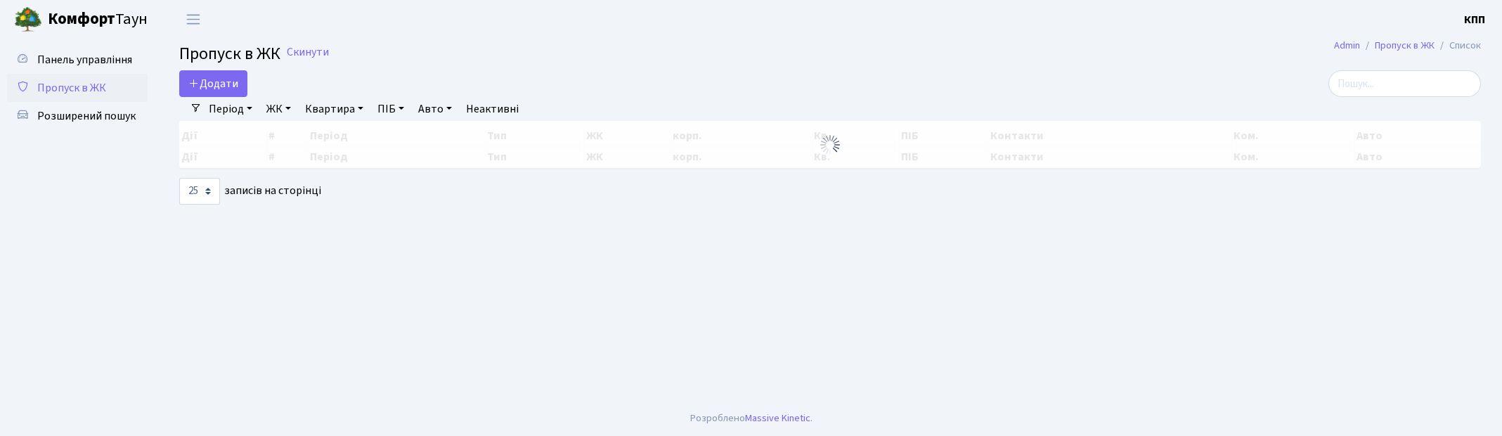
select select "25"
click at [1447, 91] on input "search" at bounding box center [1405, 83] width 153 height 27
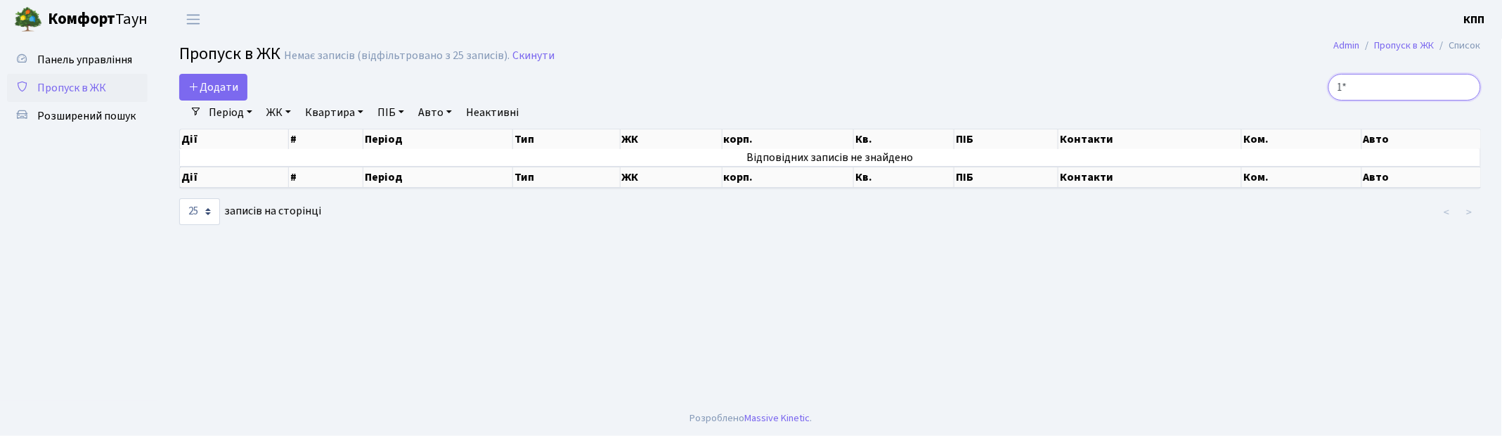
type input "1"
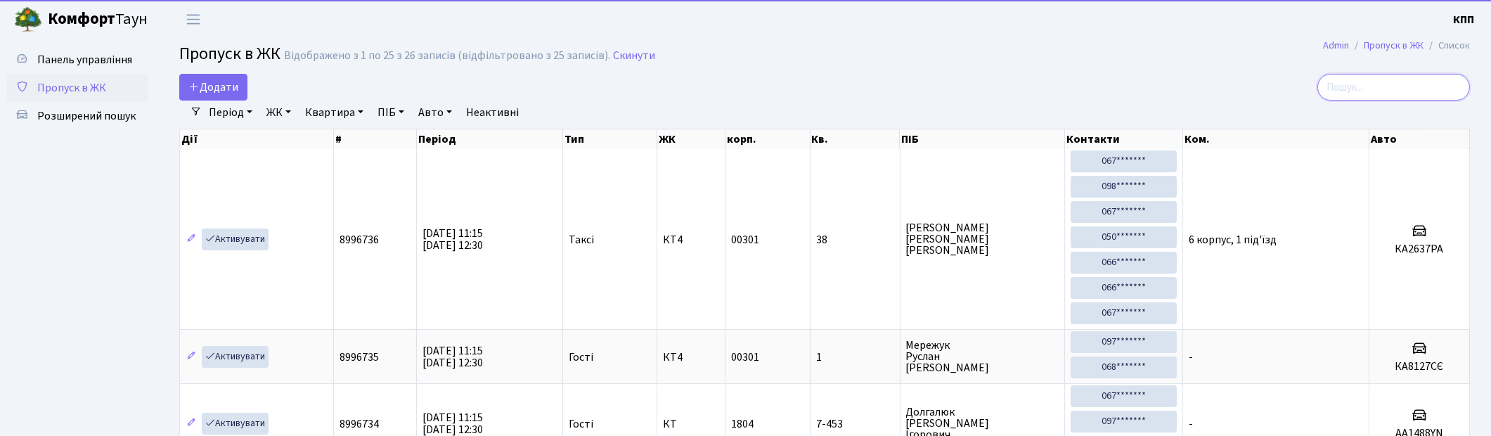
click at [1402, 82] on input "search" at bounding box center [1393, 87] width 153 height 27
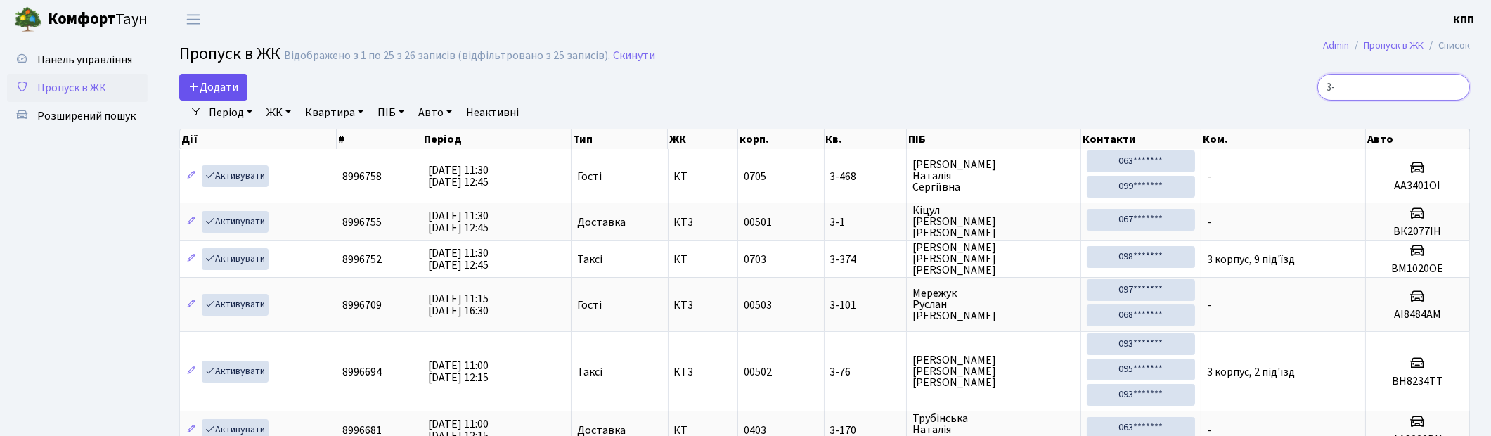
type input "3-"
click at [247, 89] on link "Додати" at bounding box center [213, 87] width 68 height 27
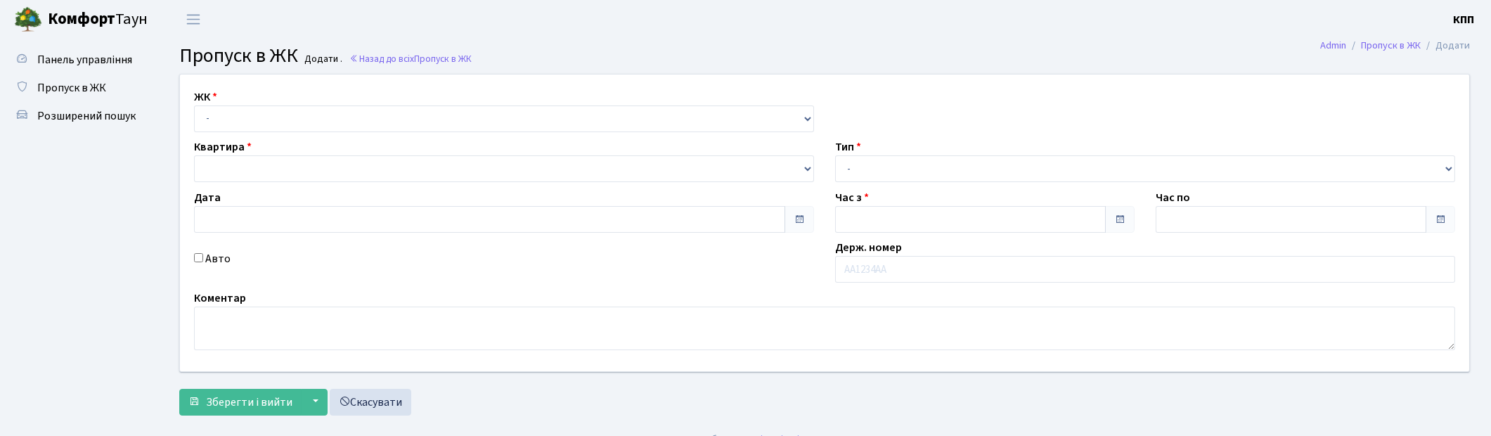
type input "20.09.2025"
type input "11:30"
type input "12:30"
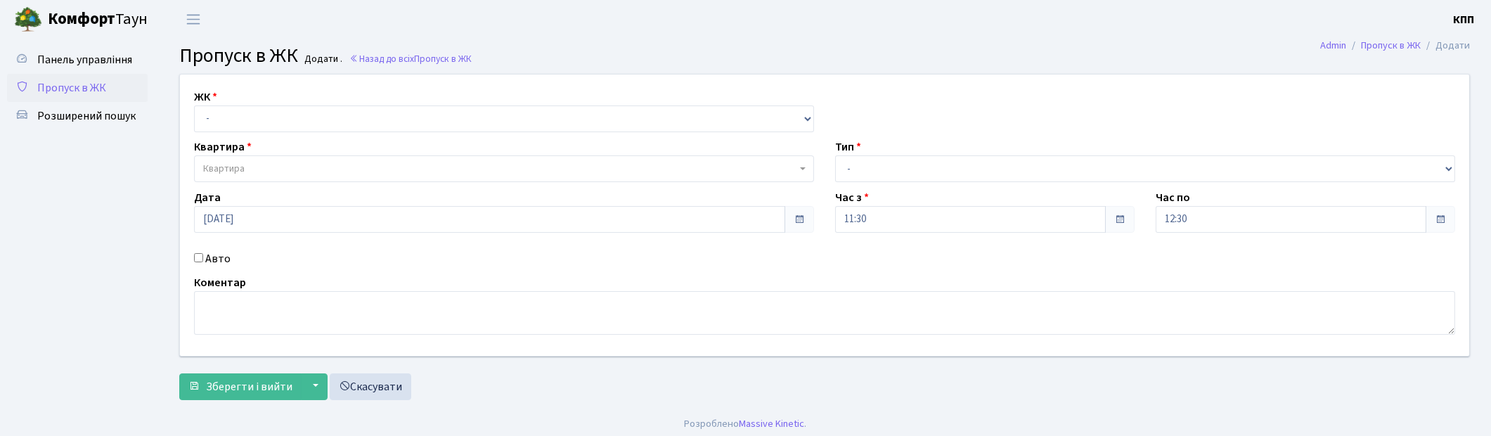
select select "271"
click at [194, 105] on select "- КТ, вул. Регенераторна, 4 КТ2, просп. Соборності, 17 КТ3, вул. Березнева, 16 …" at bounding box center [504, 118] width 620 height 27
select select
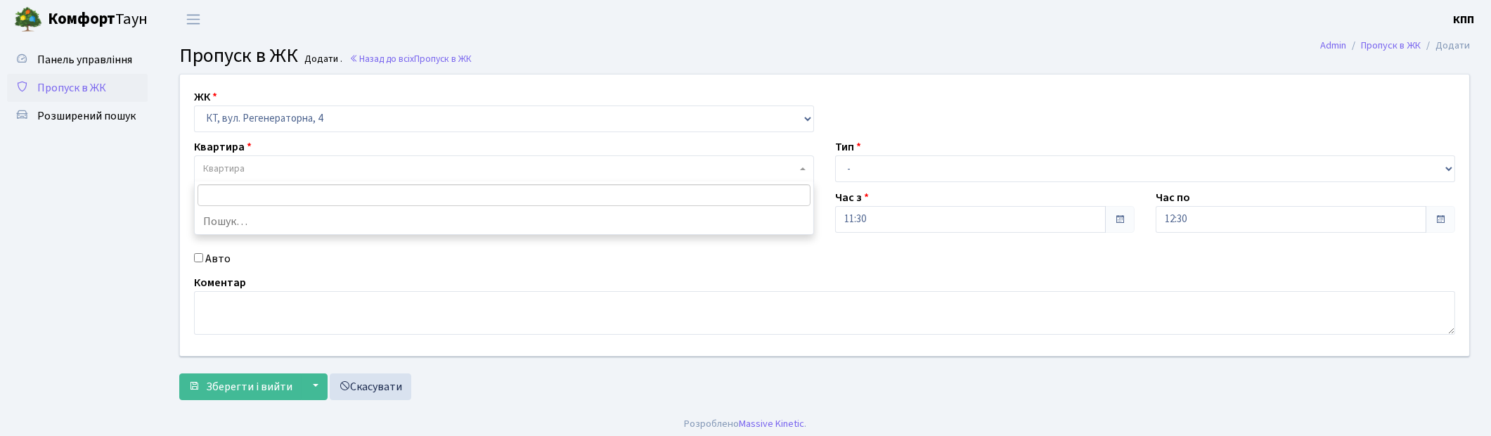
click at [305, 164] on span "Квартира" at bounding box center [499, 169] width 593 height 14
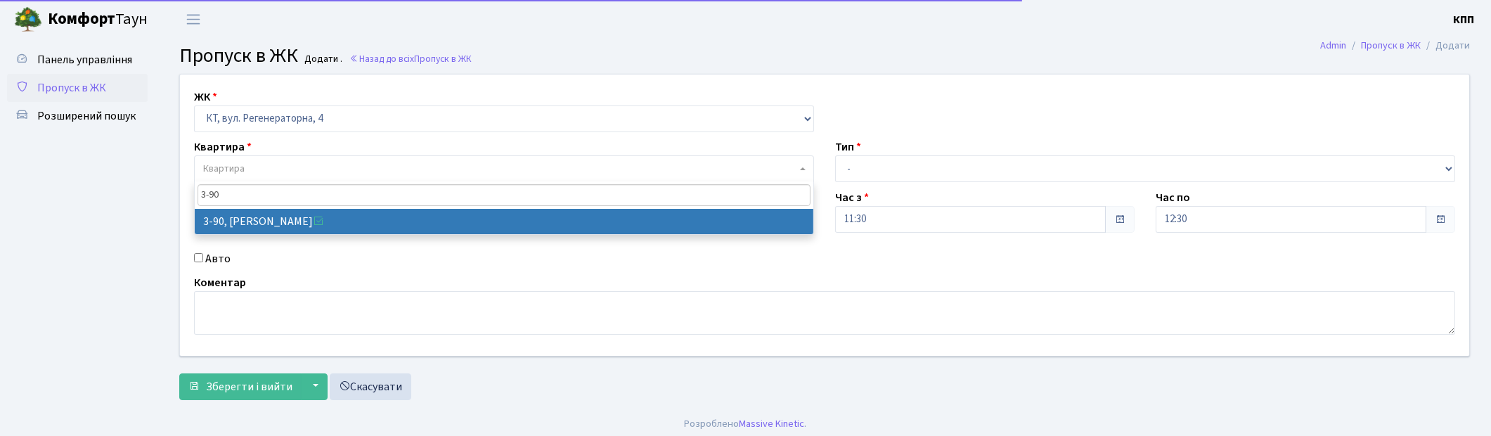
type input "3-90"
select select "899"
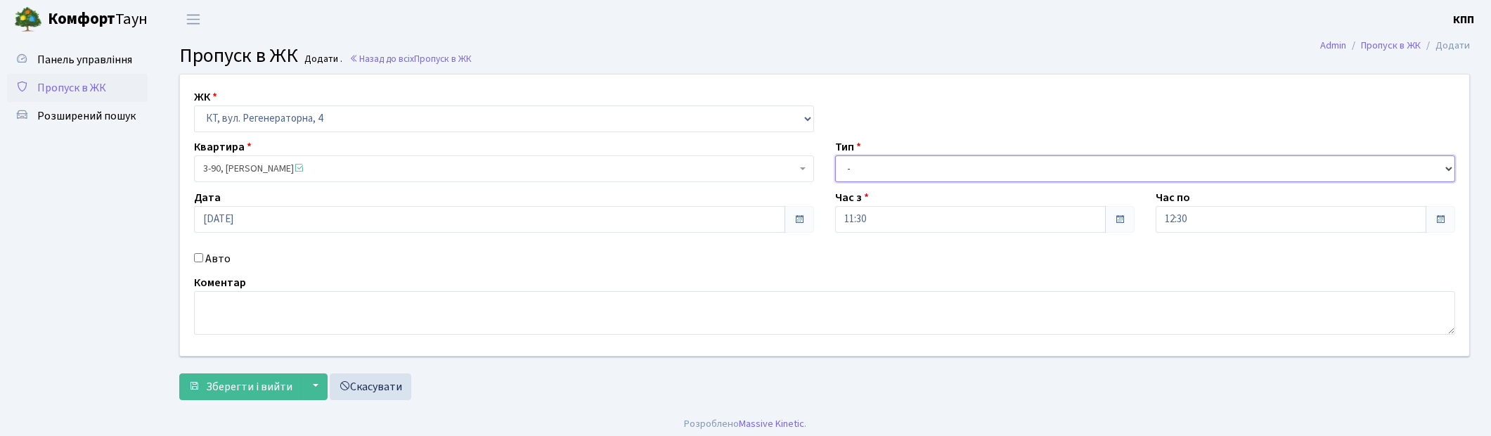
drag, startPoint x: 894, startPoint y: 167, endPoint x: 888, endPoint y: 178, distance: 12.3
click at [891, 169] on select "- Доставка Таксі Гості Сервіс" at bounding box center [1145, 168] width 620 height 27
select select "2"
click at [835, 155] on select "- Доставка Таксі Гості Сервіс" at bounding box center [1145, 168] width 620 height 27
click at [215, 257] on label "Авто" at bounding box center [217, 258] width 25 height 17
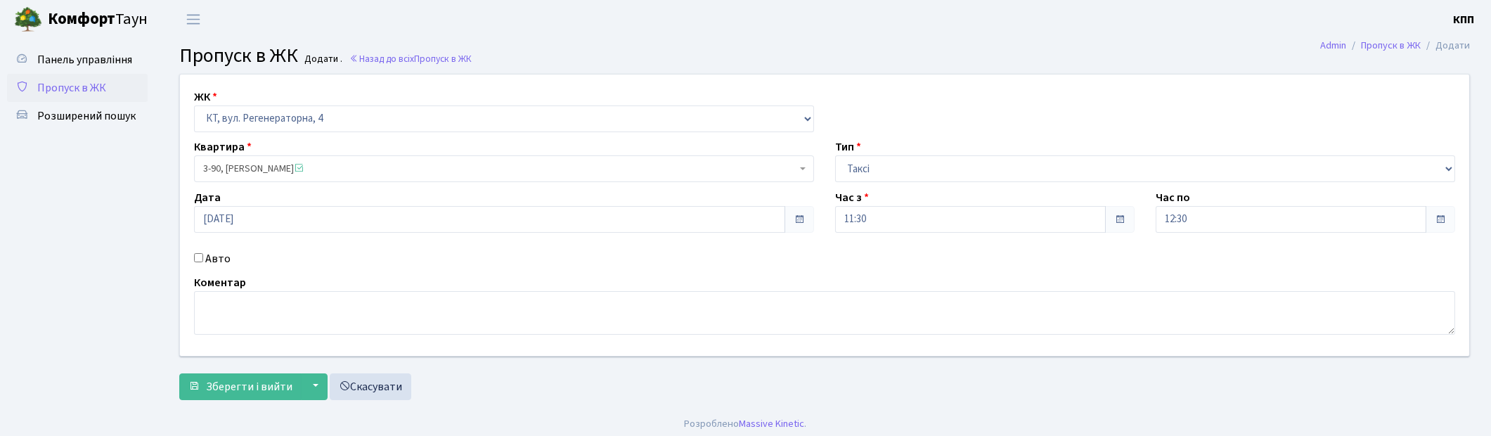
click at [203, 257] on input "Авто" at bounding box center [198, 257] width 9 height 9
checkbox input "true"
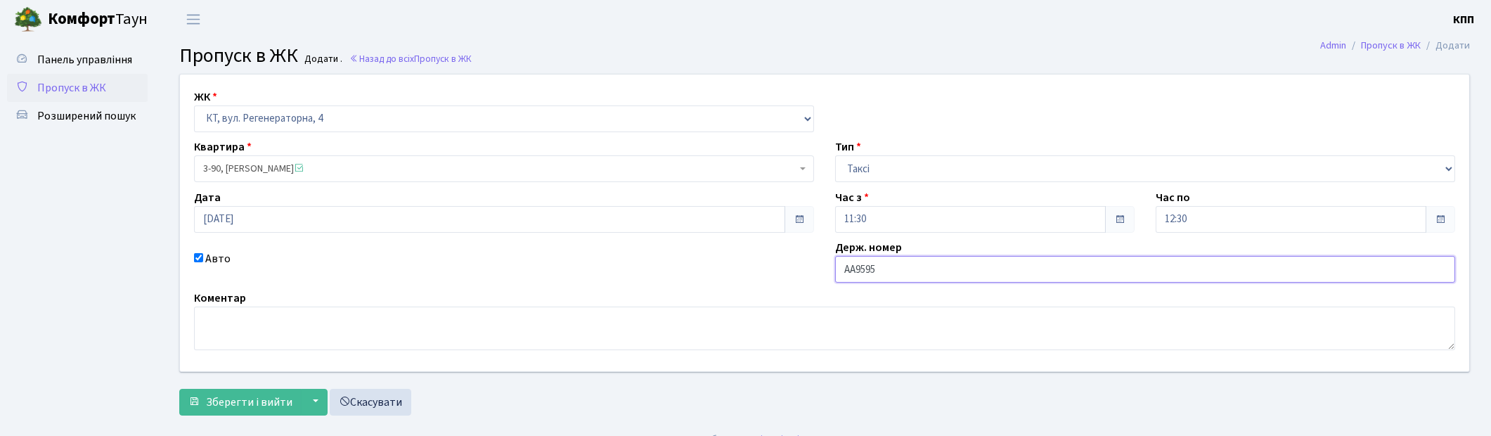
type input "АА9595ХА"
click at [214, 408] on span "Зберегти і вийти" at bounding box center [249, 401] width 86 height 15
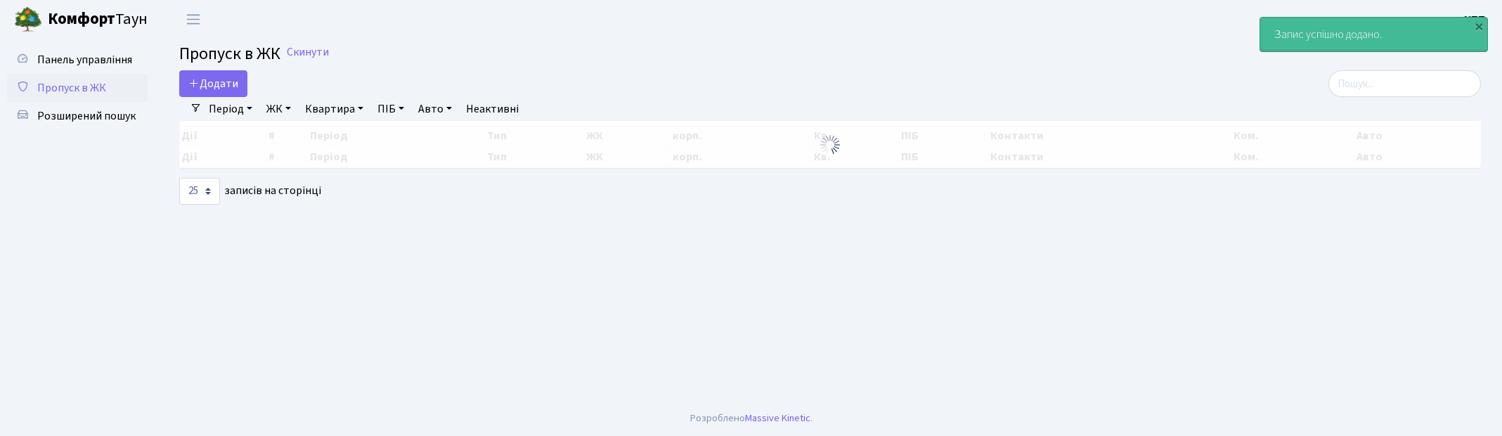
select select "25"
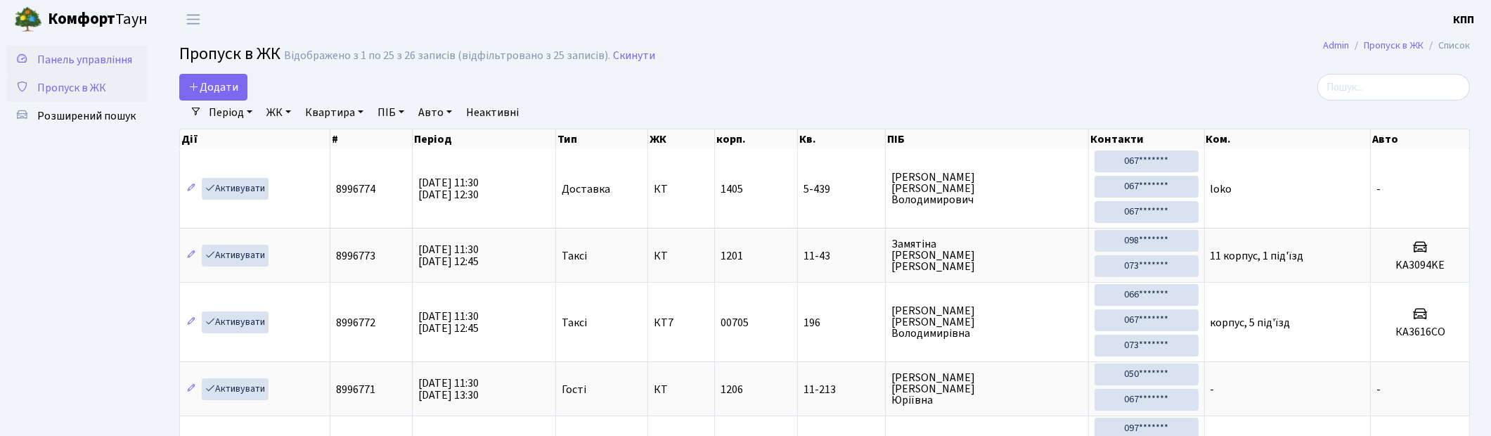
click at [98, 63] on span "Панель управління" at bounding box center [84, 59] width 95 height 15
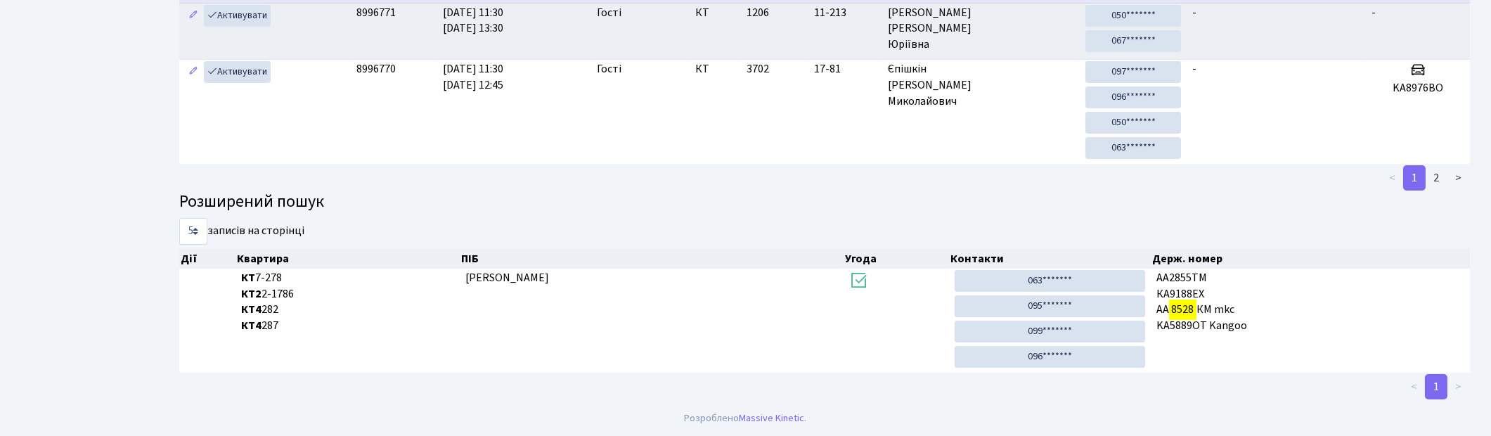
scroll to position [46, 0]
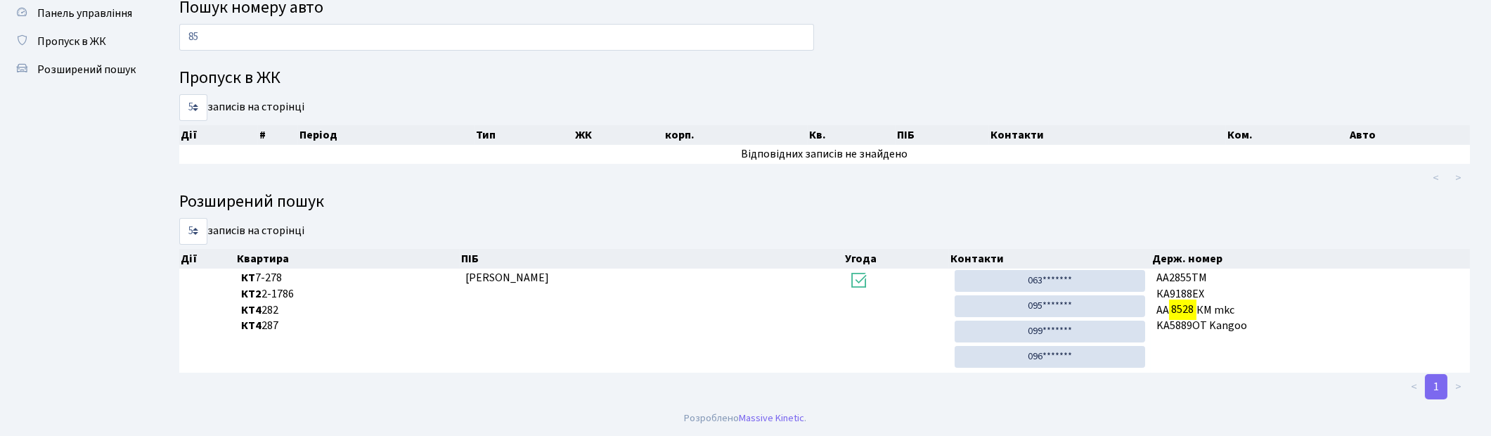
type input "8"
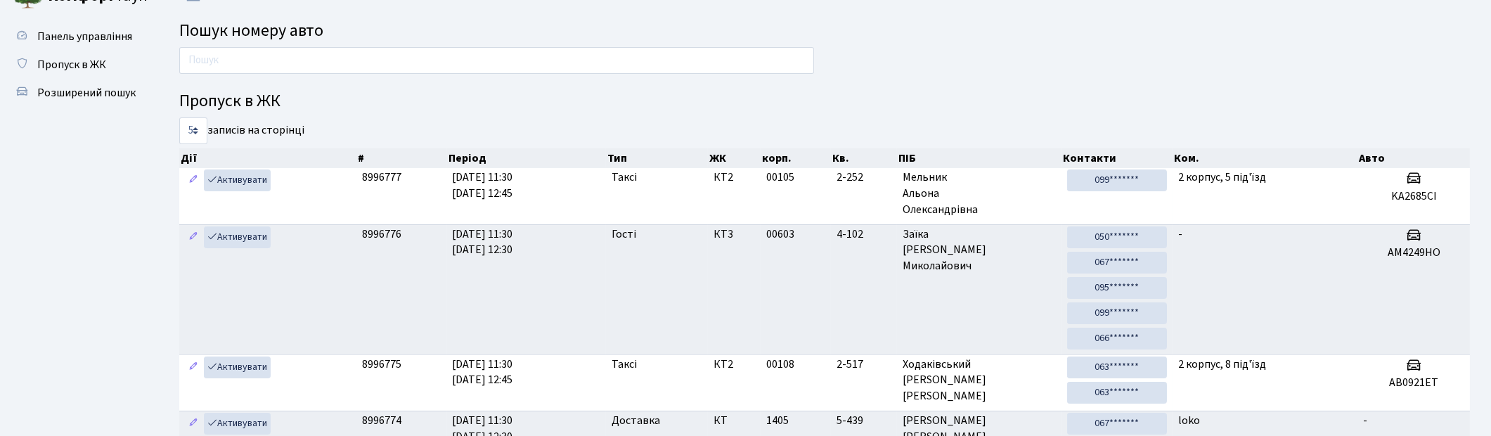
scroll to position [0, 0]
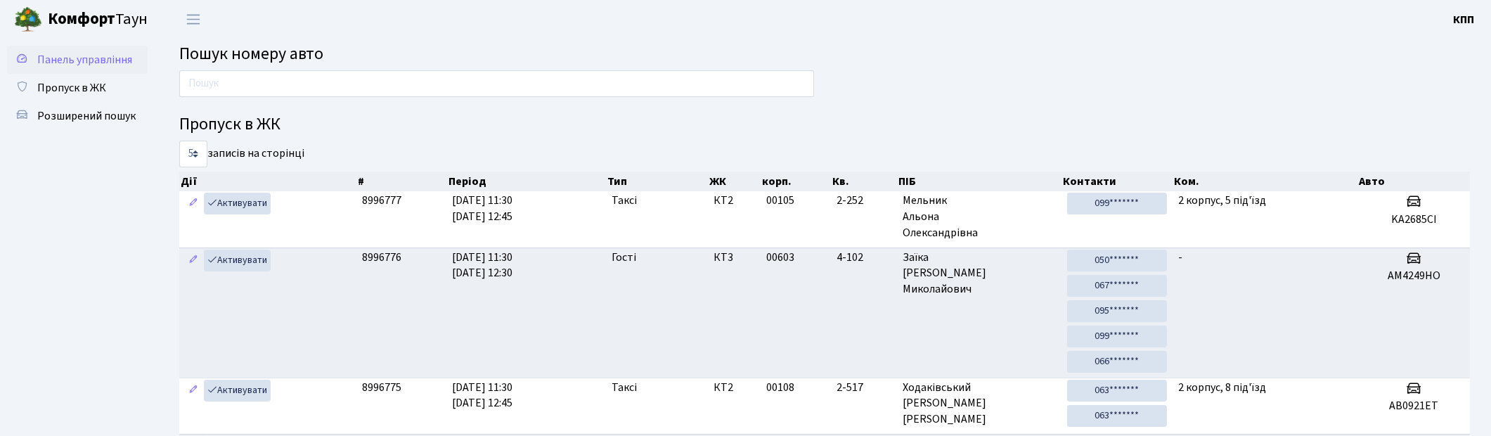
click at [101, 65] on span "Панель управління" at bounding box center [84, 59] width 95 height 15
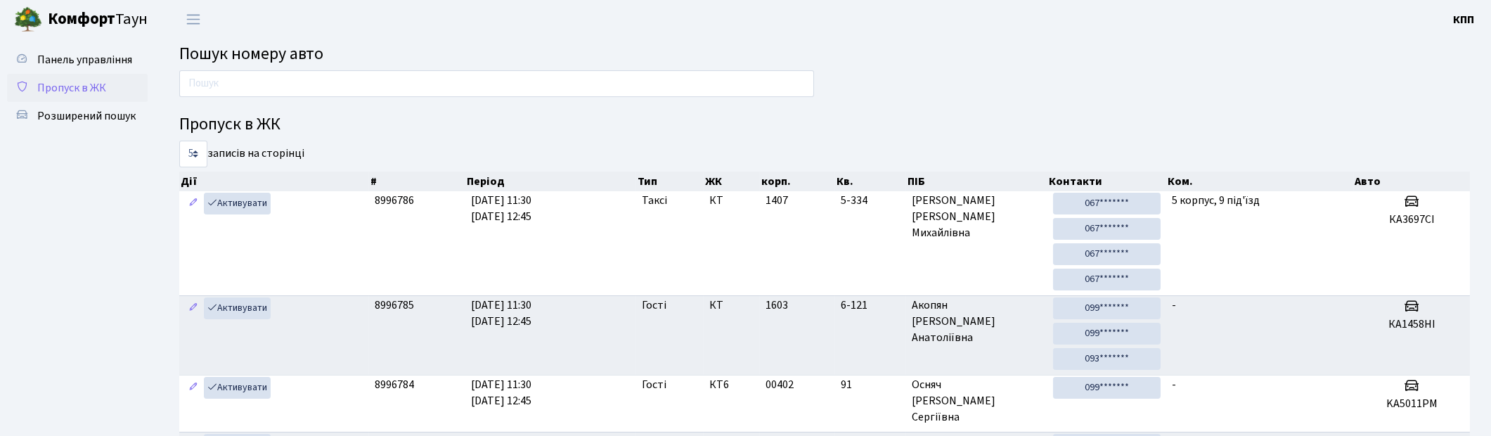
click at [85, 86] on span "Пропуск в ЖК" at bounding box center [71, 87] width 69 height 15
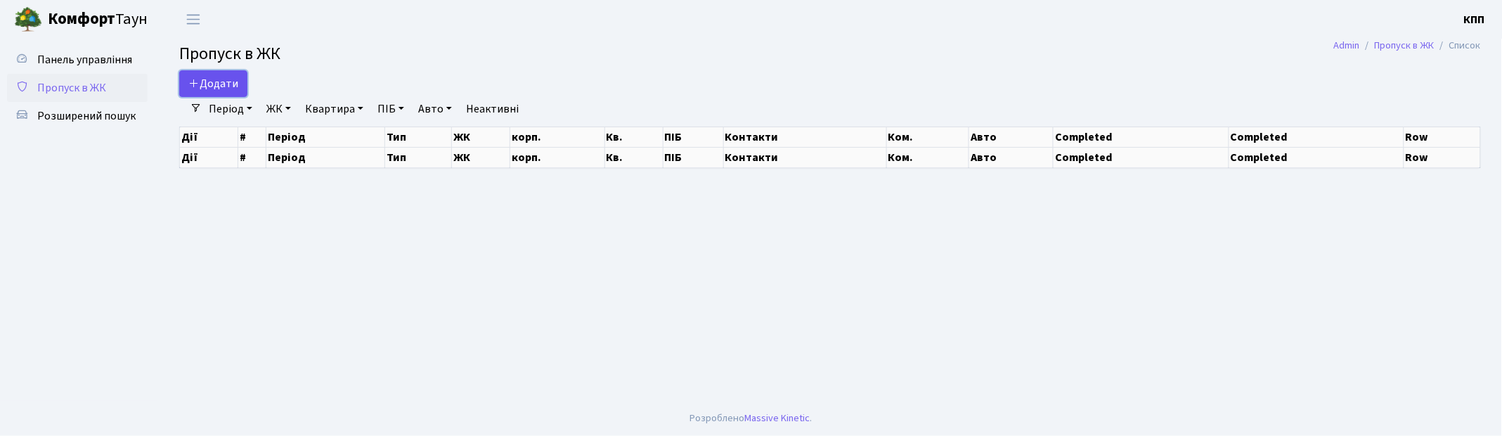
select select "25"
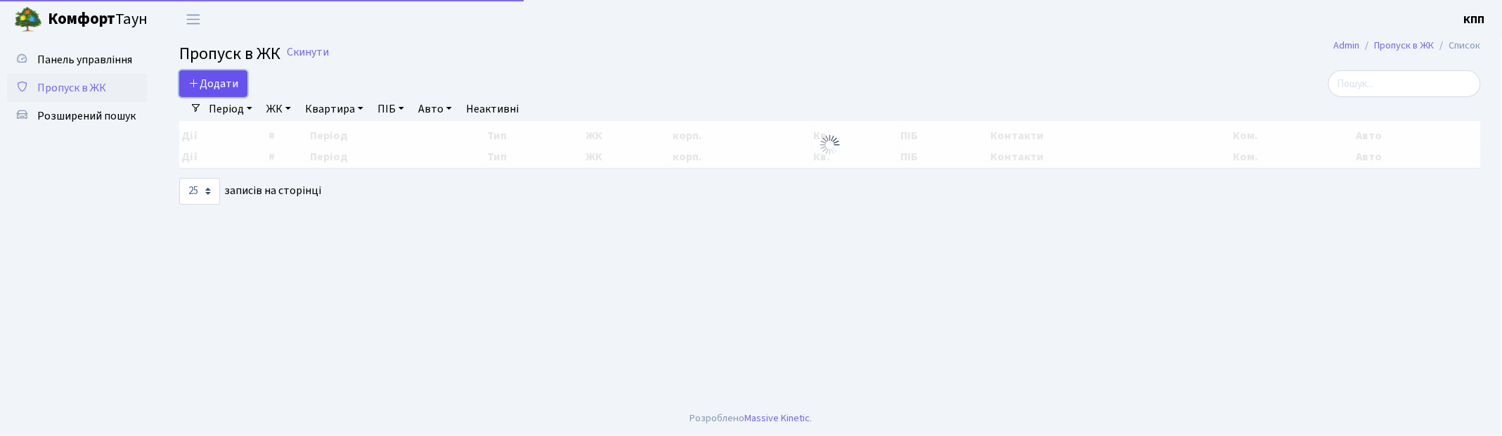
click at [213, 89] on span "Додати" at bounding box center [213, 83] width 50 height 15
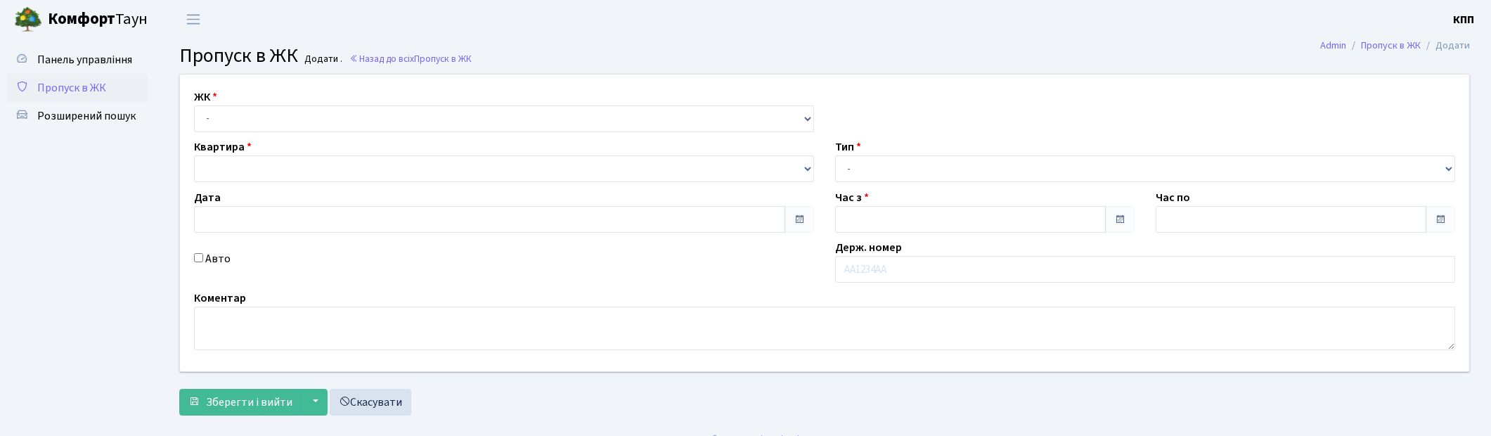
type input "[DATE]"
type input "11:30"
type input "12:45"
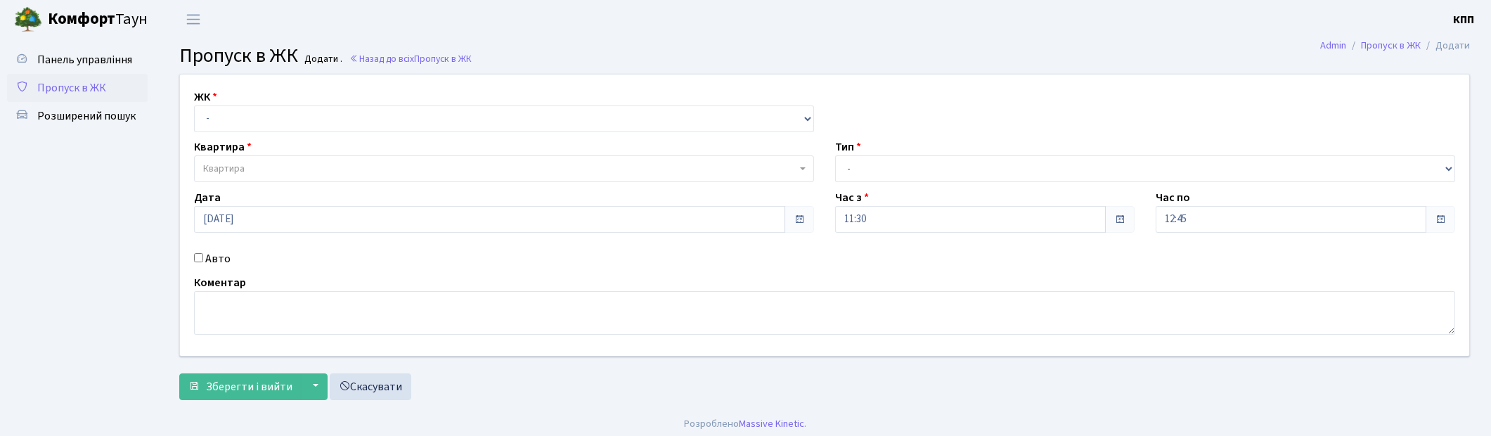
click at [212, 259] on label "Авто" at bounding box center [217, 258] width 25 height 17
click at [203, 259] on input "Авто" at bounding box center [198, 257] width 9 height 9
checkbox input "true"
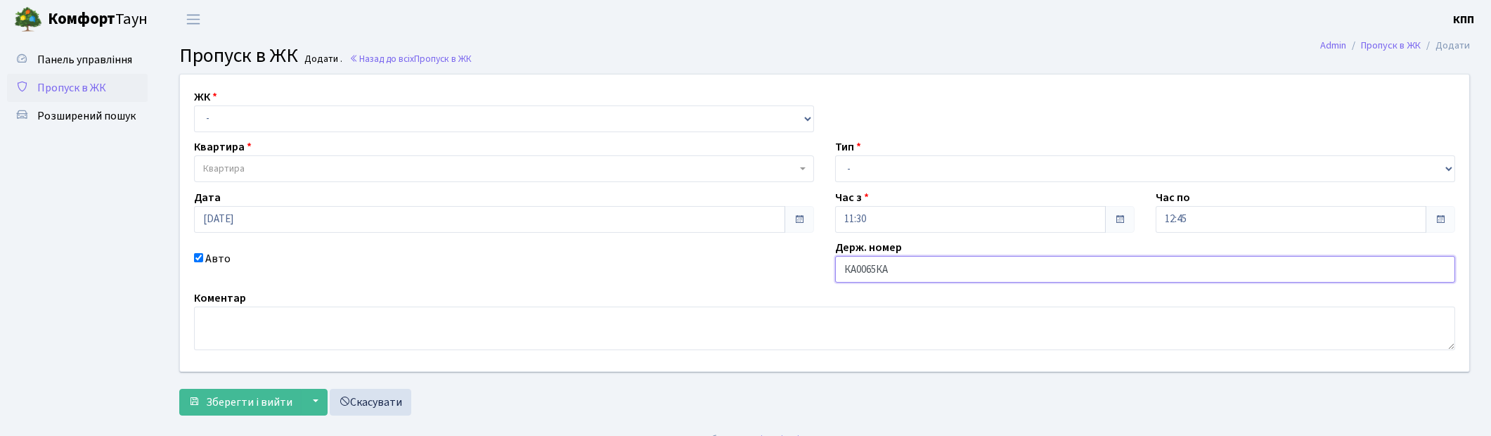
type input "КА0065КА"
drag, startPoint x: 890, startPoint y: 162, endPoint x: 889, endPoint y: 179, distance: 16.2
click at [890, 162] on select "- Доставка Таксі Гості Сервіс" at bounding box center [1145, 168] width 620 height 27
select select "2"
click at [835, 155] on select "- Доставка Таксі Гості Сервіс" at bounding box center [1145, 168] width 620 height 27
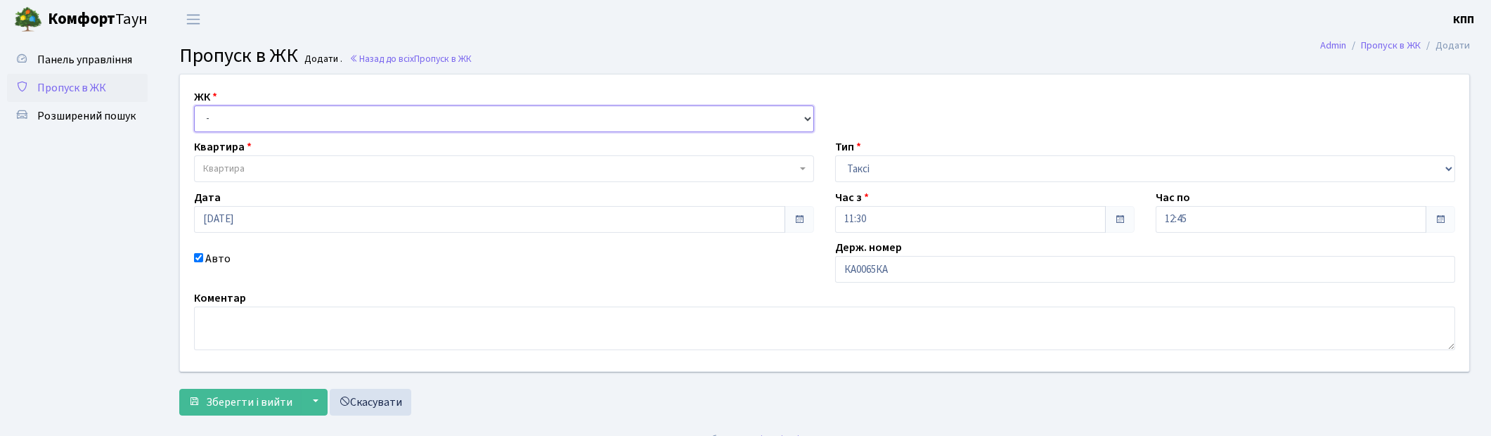
drag, startPoint x: 257, startPoint y: 122, endPoint x: 260, endPoint y: 129, distance: 7.6
click at [257, 122] on select "- КТ, вул. Регенераторна, 4 КТ2, просп. Соборності, 17 КТ3, вул. Березнева, 16 …" at bounding box center [504, 118] width 620 height 27
select select "271"
click at [194, 105] on select "- КТ, вул. Регенераторна, 4 КТ2, просп. Соборності, 17 КТ3, вул. Березнева, 16 …" at bounding box center [504, 118] width 620 height 27
select select
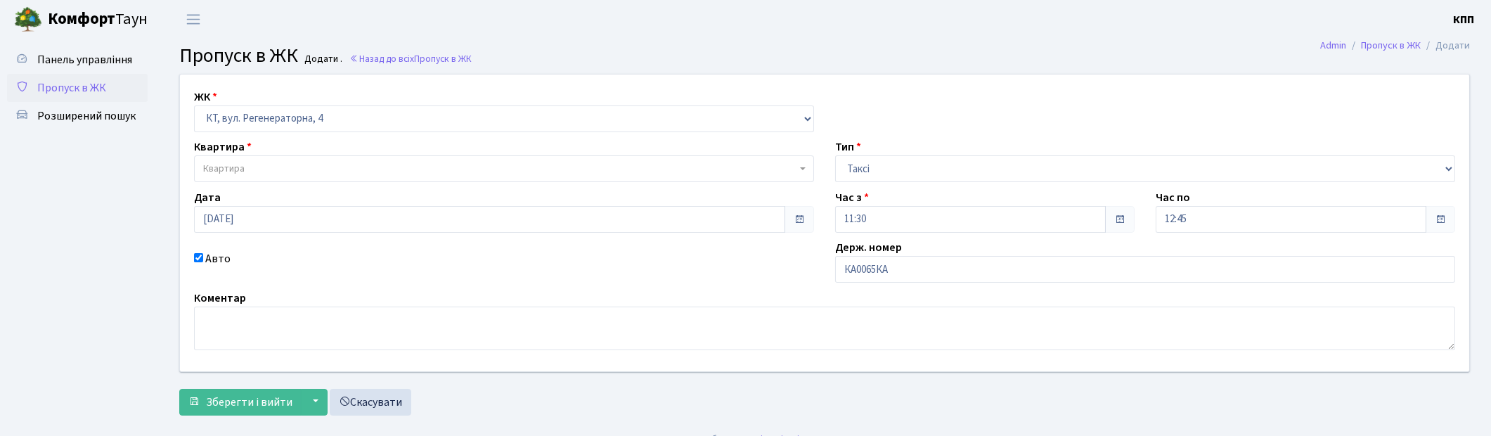
click at [275, 172] on span "Квартира" at bounding box center [499, 169] width 593 height 14
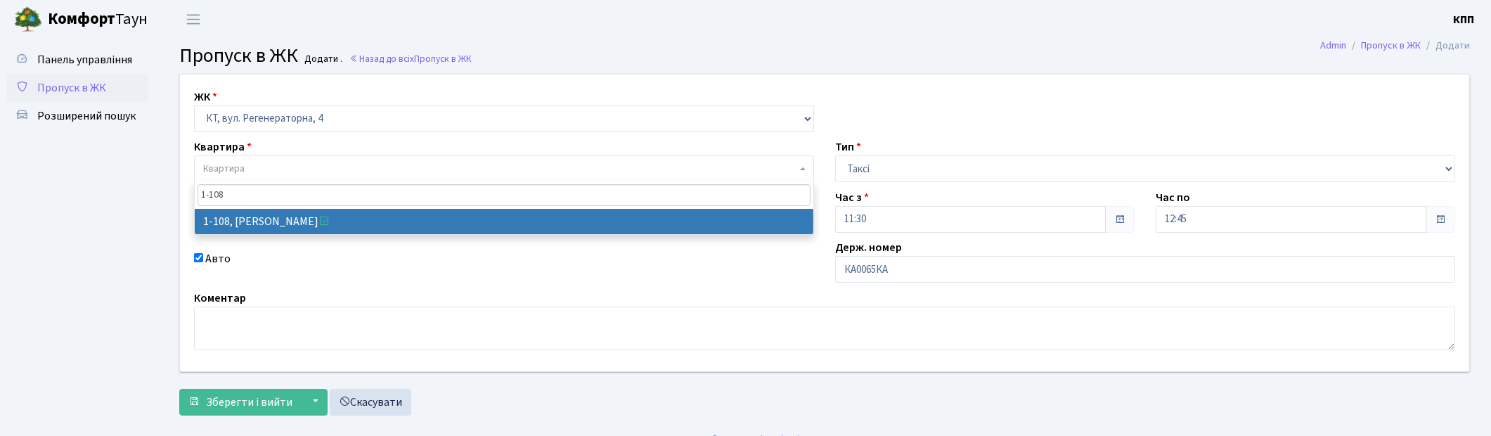
type input "1-108"
select select "108"
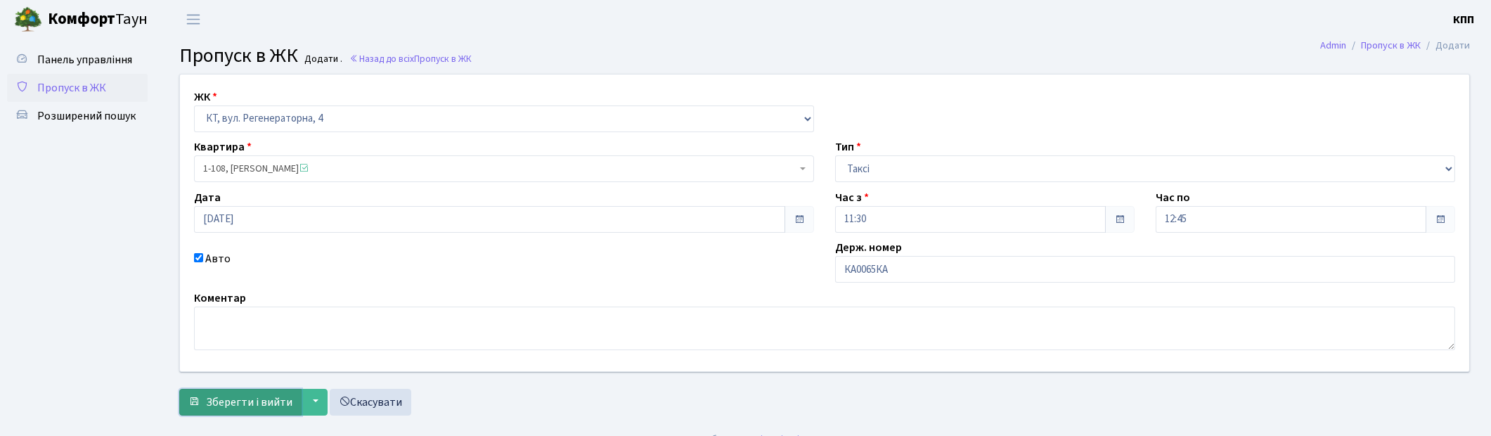
click at [235, 404] on span "Зберегти і вийти" at bounding box center [249, 401] width 86 height 15
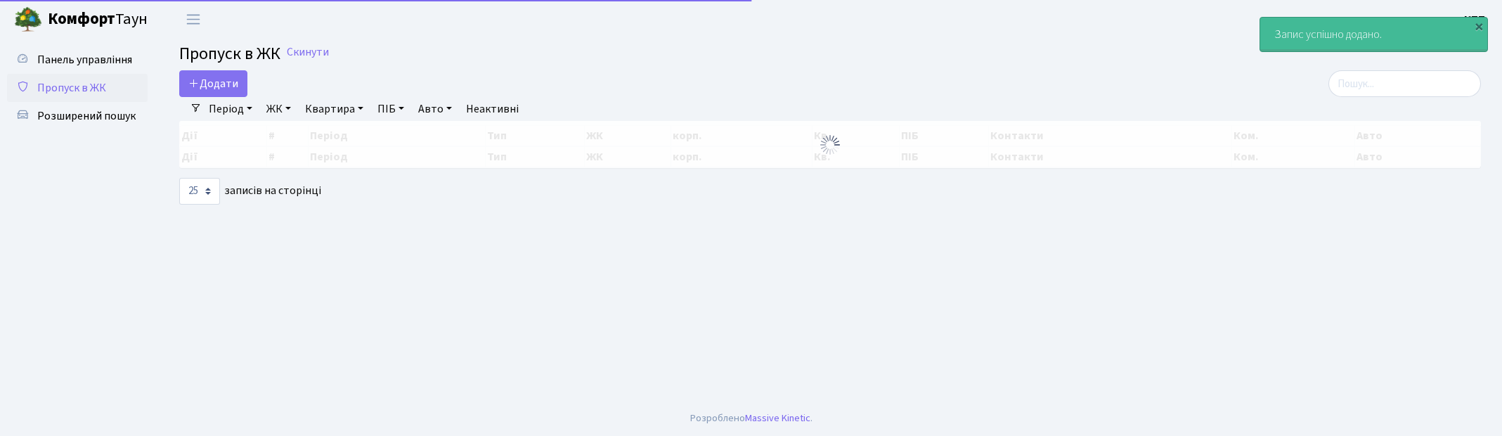
select select "25"
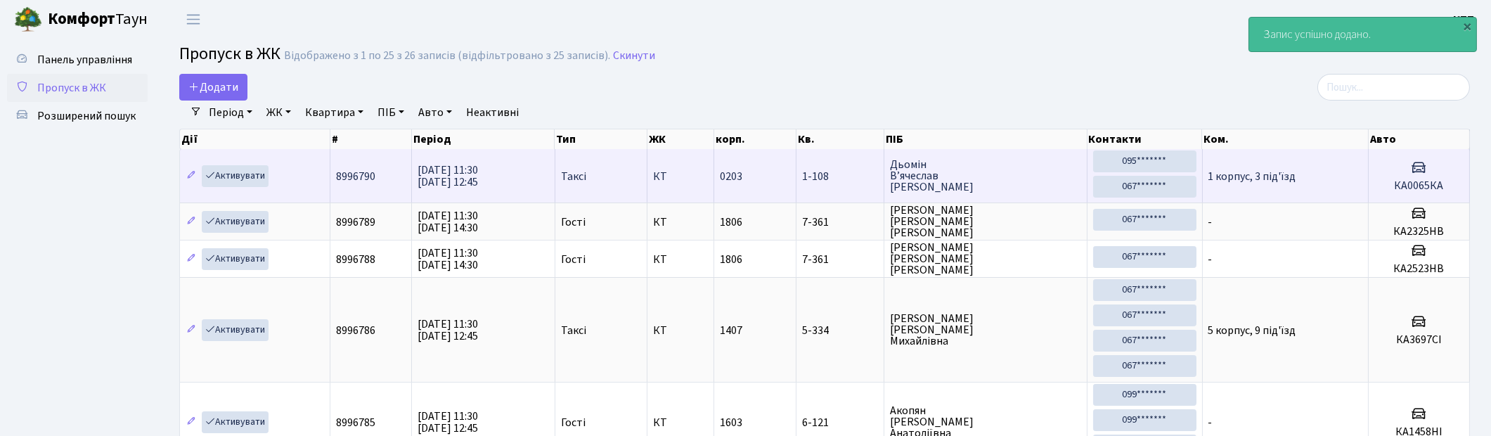
click at [854, 187] on td "1-108" at bounding box center [840, 175] width 88 height 53
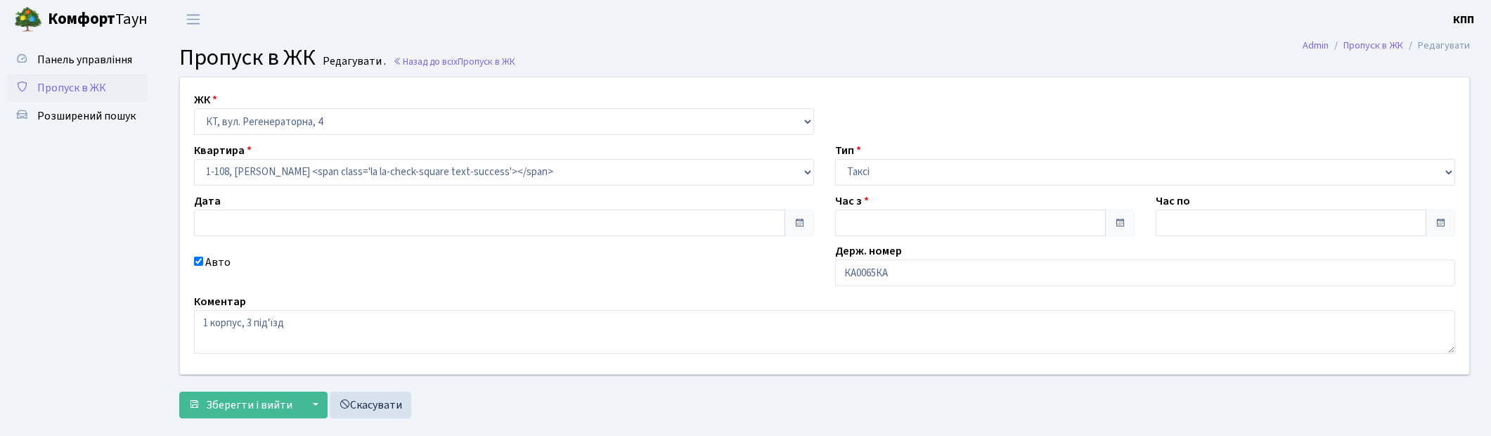
type input "[DATE]"
type input "11:30"
type input "12:45"
checkbox input "true"
click at [256, 157] on div "Квартира 1-108, [PERSON_NAME] <span class='la la-check-square text-success'></s…" at bounding box center [503, 164] width 641 height 44
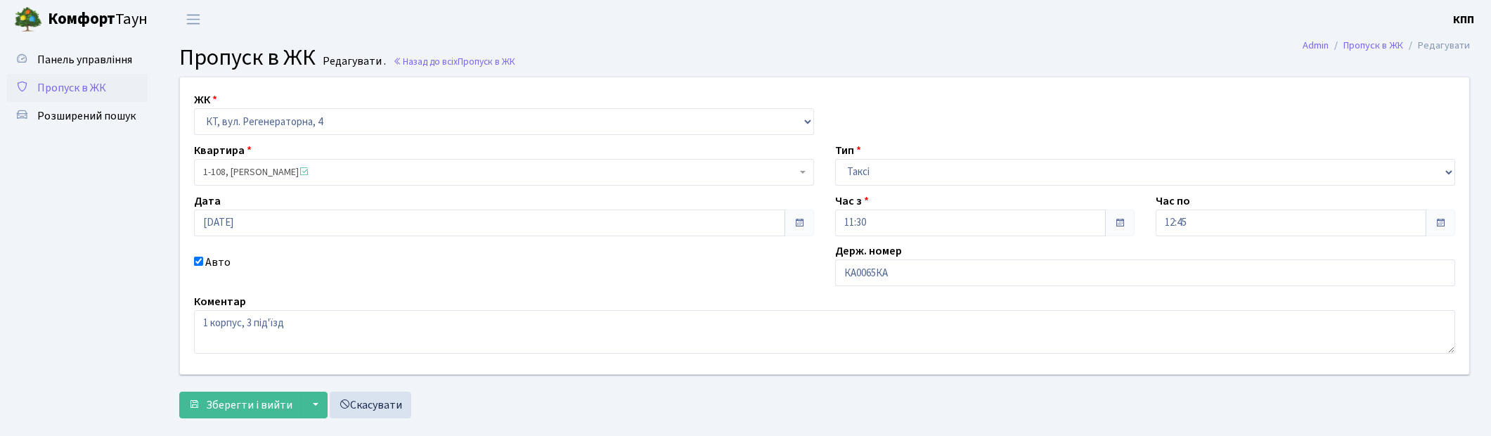
click at [253, 165] on span "1-108, [PERSON_NAME]" at bounding box center [499, 172] width 593 height 14
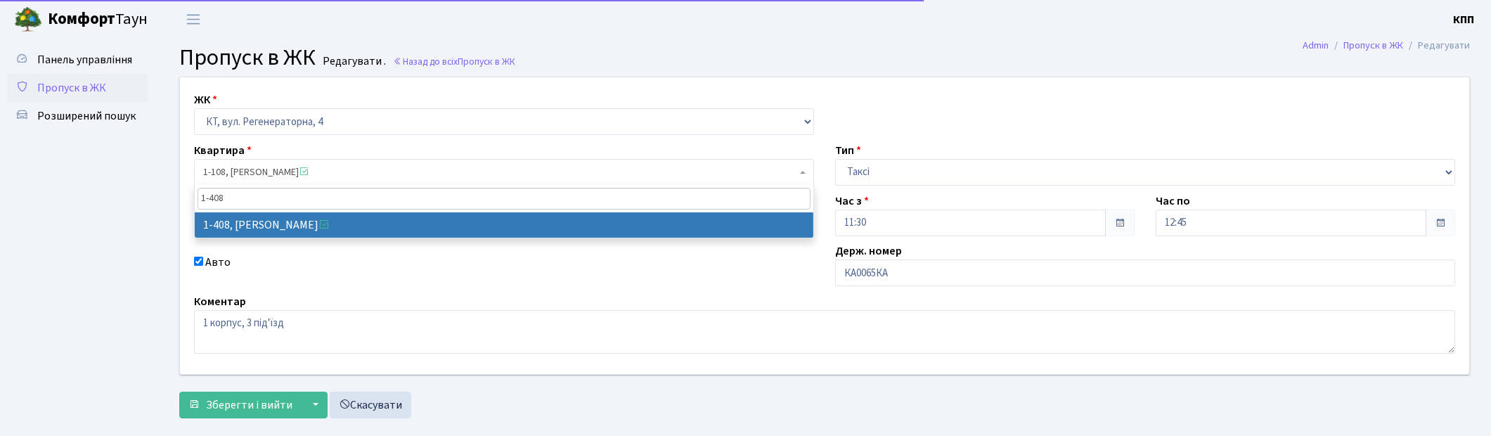
type input "1-408"
select select "459"
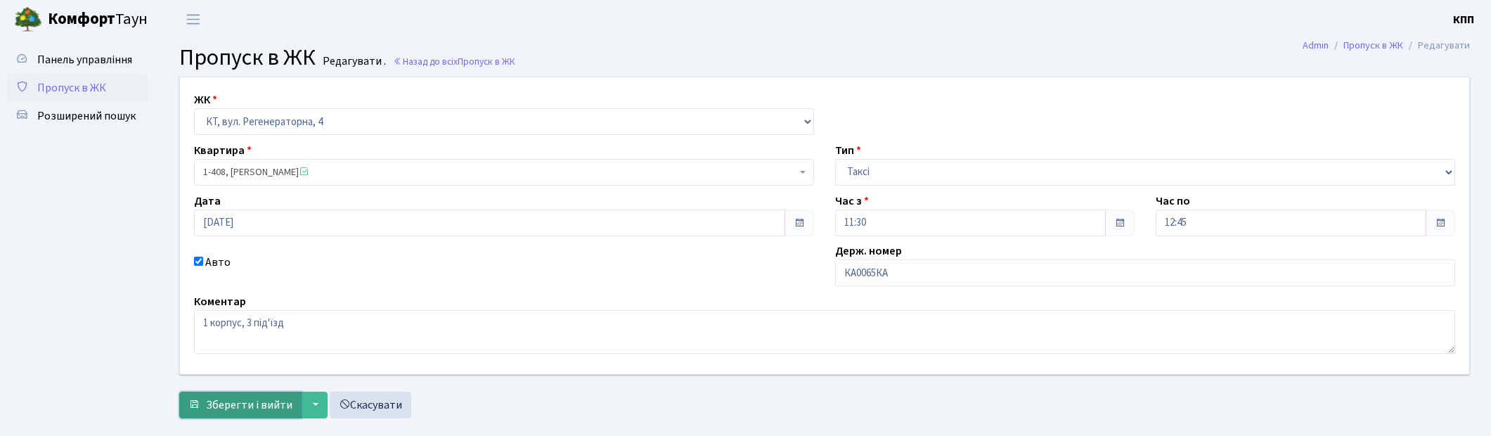
click at [246, 396] on button "Зберегти і вийти" at bounding box center [240, 405] width 122 height 27
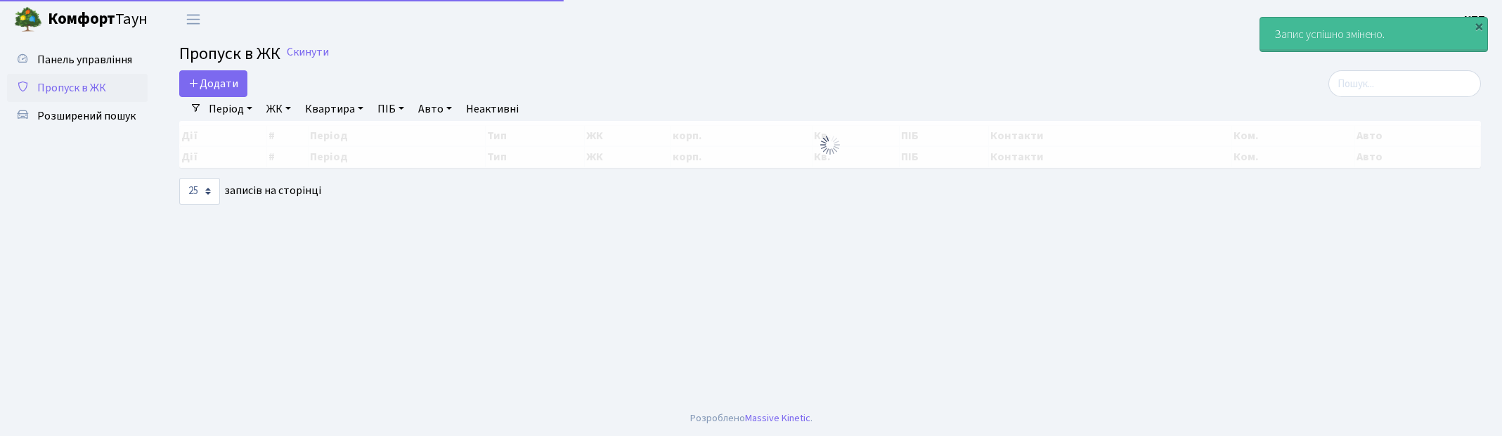
select select "25"
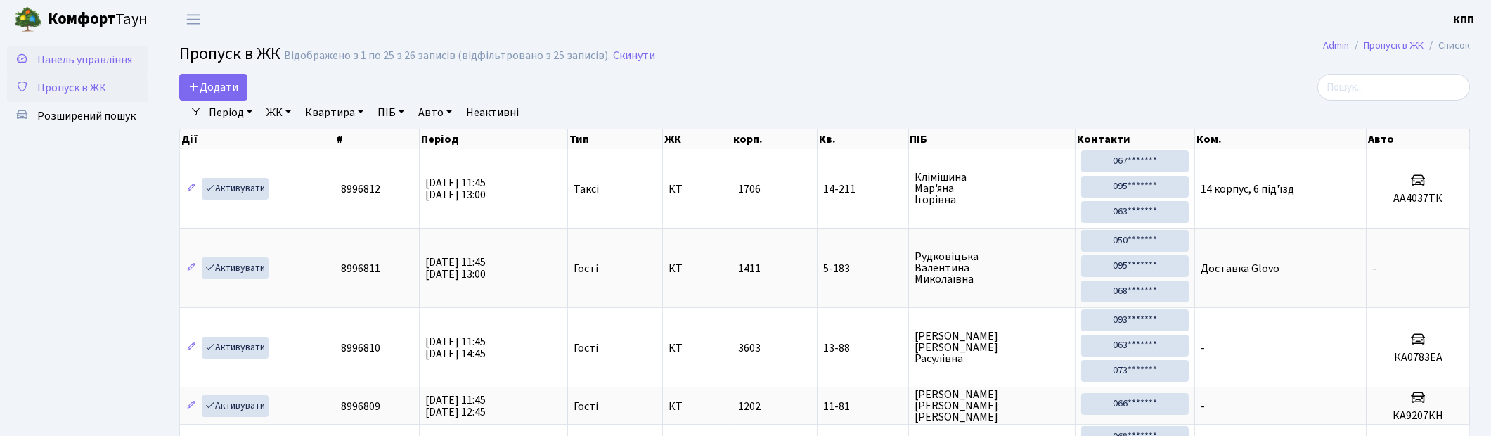
click at [90, 55] on span "Панель управління" at bounding box center [84, 59] width 95 height 15
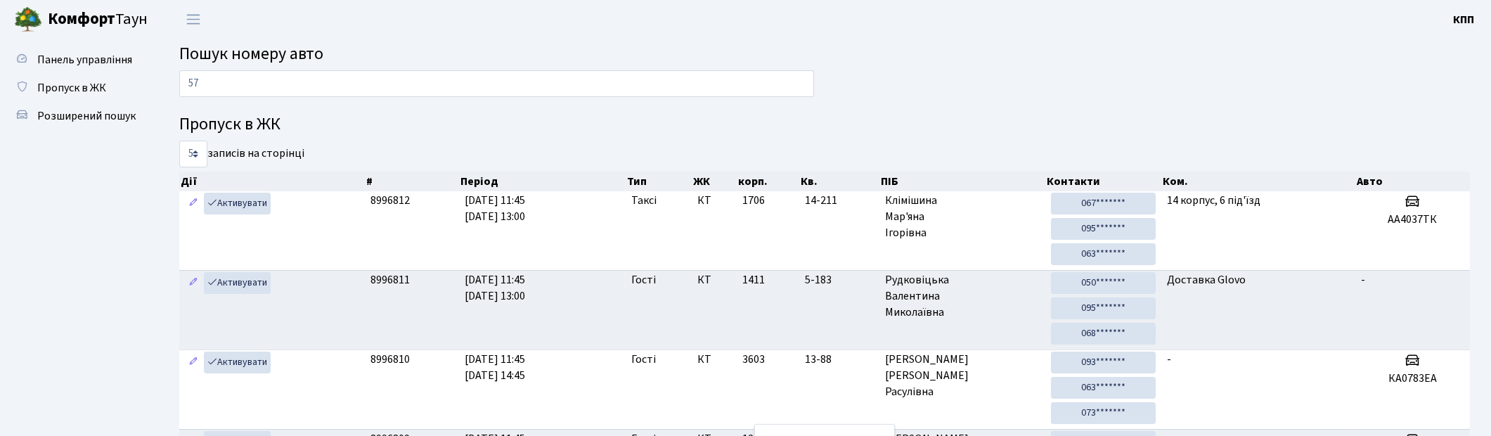
type input "5"
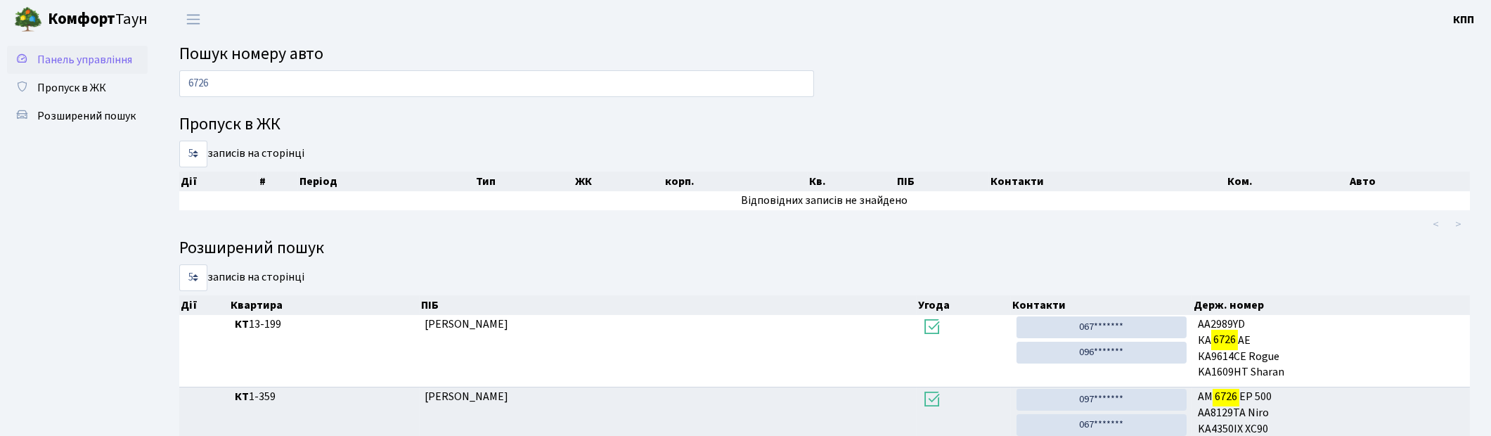
type input "6726"
click at [68, 61] on span "Панель управління" at bounding box center [84, 59] width 95 height 15
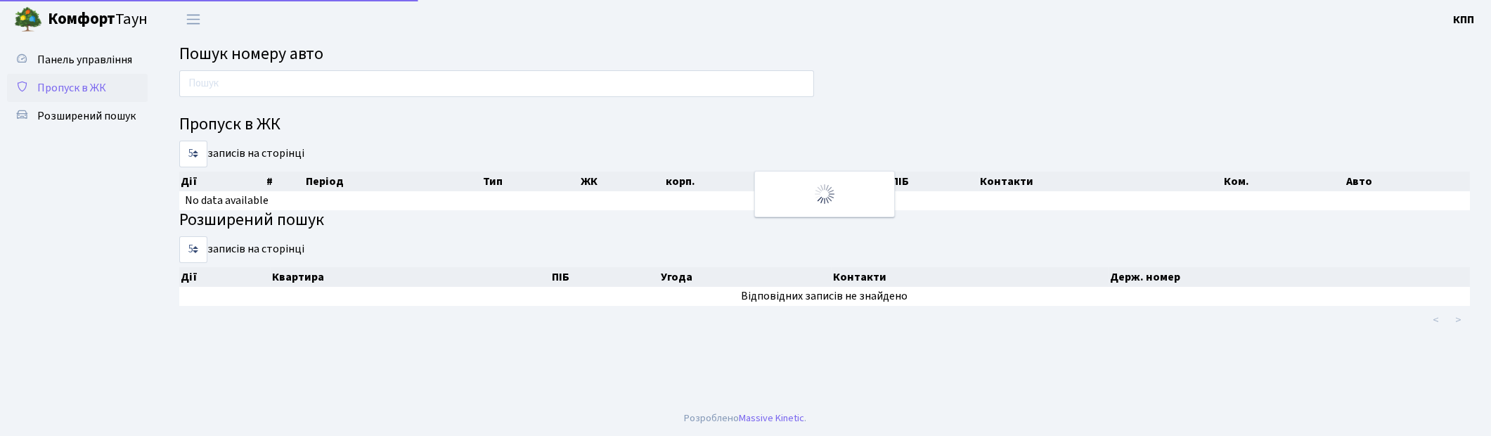
click at [105, 79] on link "Пропуск в ЖК" at bounding box center [77, 88] width 141 height 28
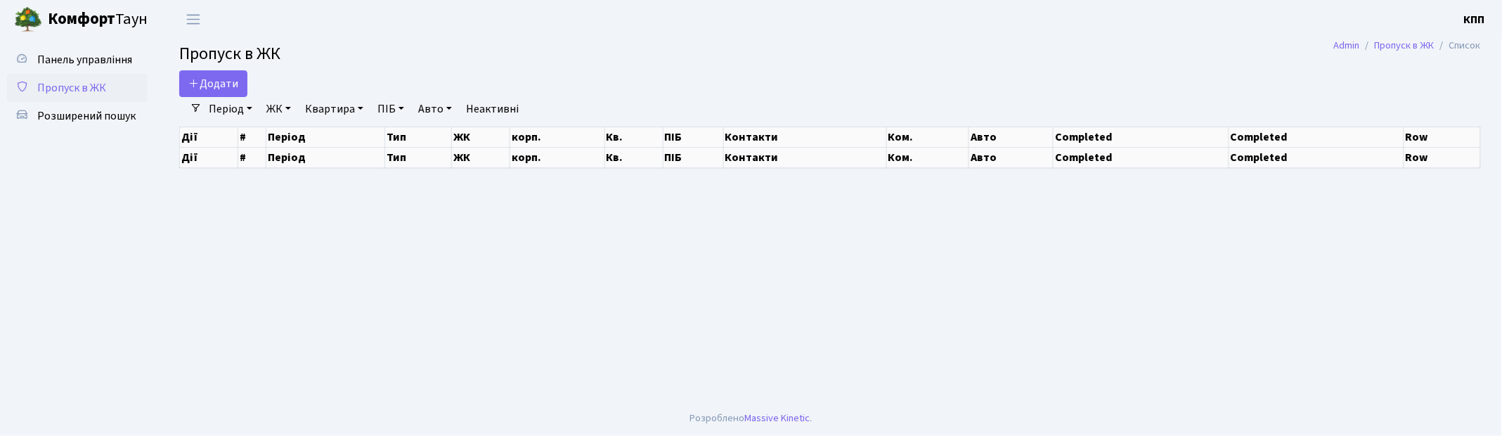
select select "25"
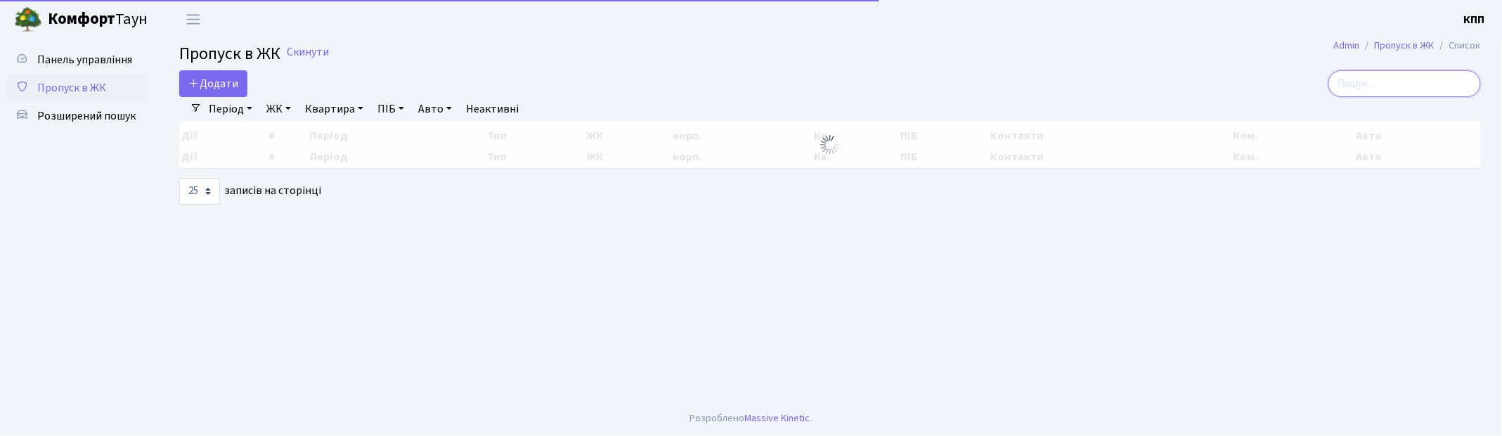
click at [1379, 85] on input "search" at bounding box center [1405, 83] width 153 height 27
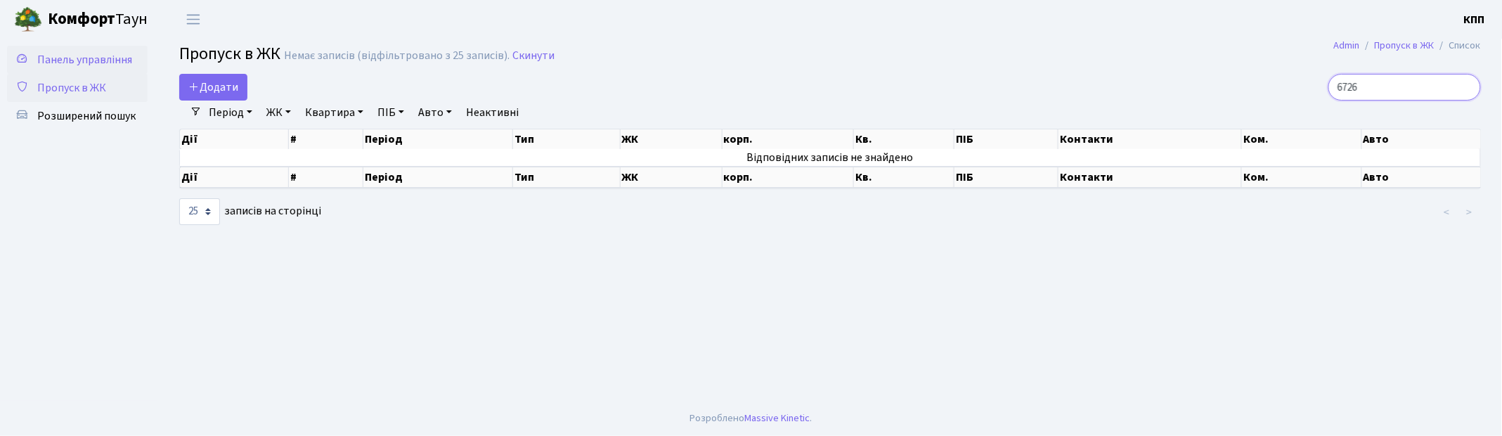
type input "6726"
click at [98, 56] on span "Панель управління" at bounding box center [84, 59] width 95 height 15
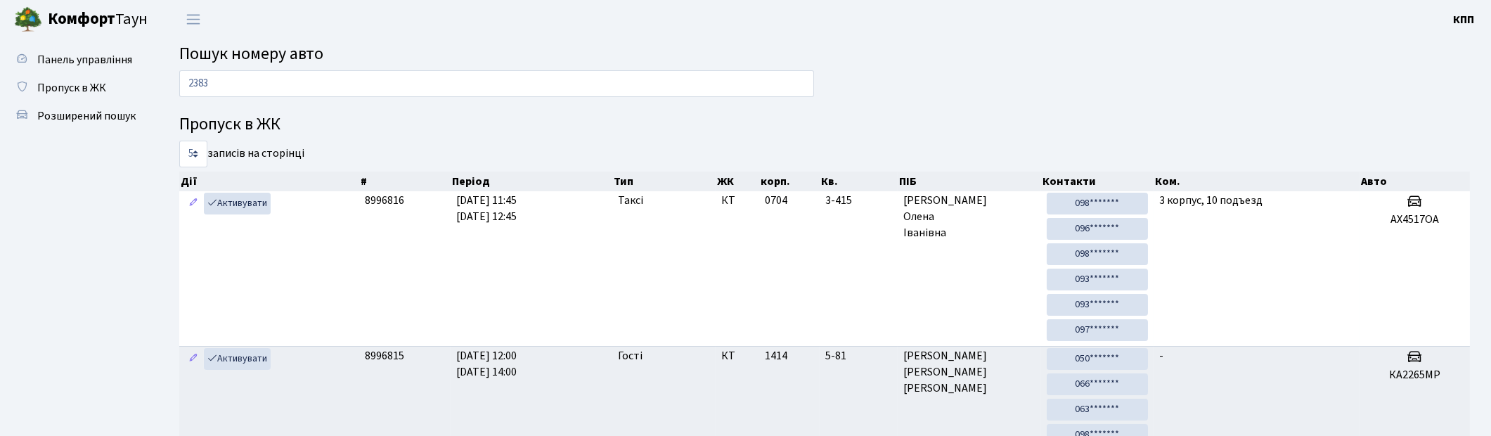
type input "2383"
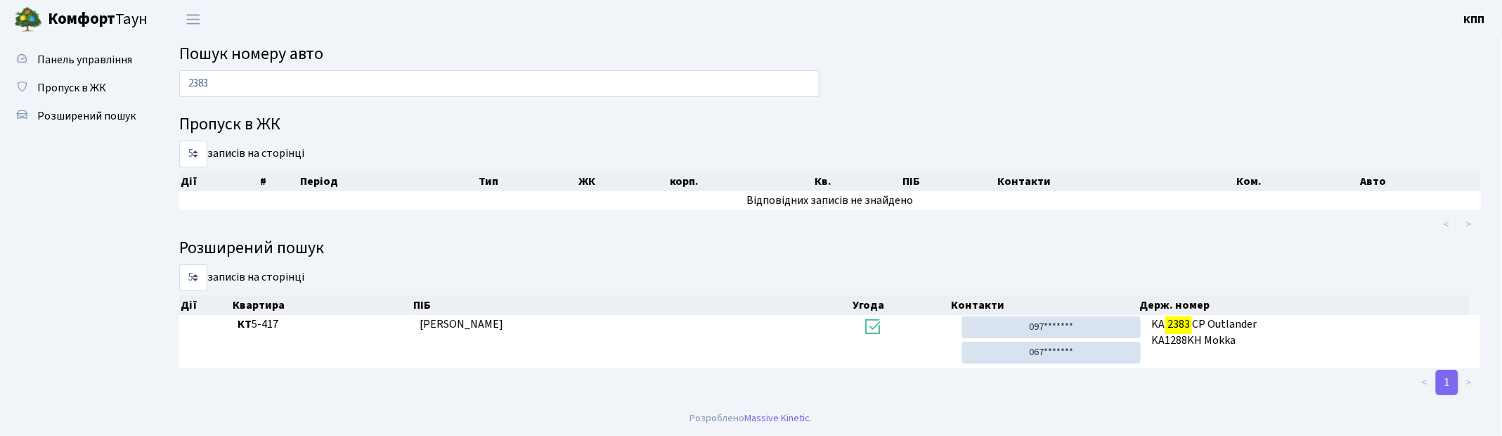
drag, startPoint x: 233, startPoint y: 82, endPoint x: 179, endPoint y: 82, distance: 54.1
click at [179, 82] on input "2383" at bounding box center [499, 83] width 640 height 27
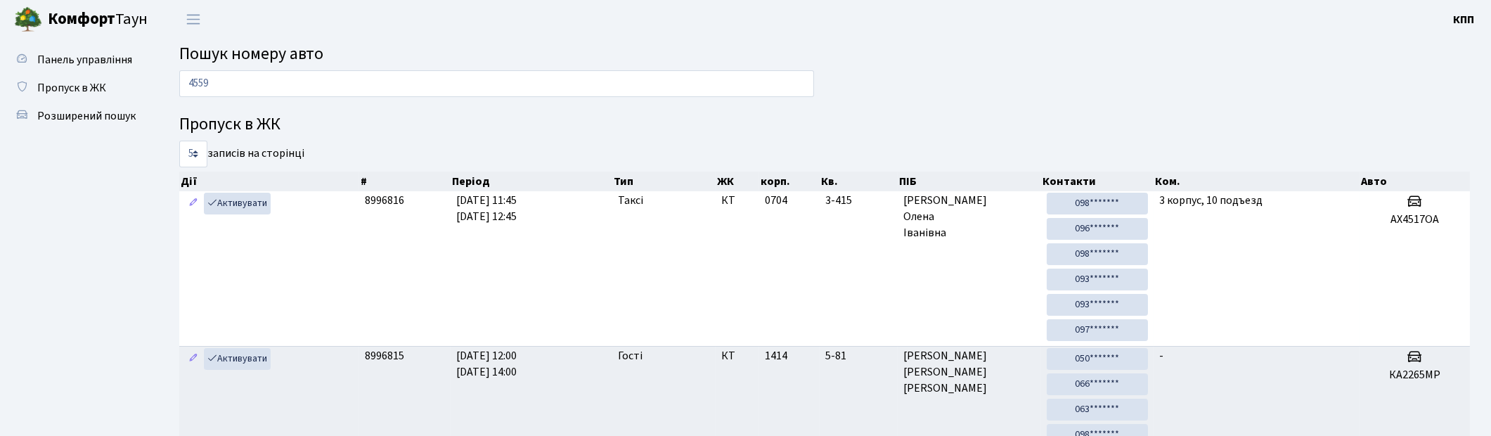
type input "4559"
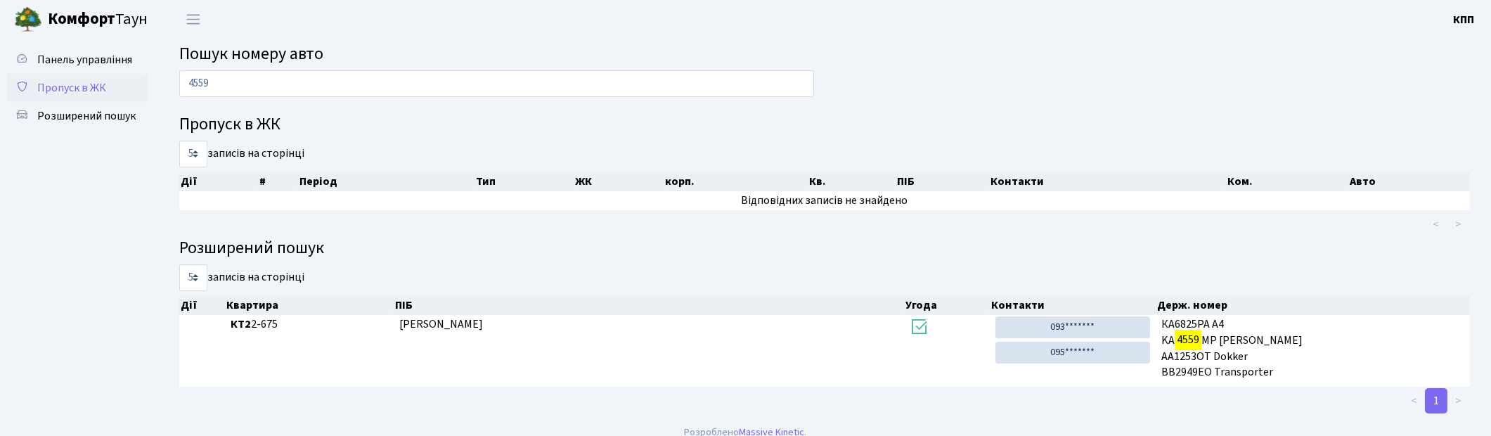
click at [77, 85] on span "Пропуск в ЖК" at bounding box center [71, 87] width 69 height 15
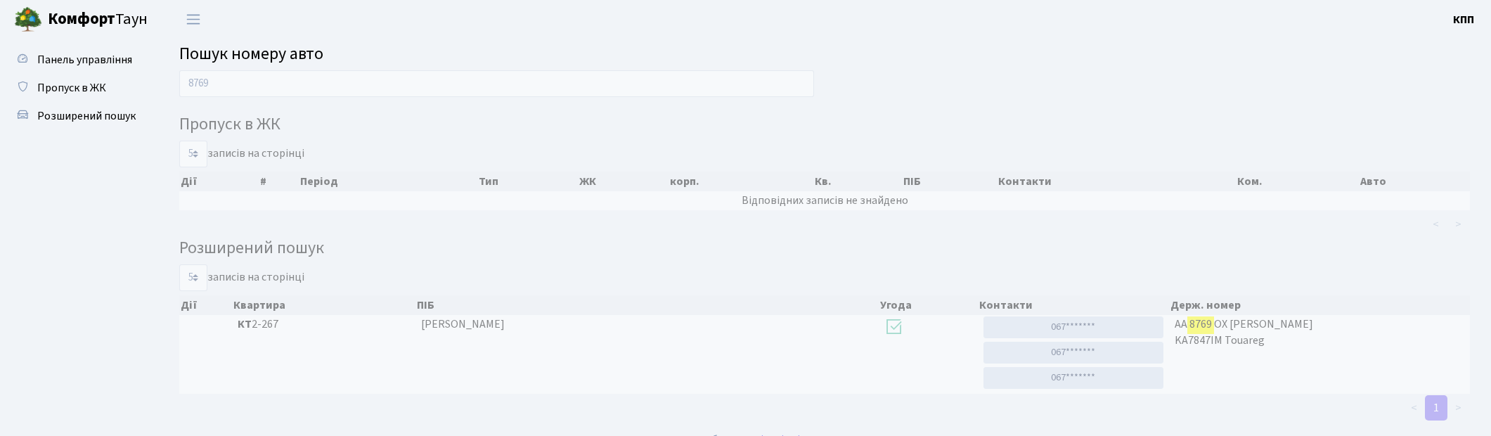
scroll to position [21, 0]
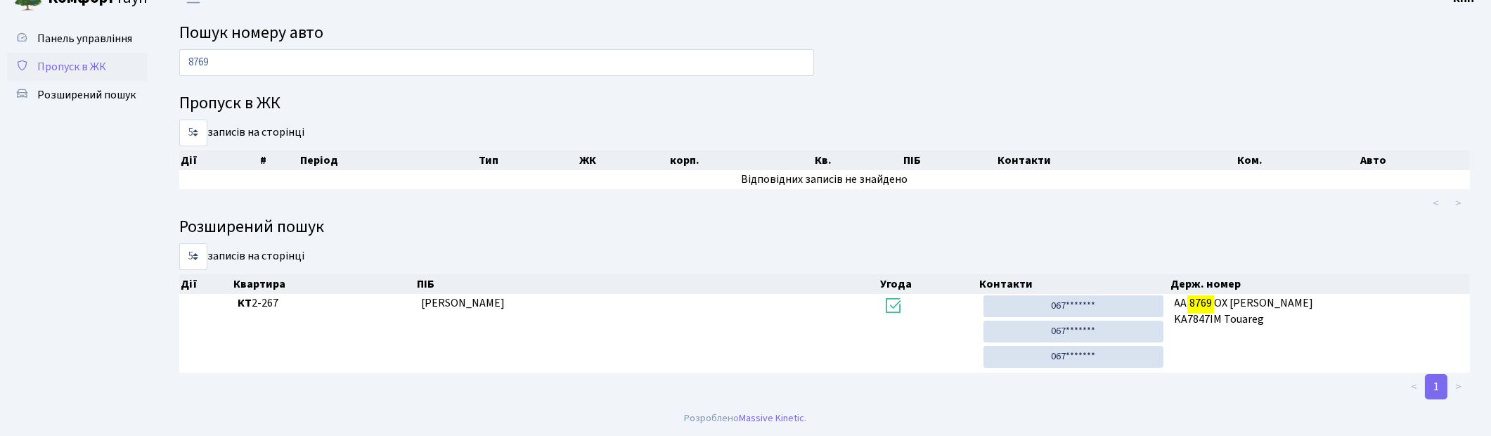
click at [131, 72] on link "Пропуск в ЖК" at bounding box center [77, 67] width 141 height 28
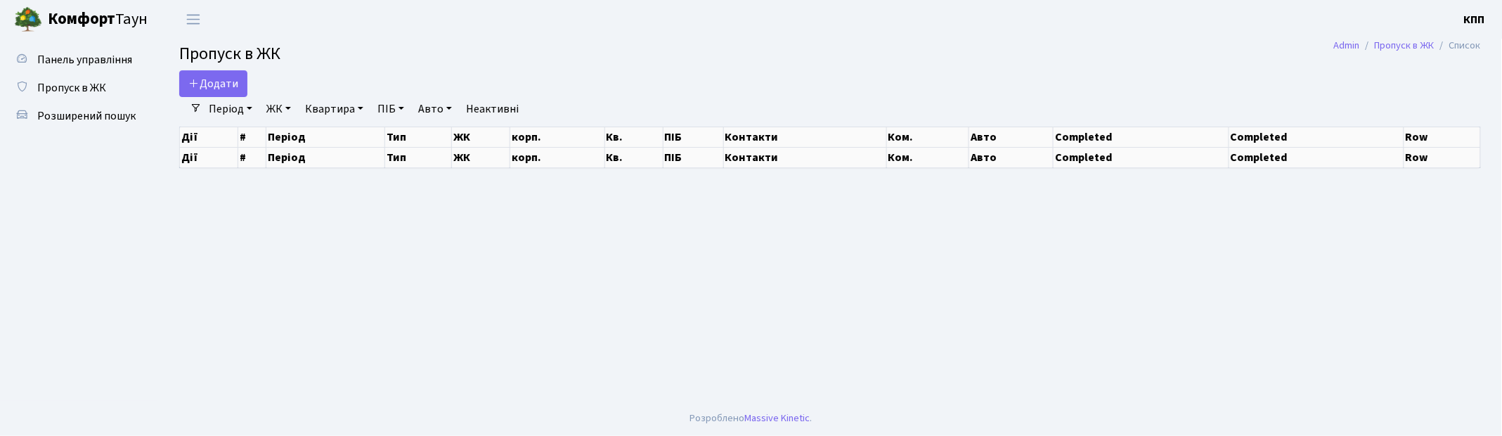
select select "25"
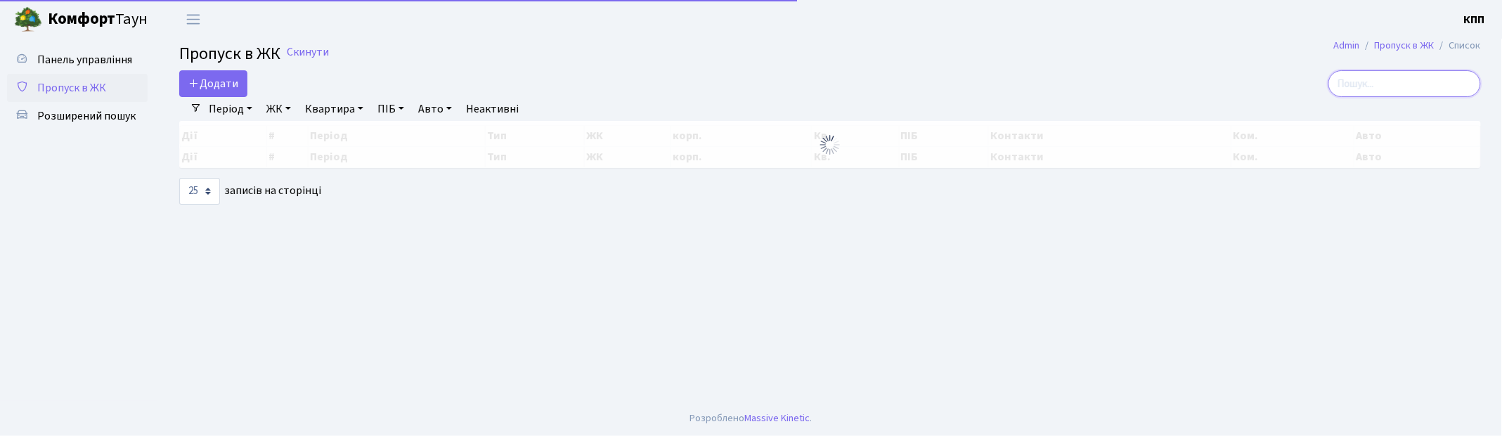
click at [1412, 91] on input "search" at bounding box center [1405, 83] width 153 height 27
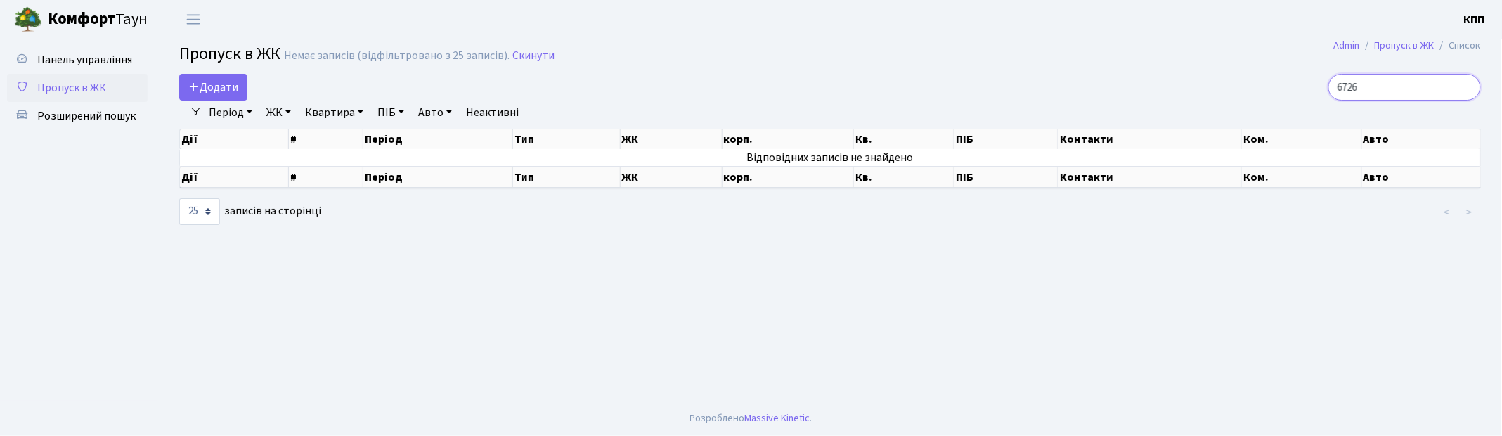
type input "6726"
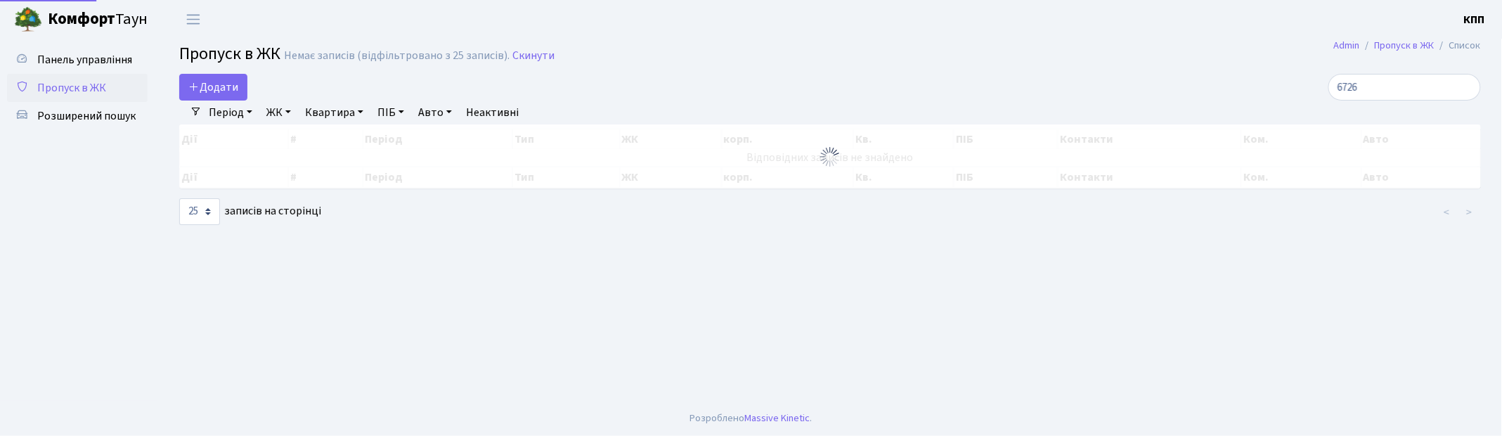
click at [62, 81] on span "Пропуск в ЖК" at bounding box center [71, 87] width 69 height 15
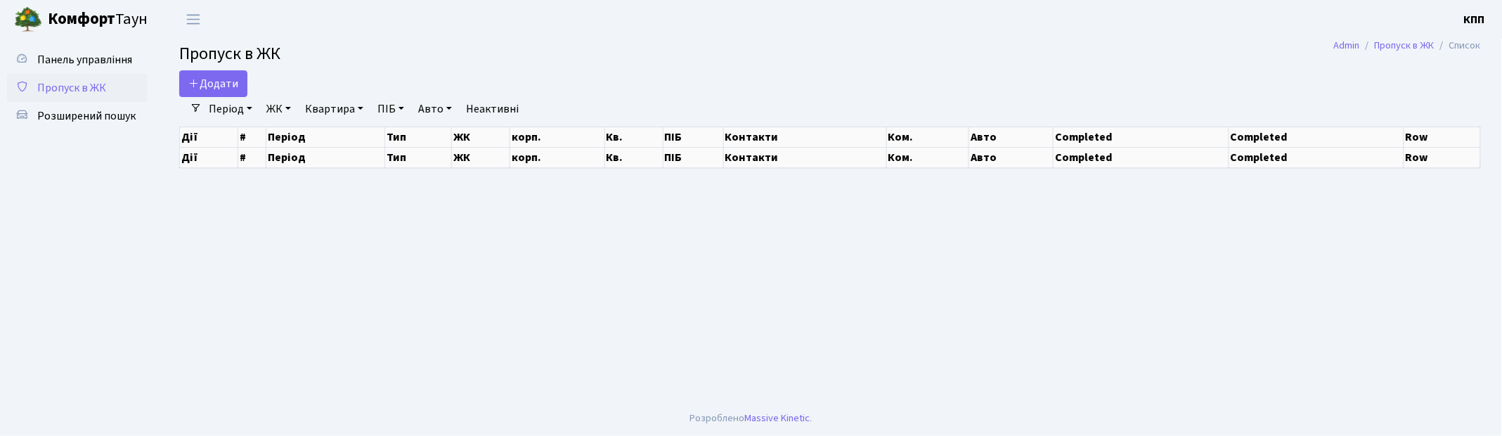
select select "25"
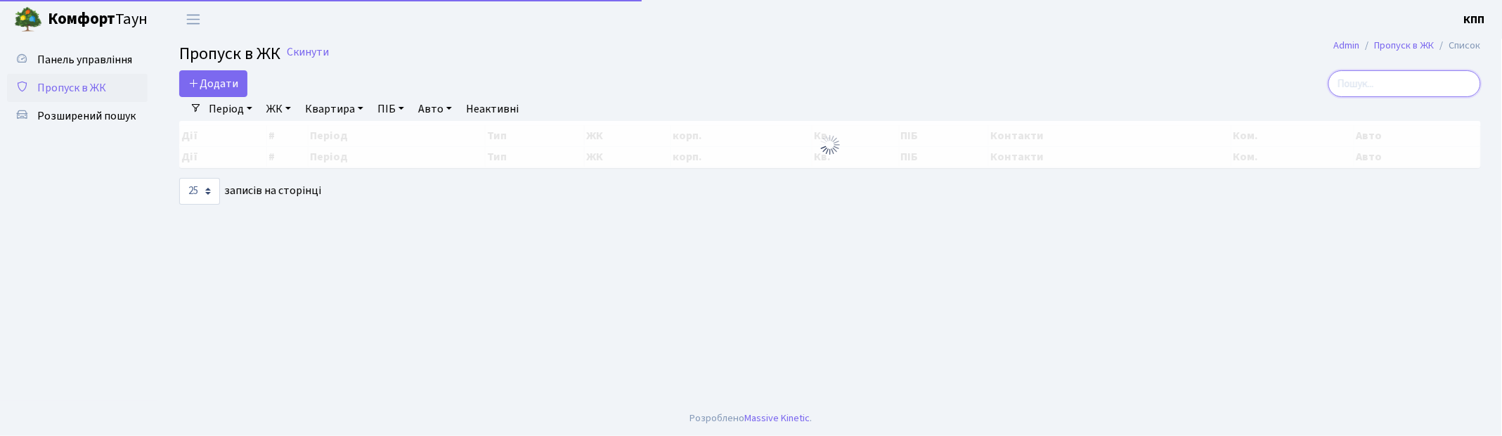
click at [1429, 84] on input "search" at bounding box center [1405, 83] width 153 height 27
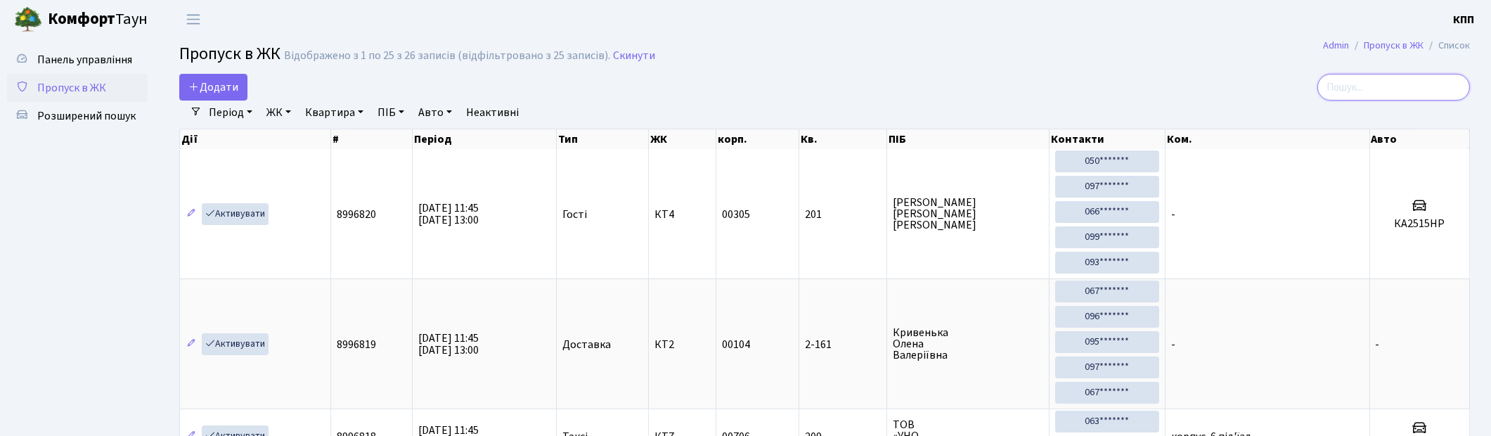
click at [1429, 84] on input "search" at bounding box center [1393, 87] width 153 height 27
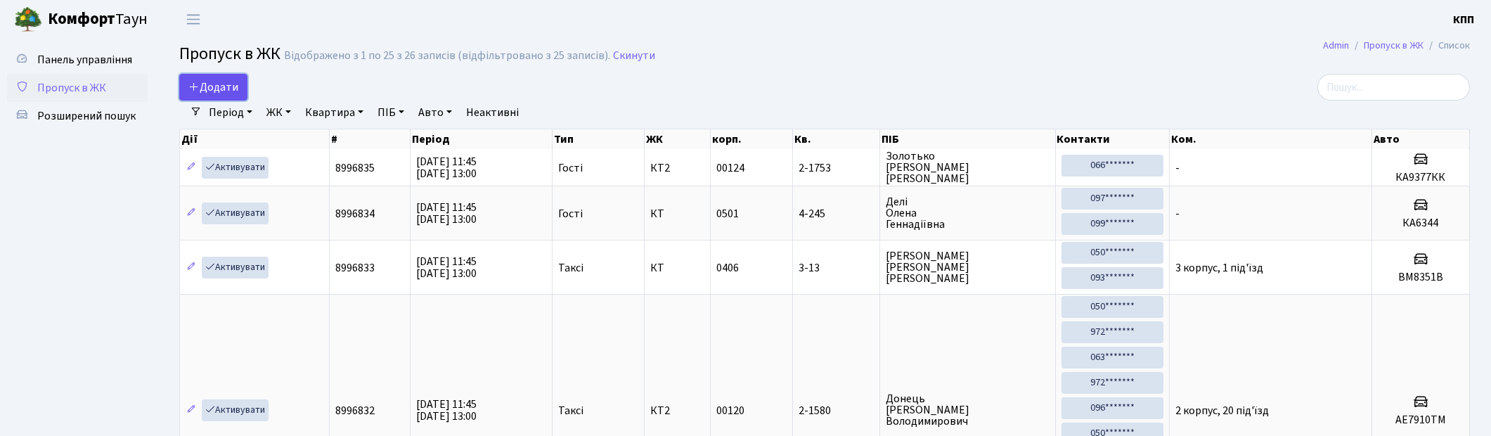
click at [213, 85] on span "Додати" at bounding box center [213, 86] width 50 height 15
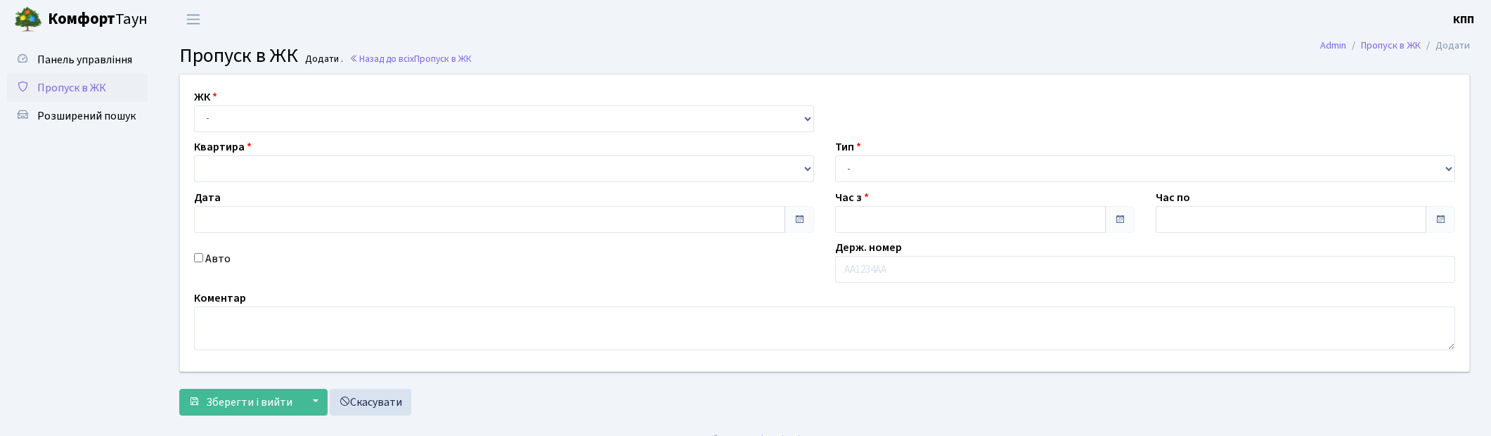
click at [281, 124] on select "- КТ, вул. Регенераторна, 4 КТ2, просп. Соборності, 17 КТ3, вул. Березнева, 16 …" at bounding box center [504, 118] width 620 height 27
type input "20.09.2025"
type input "11:45"
type input "13:00"
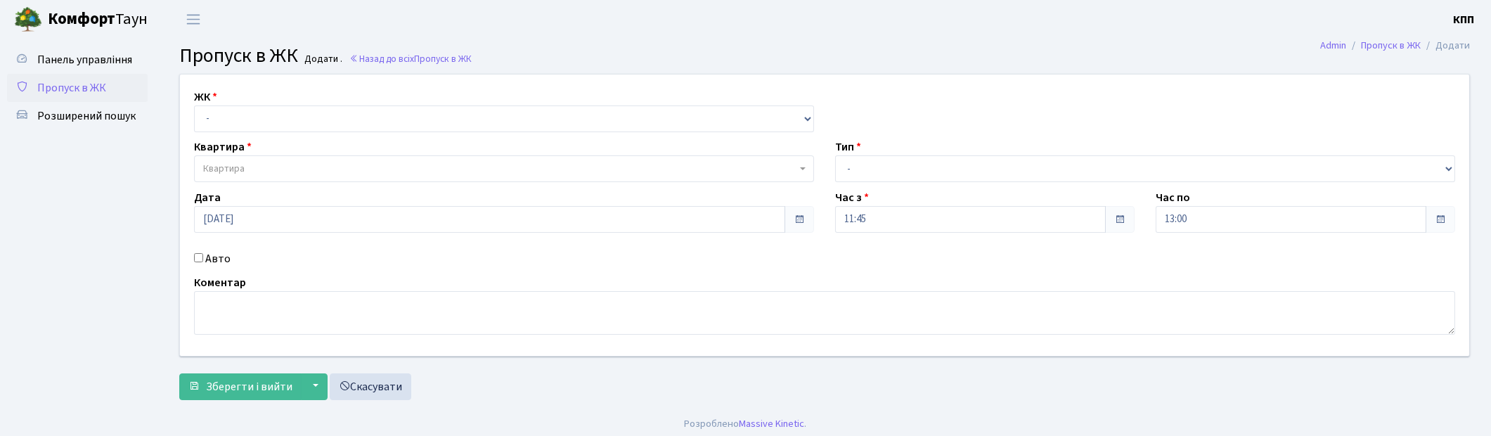
select select "271"
click at [194, 105] on select "- КТ, вул. Регенераторна, 4 КТ2, просп. Соборності, 17 КТ3, вул. Березнева, 16 …" at bounding box center [504, 118] width 620 height 27
select select
click at [346, 169] on span "Квартира" at bounding box center [499, 169] width 593 height 14
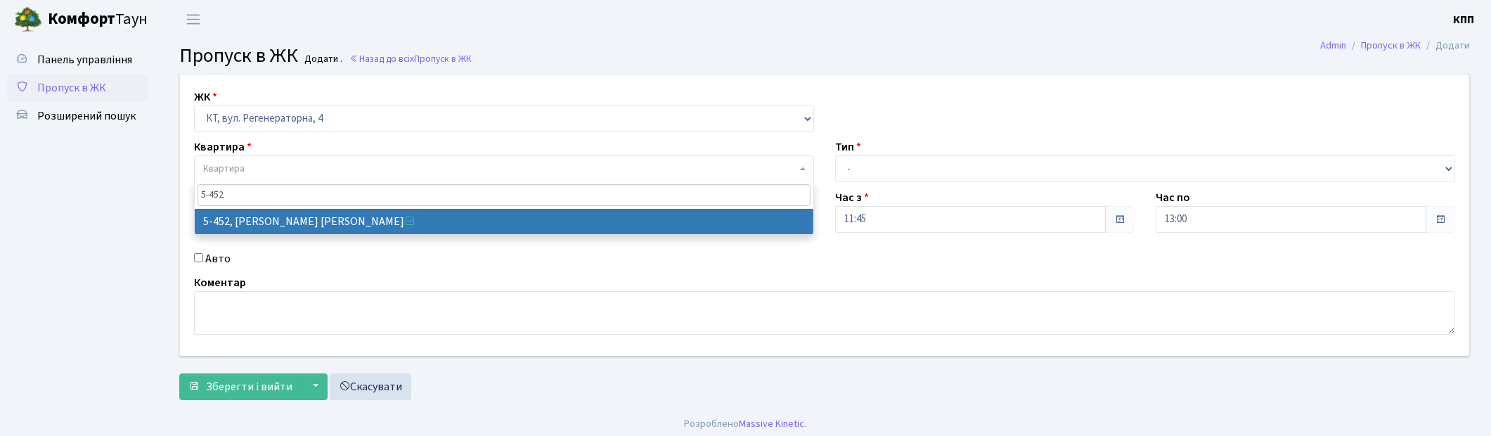
type input "5-452"
select select "2060"
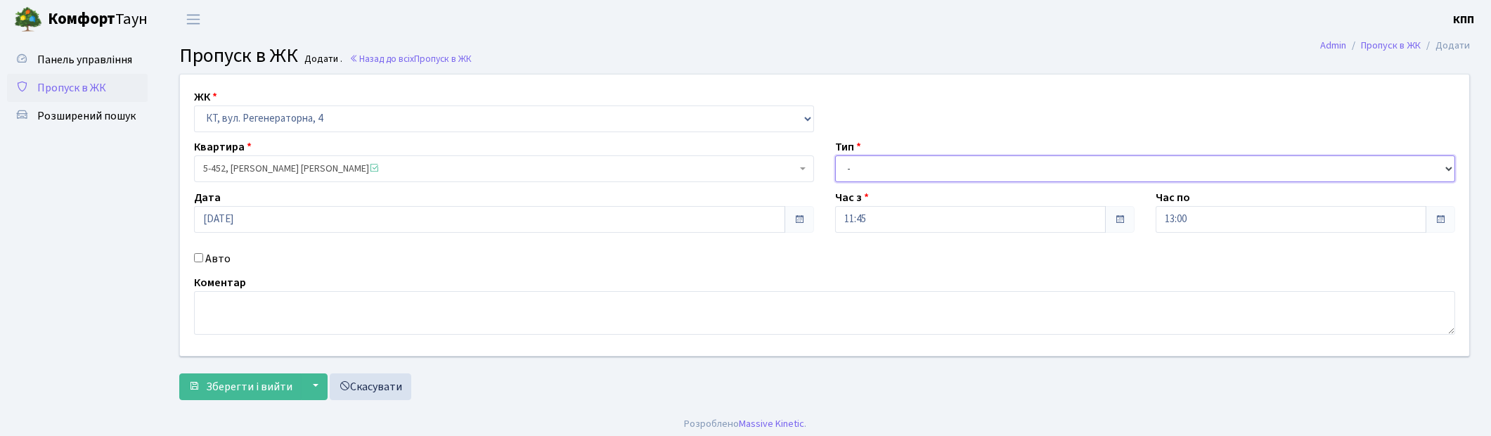
drag, startPoint x: 948, startPoint y: 166, endPoint x: 950, endPoint y: 179, distance: 13.0
click at [948, 166] on select "- Доставка Таксі Гості Сервіс" at bounding box center [1145, 168] width 620 height 27
select select "3"
click at [835, 155] on select "- Доставка Таксі Гості Сервіс" at bounding box center [1145, 168] width 620 height 27
click at [198, 259] on input "Авто" at bounding box center [198, 257] width 9 height 9
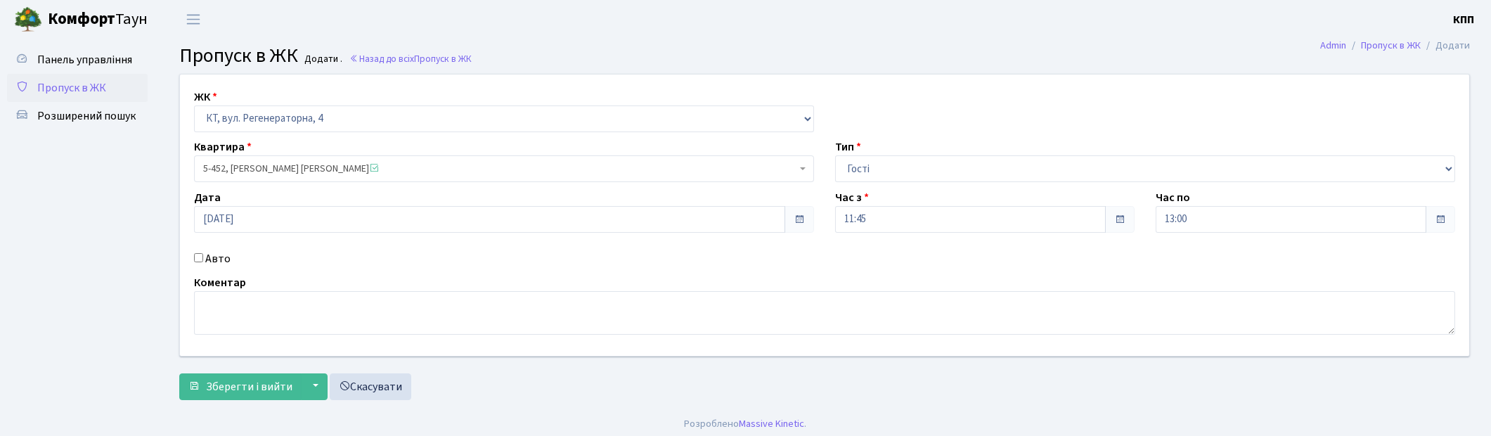
checkbox input "true"
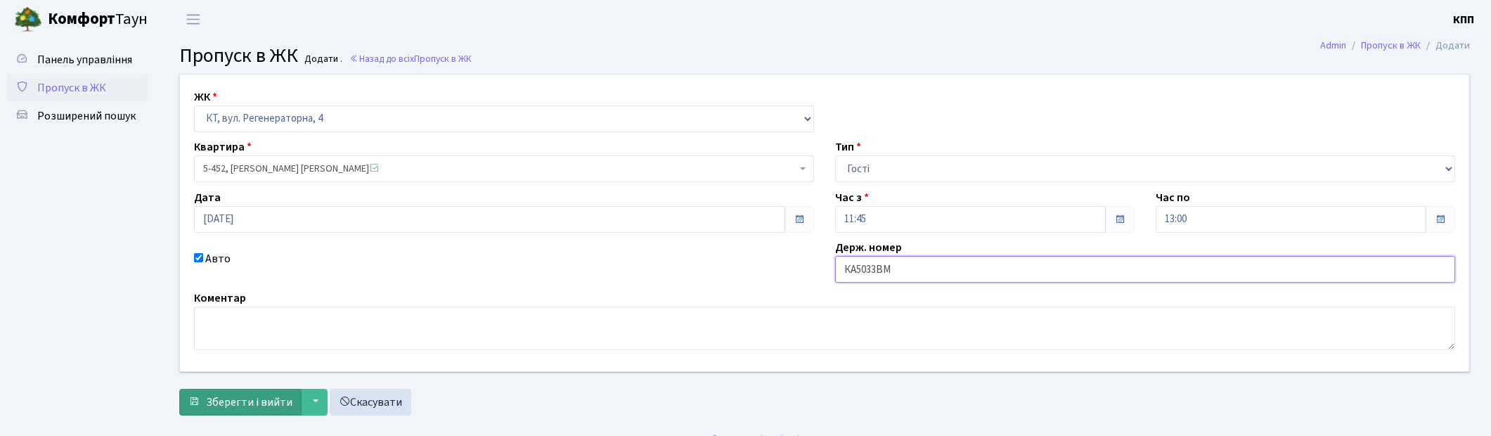
type input "КА5033ВМ"
click at [233, 406] on span "Зберегти і вийти" at bounding box center [249, 401] width 86 height 15
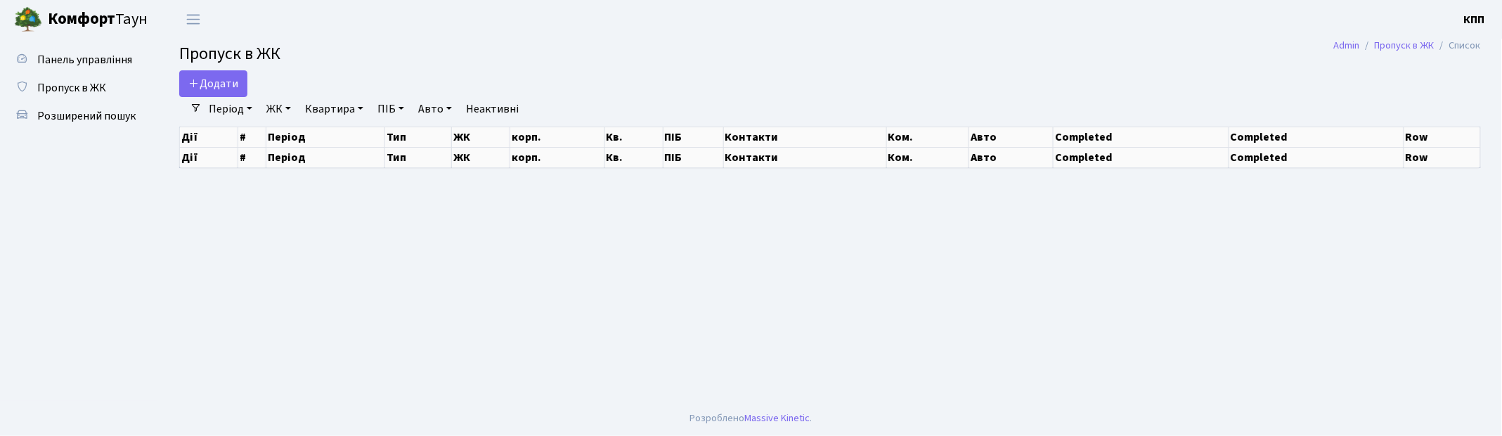
select select "25"
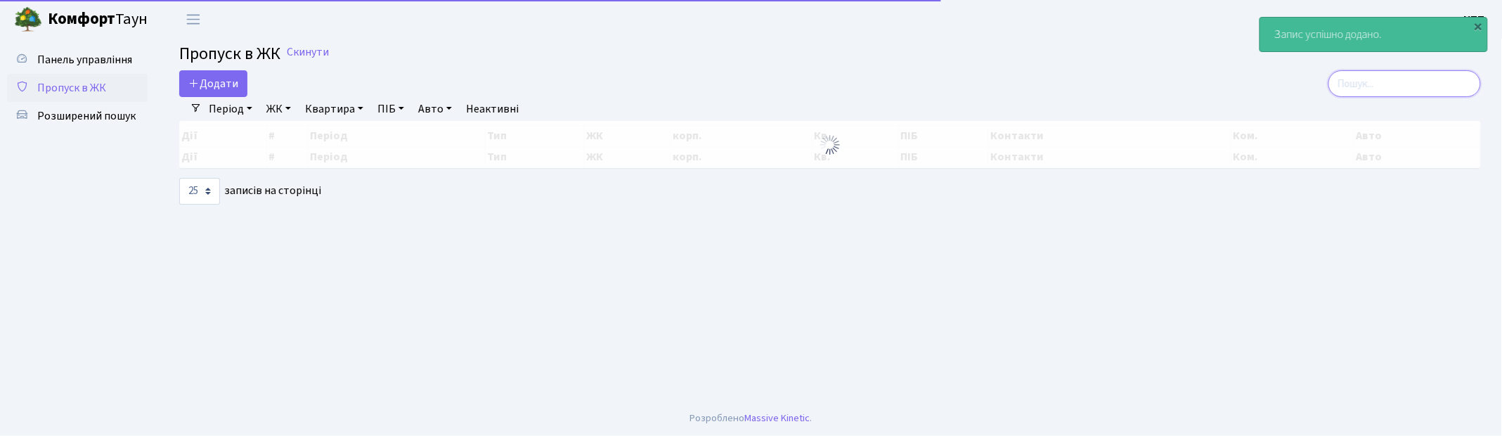
click at [1418, 92] on input "search" at bounding box center [1405, 83] width 153 height 27
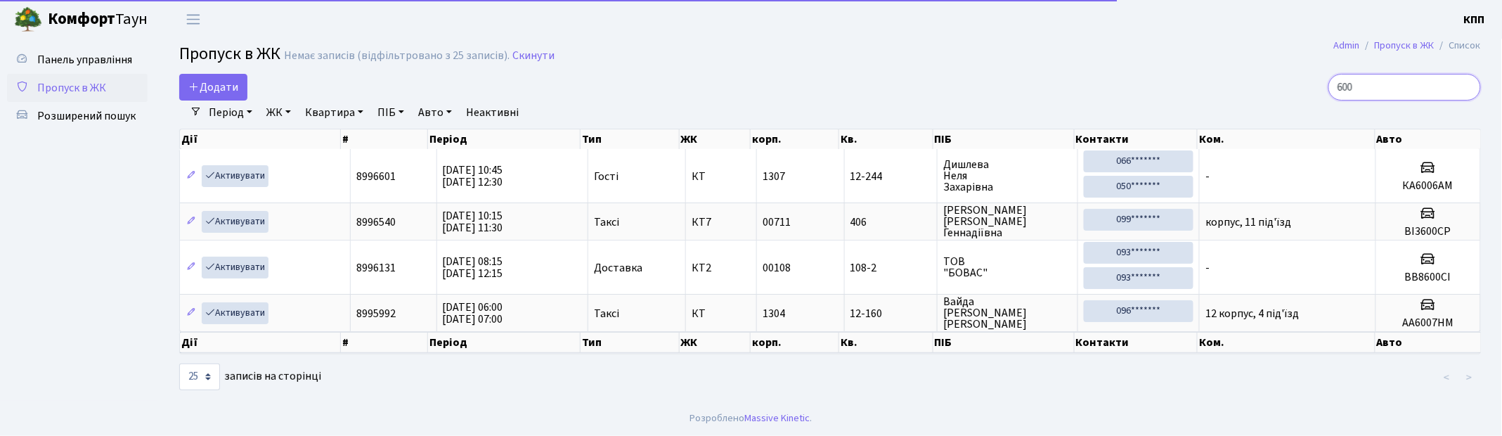
type input "6006"
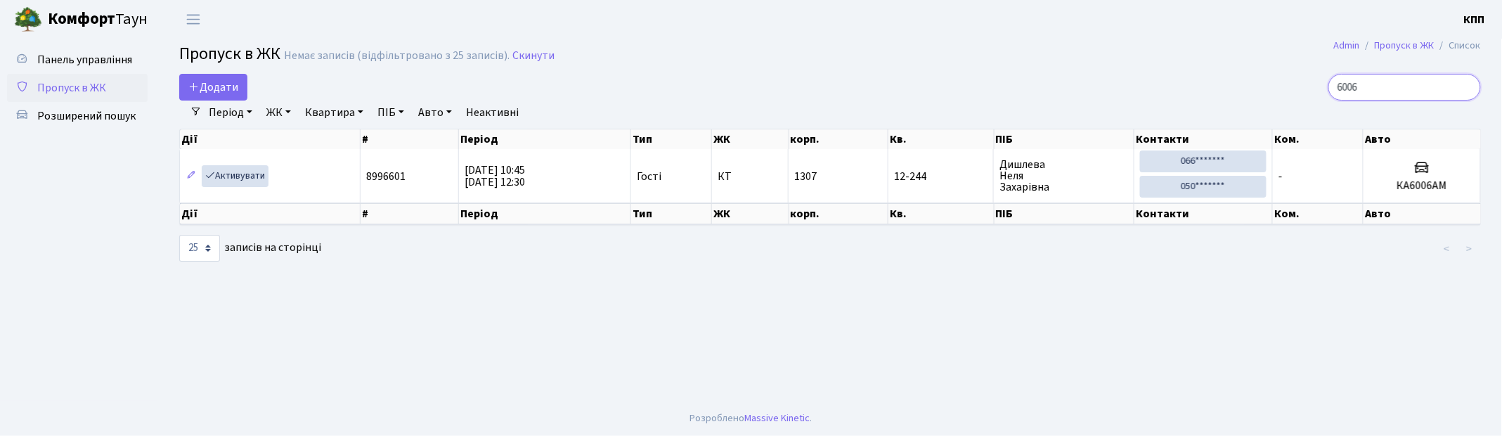
click at [1466, 83] on input "6006" at bounding box center [1405, 87] width 153 height 27
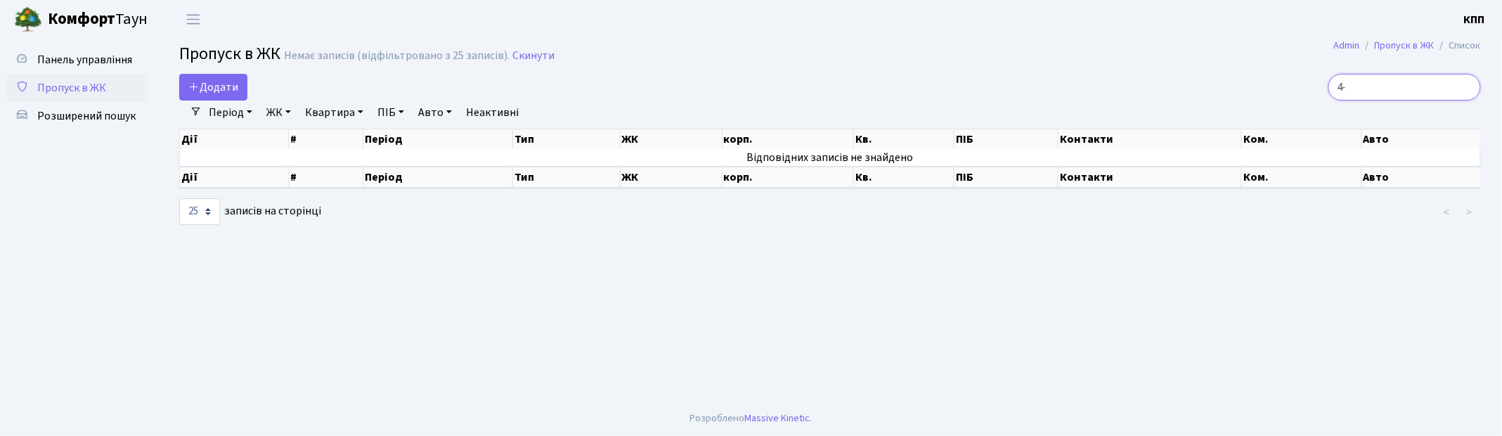
type input "4"
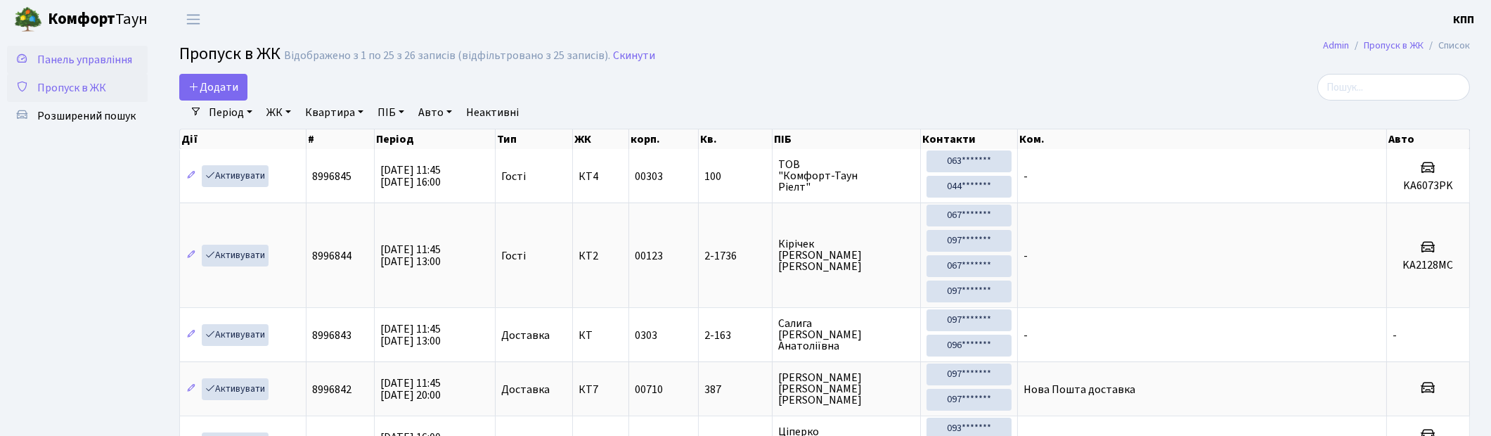
click at [112, 57] on span "Панель управління" at bounding box center [84, 59] width 95 height 15
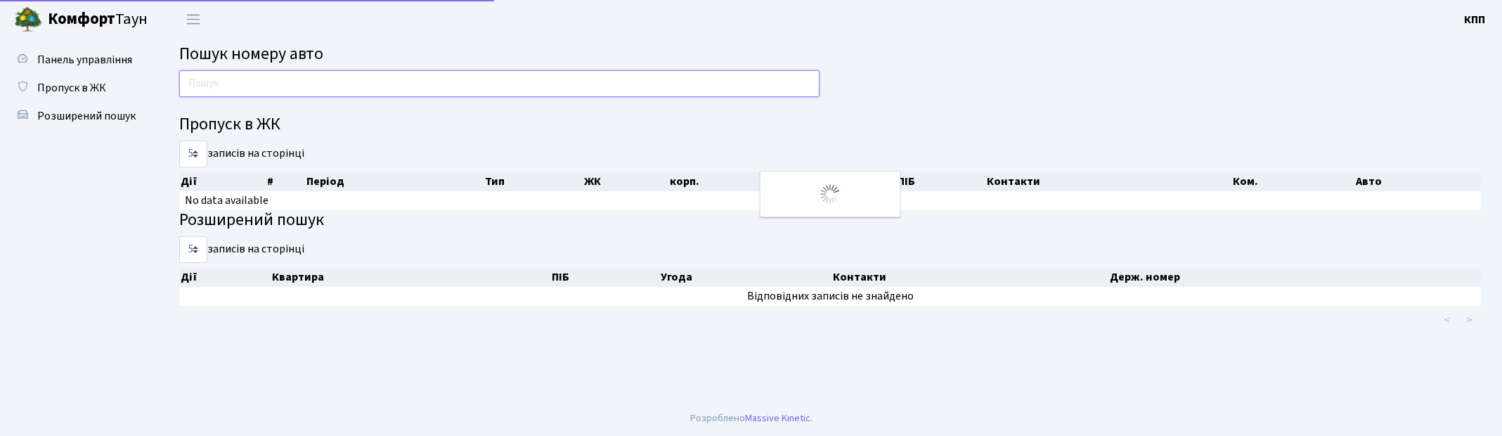
drag, startPoint x: 0, startPoint y: 0, endPoint x: 221, endPoint y: 74, distance: 233.4
click at [221, 74] on input "text" at bounding box center [499, 83] width 640 height 27
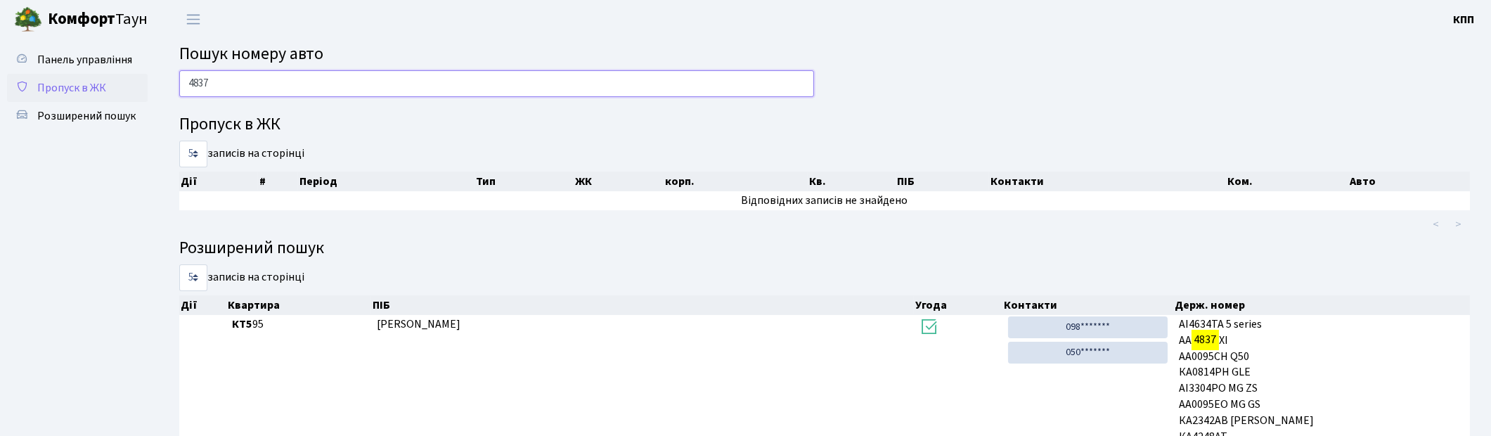
type input "4837"
click at [112, 93] on link "Пропуск в ЖК" at bounding box center [77, 88] width 141 height 28
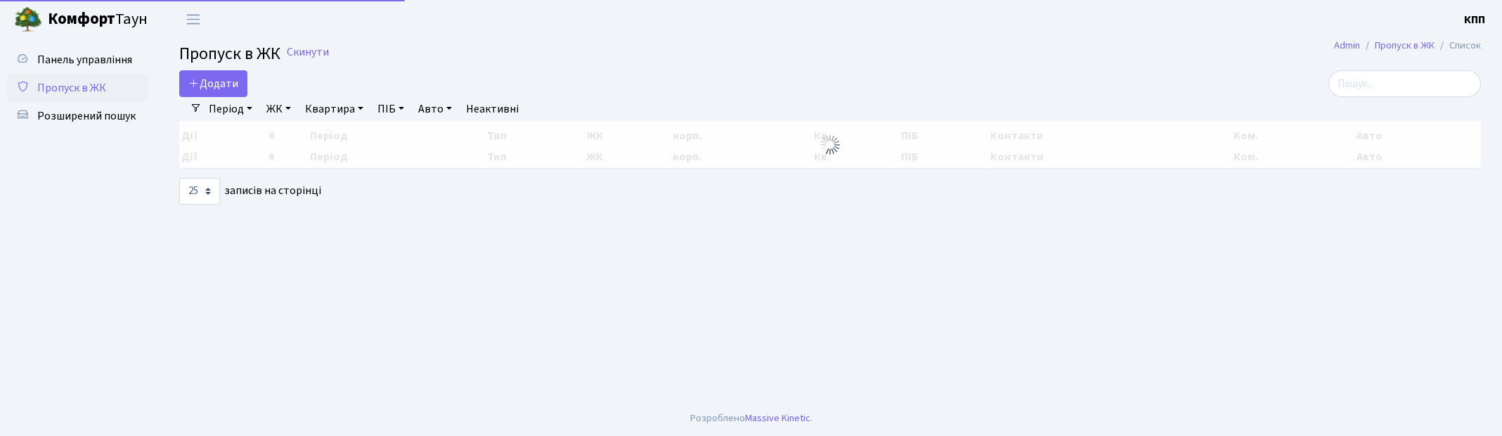
select select "25"
drag, startPoint x: 209, startPoint y: 65, endPoint x: 198, endPoint y: 93, distance: 29.6
click at [200, 89] on main "Admin Пропуск в ЖК Список Пропуск в ЖК Скинути Додати Фільтри Період [DATE] - […" at bounding box center [830, 220] width 1344 height 362
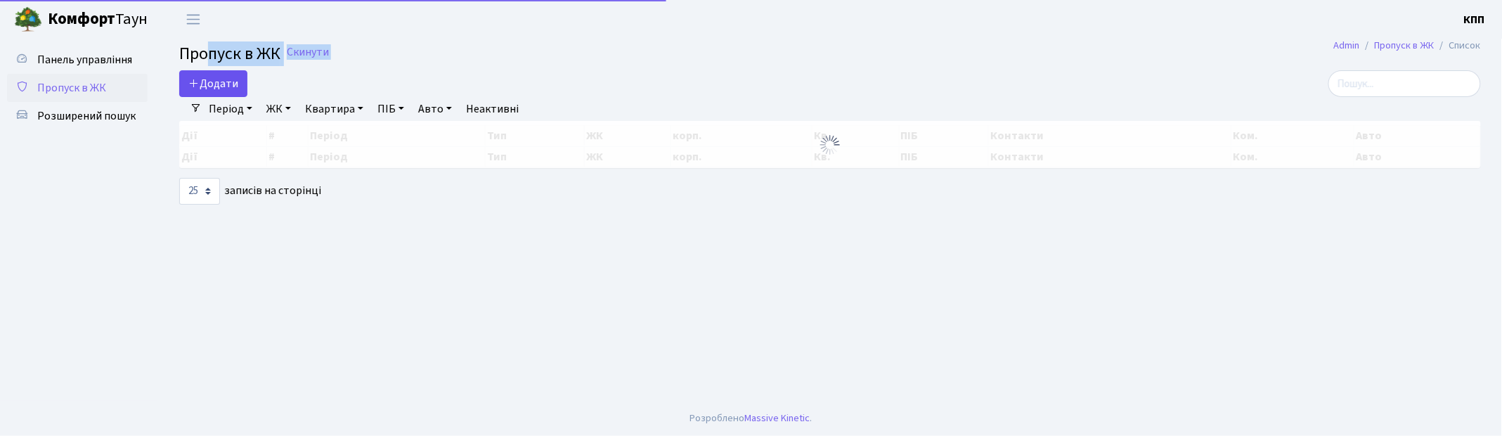
click at [197, 91] on span "Додати" at bounding box center [213, 83] width 50 height 15
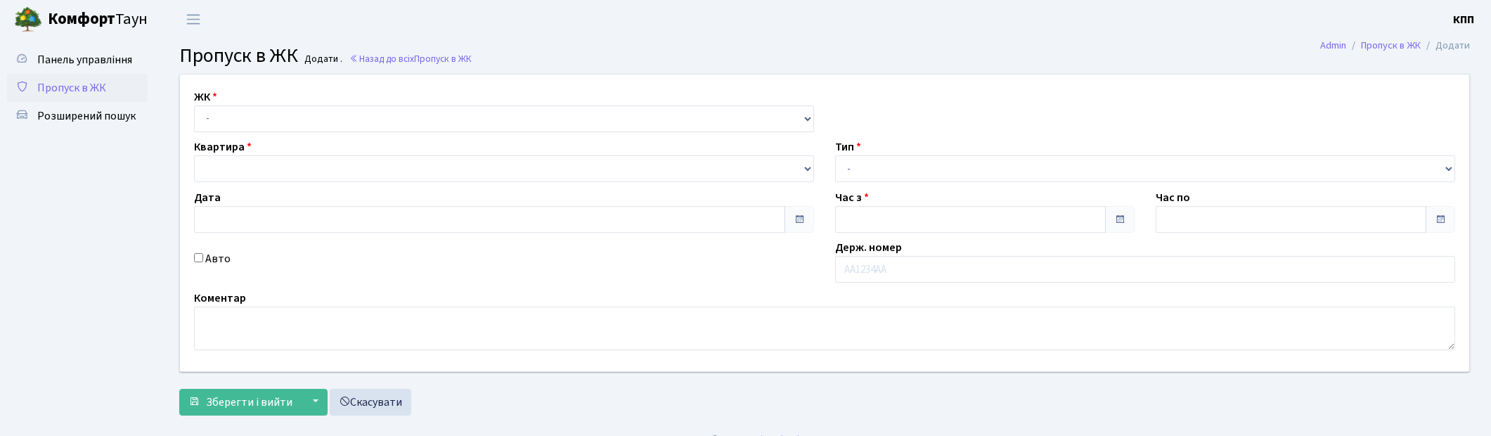
type input "20.09.2025"
type input "12:00"
type input "13:00"
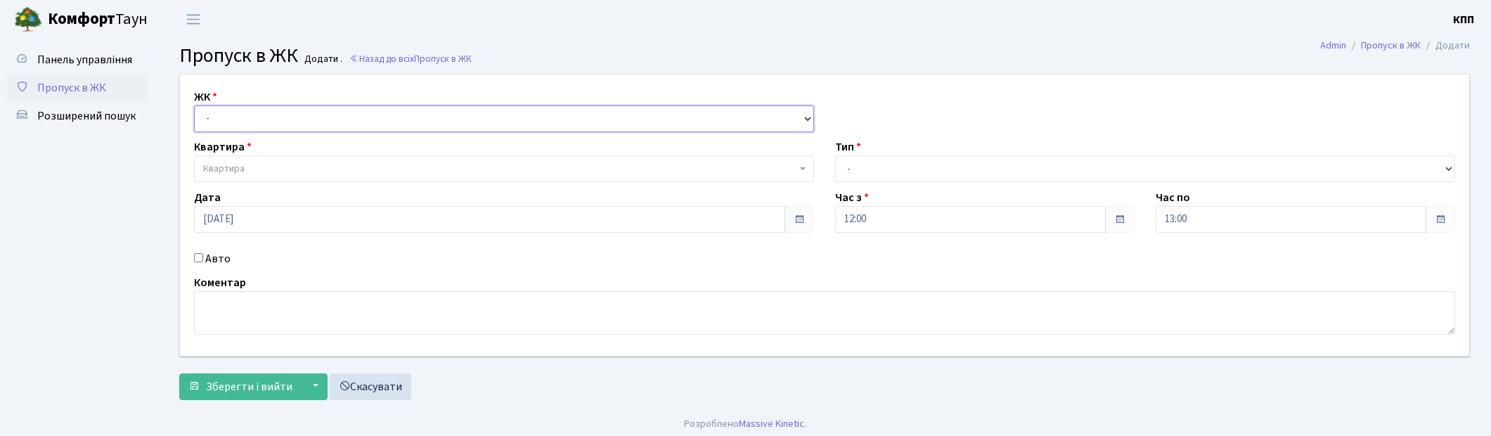
click at [226, 113] on select "- КТ, вул. Регенераторна, 4 КТ2, просп. [STREET_ADDRESS] [STREET_ADDRESS] [PERS…" at bounding box center [504, 118] width 620 height 27
select select "271"
click at [194, 105] on select "- КТ, вул. Регенераторна, 4 КТ2, просп. Соборності, 17 КТ3, вул. Березнева, 16 …" at bounding box center [504, 118] width 620 height 27
select select
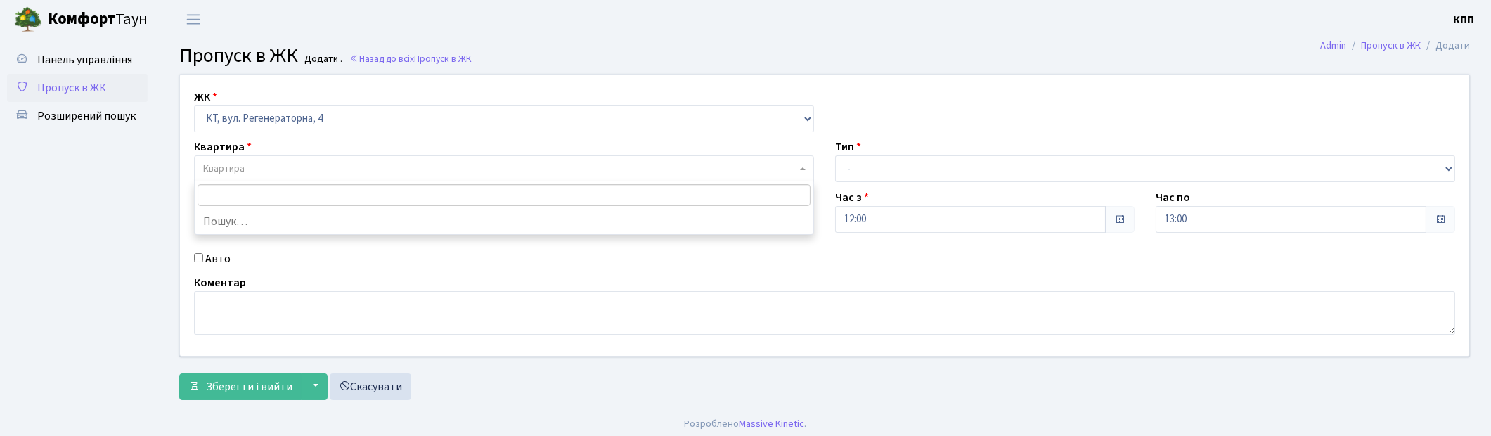
click at [256, 174] on span "Квартира" at bounding box center [499, 169] width 593 height 14
type input "1"
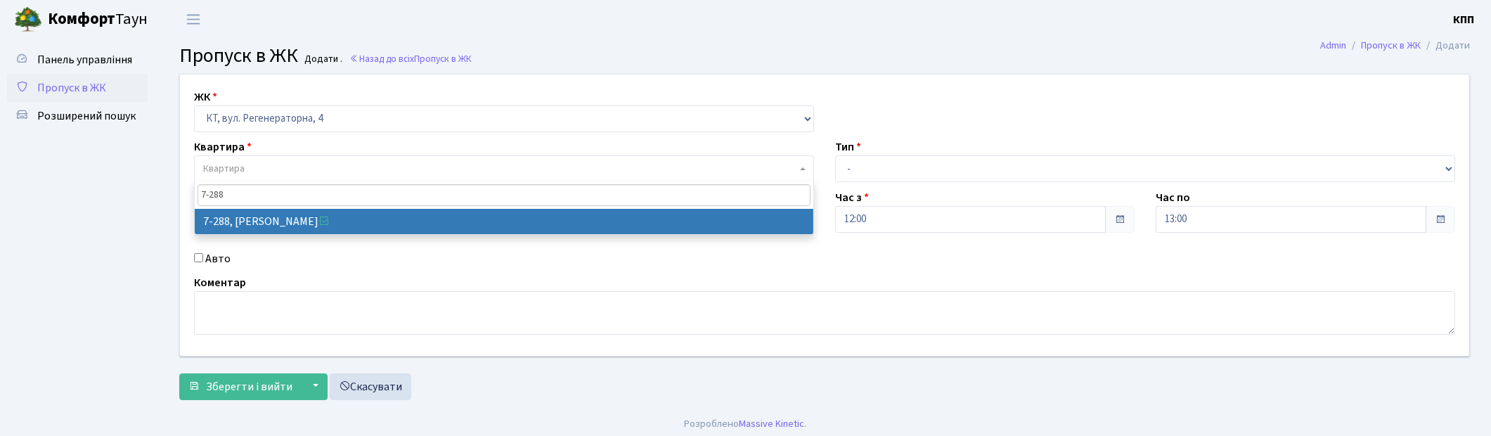
type input "7-288"
select select "4896"
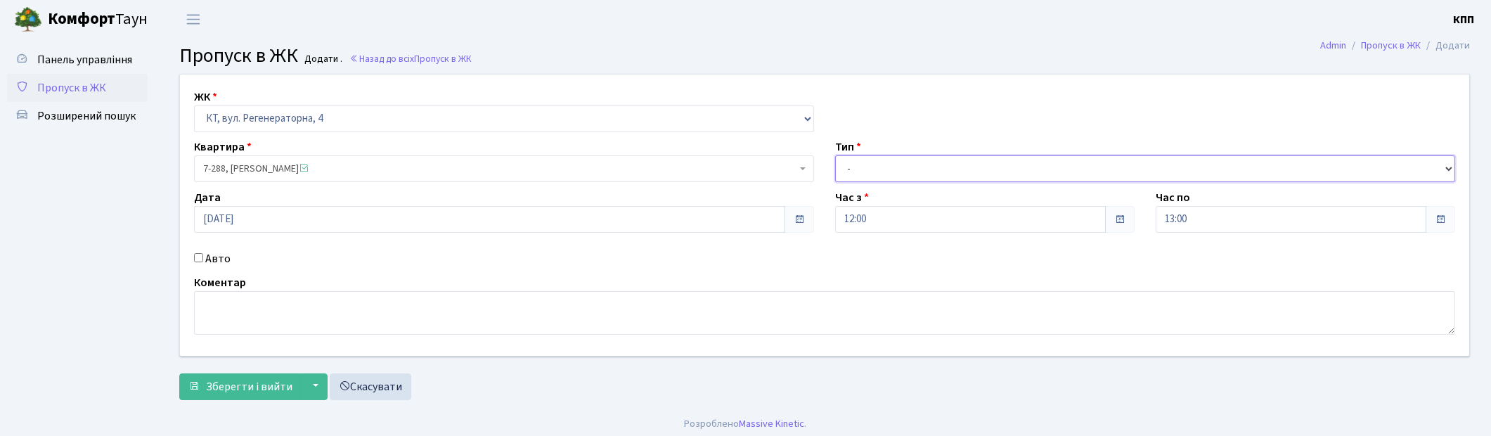
click at [959, 172] on select "- Доставка Таксі Гості Сервіс" at bounding box center [1145, 168] width 620 height 27
select select "3"
click at [835, 155] on select "- Доставка Таксі Гості Сервіс" at bounding box center [1145, 168] width 620 height 27
click at [257, 299] on textarea at bounding box center [824, 313] width 1261 height 44
type textarea "НА ВЕСЬ ДЕНЬ"
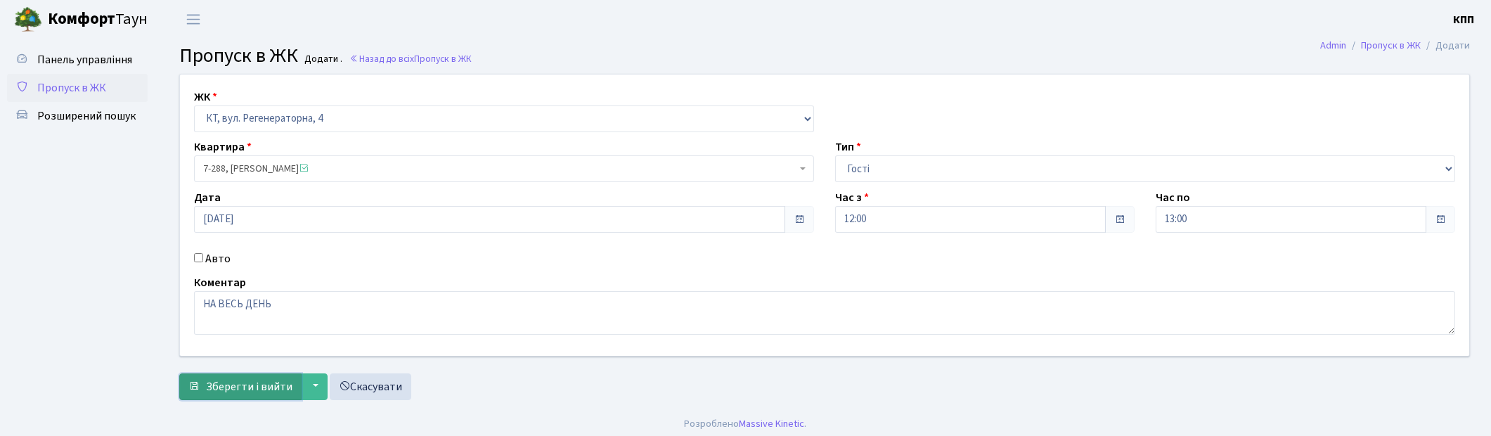
click at [228, 392] on span "Зберегти і вийти" at bounding box center [249, 386] width 86 height 15
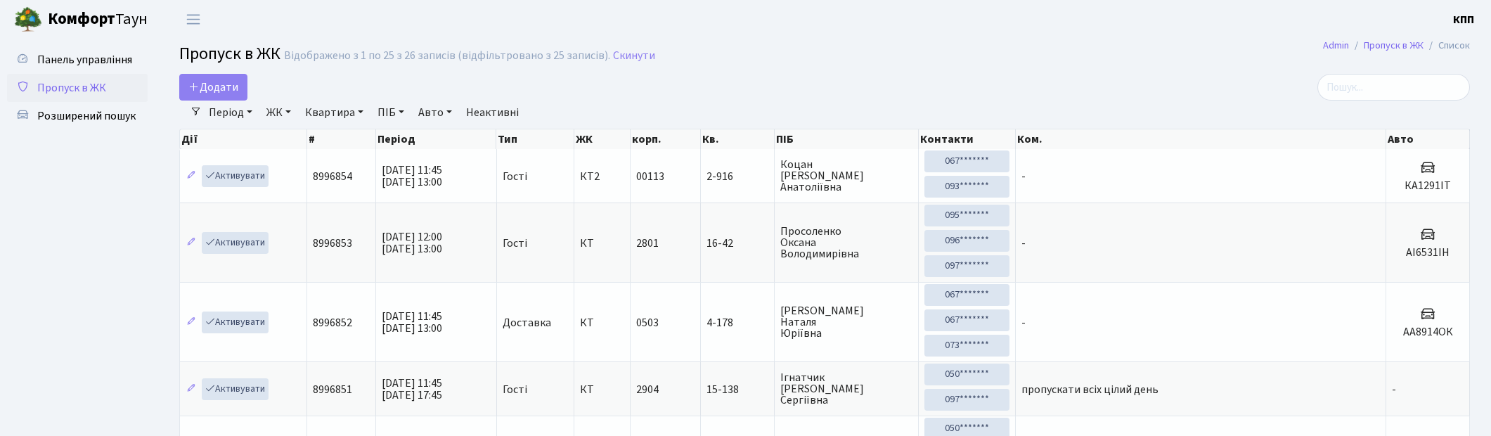
select select "25"
click at [1413, 97] on input "search" at bounding box center [1393, 87] width 153 height 27
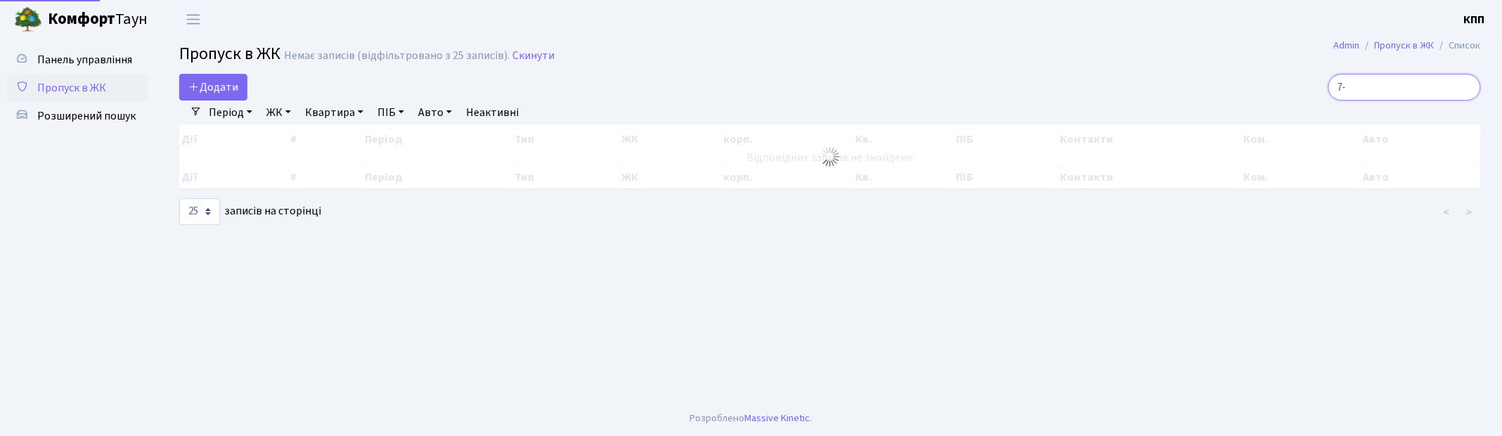
type input "7"
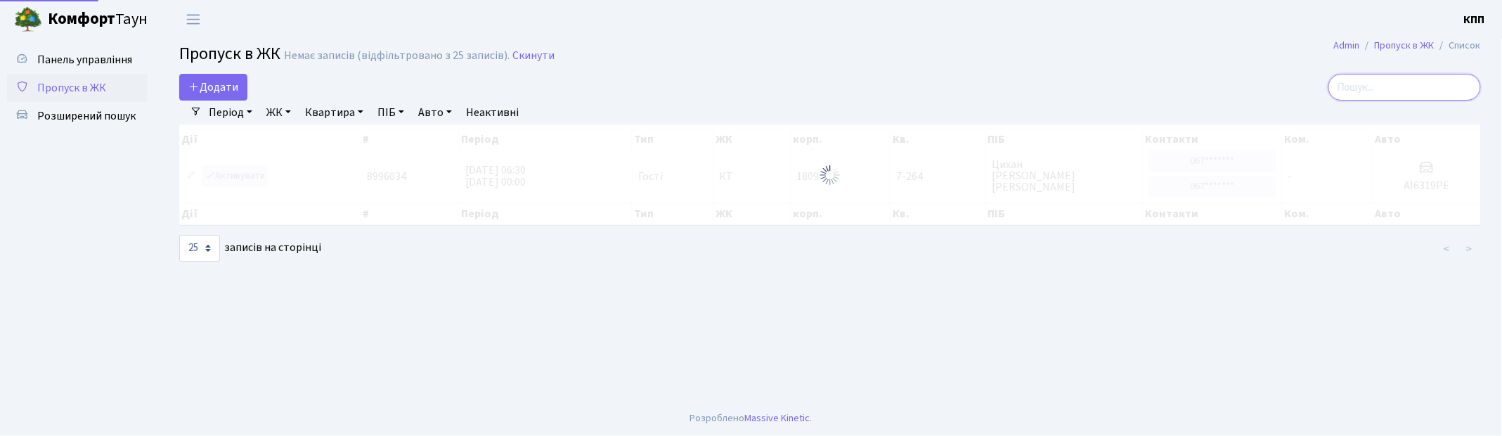
type input "3"
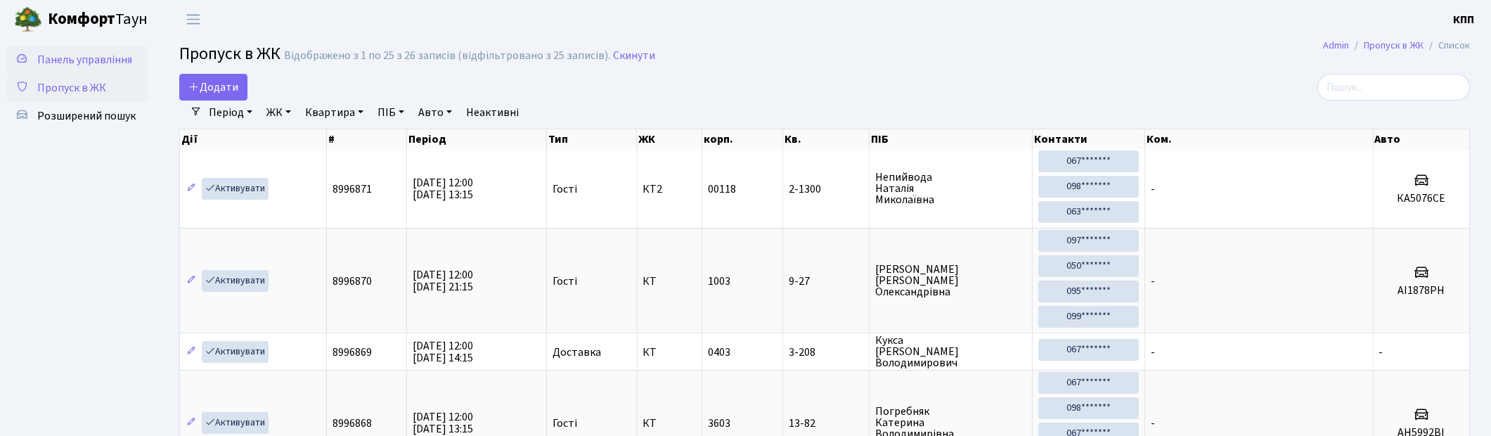
click at [93, 58] on span "Панель управління" at bounding box center [84, 59] width 95 height 15
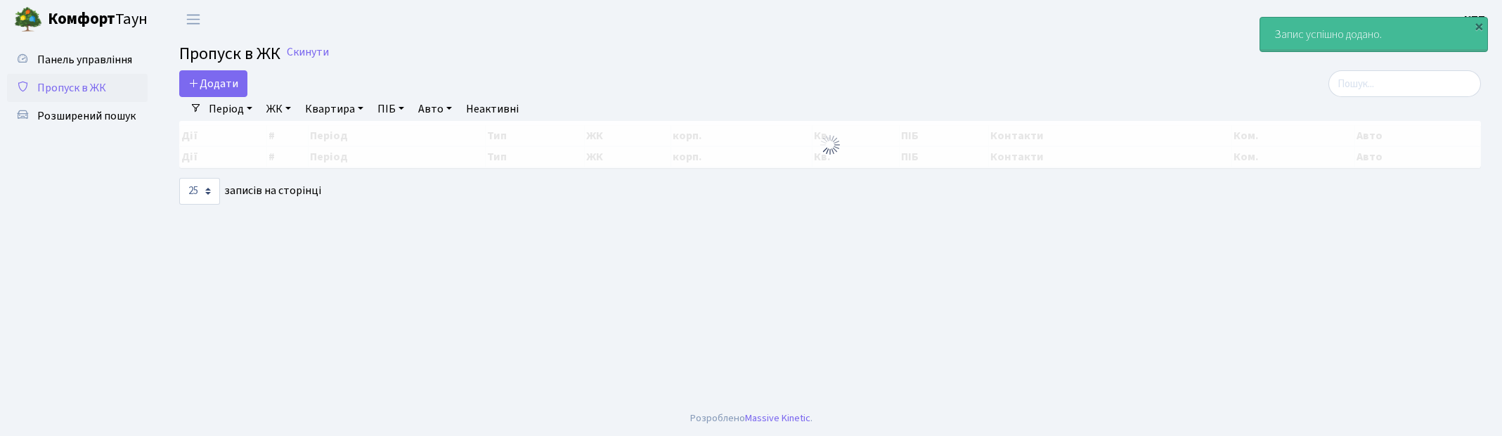
select select "25"
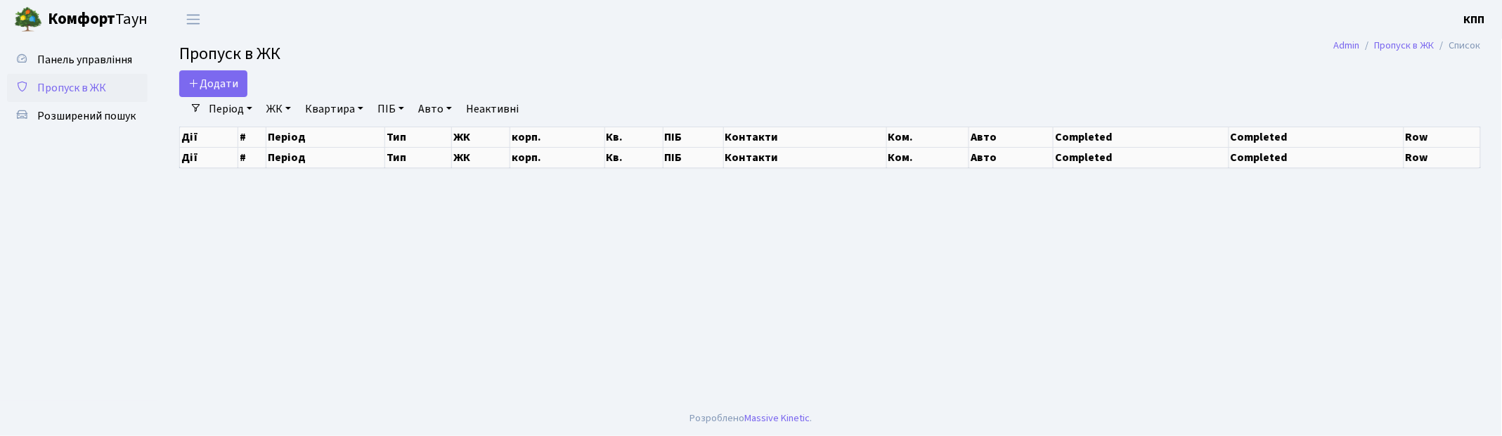
select select "25"
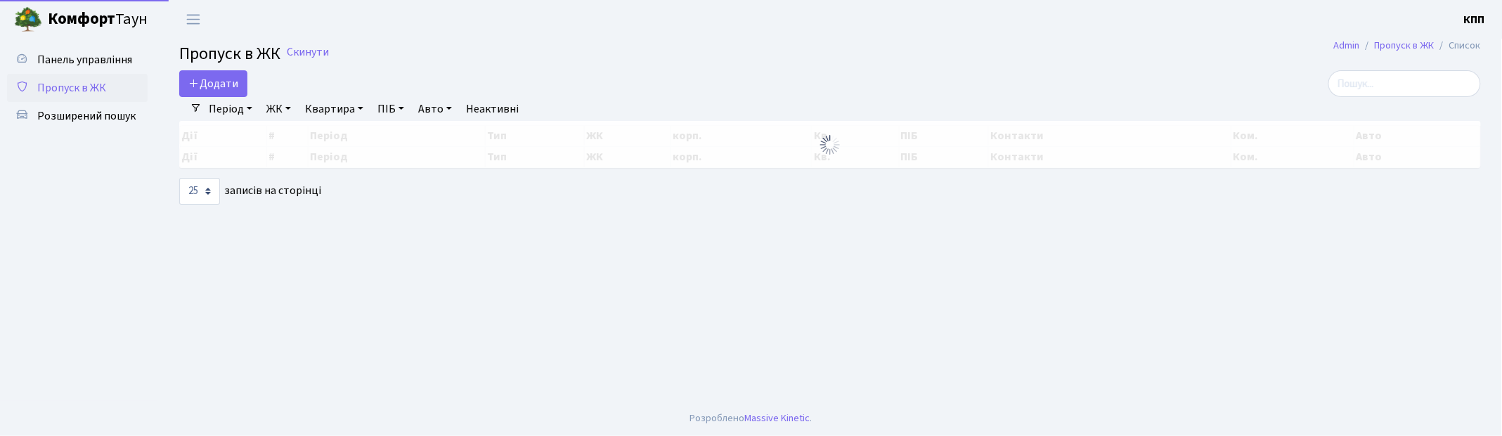
click at [91, 86] on span "Пропуск в ЖК" at bounding box center [71, 87] width 69 height 15
select select "25"
click at [221, 83] on span "Додати" at bounding box center [213, 83] width 50 height 15
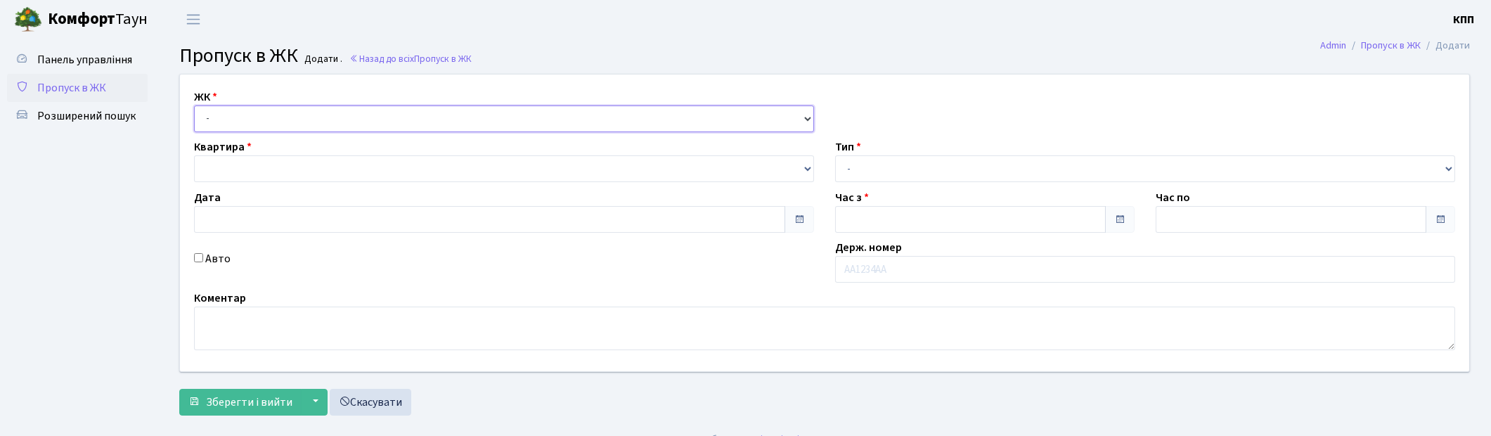
click at [251, 117] on select "- КТ, вул. Регенераторна, 4 КТ2, просп. [STREET_ADDRESS] [STREET_ADDRESS] [PERS…" at bounding box center [504, 118] width 620 height 27
type input "20.09.2025"
type input "12:00"
type input "13:00"
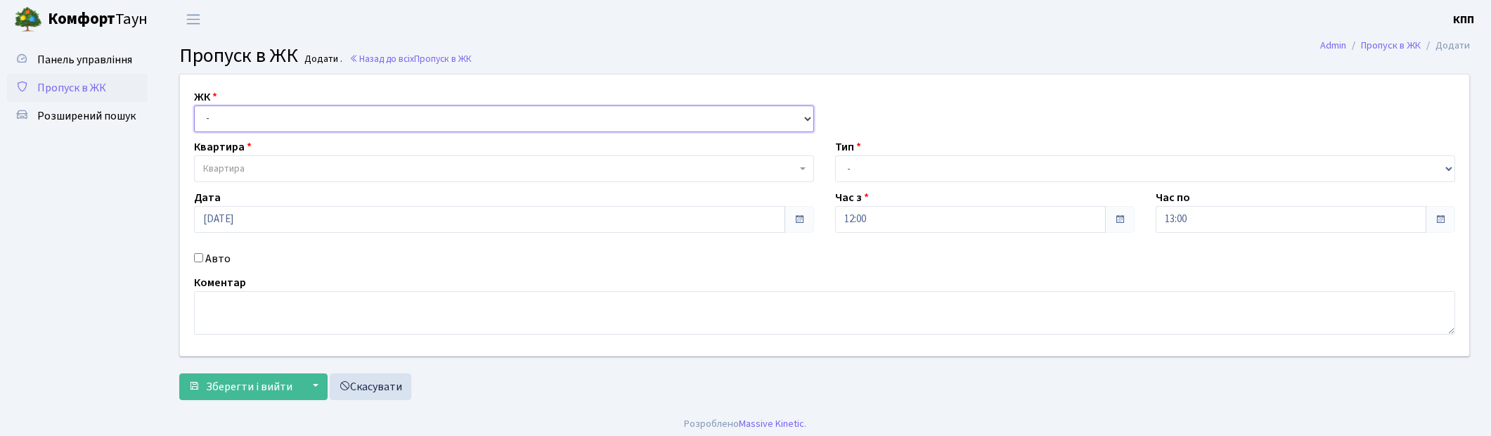
select select "295"
click at [194, 105] on select "- КТ, вул. Регенераторна, 4 КТ2, просп. [STREET_ADDRESS] [STREET_ADDRESS] [PERS…" at bounding box center [504, 118] width 620 height 27
select select
click at [247, 123] on select "- КТ, вул. Регенераторна, 4 КТ2, просп. Соборності, 17 КТ3, вул. Березнева, 16 …" at bounding box center [504, 118] width 620 height 27
select select "271"
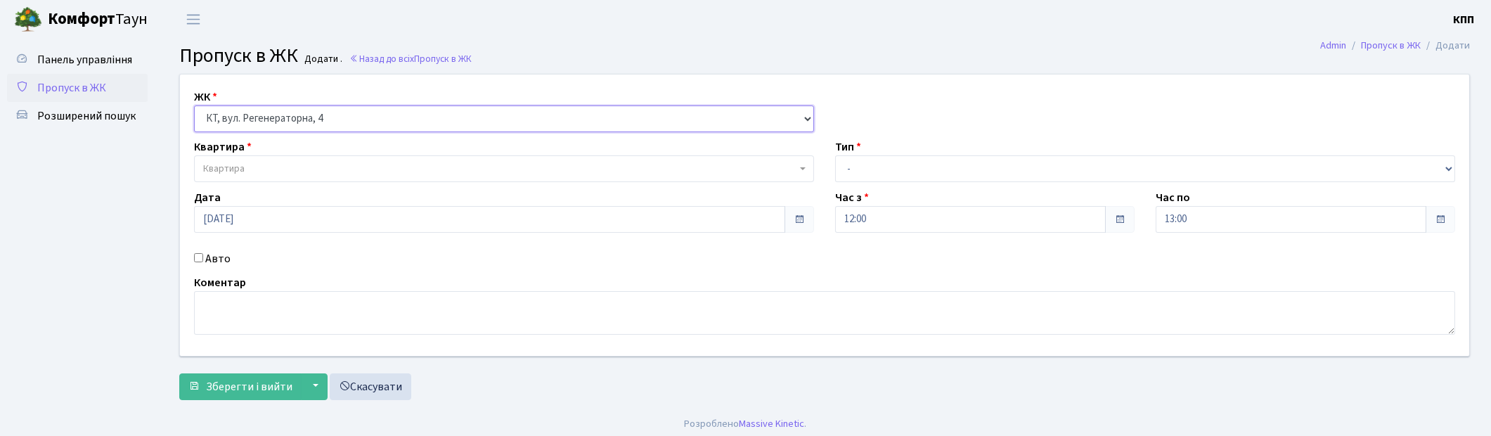
click at [194, 105] on select "- КТ, вул. Регенераторна, 4 КТ2, просп. [STREET_ADDRESS] [STREET_ADDRESS] [PERS…" at bounding box center [504, 118] width 620 height 27
select select
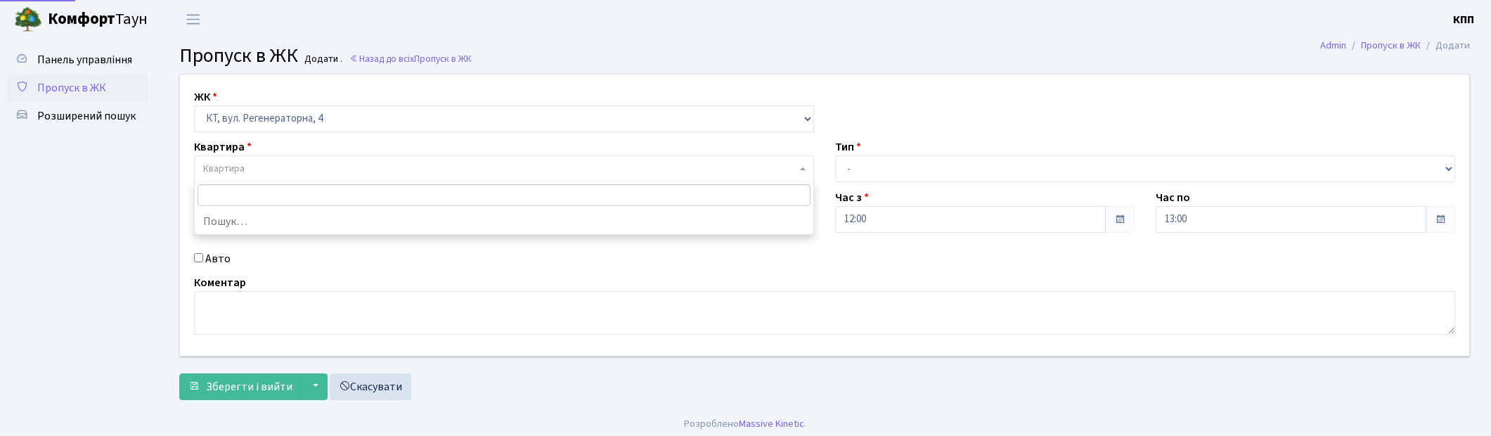
click at [232, 162] on span "Квартира" at bounding box center [223, 169] width 41 height 14
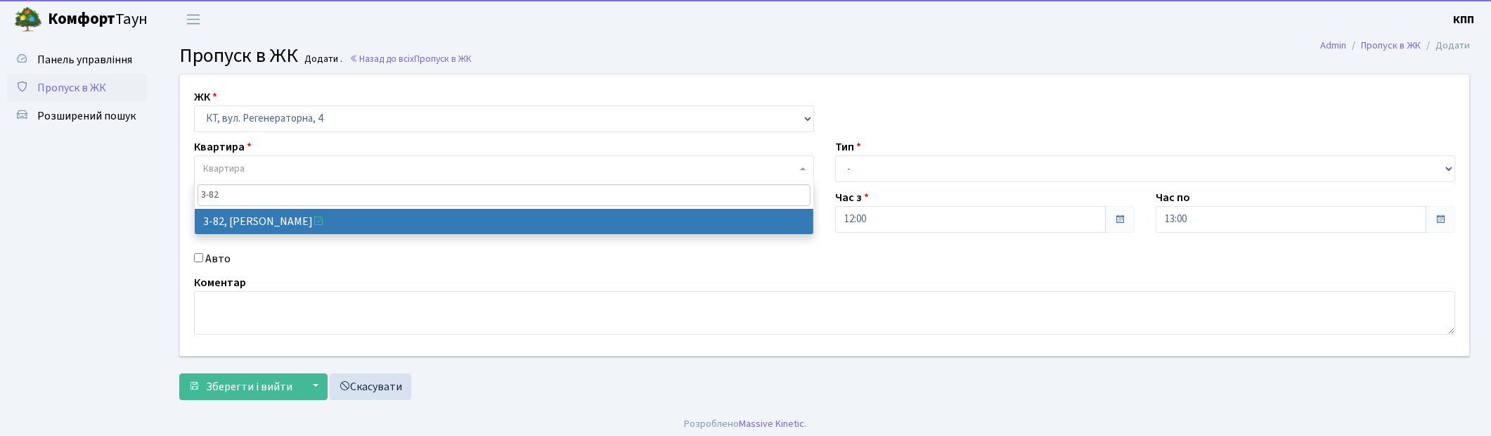
type input "3-82"
select select "891"
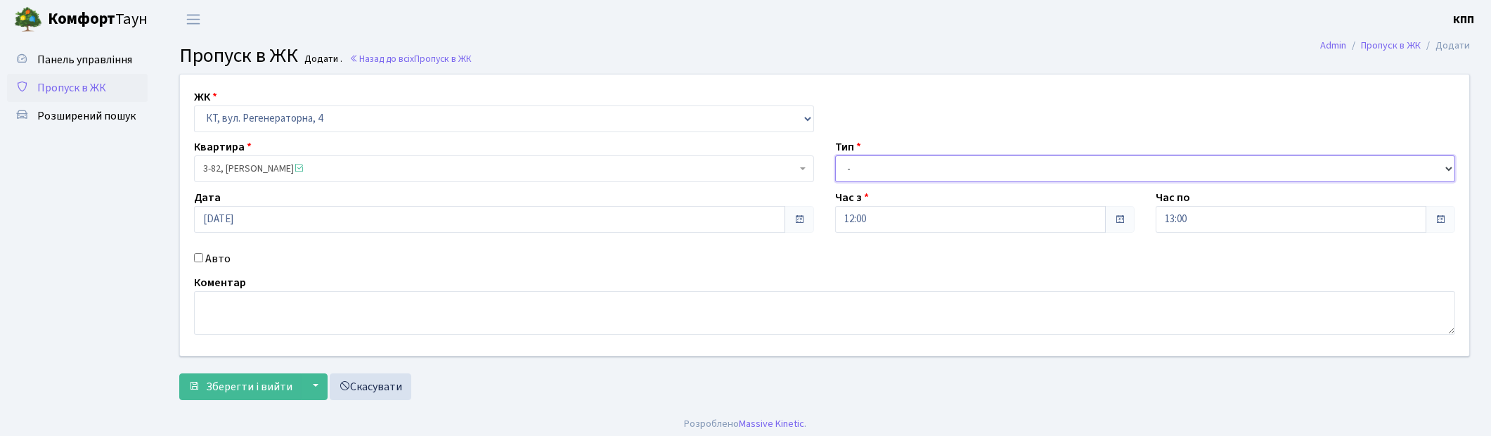
drag, startPoint x: 967, startPoint y: 169, endPoint x: 964, endPoint y: 179, distance: 10.5
click at [964, 167] on select "- Доставка Таксі Гості Сервіс" at bounding box center [1145, 168] width 620 height 27
select select "3"
click at [835, 155] on select "- Доставка Таксі Гості Сервіс" at bounding box center [1145, 168] width 620 height 27
click at [264, 380] on span "Зберегти і вийти" at bounding box center [249, 386] width 86 height 15
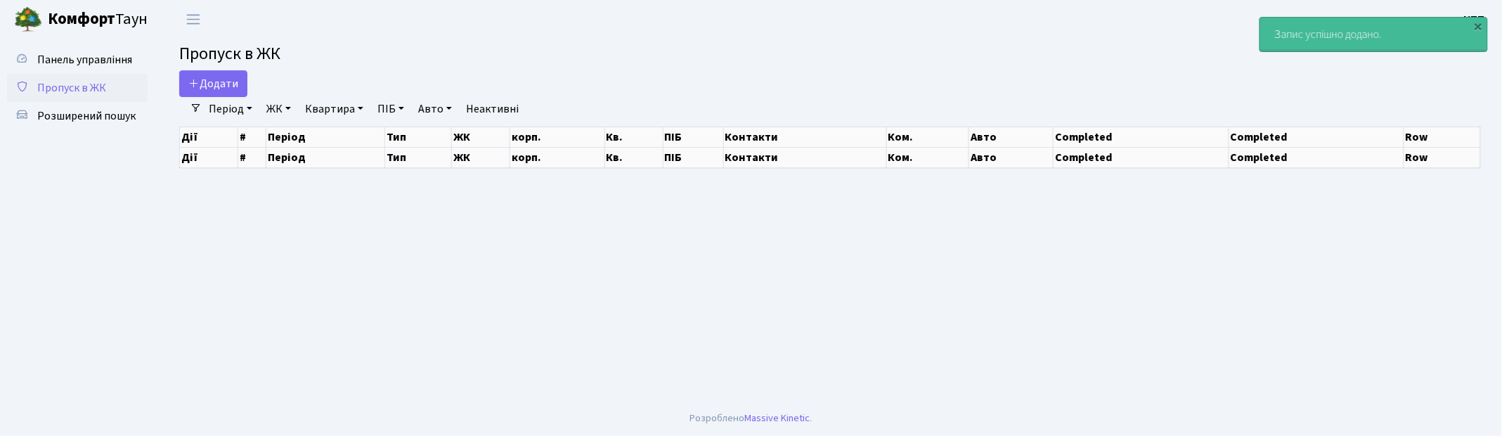
select select "25"
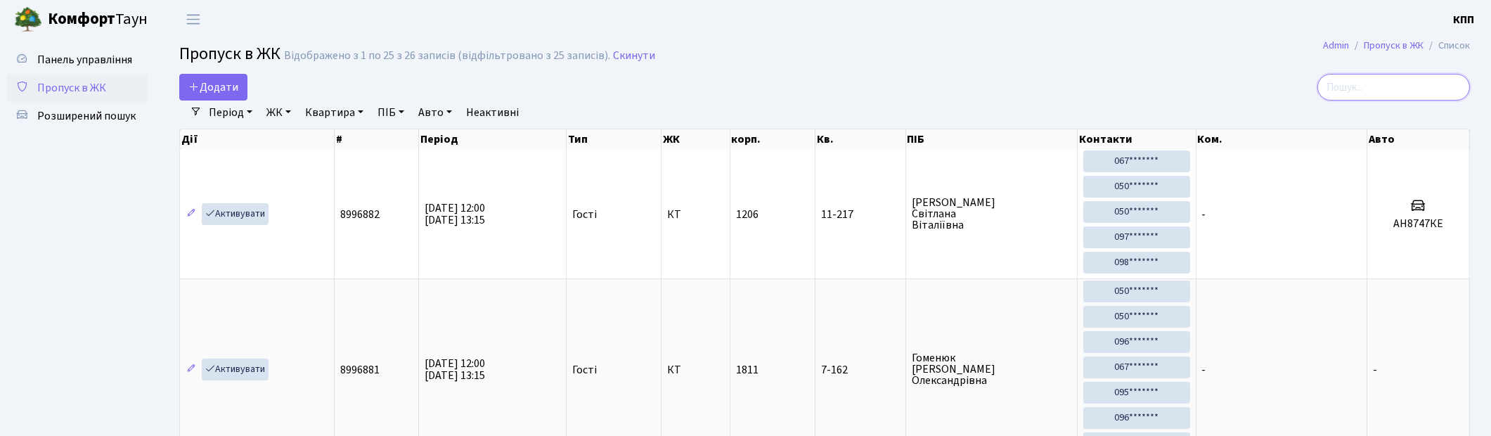
click at [1388, 86] on input "search" at bounding box center [1393, 87] width 153 height 27
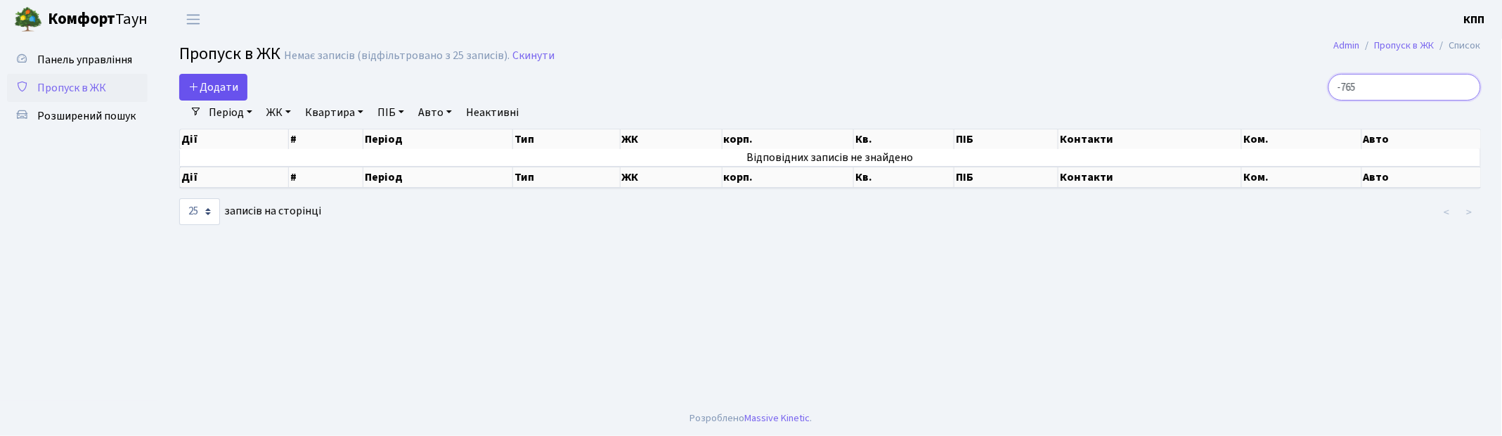
type input "-765"
click at [247, 91] on link "Додати" at bounding box center [213, 87] width 68 height 27
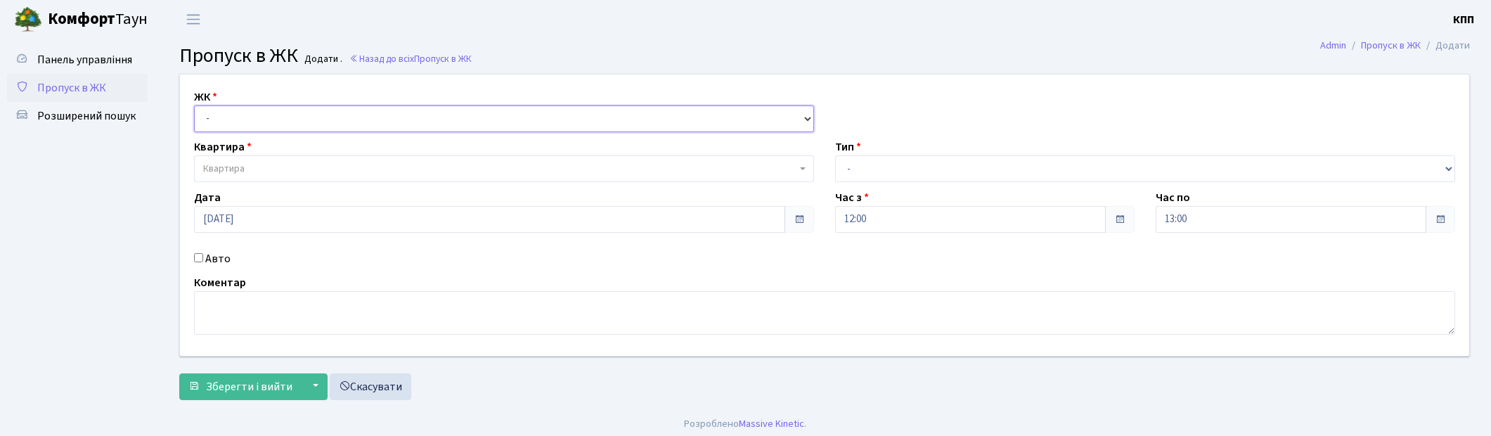
click at [275, 120] on select "- КТ, вул. Регенераторна, 4 КТ2, просп. [STREET_ADDRESS] [STREET_ADDRESS] [PERS…" at bounding box center [504, 118] width 620 height 27
select select "271"
click at [194, 105] on select "- КТ, вул. Регенераторна, 4 КТ2, просп. [STREET_ADDRESS] [STREET_ADDRESS] [PERS…" at bounding box center [504, 118] width 620 height 27
select select
click at [198, 255] on input "Авто" at bounding box center [198, 257] width 9 height 9
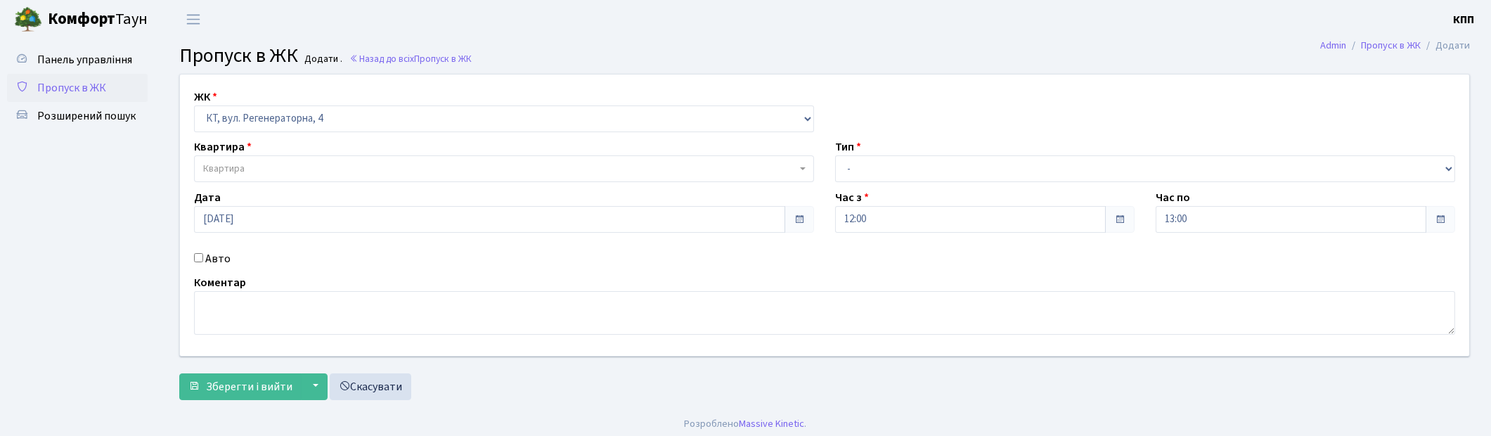
checkbox input "true"
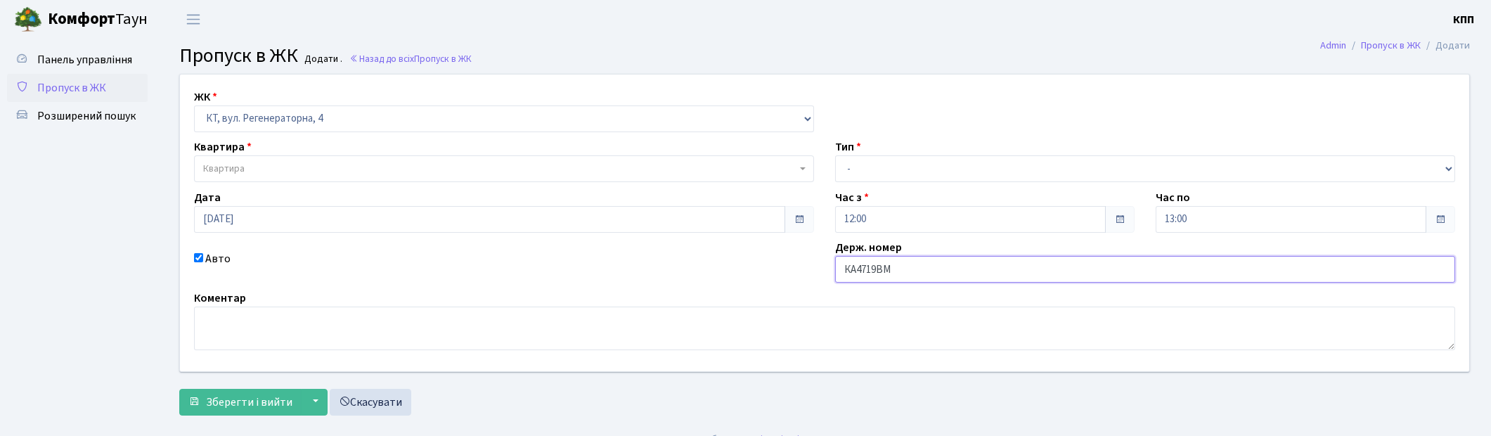
type input "КА4719ВМ"
click at [278, 165] on span "Квартира" at bounding box center [499, 169] width 593 height 14
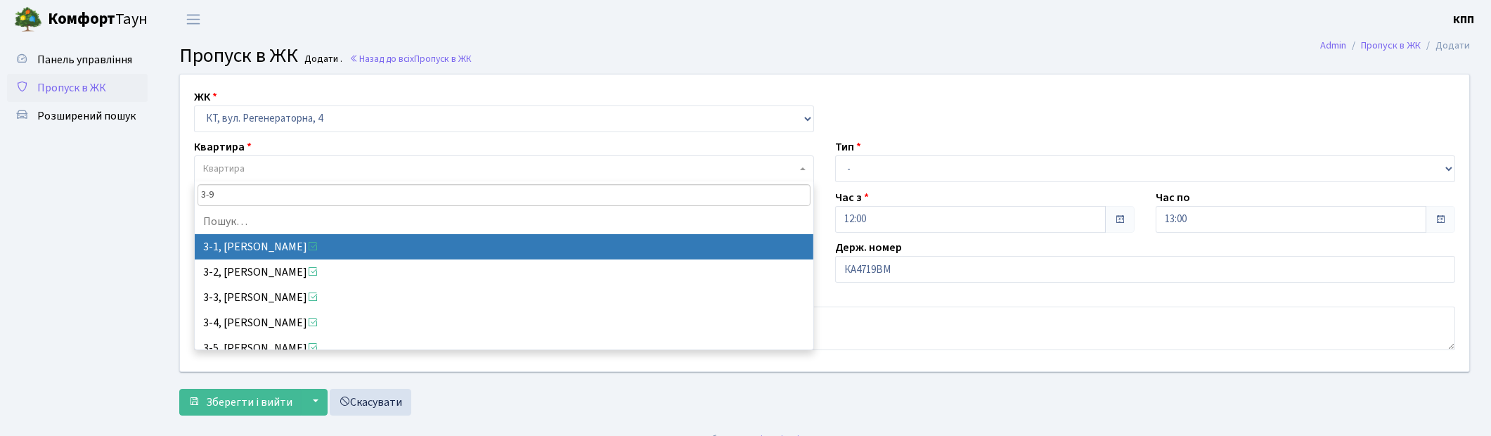
type input "3-90"
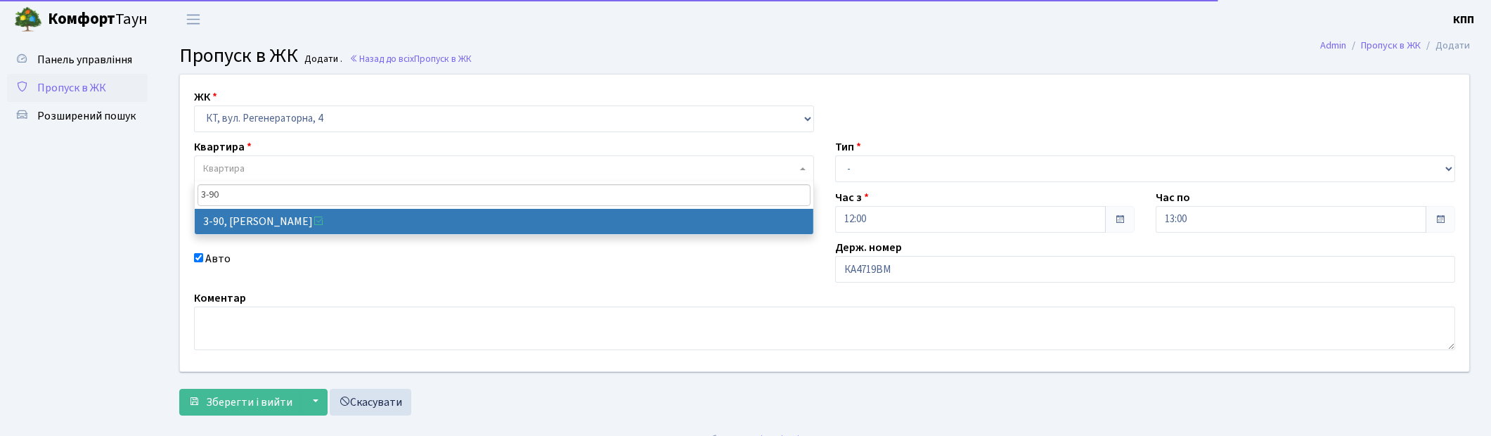
drag, startPoint x: 323, startPoint y: 201, endPoint x: 318, endPoint y: 217, distance: 16.2
select select "899"
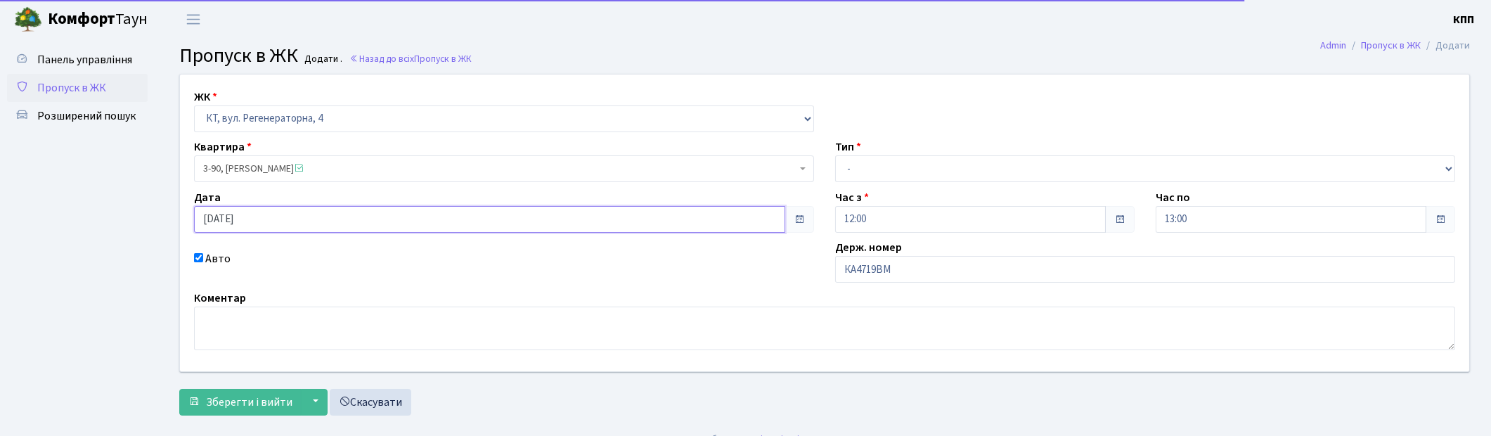
click at [317, 220] on input "20.09.2025" at bounding box center [489, 219] width 591 height 27
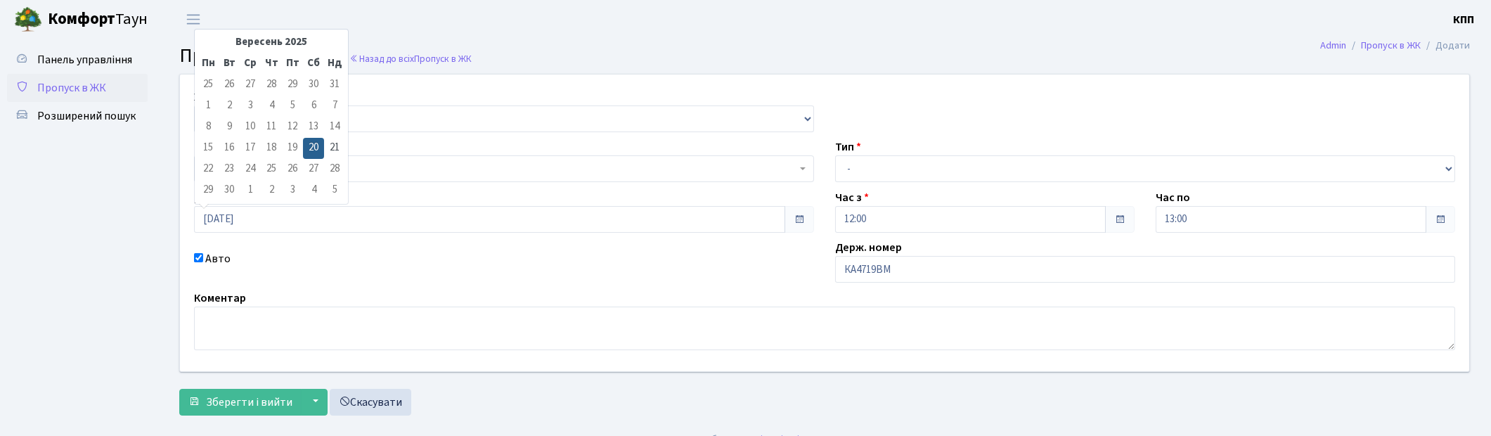
click at [399, 186] on div "ЖК - КТ, вул. Регенераторна, 4 КТ2, просп. Соборності, 17 КТ3, вул. Березнева, …" at bounding box center [824, 223] width 1310 height 297
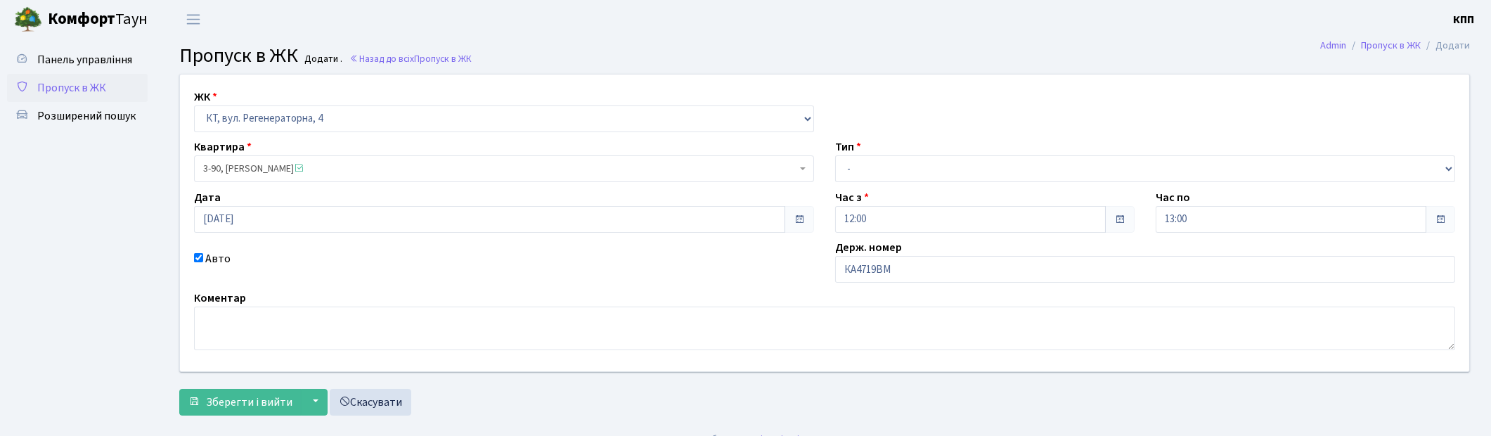
click at [399, 171] on span "3-90, Колесник Тетяна Валеріївна" at bounding box center [499, 169] width 593 height 14
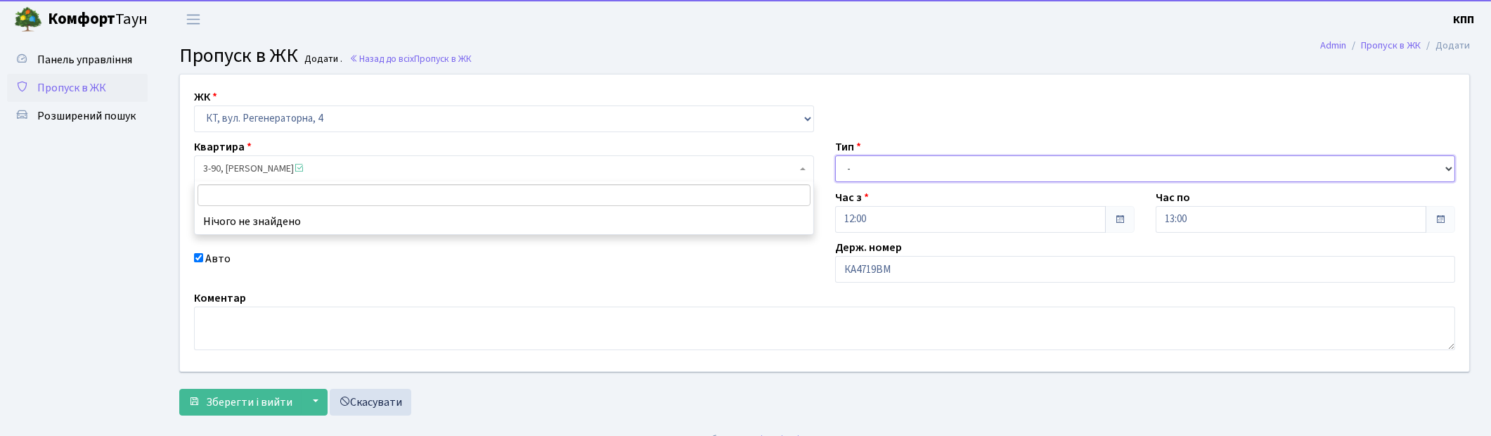
click at [858, 172] on select "- Доставка Таксі Гості Сервіс" at bounding box center [1145, 168] width 620 height 27
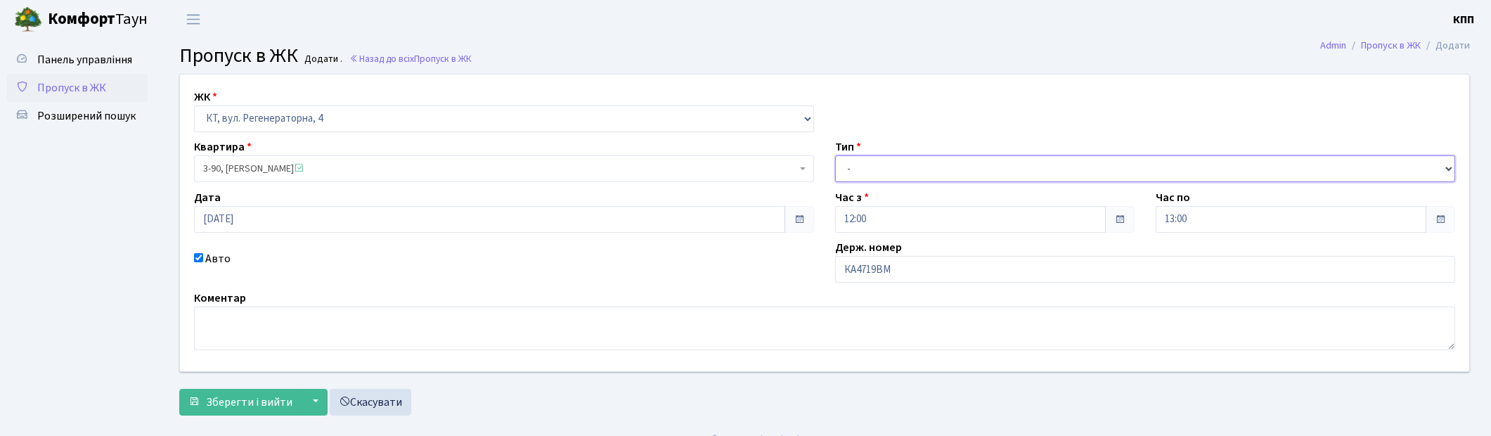
select select "1"
click at [835, 155] on select "- Доставка Таксі Гості Сервіс" at bounding box center [1145, 168] width 620 height 27
click at [228, 396] on span "Зберегти і вийти" at bounding box center [249, 401] width 86 height 15
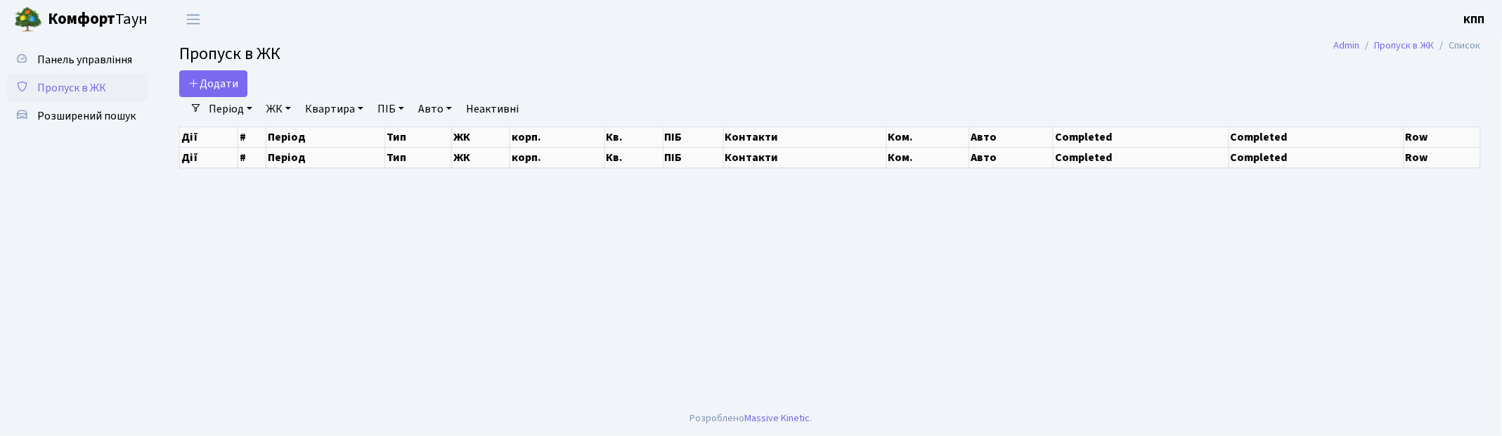
select select "25"
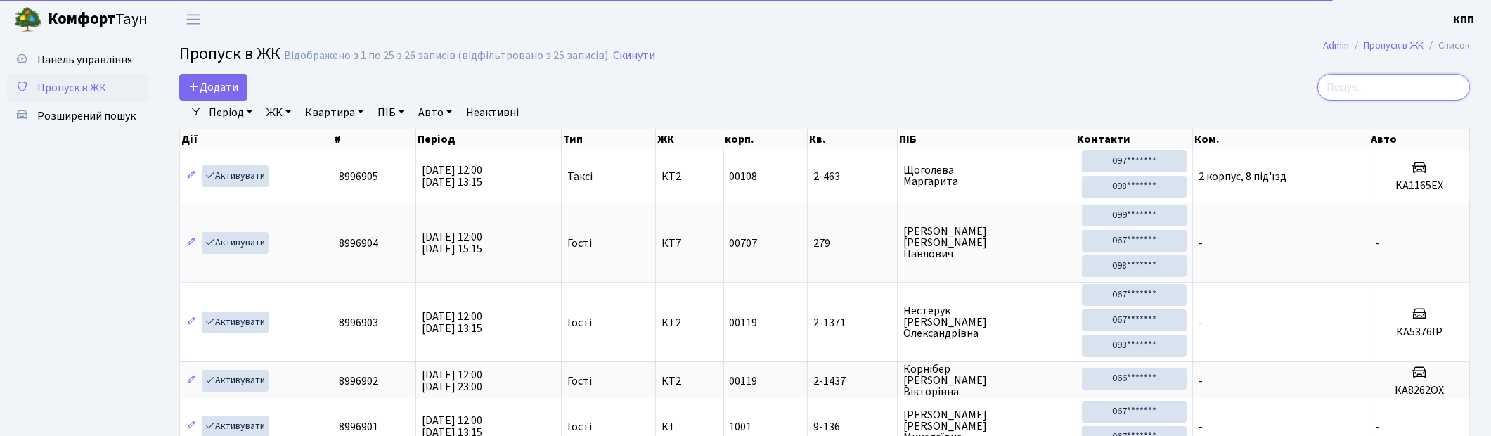
click at [1397, 85] on input "search" at bounding box center [1393, 87] width 153 height 27
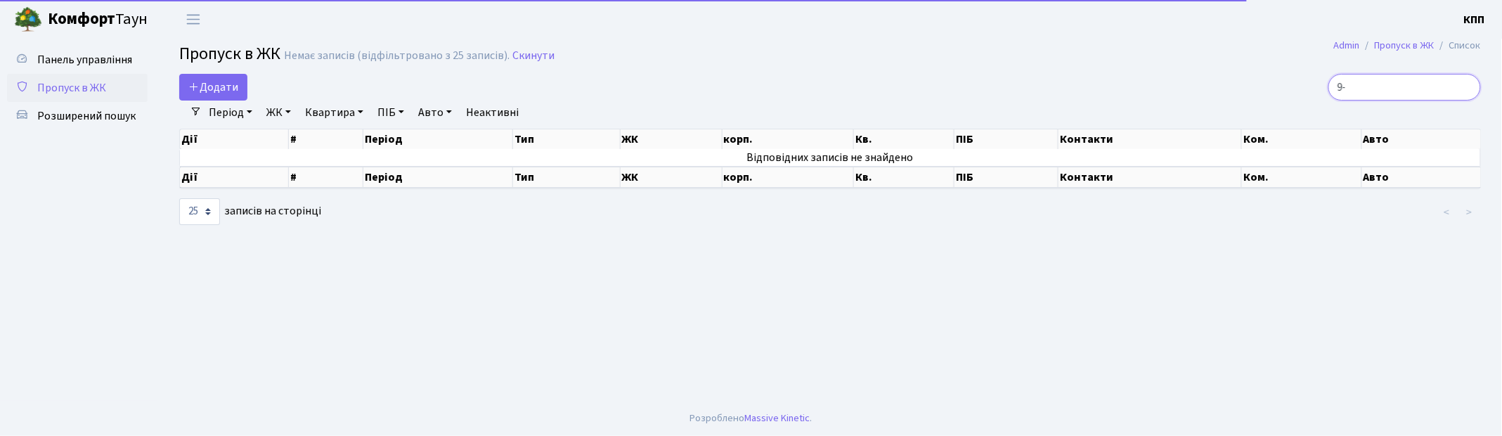
type input "9"
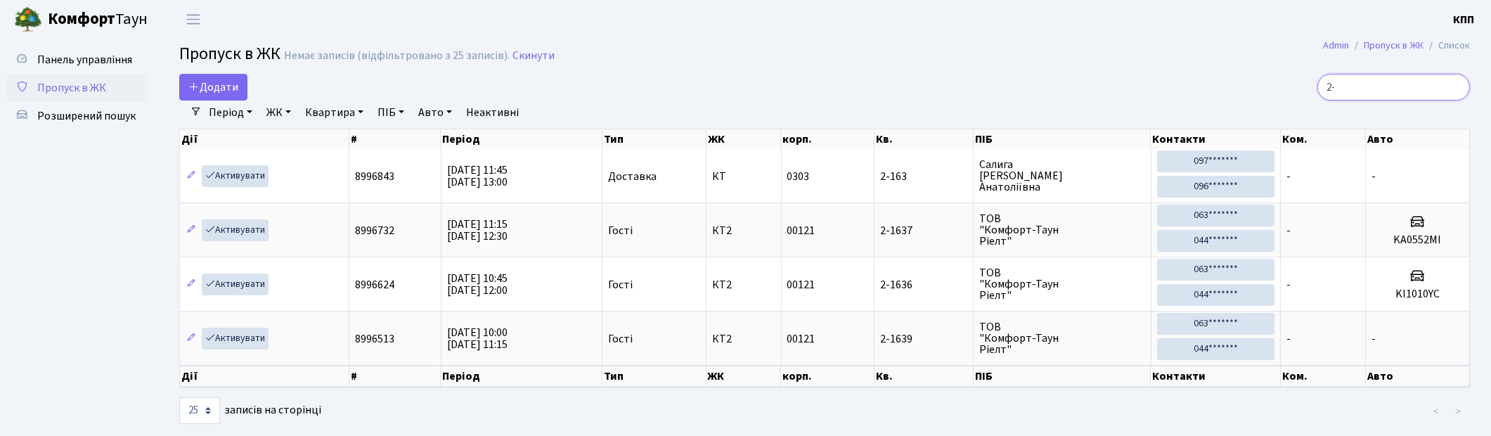
type input "2"
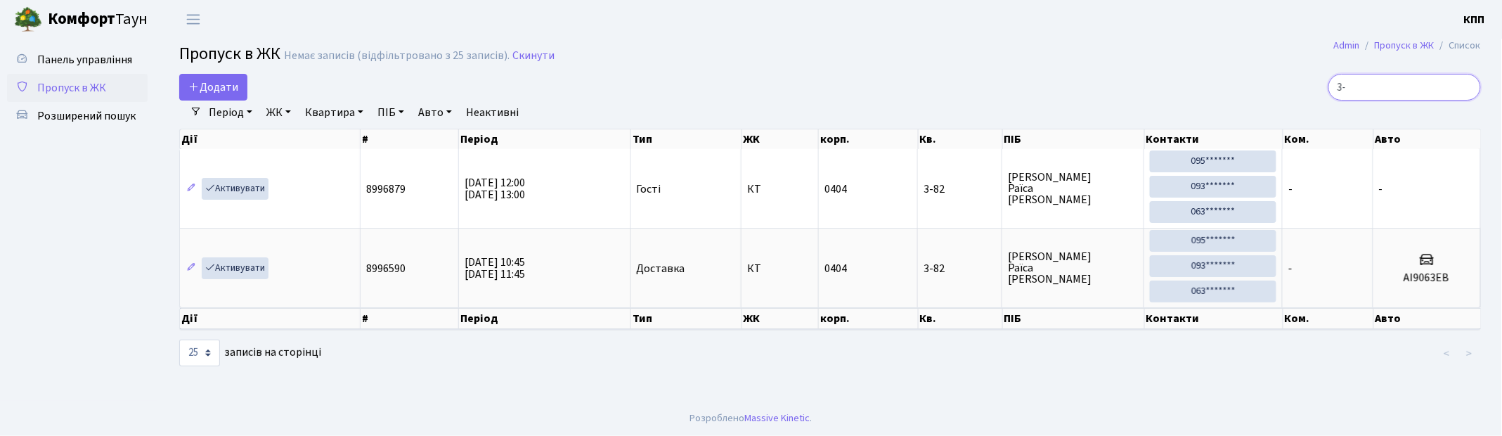
type input "3"
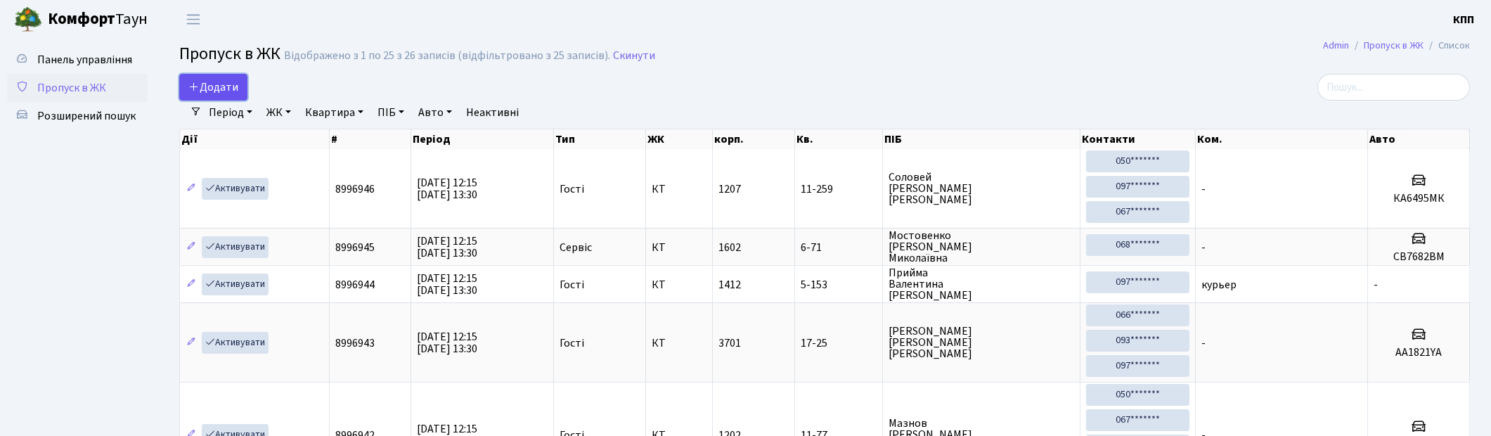
click at [216, 92] on span "Додати" at bounding box center [213, 86] width 50 height 15
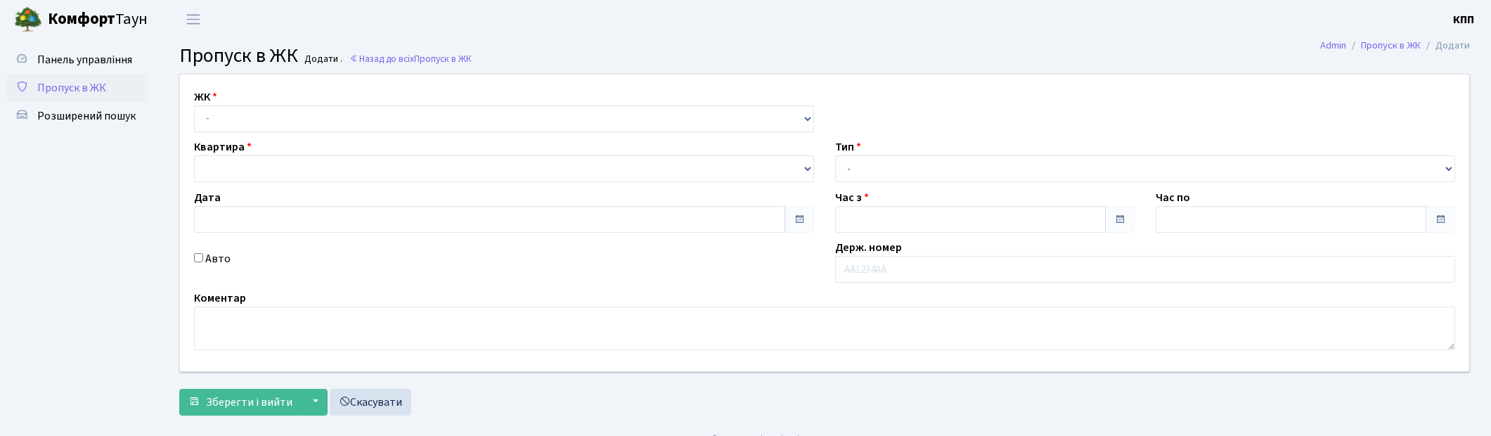
type input "[DATE]"
type input "12:15"
type input "13:30"
click at [228, 115] on select "- КТ, вул. Регенераторна, 4 КТ2, просп. [STREET_ADDRESS] [STREET_ADDRESS] [PERS…" at bounding box center [504, 118] width 620 height 27
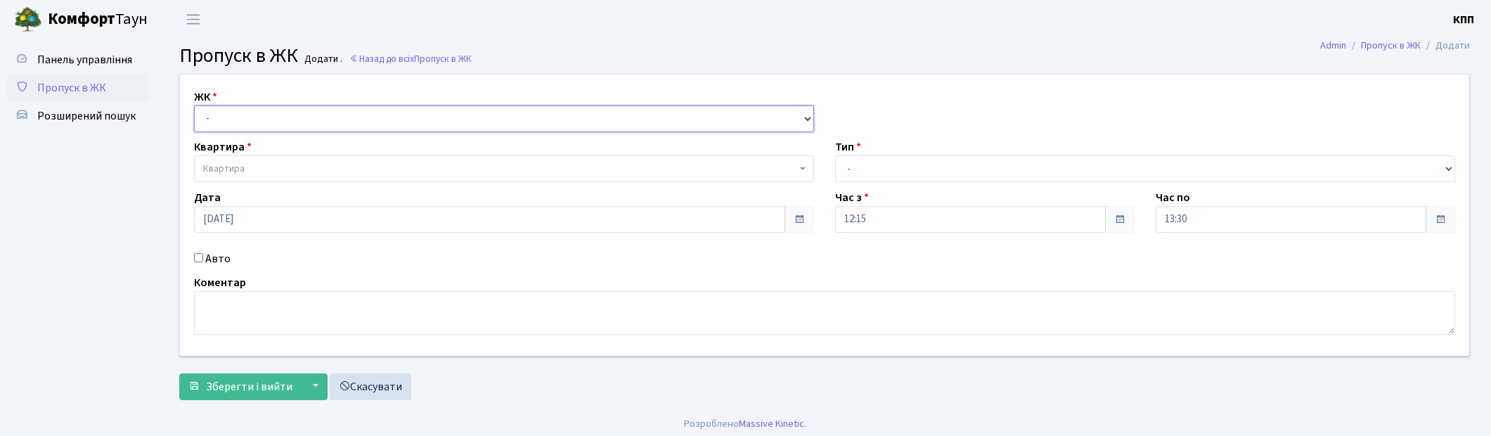
select select "271"
click at [194, 105] on select "- КТ, вул. Регенераторна, 4 КТ2, просп. Соборності, 17 КТ3, вул. Березнева, 16 …" at bounding box center [504, 118] width 620 height 27
select select
click at [244, 172] on span "Квартира" at bounding box center [223, 169] width 41 height 14
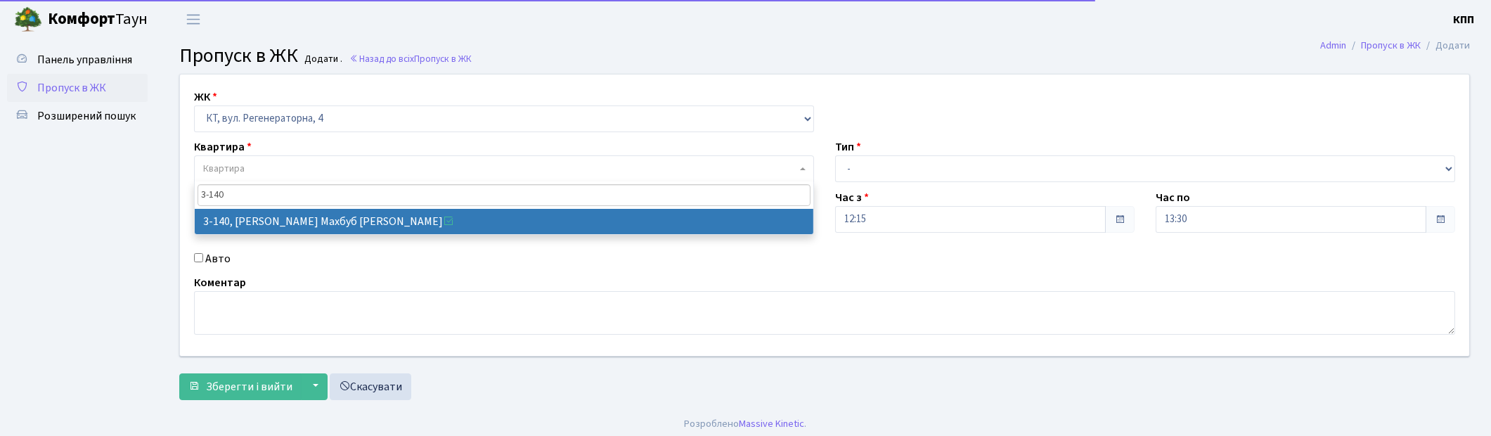
type input "3-140"
select select "807"
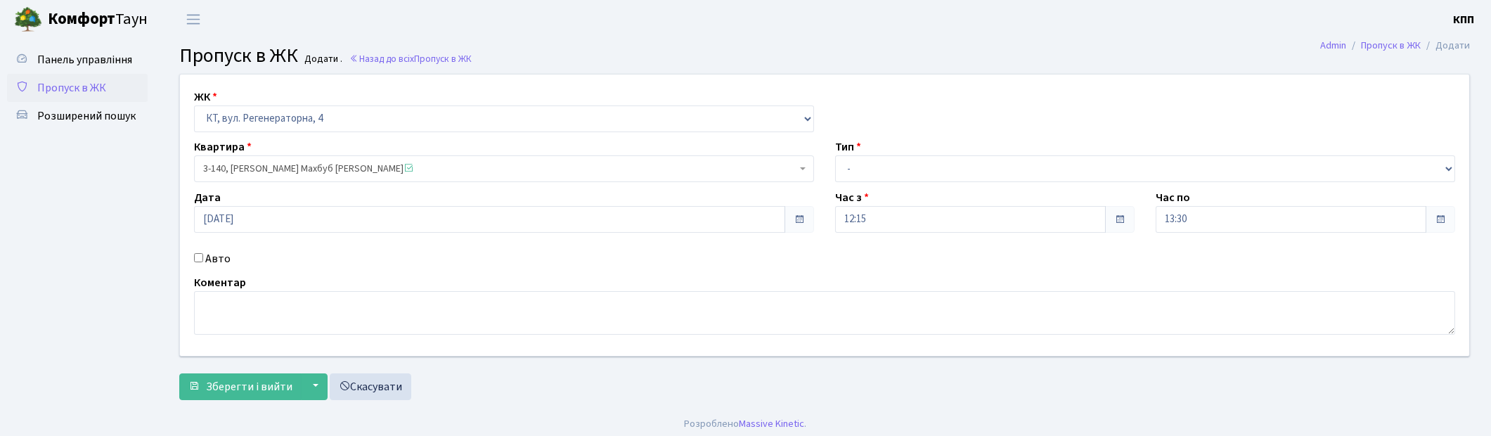
click at [198, 260] on input "Авто" at bounding box center [198, 257] width 9 height 9
checkbox input "true"
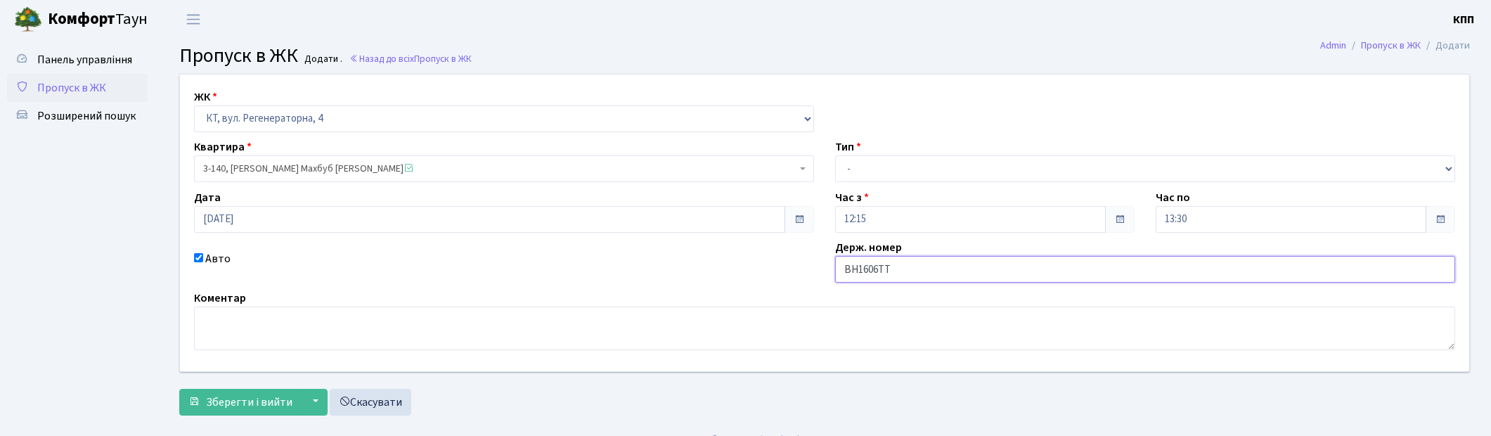
type input "ВН1606ТТ"
click at [917, 169] on select "- Доставка Таксі Гості Сервіс" at bounding box center [1145, 168] width 620 height 27
select select "3"
click at [835, 155] on select "- Доставка Таксі Гості Сервіс" at bounding box center [1145, 168] width 620 height 27
click at [281, 413] on button "Зберегти і вийти" at bounding box center [240, 402] width 122 height 27
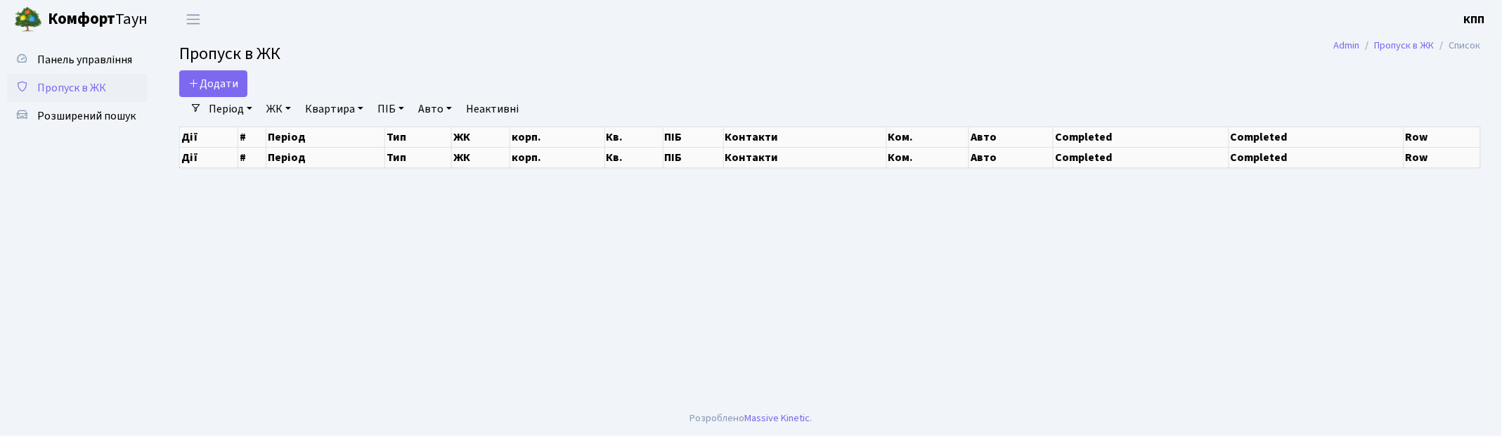
select select "25"
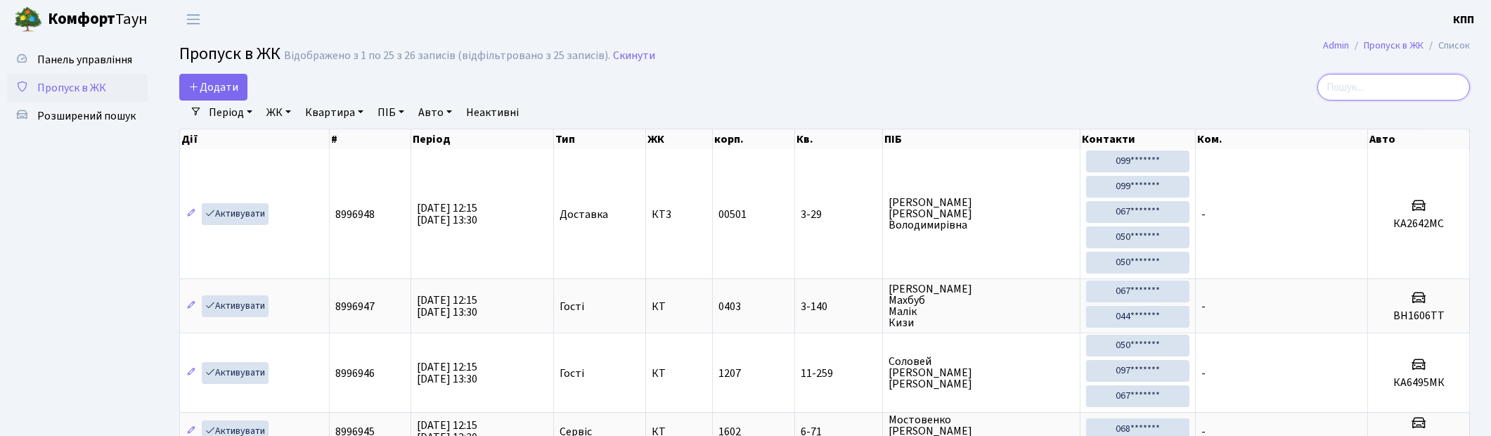
click at [1386, 76] on input "search" at bounding box center [1393, 87] width 153 height 27
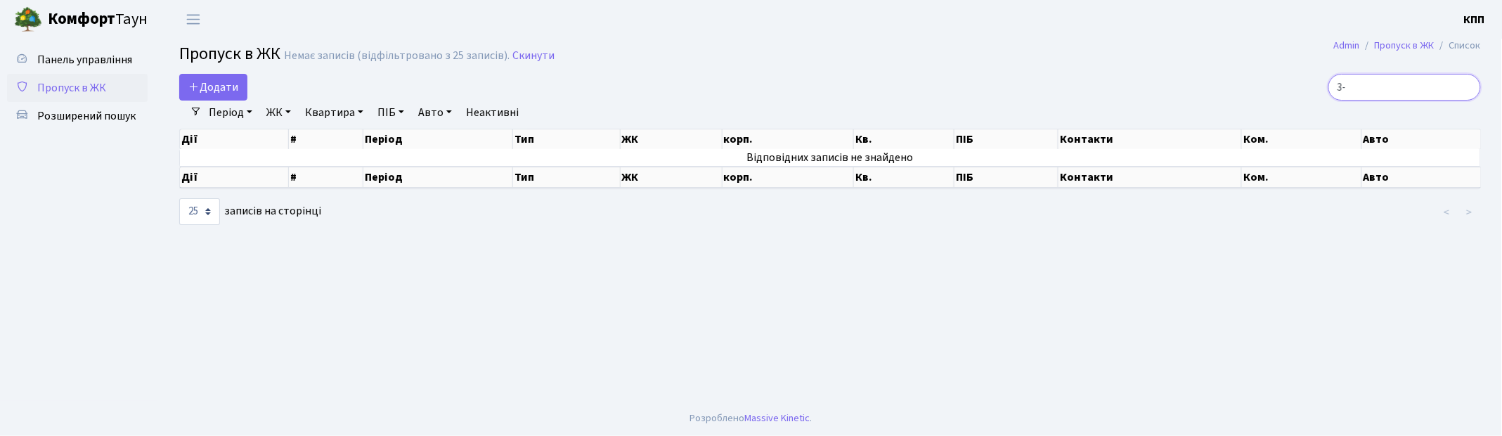
type input "3"
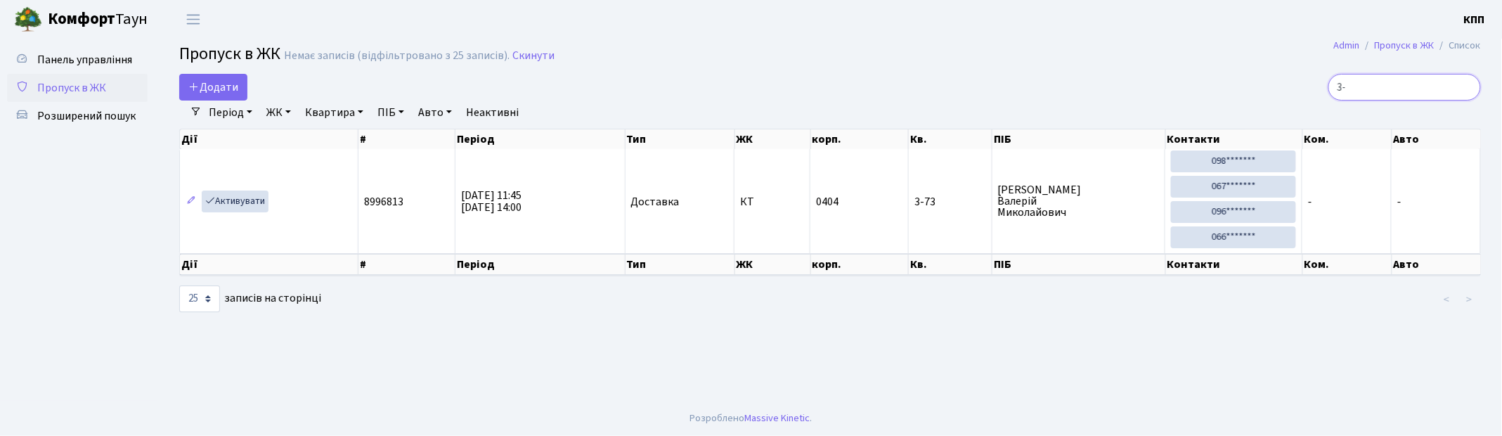
type input "3"
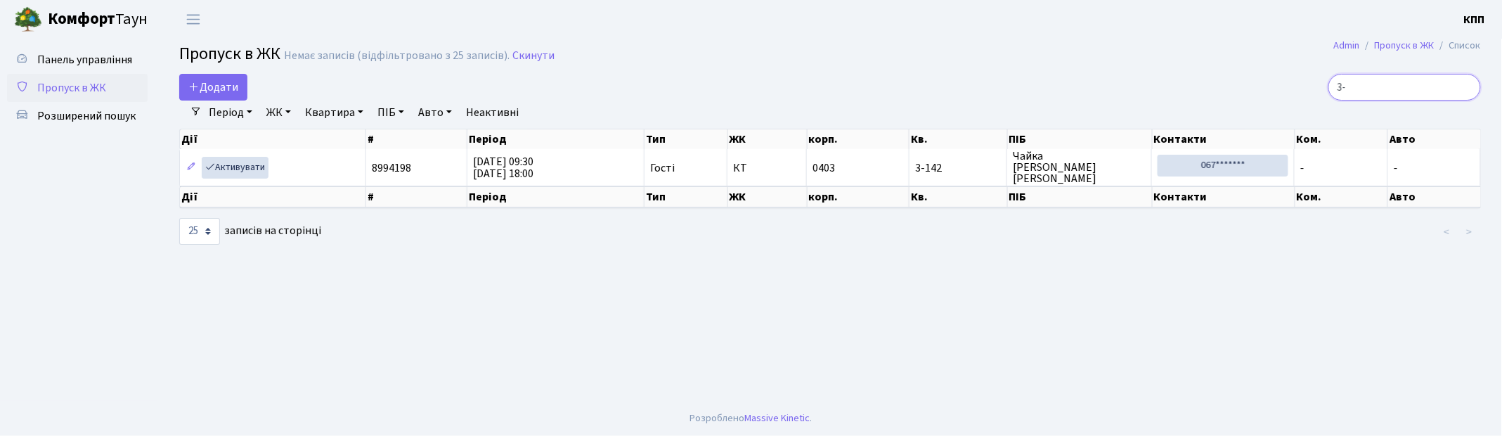
type input "3"
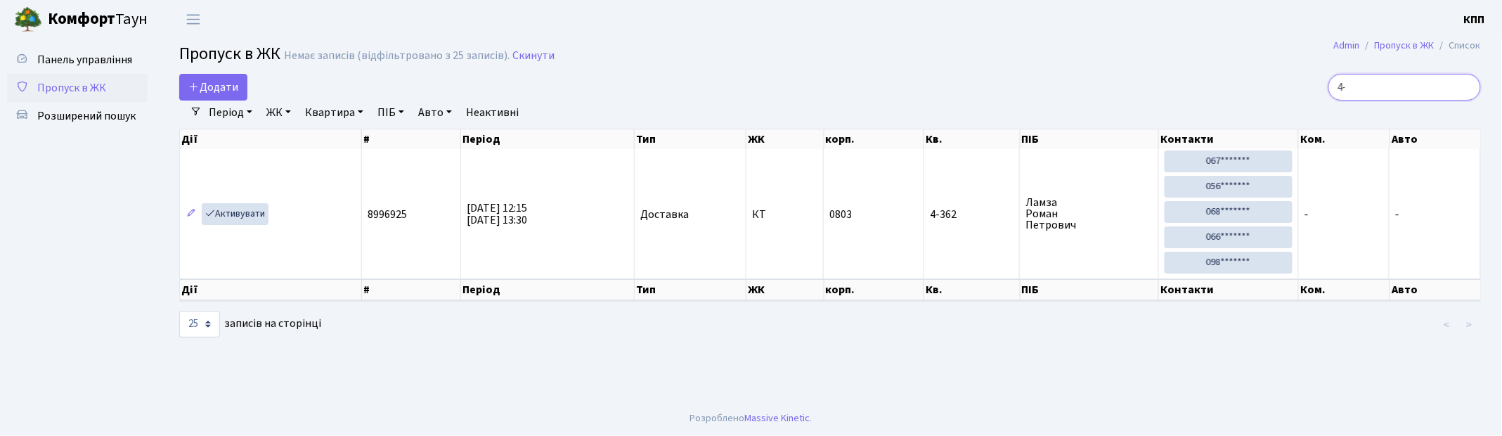
type input "4"
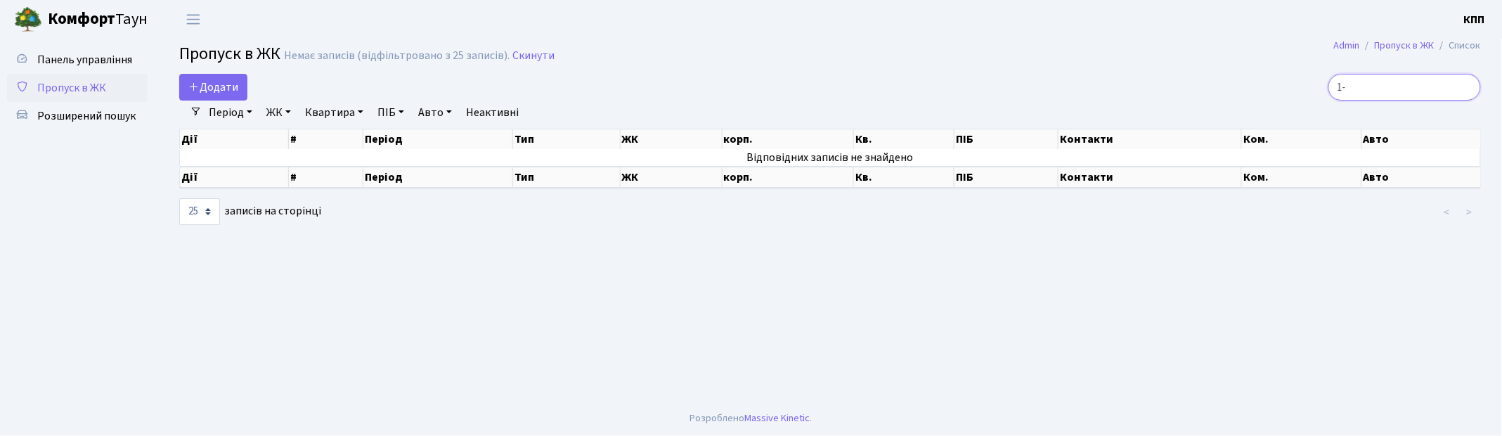
type input "1"
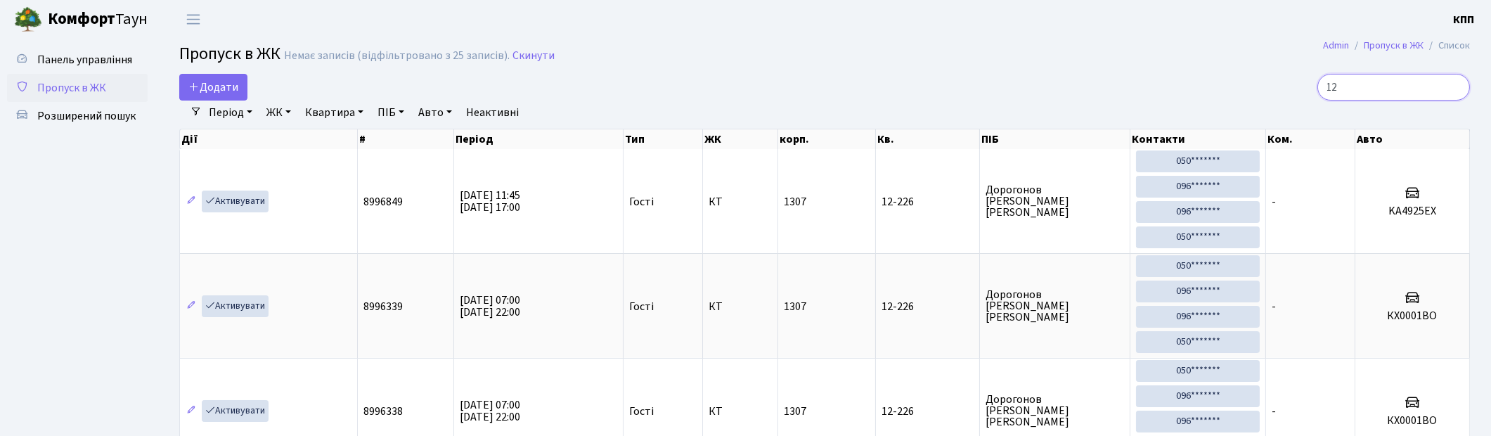
type input "1"
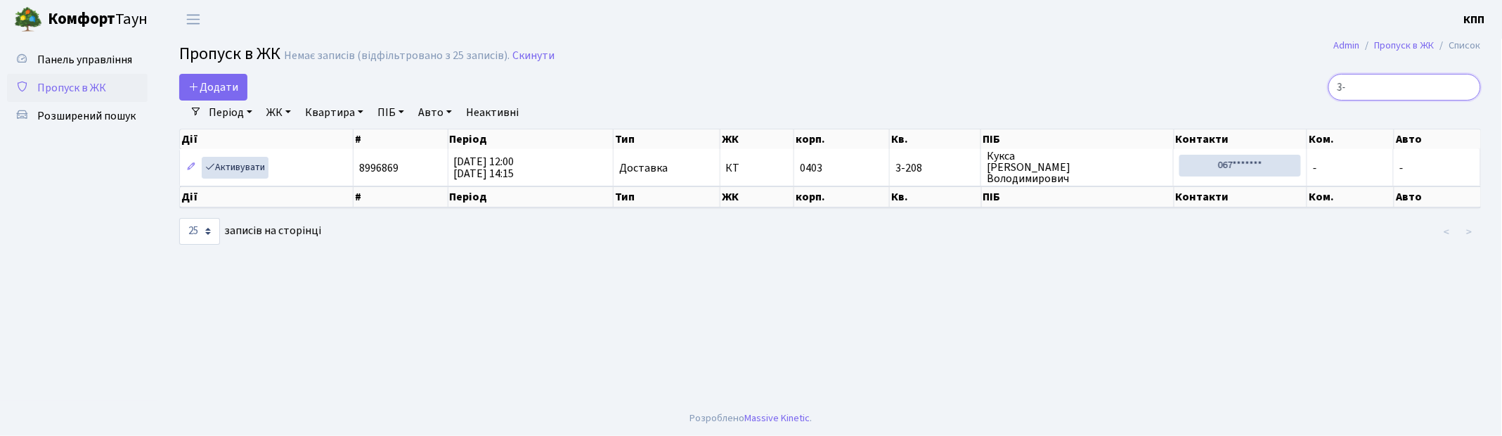
type input "3"
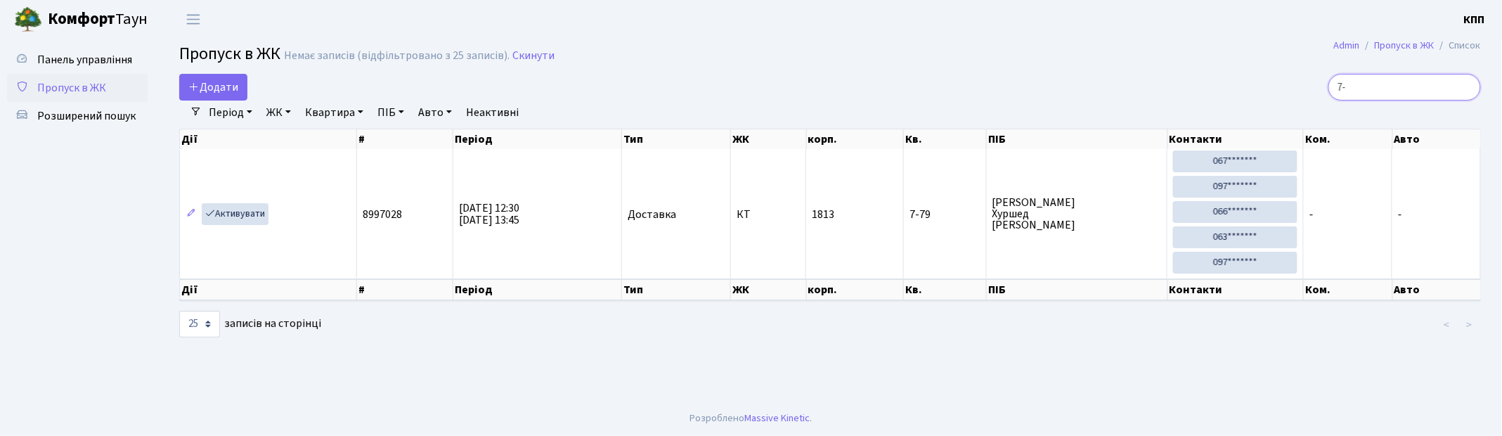
type input "7"
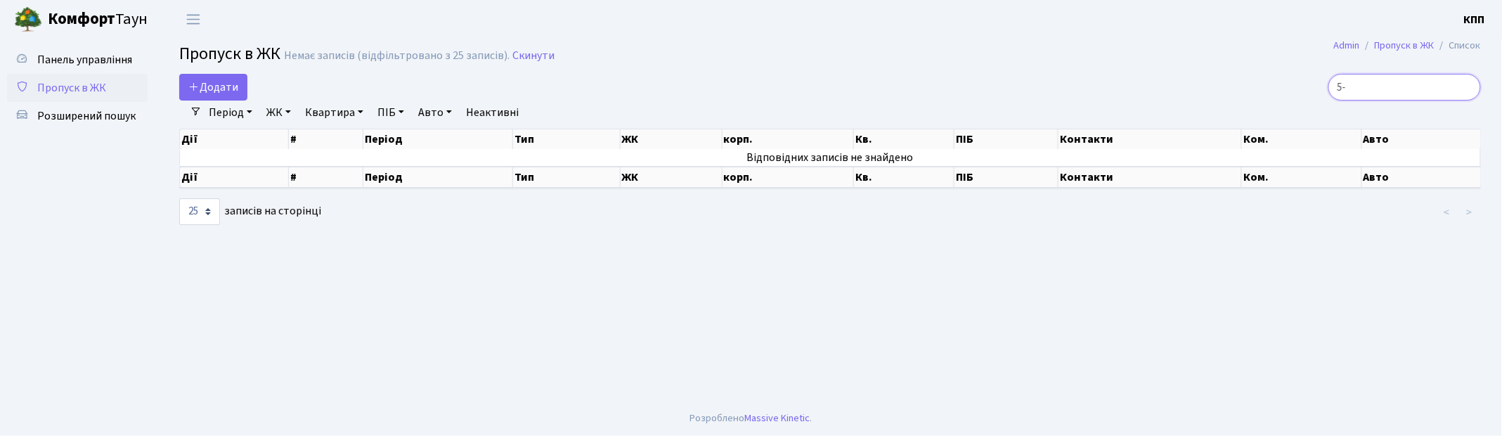
type input "5"
